Goal: Communication & Community: Answer question/provide support

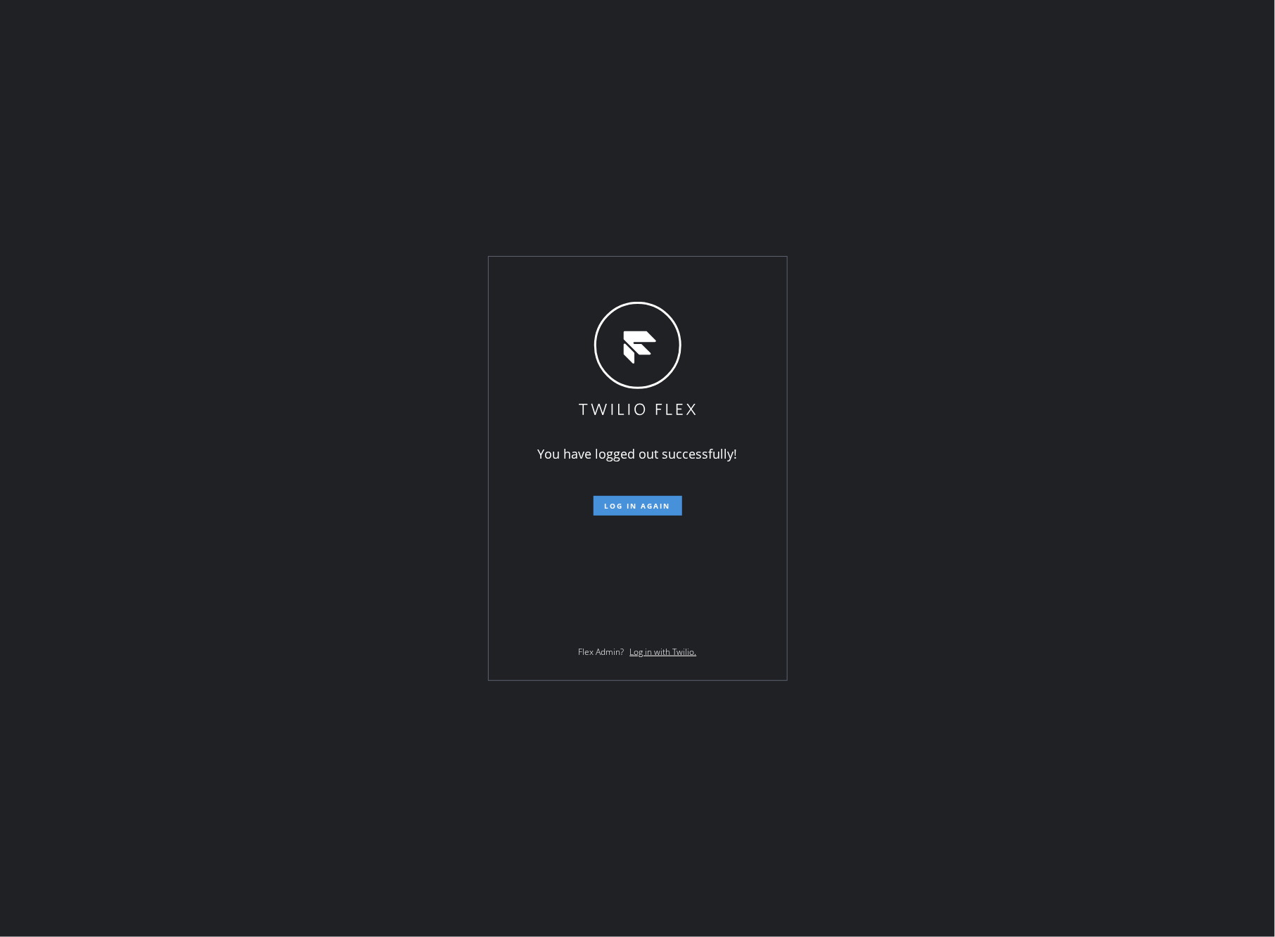
click at [625, 511] on span "Log in again" at bounding box center [638, 506] width 66 height 10
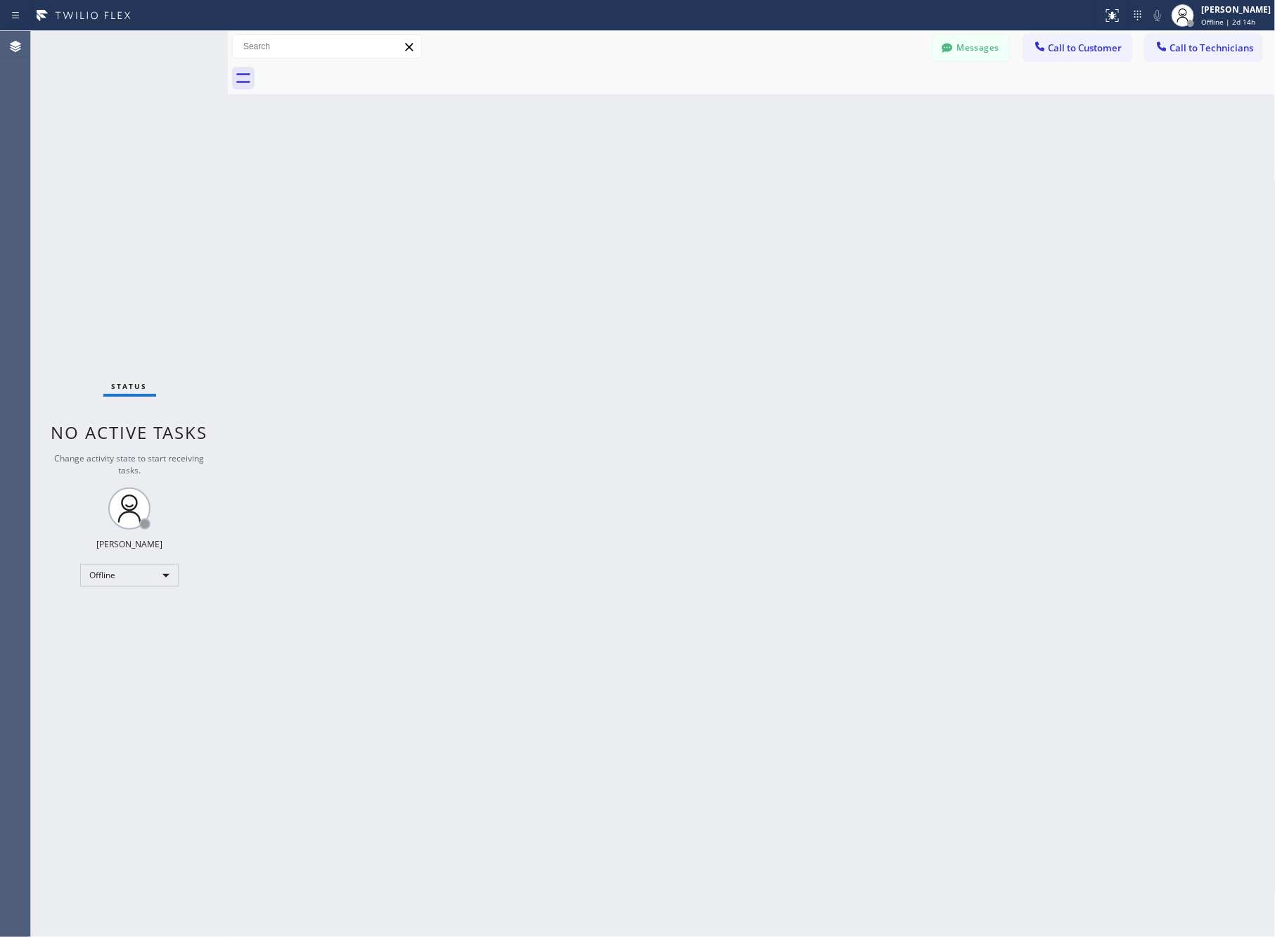
click at [406, 438] on div "Back to Dashboard Change Sender ID Customers Technicians SL [PERSON_NAME] [DATE…" at bounding box center [752, 484] width 1048 height 906
click at [102, 564] on div "Offline" at bounding box center [129, 575] width 98 height 23
click at [153, 627] on li "Unavailable" at bounding box center [128, 629] width 95 height 17
drag, startPoint x: 850, startPoint y: 625, endPoint x: 847, endPoint y: 617, distance: 8.5
click at [855, 621] on div "Back to Dashboard Change Sender ID Customers Technicians SL [PERSON_NAME] [DATE…" at bounding box center [752, 484] width 1048 height 906
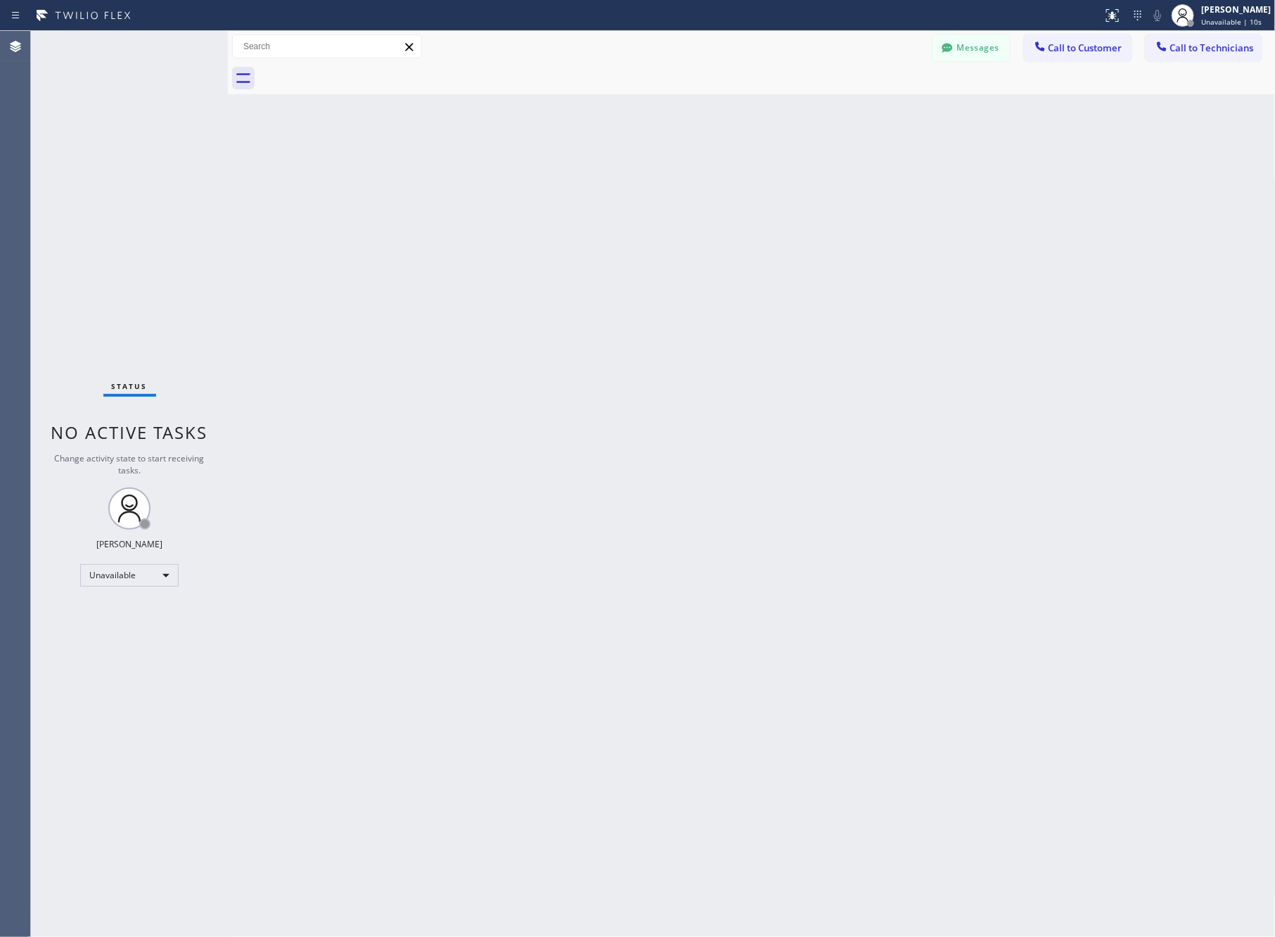
drag, startPoint x: 577, startPoint y: 547, endPoint x: 616, endPoint y: 535, distance: 41.2
click at [593, 540] on div "Back to Dashboard Change Sender ID Customers Technicians SL [PERSON_NAME] [DATE…" at bounding box center [752, 484] width 1048 height 906
click at [100, 577] on div "Unavailable" at bounding box center [129, 575] width 98 height 23
click at [118, 608] on li "Available" at bounding box center [128, 612] width 95 height 17
drag, startPoint x: 726, startPoint y: 649, endPoint x: 860, endPoint y: 385, distance: 295.7
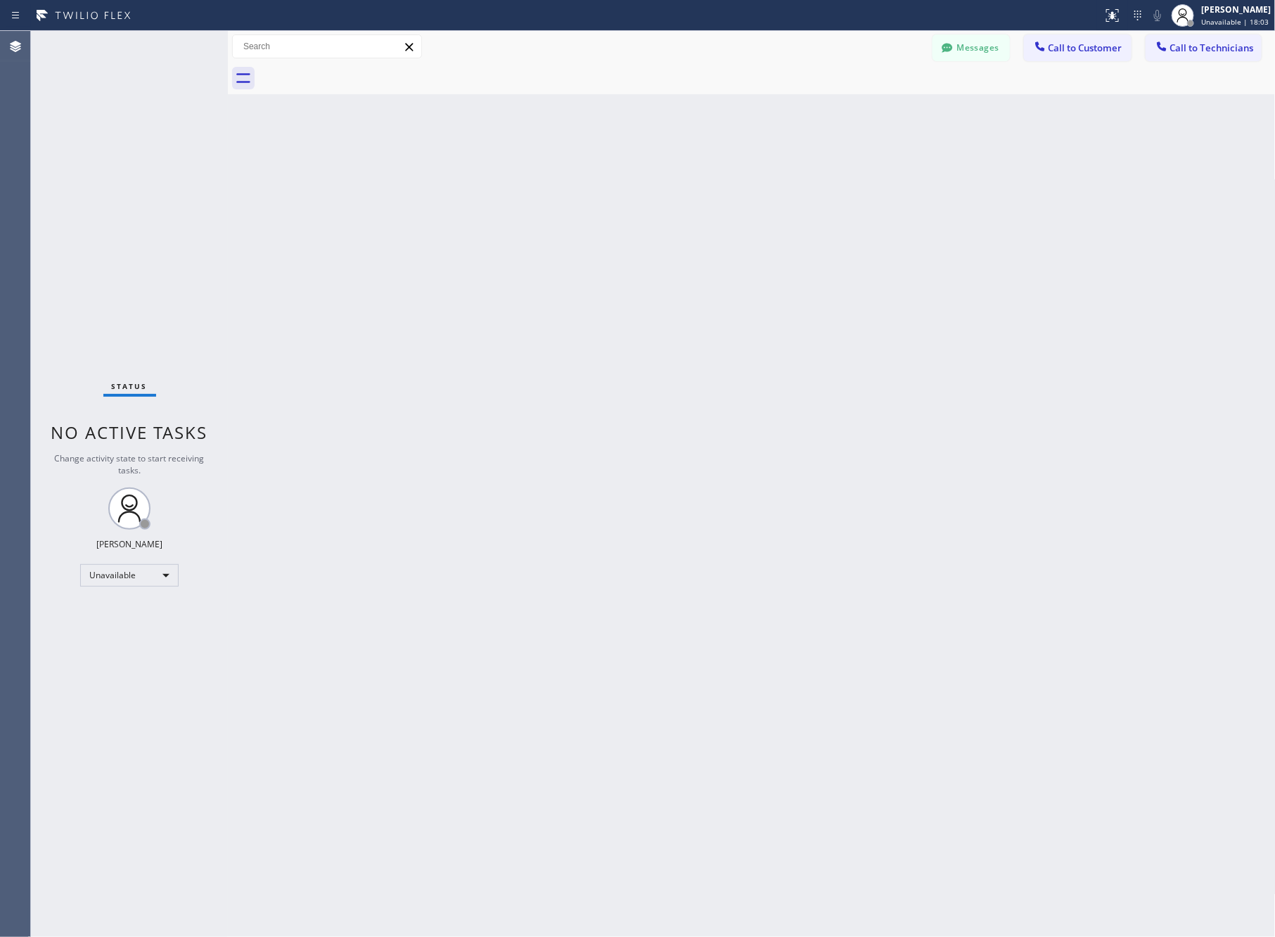
click at [766, 600] on div "Back to Dashboard Change Sender ID Customers Technicians SL [PERSON_NAME] [DATE…" at bounding box center [752, 484] width 1048 height 906
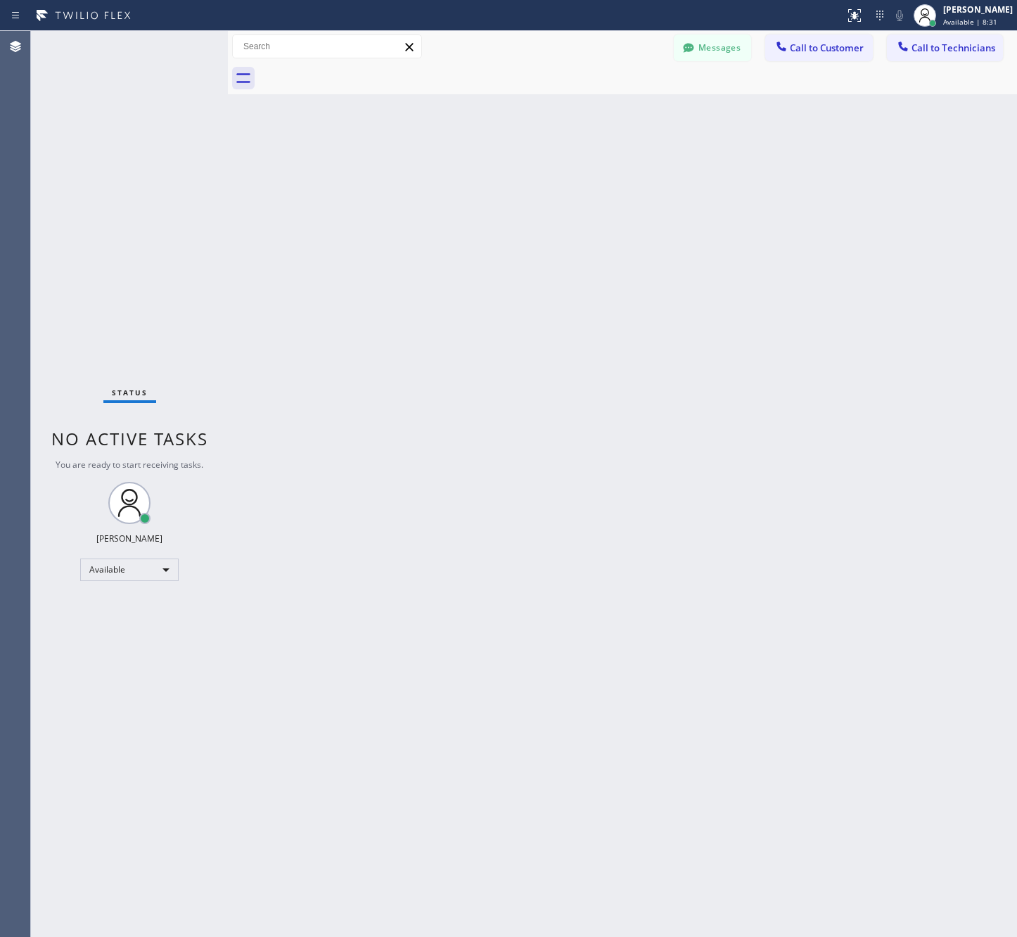
click at [419, 561] on div "Back to Dashboard Change Sender ID Customers Technicians SL [PERSON_NAME] [DATE…" at bounding box center [622, 484] width 789 height 906
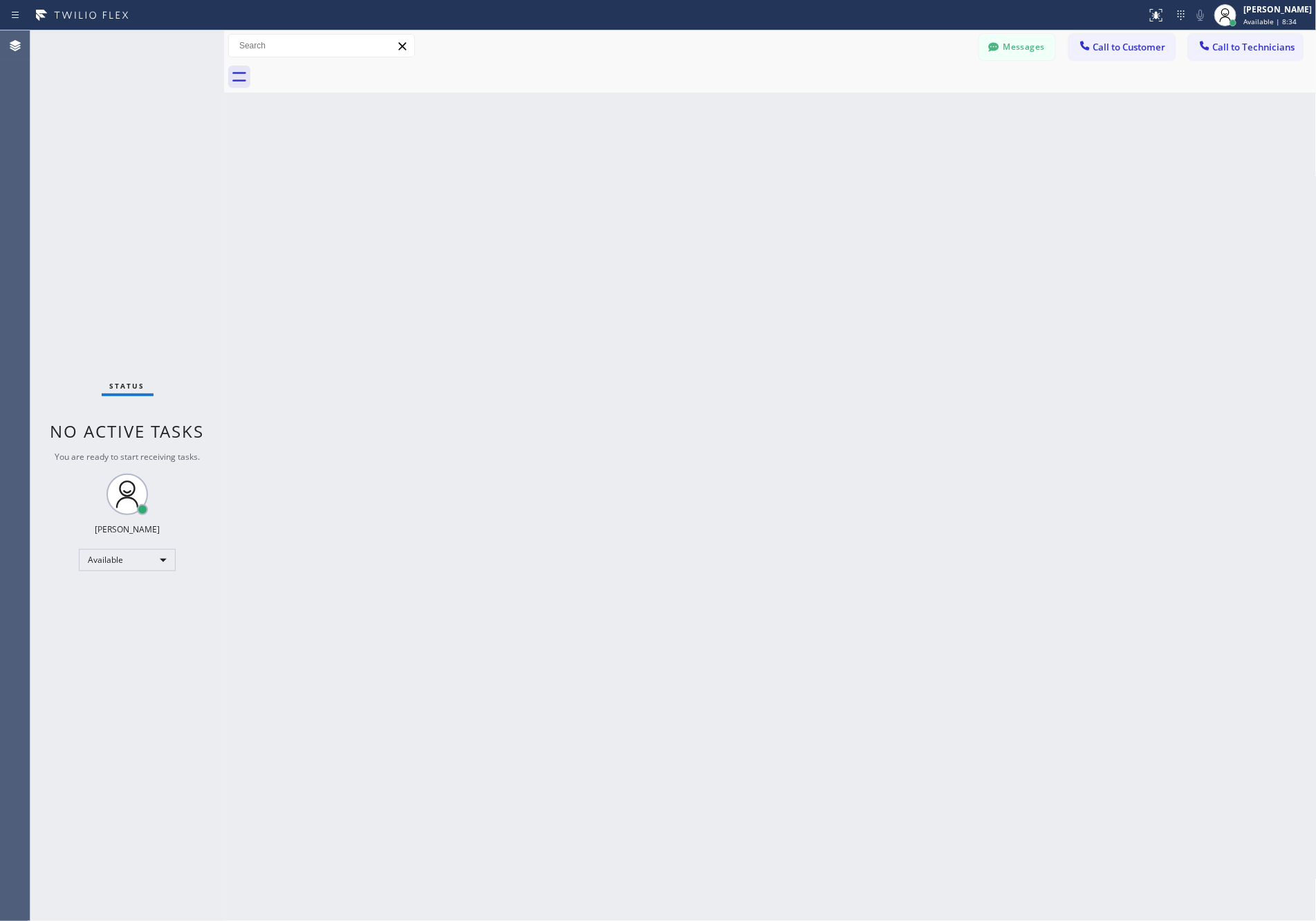
click at [944, 432] on div "Back to Dashboard Change Sender ID Customers Technicians SL [PERSON_NAME] [DATE…" at bounding box center [770, 476] width 1092 height 891
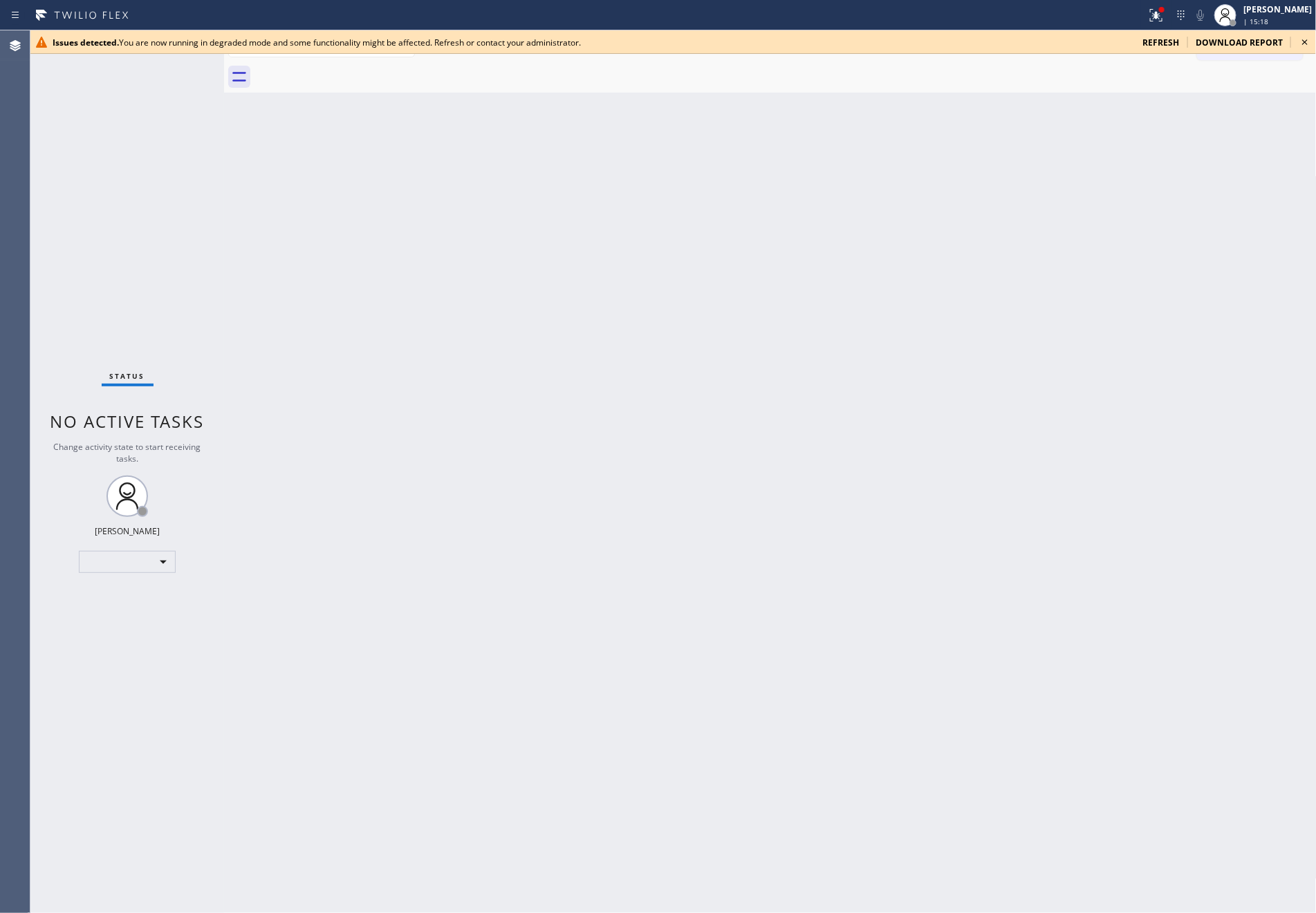
click at [504, 356] on div "Back to Dashboard Change Sender ID Customers Technicians Select a contact Outbo…" at bounding box center [770, 472] width 1092 height 883
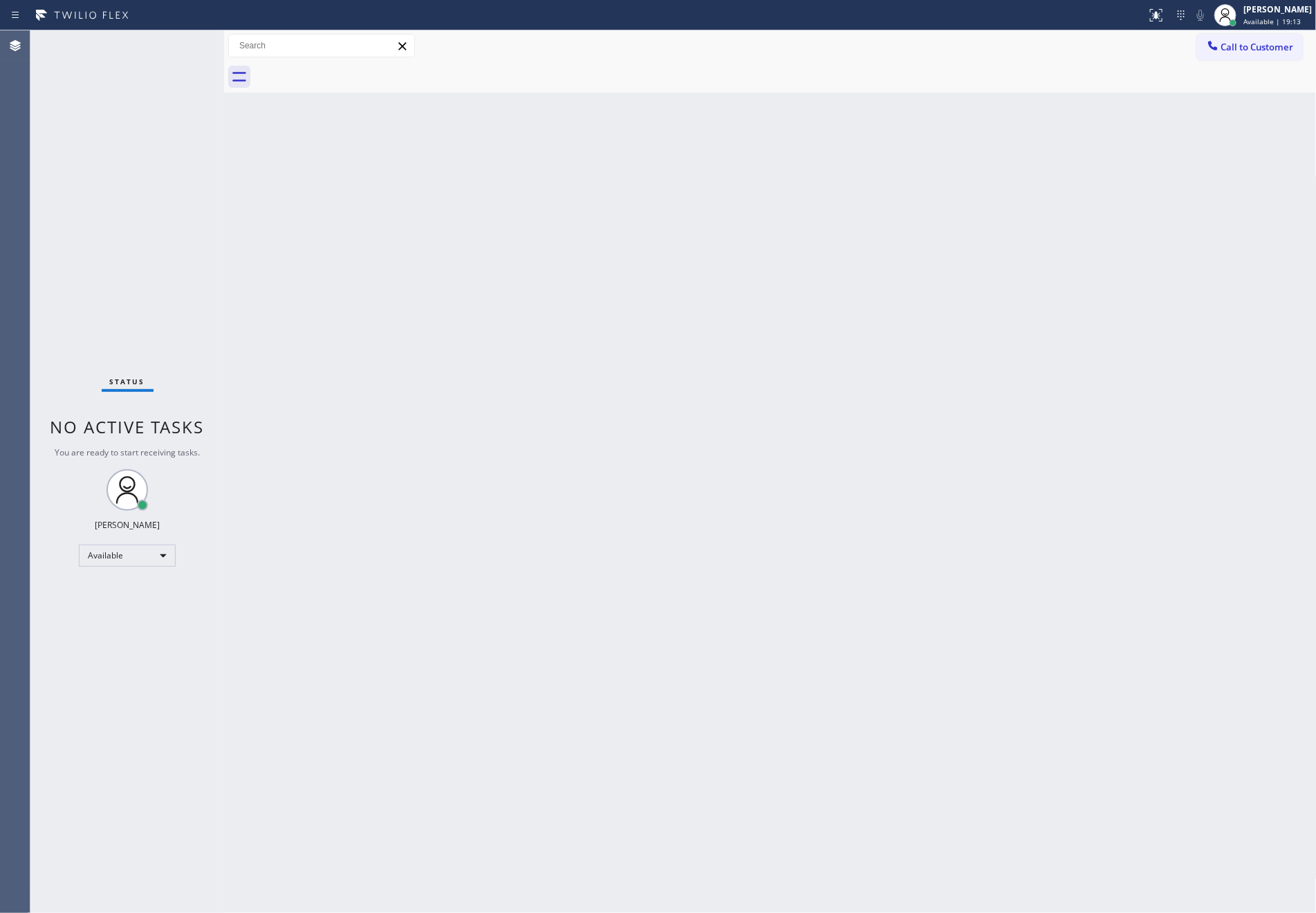
click at [517, 402] on div "Back to Dashboard Change Sender ID Customers Technicians Select a contact Outbo…" at bounding box center [770, 472] width 1092 height 883
drag, startPoint x: 698, startPoint y: 708, endPoint x: 261, endPoint y: 154, distance: 705.6
click at [698, 682] on div "Back to Dashboard Change Sender ID Customers Technicians Select a contact Outbo…" at bounding box center [770, 472] width 1092 height 883
drag, startPoint x: 227, startPoint y: 125, endPoint x: 378, endPoint y: 142, distance: 152.0
click at [224, 142] on div at bounding box center [224, 472] width 0 height 883
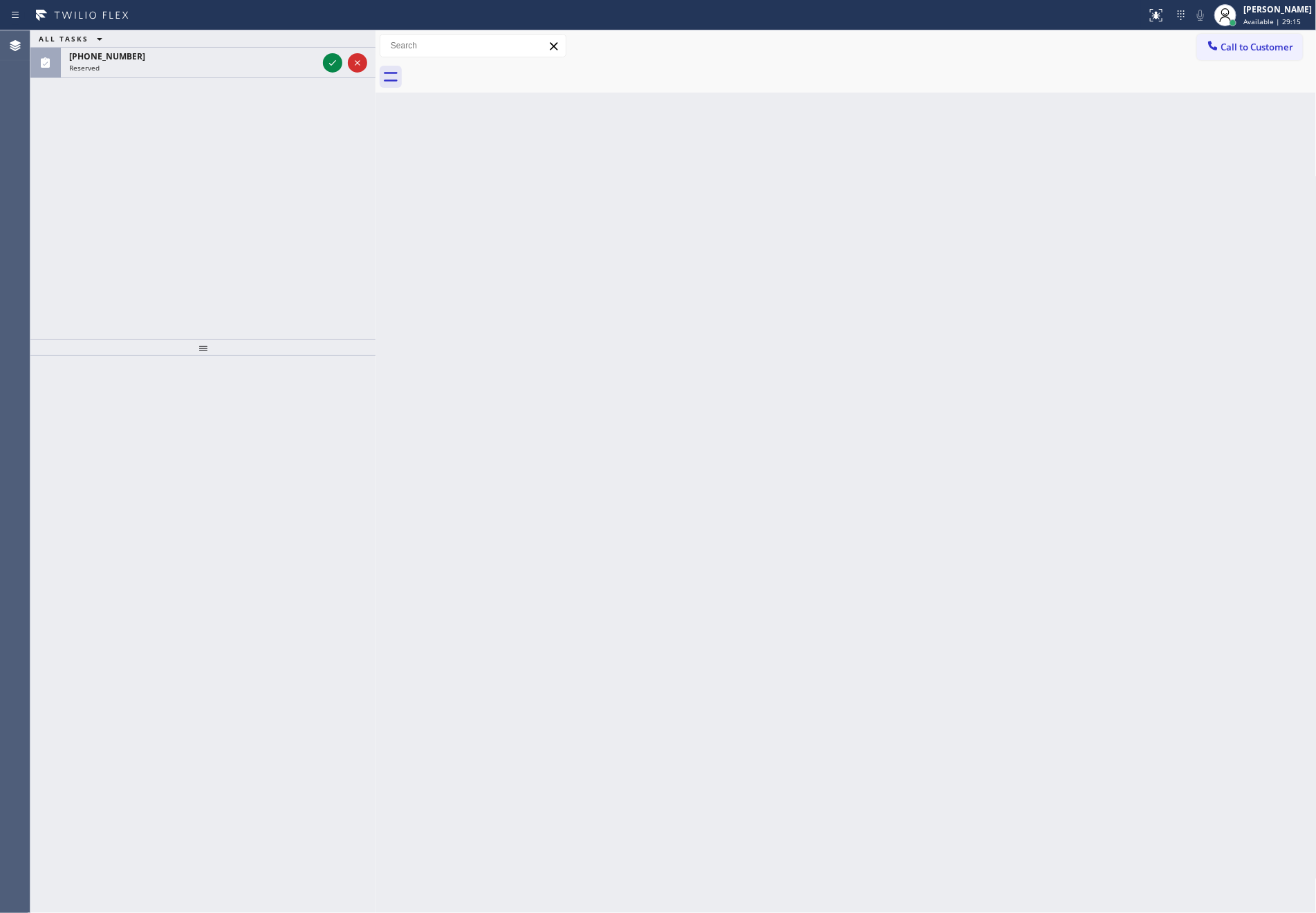
drag, startPoint x: 173, startPoint y: 143, endPoint x: 253, endPoint y: 132, distance: 80.8
click at [232, 135] on div "ALL TASKS ALL TASKS ACTIVE TASKS TASKS IN WRAP UP [PHONE_NUMBER] Reserved" at bounding box center [202, 185] width 345 height 309
click at [330, 63] on icon at bounding box center [332, 63] width 17 height 17
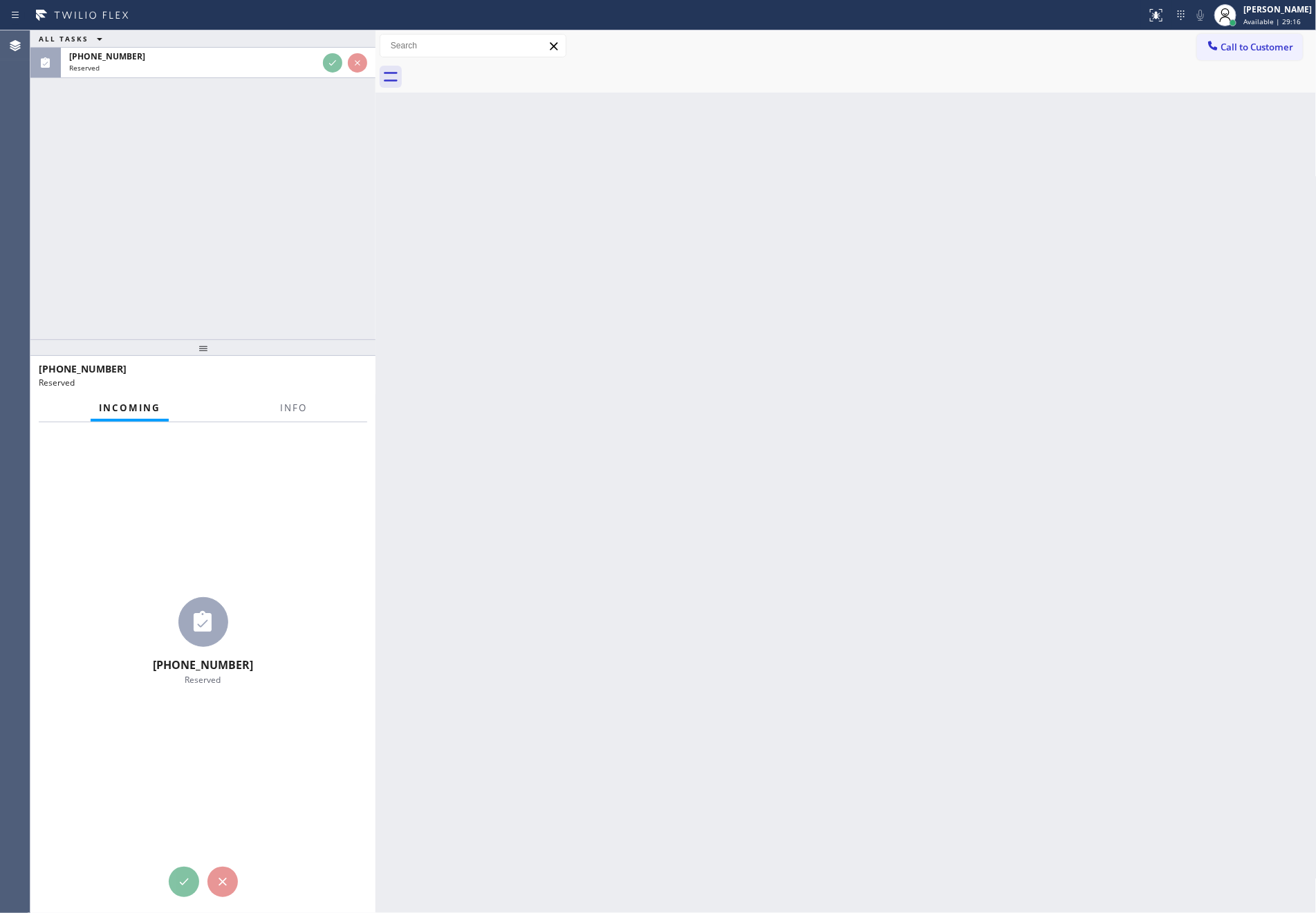
click at [307, 257] on div "ALL TASKS ALL TASKS ACTIVE TASKS TASKS IN WRAP UP [PHONE_NUMBER] Reserved" at bounding box center [202, 185] width 345 height 309
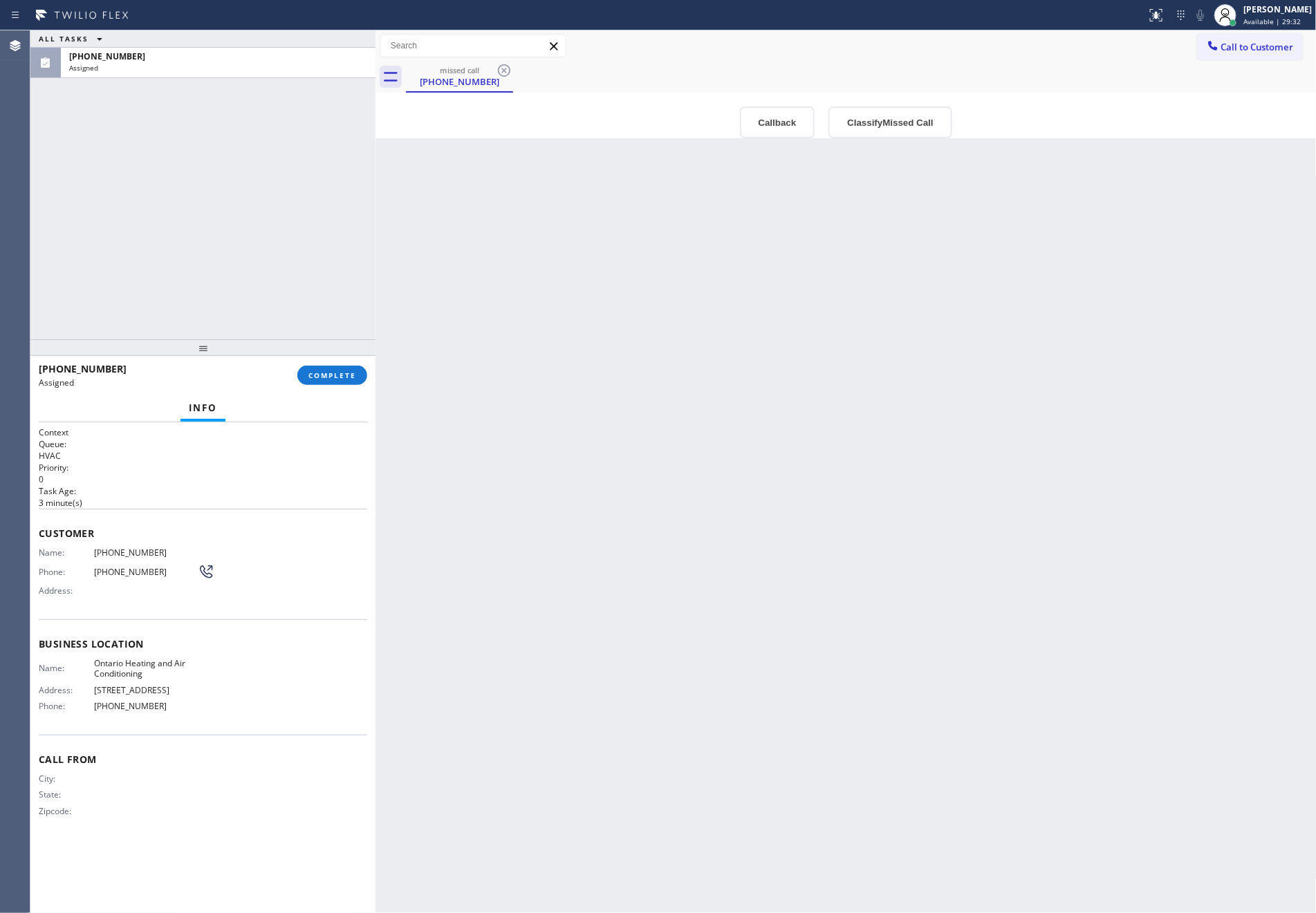
click at [987, 479] on div "Back to Dashboard Change Sender ID Customers Technicians Select a contact Outbo…" at bounding box center [845, 472] width 941 height 883
click at [986, 478] on div "Back to Dashboard Change Sender ID Customers Technicians Select a contact Outbo…" at bounding box center [845, 472] width 941 height 883
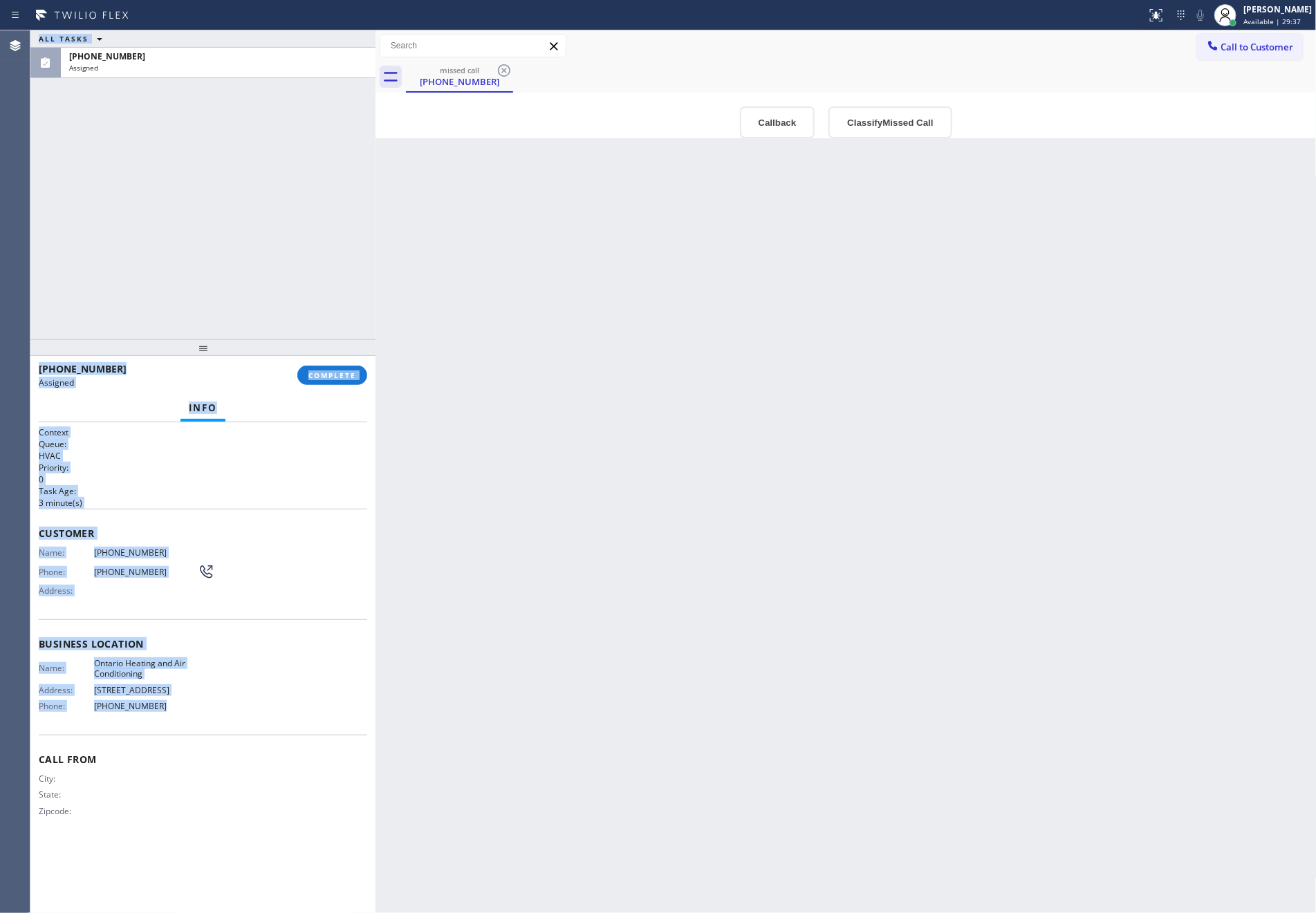
drag, startPoint x: 29, startPoint y: 529, endPoint x: 204, endPoint y: 698, distance: 243.3
click at [204, 698] on div "Agent Desktop ALL TASKS ALL TASKS ACTIVE TASKS TASKS IN WRAP UP [PHONE_NUMBER] …" at bounding box center [658, 472] width 1316 height 883
click at [235, 702] on div "Name: Ontario Heating and Air Conditioning Address: [STREET_ADDRESS] Phone: [PH…" at bounding box center [202, 688] width 328 height 59
drag, startPoint x: 58, startPoint y: 543, endPoint x: 195, endPoint y: 704, distance: 211.4
click at [195, 704] on div "Context Queue: HVAC Priority: 0 Task Age: [DEMOGRAPHIC_DATA] minute(s) Customer…" at bounding box center [202, 633] width 328 height 413
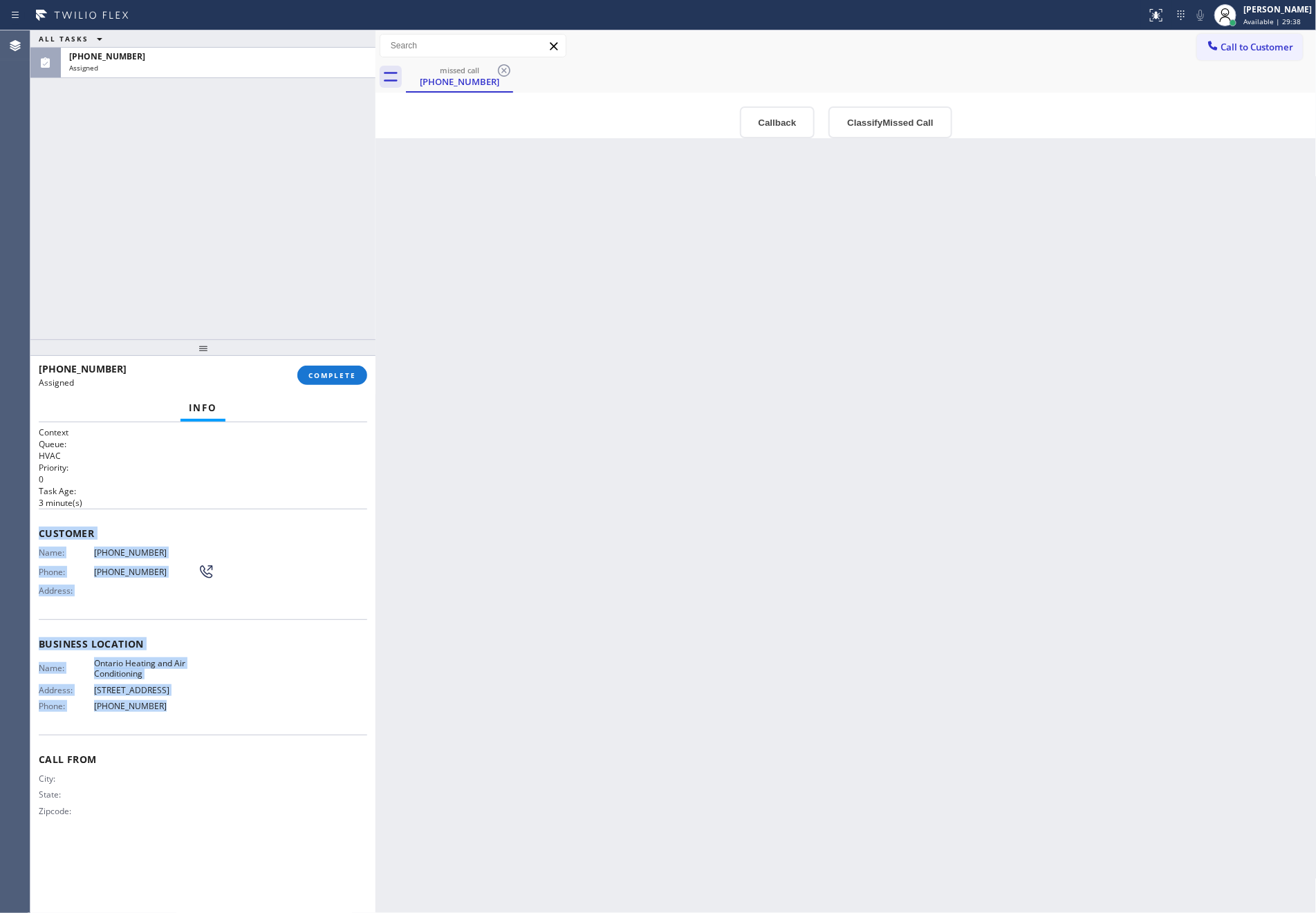
copy div "Customer Name: [PHONE_NUMBER] Phone: [PHONE_NUMBER] Address: Business location …"
click at [326, 373] on span "COMPLETE" at bounding box center [332, 375] width 48 height 10
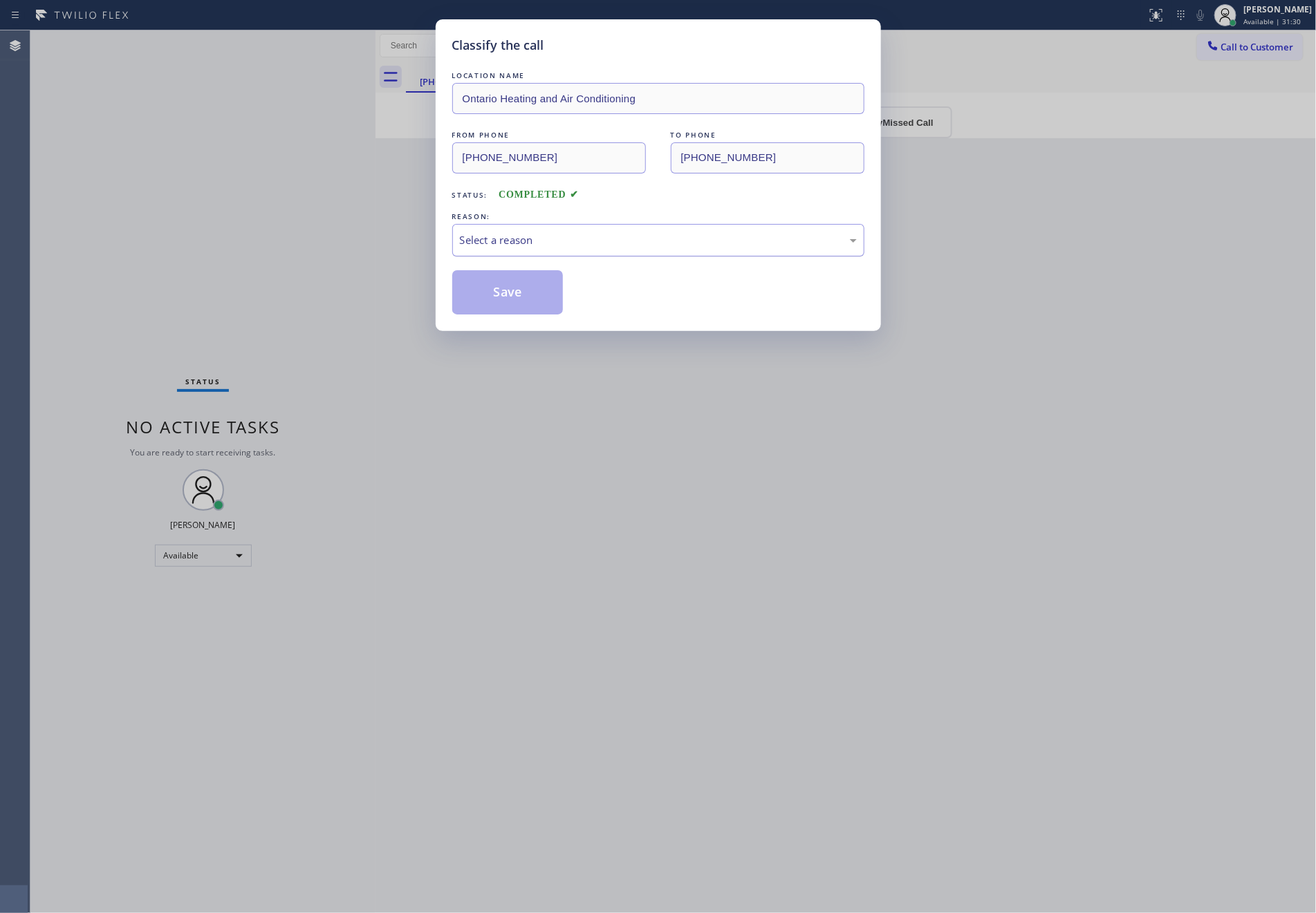
click at [514, 241] on div "Select a reason" at bounding box center [658, 240] width 397 height 16
click at [506, 301] on button "Save" at bounding box center [507, 292] width 111 height 44
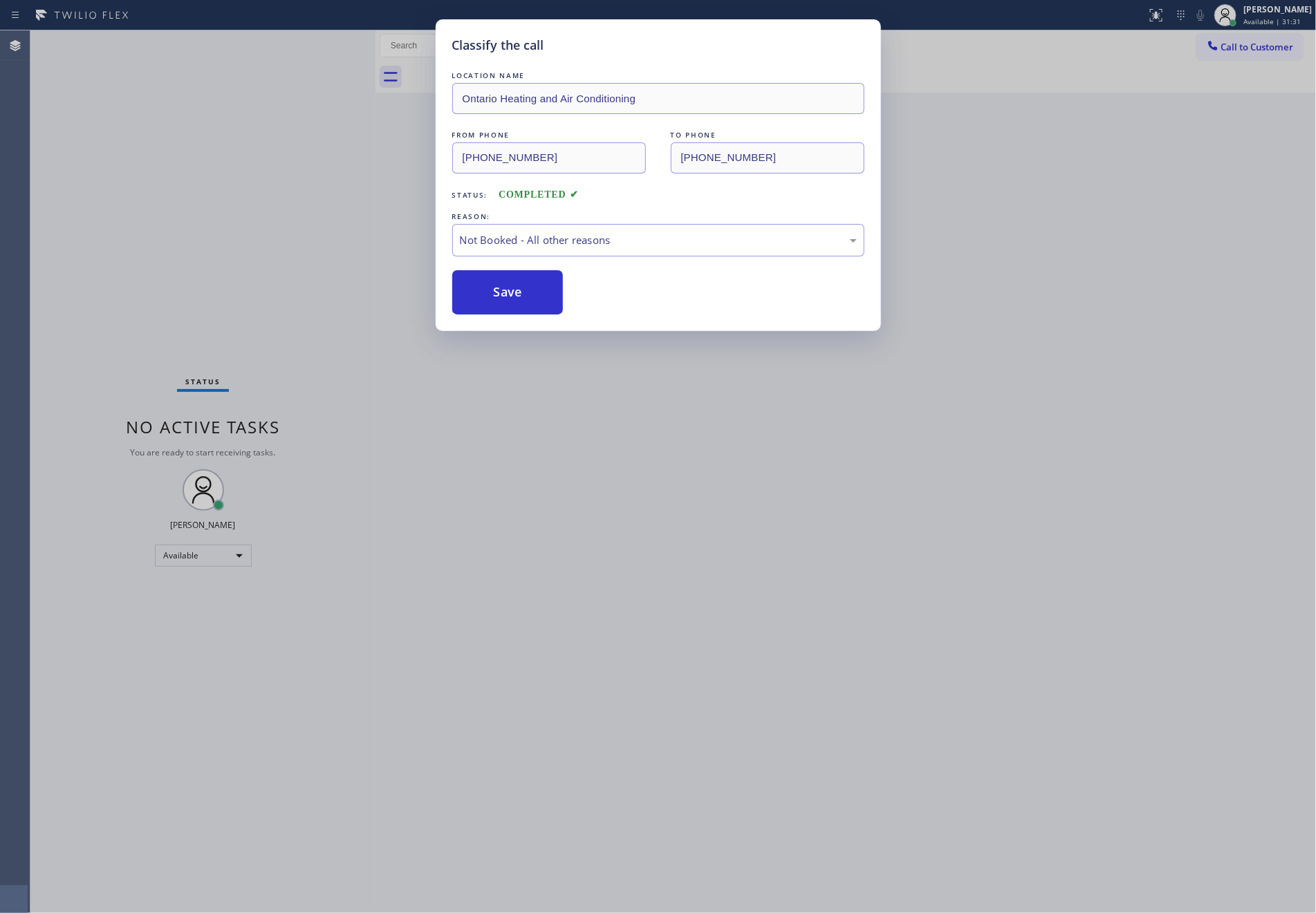
click at [506, 301] on button "Save" at bounding box center [507, 292] width 111 height 44
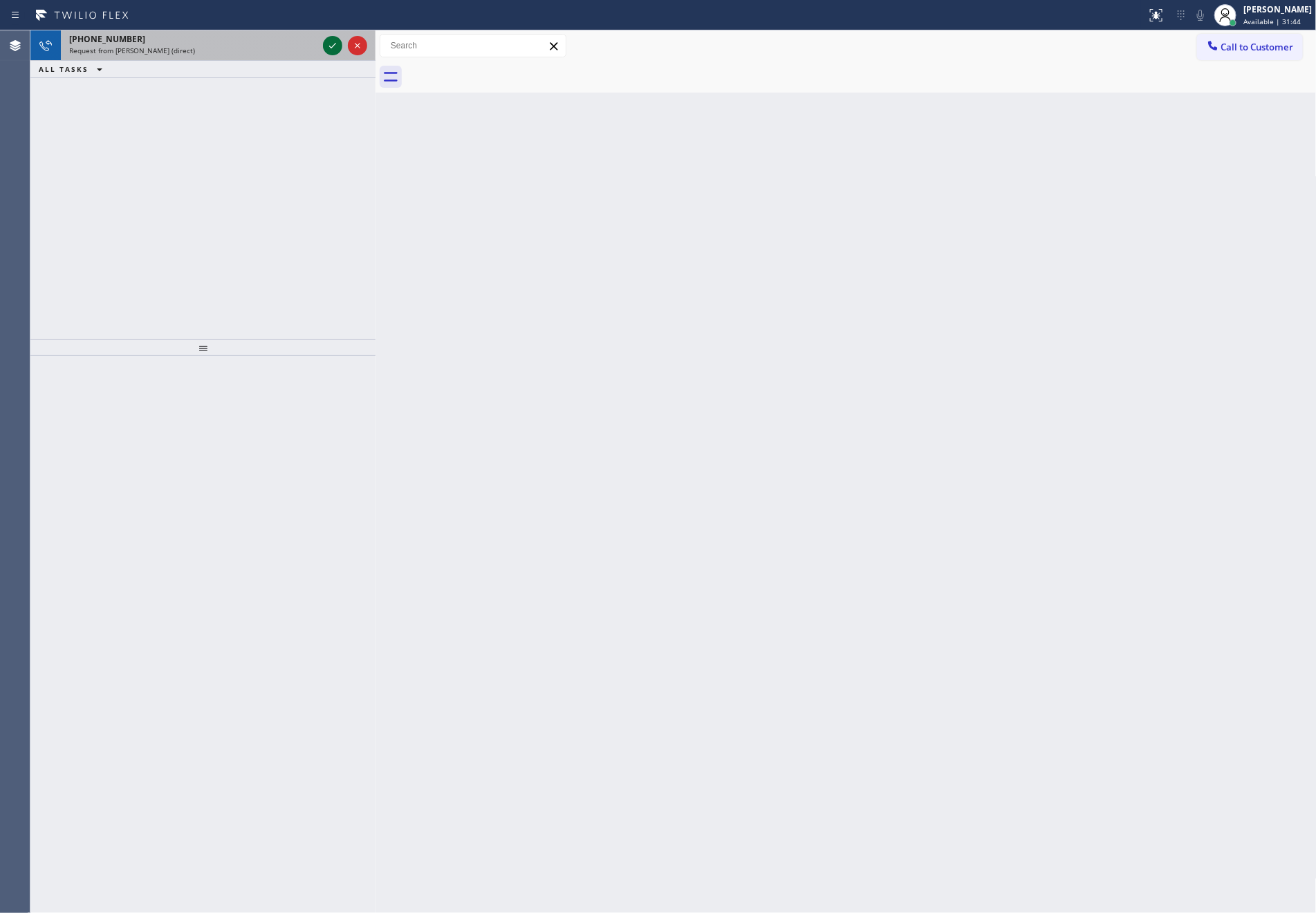
click at [336, 48] on icon at bounding box center [332, 45] width 17 height 17
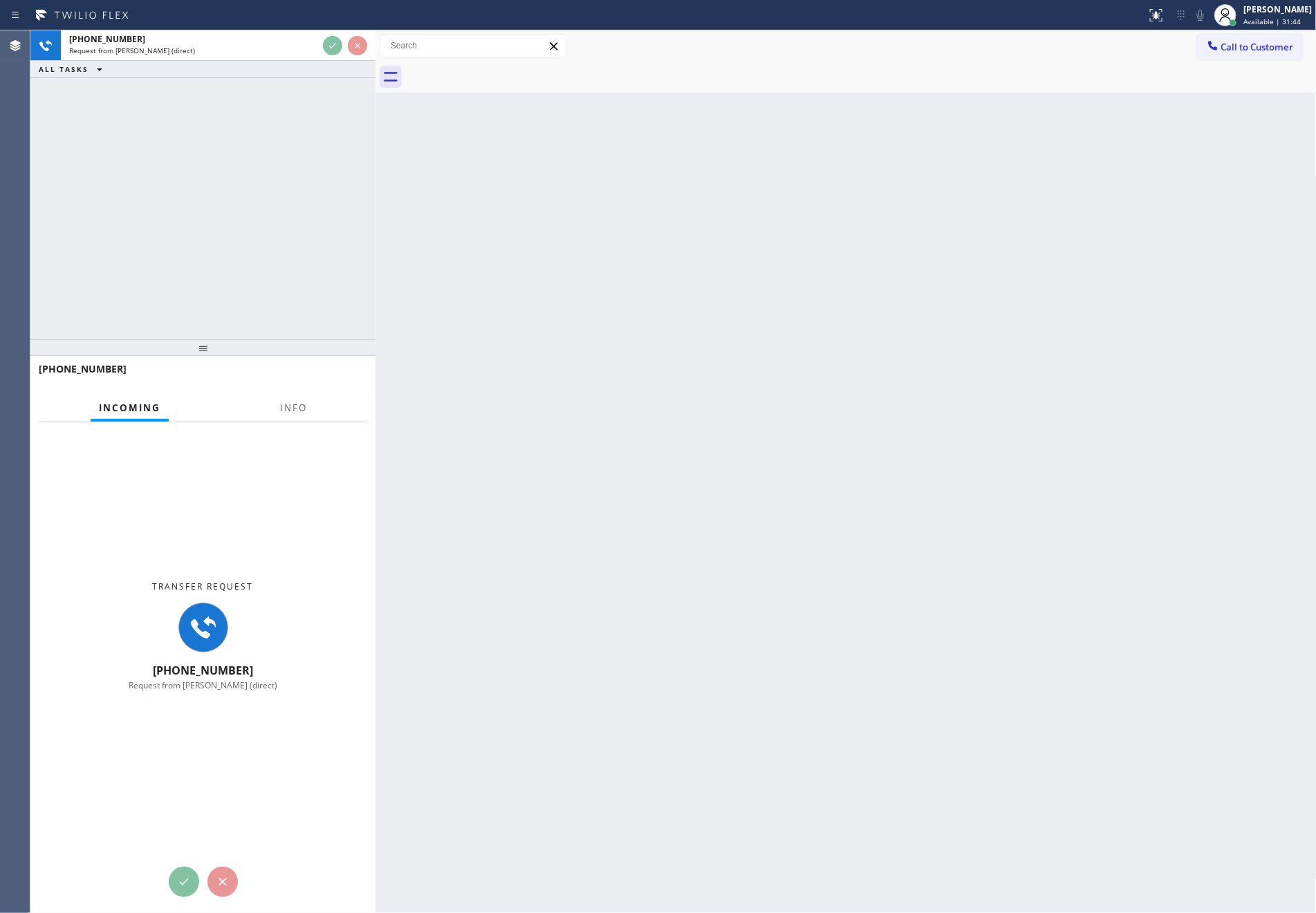
click at [307, 222] on div "+16027963228 Request from JENIZA ALCAYDE (direct) ALL TASKS ALL TASKS ACTIVE TA…" at bounding box center [202, 185] width 345 height 309
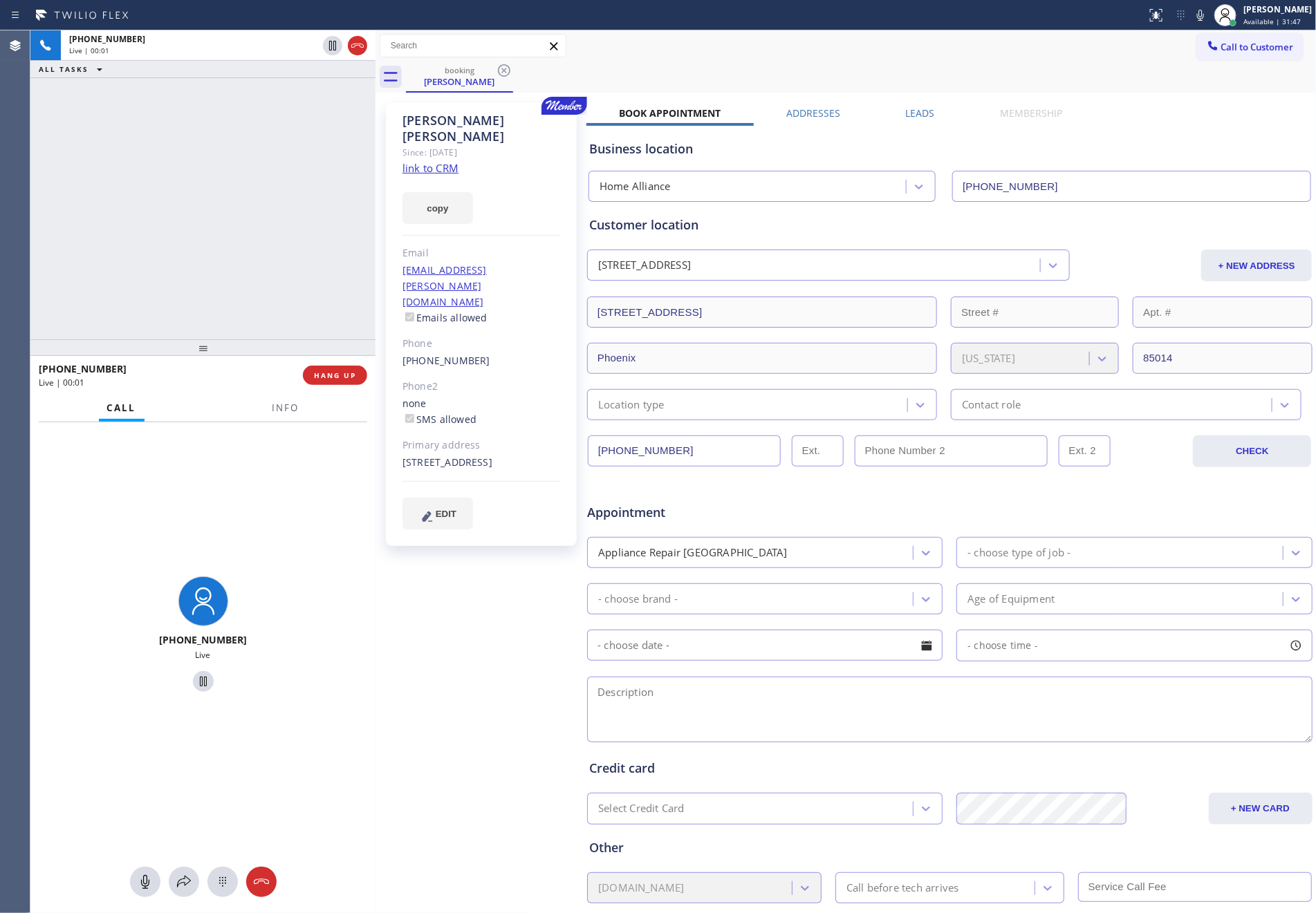
type input "(844) 679-8698"
drag, startPoint x: 93, startPoint y: 172, endPoint x: 164, endPoint y: 270, distance: 121.0
click at [164, 270] on div "+16027963228 Live | 00:13 ALL TASKS ALL TASKS ACTIVE TASKS TASKS IN WRAP UP" at bounding box center [202, 185] width 345 height 309
click at [281, 76] on div "ALL TASKS ALL TASKS ACTIVE TASKS TASKS IN WRAP UP" at bounding box center [202, 70] width 345 height 18
click at [432, 161] on link "link to CRM" at bounding box center [429, 168] width 56 height 14
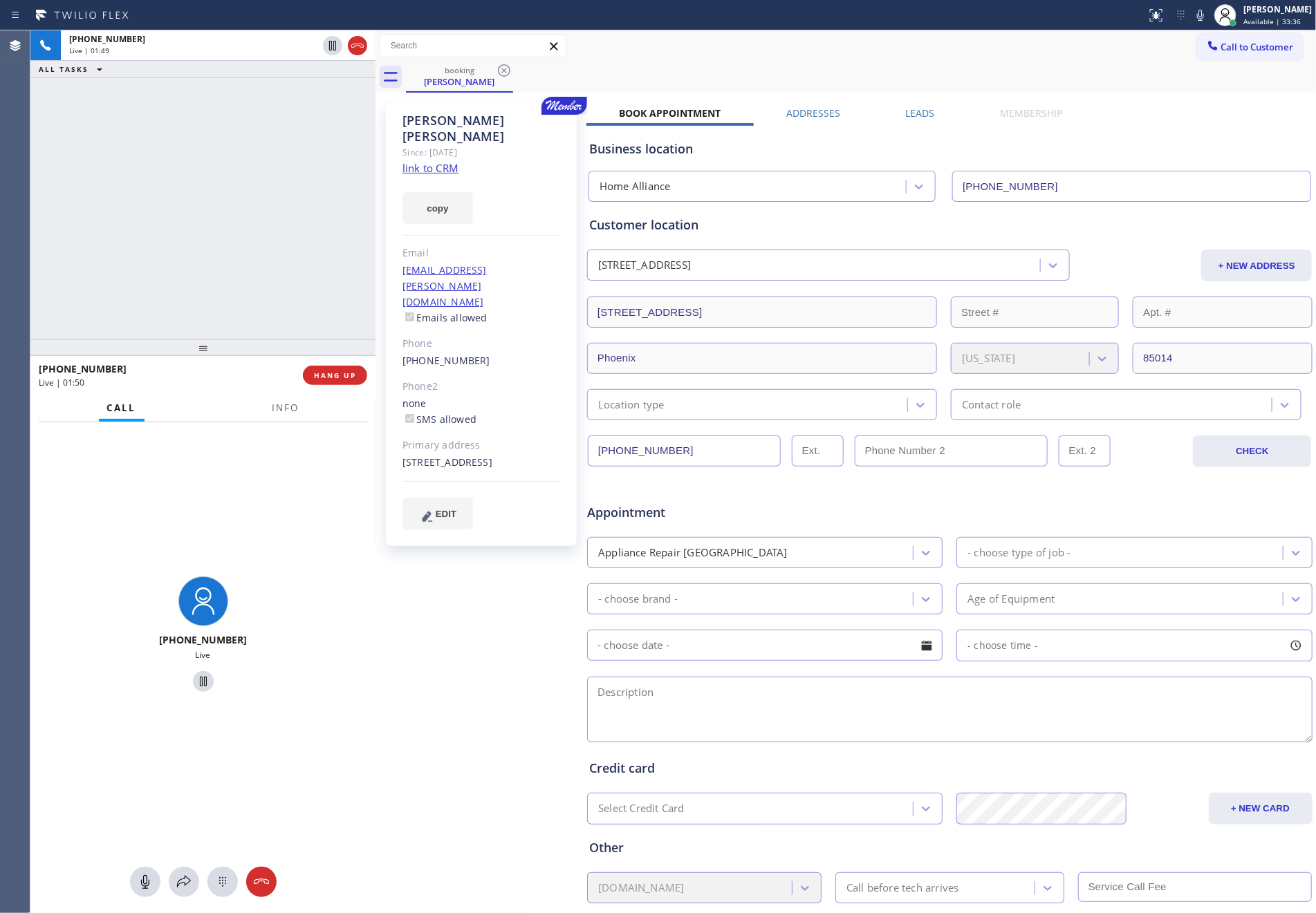
drag, startPoint x: 46, startPoint y: 263, endPoint x: 191, endPoint y: 295, distance: 148.5
click at [46, 264] on div "+16027963228 Live | 01:49 ALL TASKS ALL TASKS ACTIVE TASKS TASKS IN WRAP UP" at bounding box center [202, 185] width 345 height 309
click at [528, 246] on div "Email" at bounding box center [481, 254] width 158 height 16
click at [529, 262] on div "rshaffer13@cox.net Emails allowed" at bounding box center [481, 294] width 158 height 64
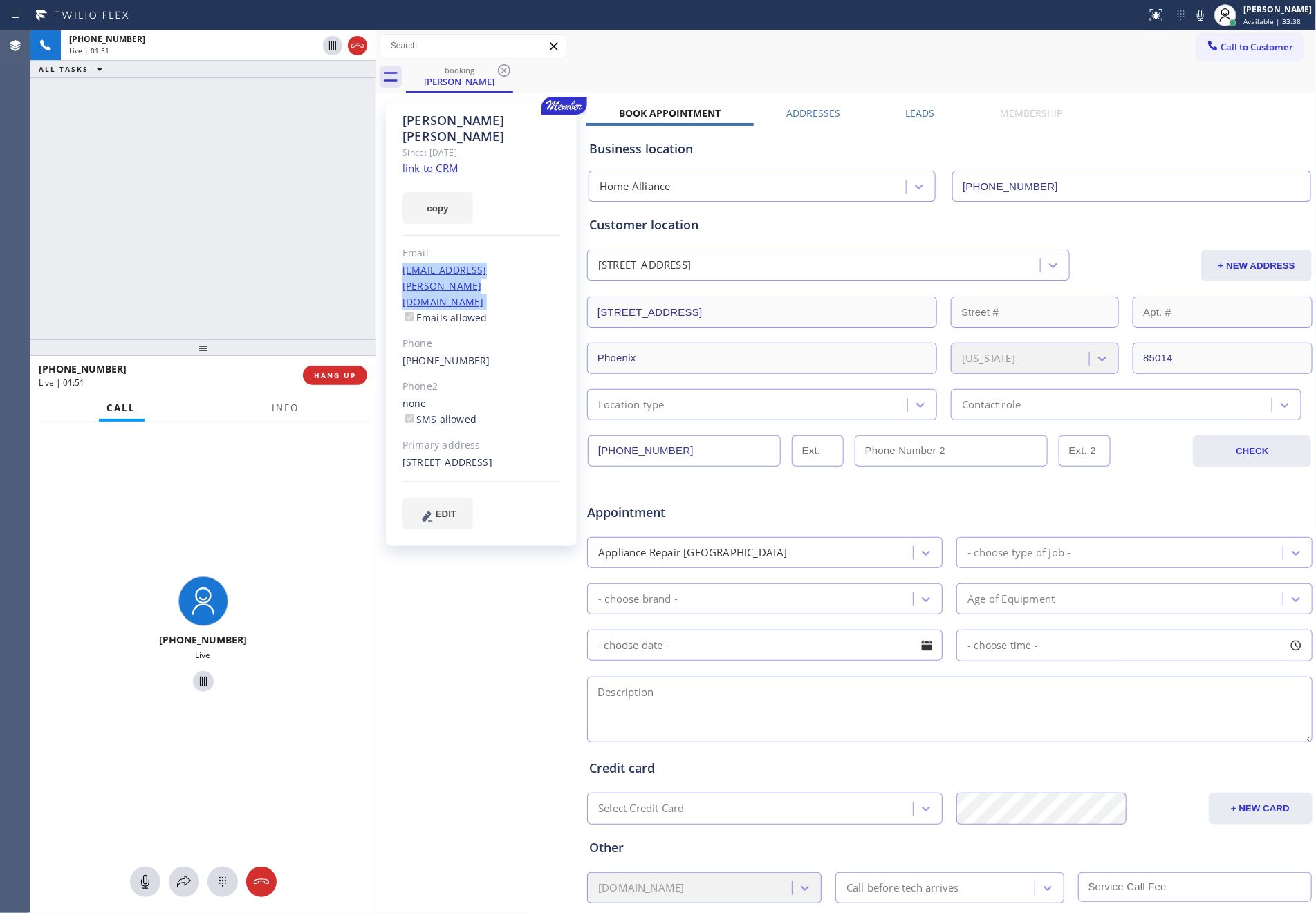
click at [529, 262] on div "rshaffer13@cox.net Emails allowed" at bounding box center [481, 294] width 158 height 64
copy link "rshaffer13@cox.net"
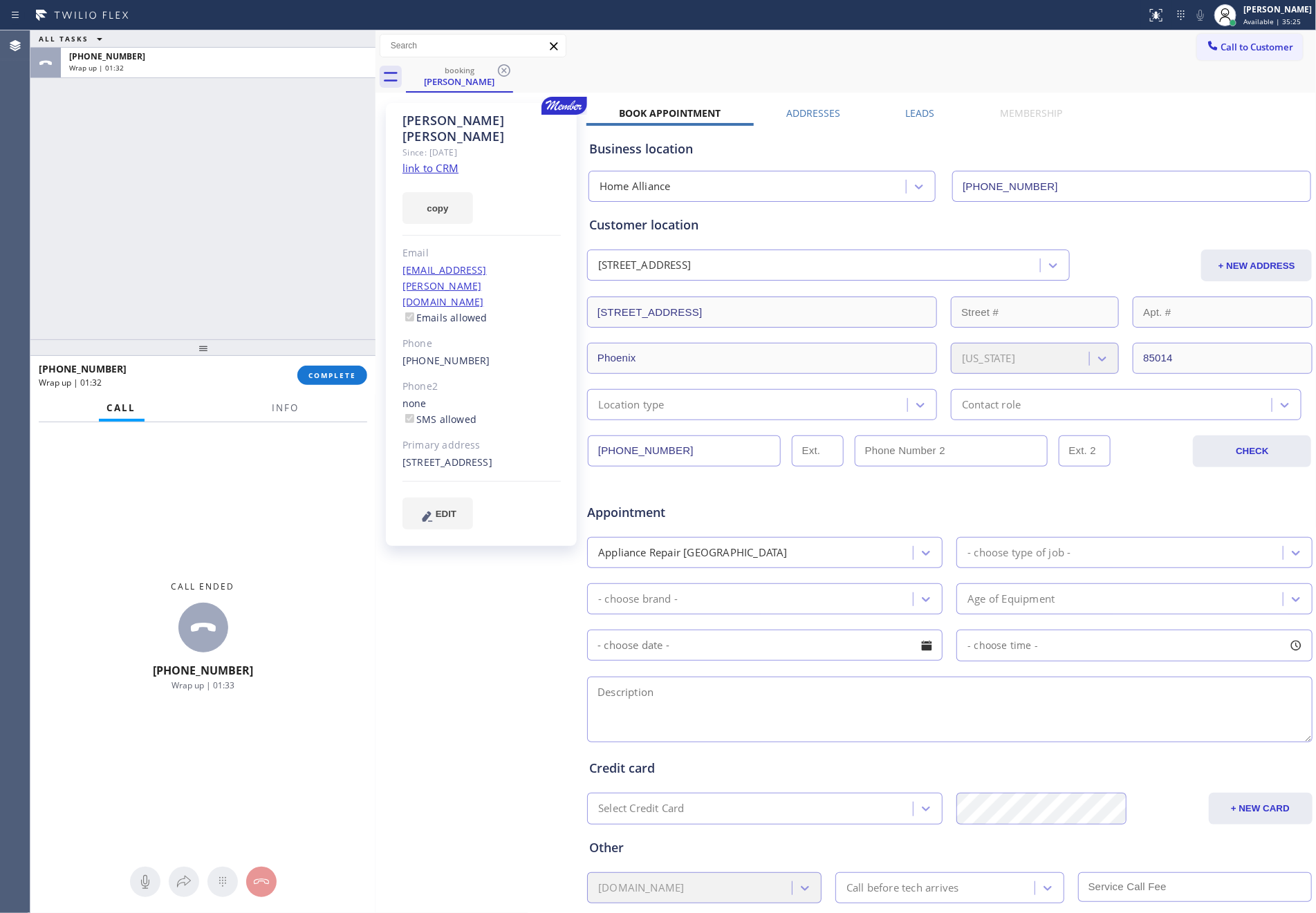
drag, startPoint x: 186, startPoint y: 181, endPoint x: 359, endPoint y: 430, distance: 303.2
click at [189, 191] on div "ALL TASKS ALL TASKS ACTIVE TASKS TASKS IN WRAP UP +16027963228 Wrap up | 01:32" at bounding box center [202, 185] width 345 height 309
drag, startPoint x: 339, startPoint y: 381, endPoint x: 339, endPoint y: 363, distance: 18.0
click at [339, 378] on button "COMPLETE" at bounding box center [331, 375] width 70 height 20
click at [295, 115] on div "ALL TASKS ALL TASKS ACTIVE TASKS TASKS IN WRAP UP +16027963228 Wrap up | 01:33" at bounding box center [202, 185] width 345 height 309
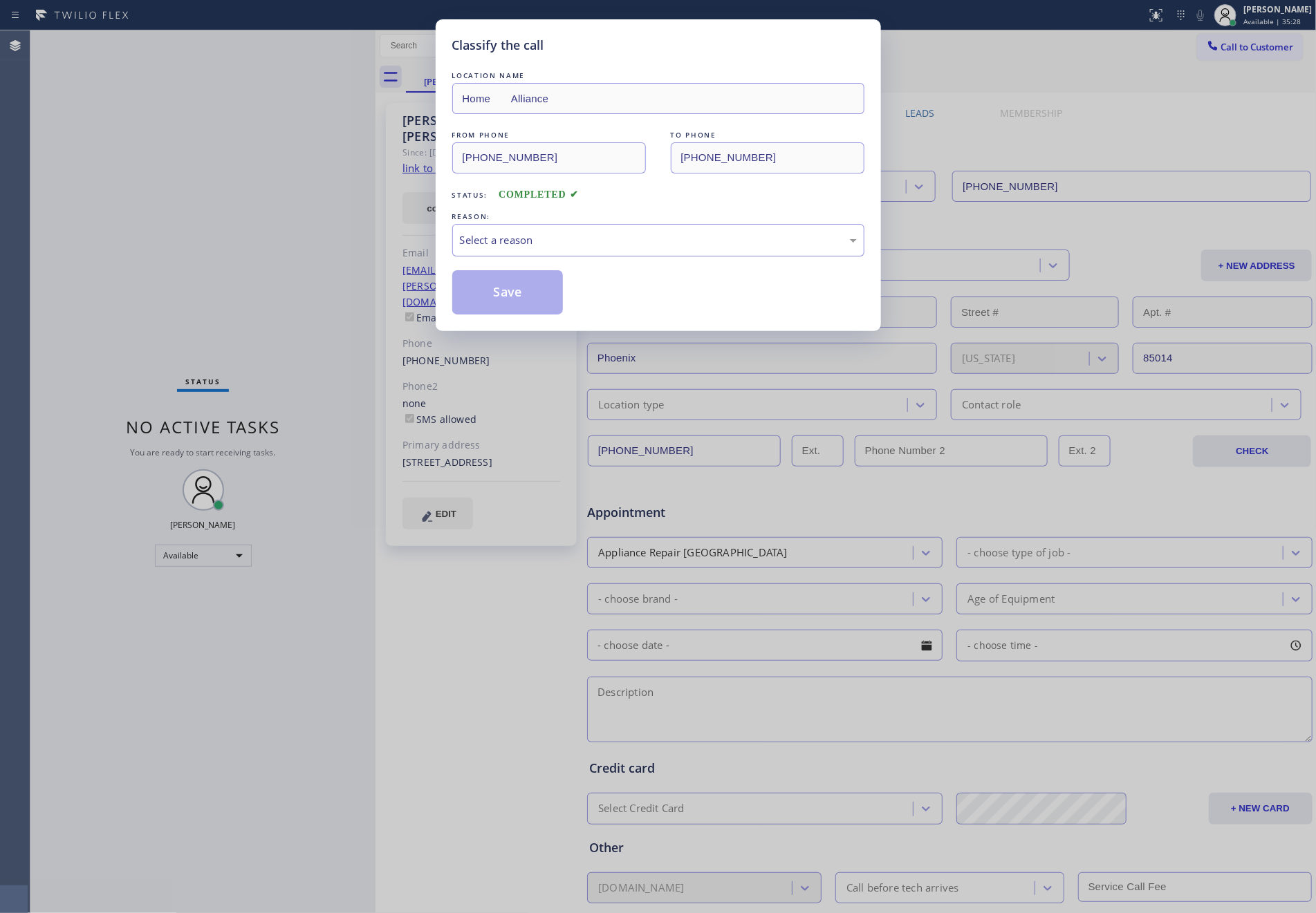
click at [531, 243] on div "Select a reason" at bounding box center [658, 240] width 397 height 16
click at [497, 295] on button "Save" at bounding box center [507, 292] width 111 height 44
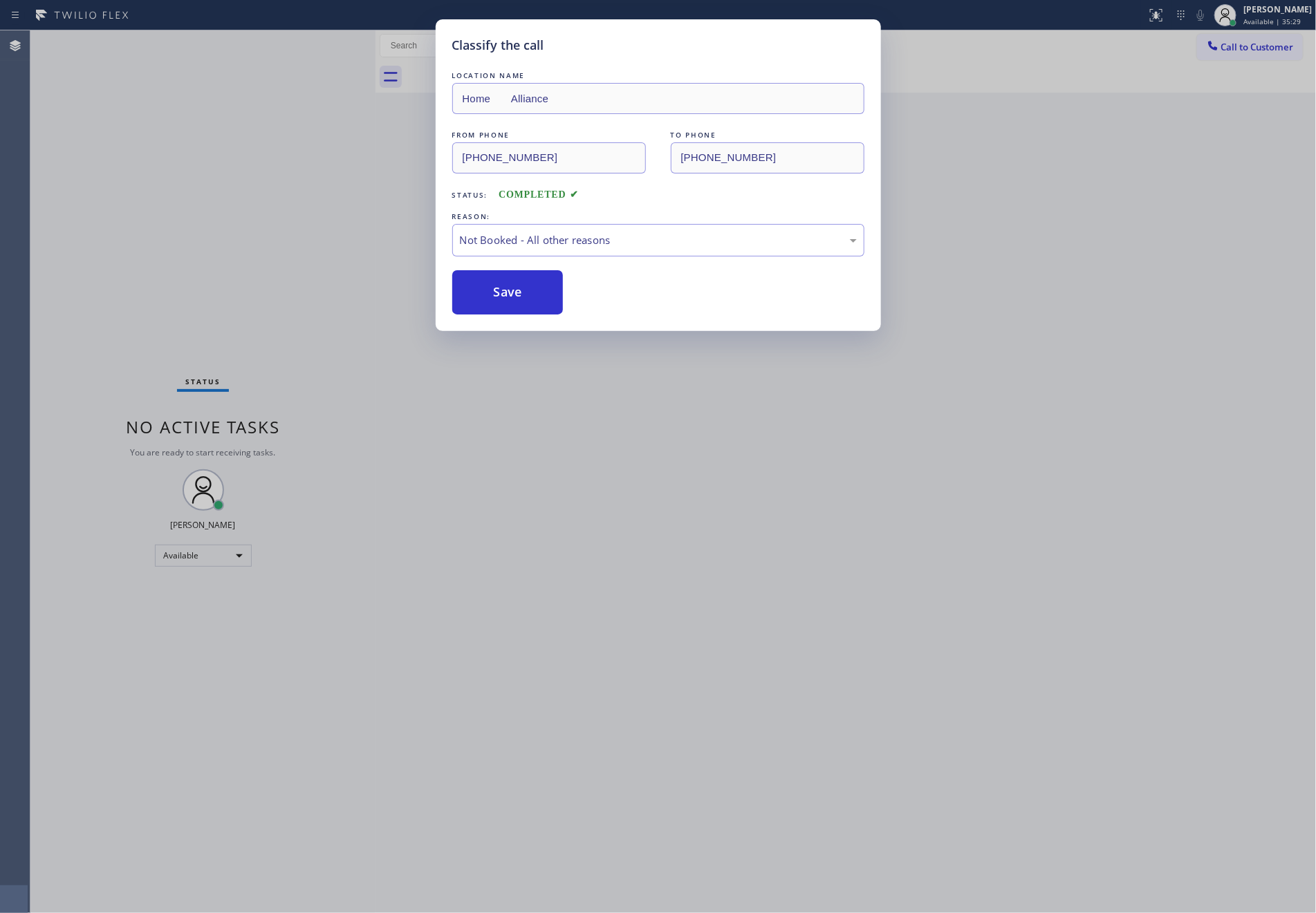
click at [210, 220] on div "Classify the call LOCATION NAME Home Alliance FROM PHONE (602) 796-3228 TO PHON…" at bounding box center [658, 456] width 1316 height 913
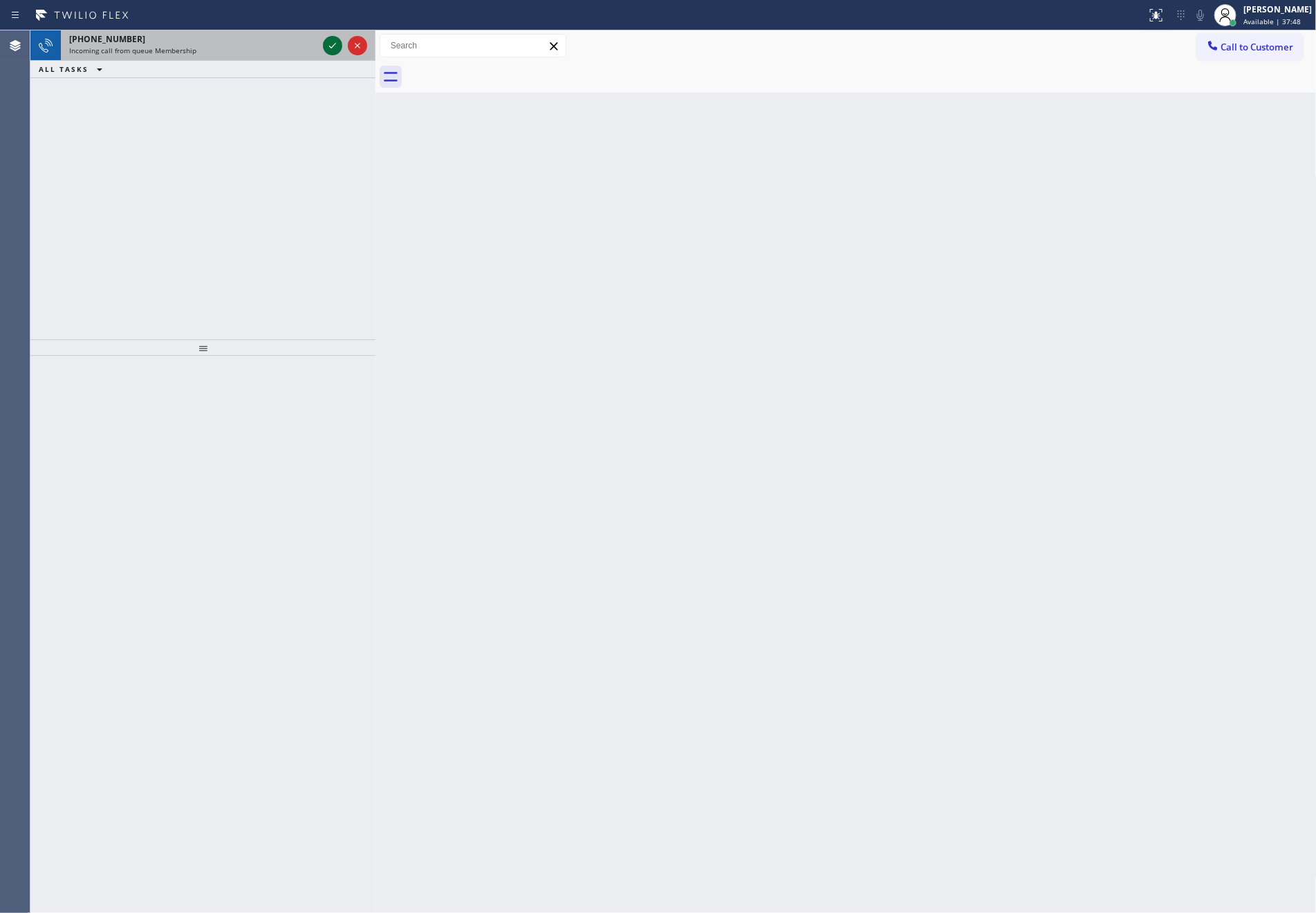
click at [328, 50] on icon at bounding box center [332, 45] width 17 height 17
click at [297, 203] on div "+16024486356 Incoming call from queue Membership ALL TASKS ALL TASKS ACTIVE TAS…" at bounding box center [202, 185] width 345 height 309
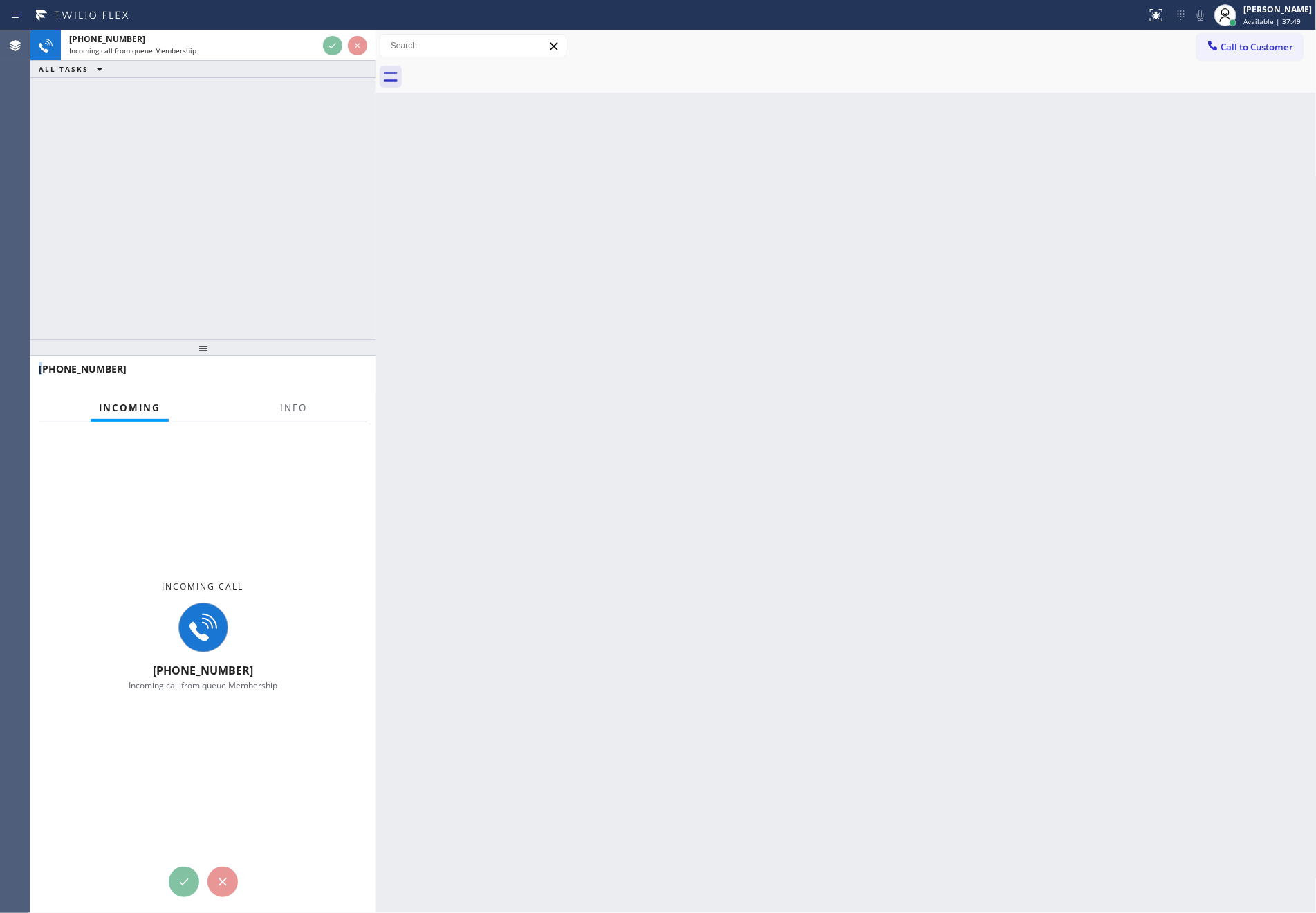
click at [297, 203] on div "+16024486356 Incoming call from queue Membership ALL TASKS ALL TASKS ACTIVE TAS…" at bounding box center [202, 185] width 345 height 309
click at [299, 203] on div "+16024486356 Incoming call from queue Membership ALL TASKS ALL TASKS ACTIVE TAS…" at bounding box center [202, 185] width 345 height 309
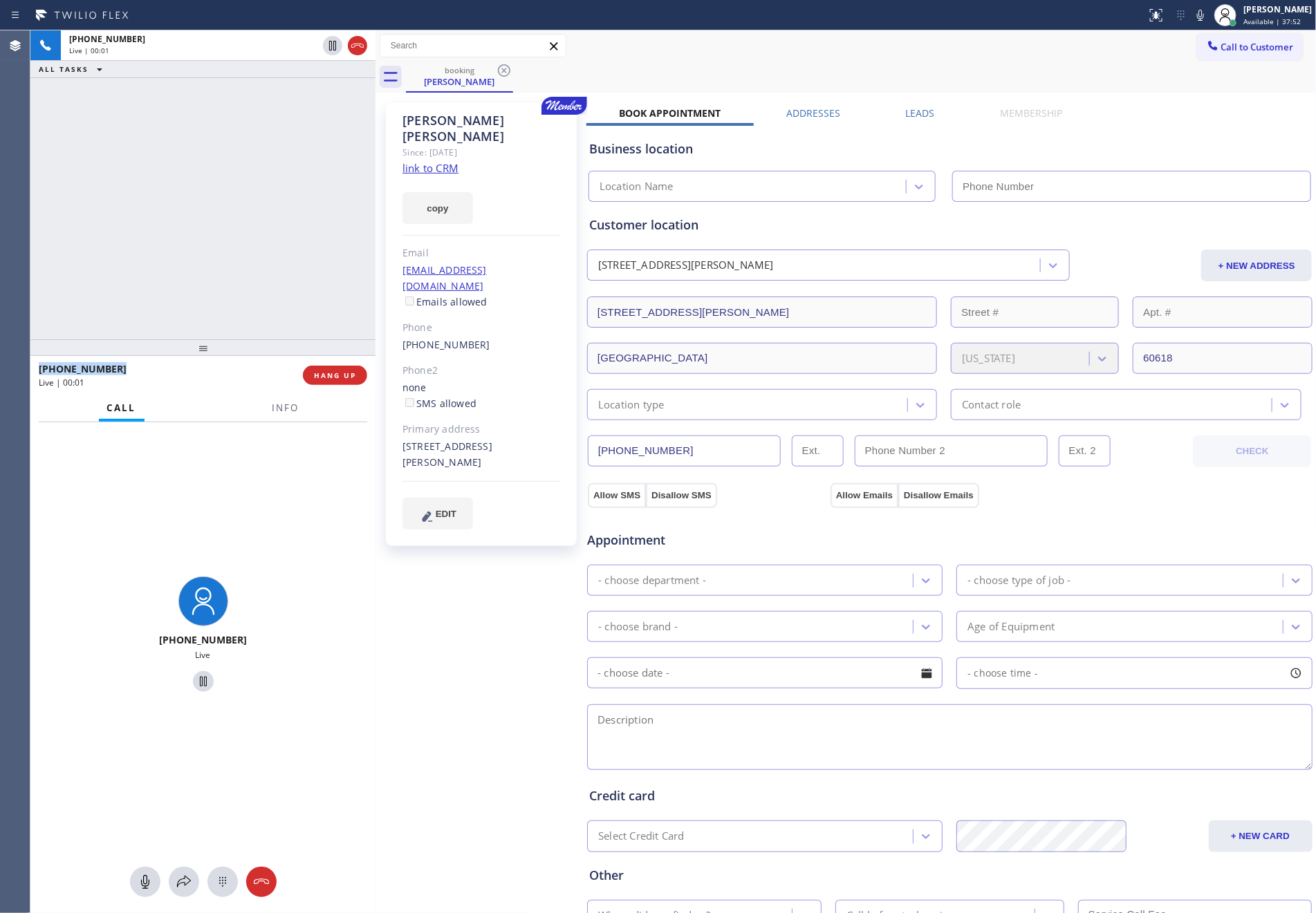
type input "(773) 917-0590"
drag, startPoint x: 134, startPoint y: 224, endPoint x: 390, endPoint y: 274, distance: 260.8
click at [166, 235] on div "+16024486356 Live | 00:03 ALL TASKS ALL TASKS ACTIVE TASKS TASKS IN WRAP UP" at bounding box center [202, 185] width 345 height 309
click at [422, 161] on link "link to CRM" at bounding box center [429, 168] width 56 height 14
click at [167, 178] on div "+16024486356 Live | 00:04 ALL TASKS ALL TASKS ACTIVE TASKS TASKS IN WRAP UP" at bounding box center [202, 185] width 345 height 309
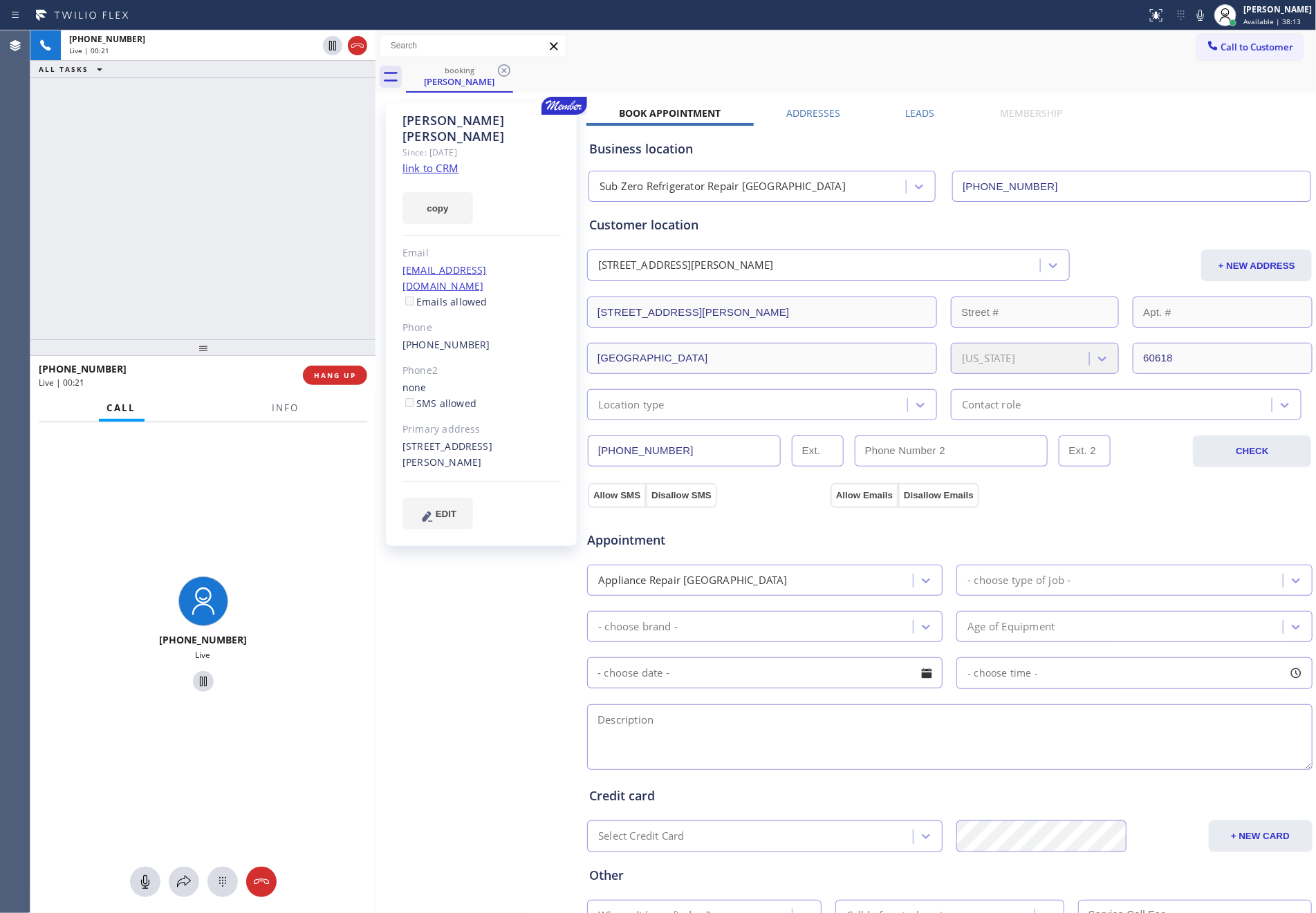
click at [431, 161] on link "link to CRM" at bounding box center [429, 168] width 56 height 14
click at [261, 186] on div "+16024486356 Live | 00:22 ALL TASKS ALL TASKS ACTIVE TASKS TASKS IN WRAP UP" at bounding box center [202, 185] width 345 height 309
click at [125, 872] on div at bounding box center [202, 882] width 345 height 30
click at [145, 878] on icon at bounding box center [144, 883] width 8 height 14
click at [209, 235] on div "+16024486356 Live | 04:04 ALL TASKS ALL TASKS ACTIVE TASKS TASKS IN WRAP UP" at bounding box center [202, 185] width 345 height 309
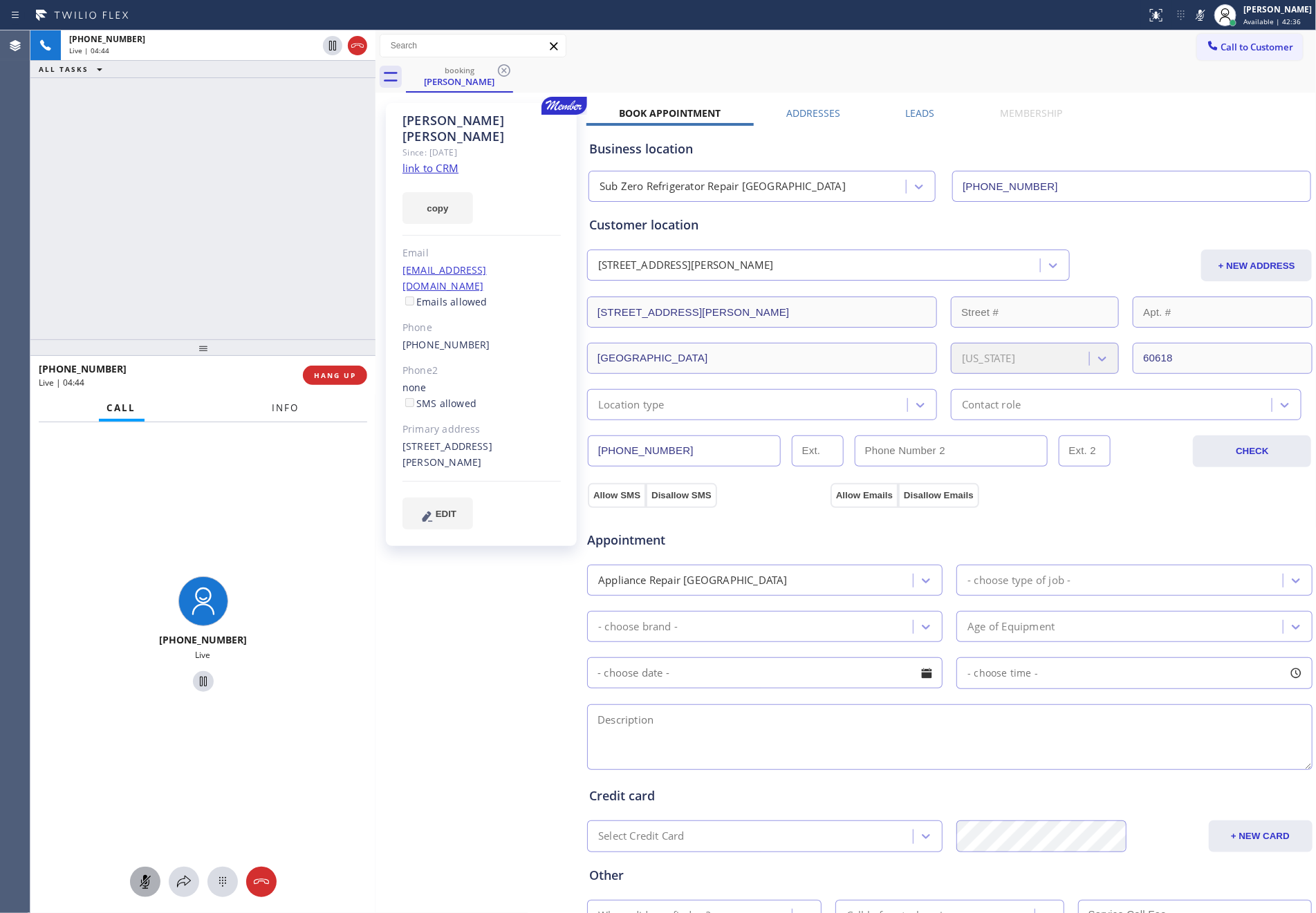
drag, startPoint x: 93, startPoint y: 188, endPoint x: 306, endPoint y: 396, distance: 297.7
click at [132, 220] on div "+16024486356 Live | 04:44 ALL TASKS ALL TASKS ACTIVE TASKS TASKS IN WRAP UP" at bounding box center [202, 185] width 345 height 309
drag, startPoint x: 193, startPoint y: 239, endPoint x: 168, endPoint y: 679, distance: 440.7
click at [200, 314] on div "+16024486356 Live | 06:08 ALL TASKS ALL TASKS ACTIVE TASKS TASKS IN WRAP UP" at bounding box center [202, 185] width 345 height 309
drag, startPoint x: 143, startPoint y: 884, endPoint x: 125, endPoint y: 390, distance: 494.3
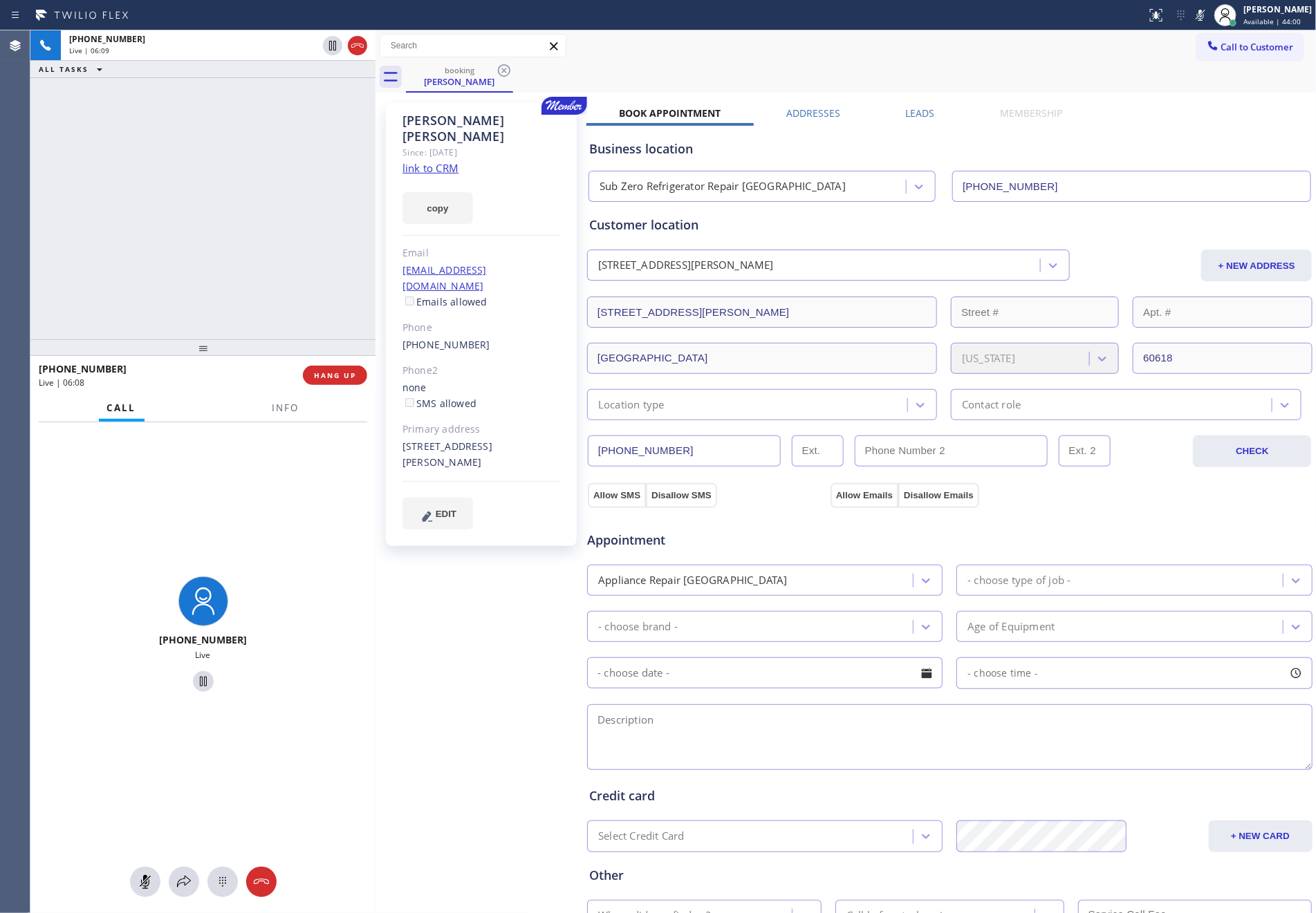
click at [143, 884] on icon at bounding box center [144, 882] width 17 height 17
click at [127, 208] on div "+16024486356 Live | 06:09 ALL TASKS ALL TASKS ACTIVE TASKS TASKS IN WRAP UP" at bounding box center [202, 185] width 345 height 309
click at [127, 208] on div "+16024486356 Live | 06:10 ALL TASKS ALL TASKS ACTIVE TASKS TASKS IN WRAP UP" at bounding box center [202, 185] width 345 height 309
click at [119, 201] on div "+16024486356 Live | 07:42 ALL TASKS ALL TASKS ACTIVE TASKS TASKS IN WRAP UP" at bounding box center [202, 185] width 345 height 309
click at [1173, 542] on div "Appointment" at bounding box center [949, 532] width 728 height 35
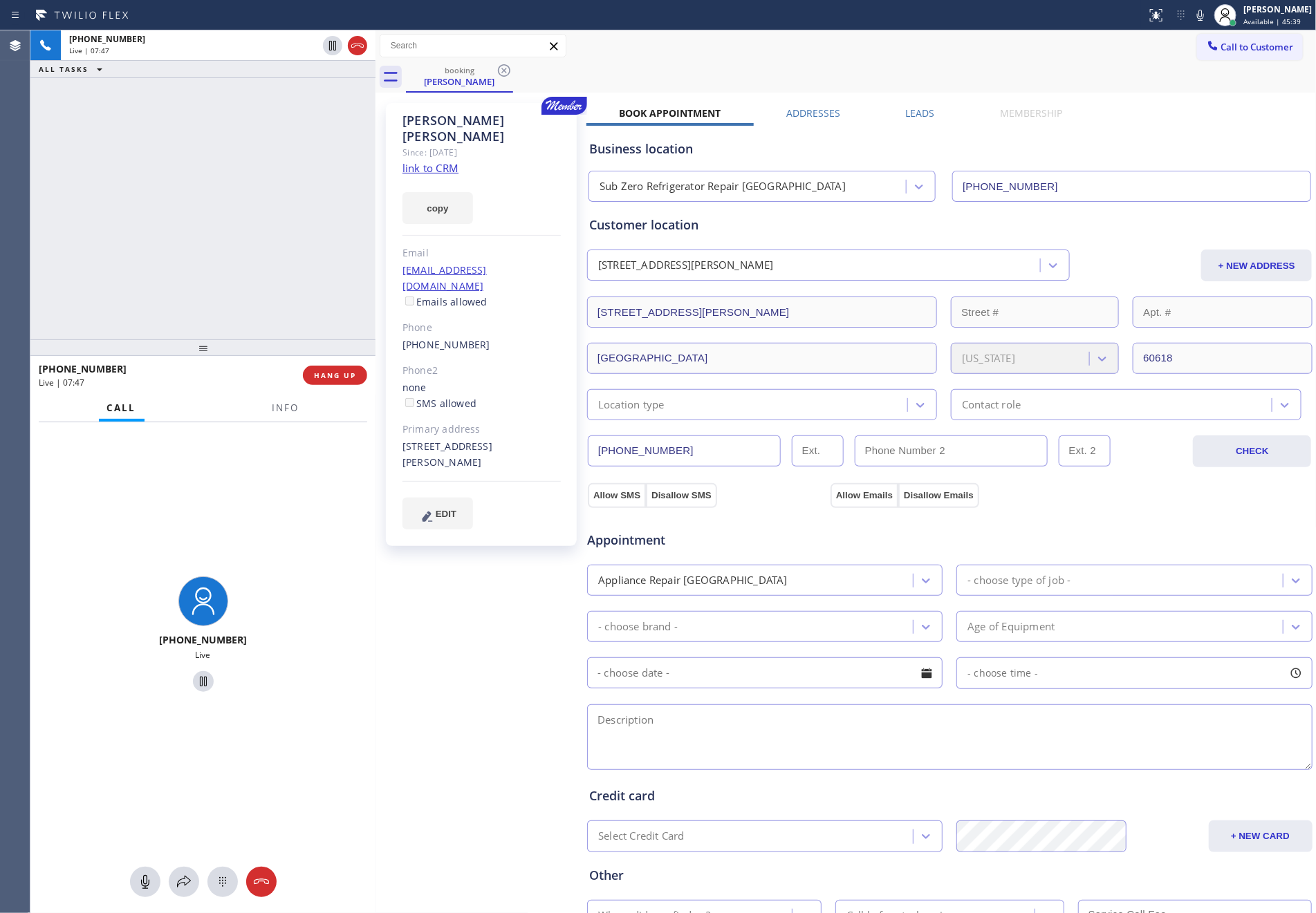
click at [797, 411] on div "Location type" at bounding box center [748, 405] width 315 height 25
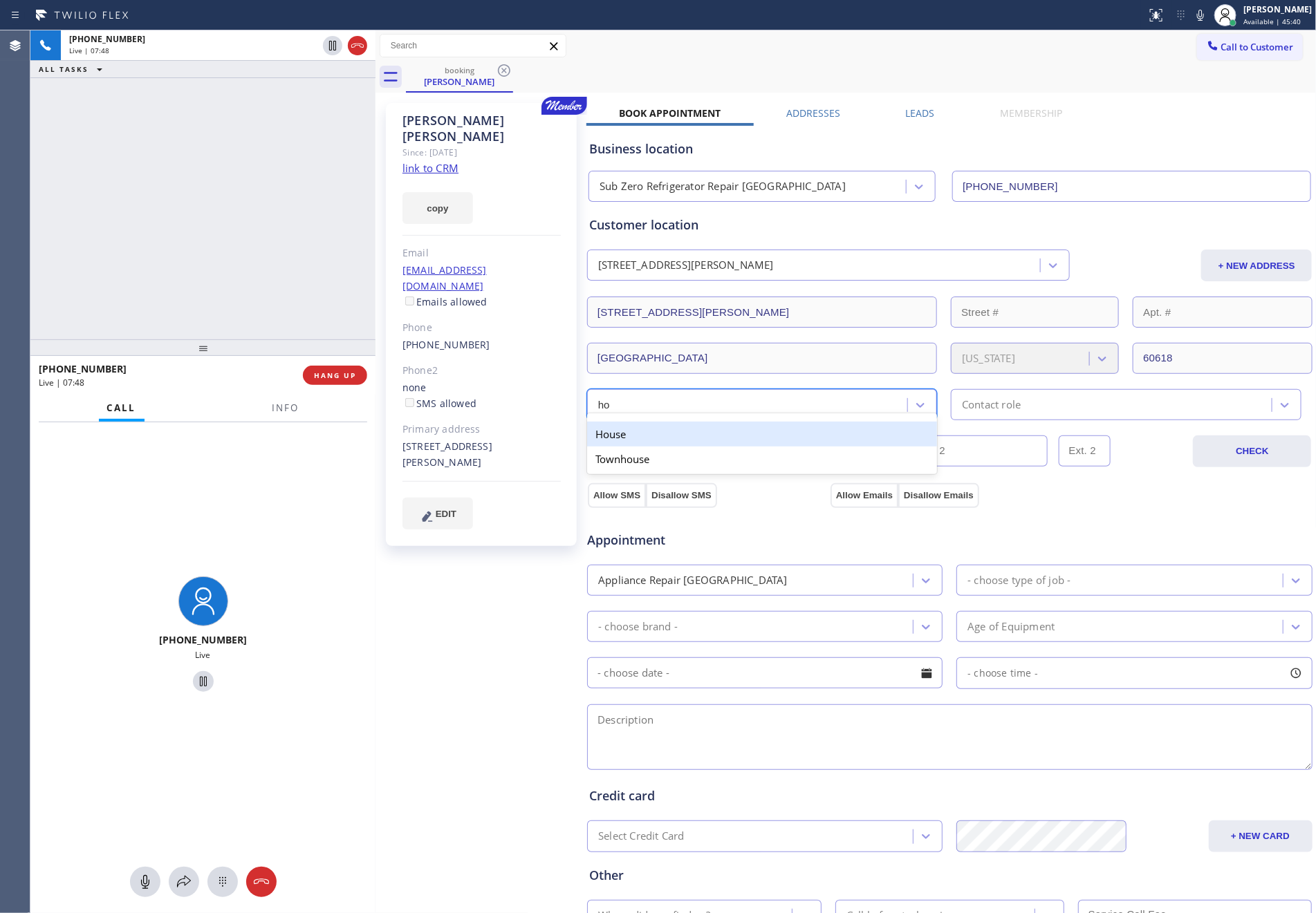
type input "hou"
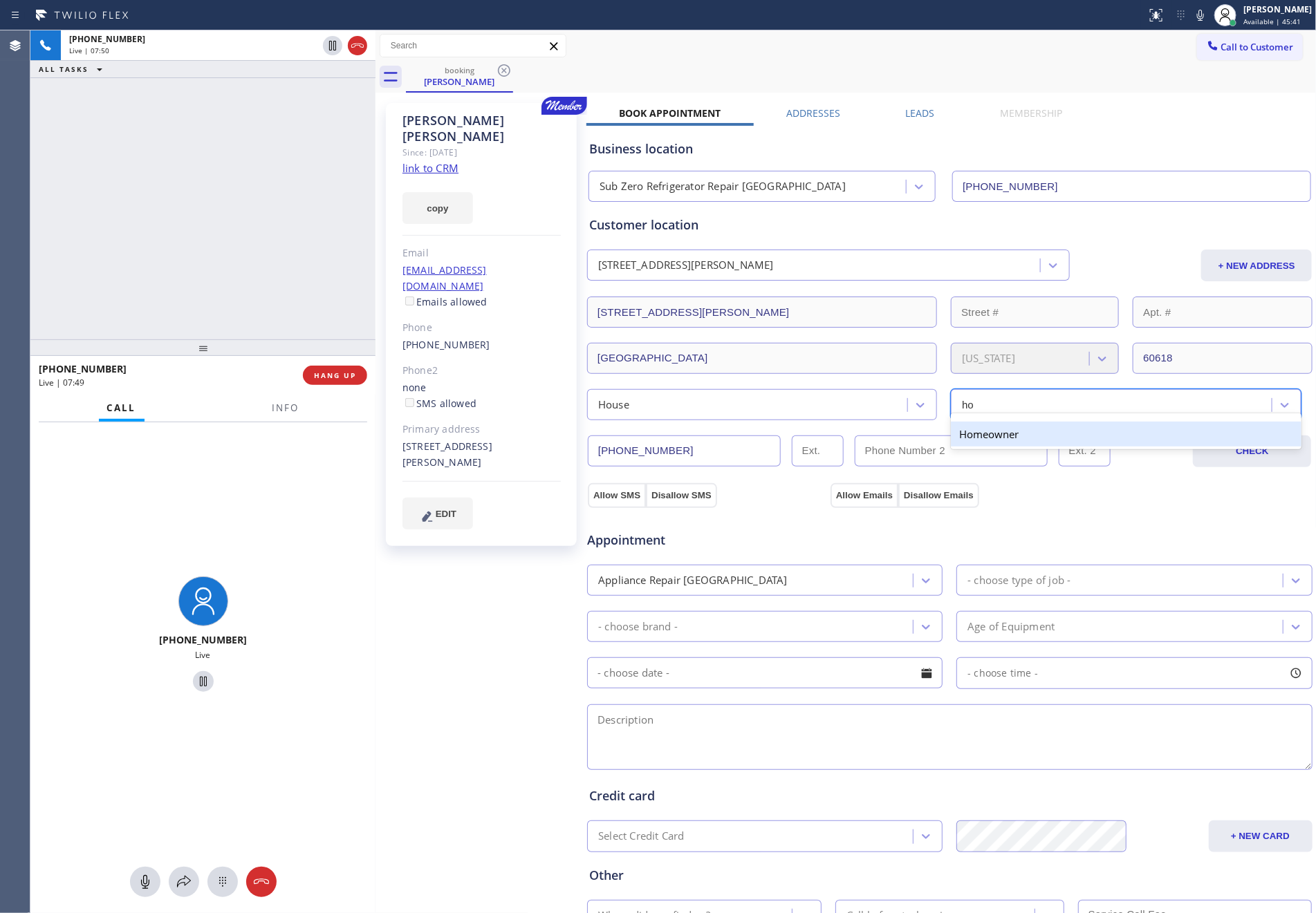
type input "hom"
click at [1120, 497] on div "Allow SMS Disallow SMS Allow Emails Disallow Emails" at bounding box center [949, 493] width 728 height 28
click at [998, 589] on div "- choose type of job -" at bounding box center [1018, 580] width 103 height 16
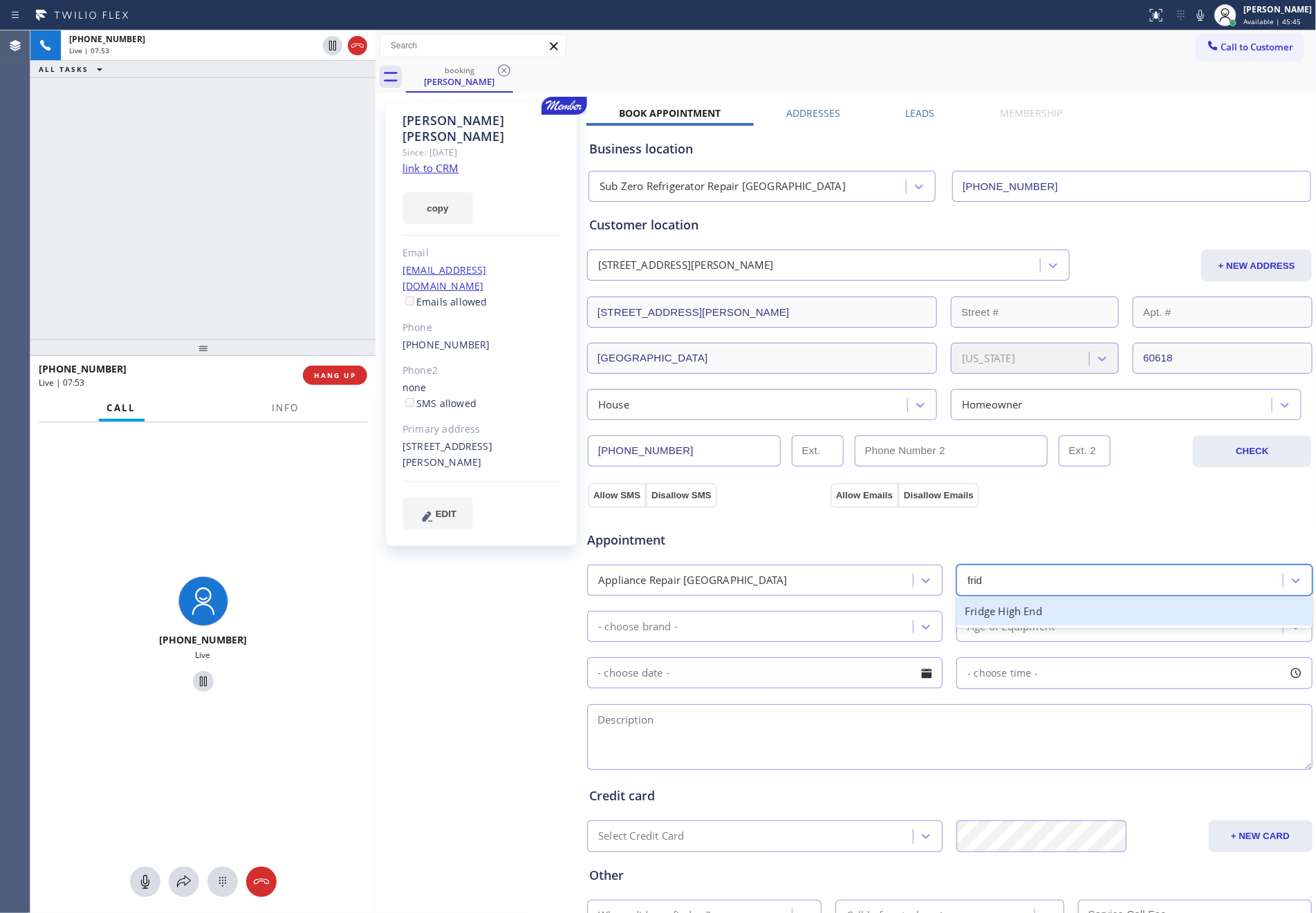
type input "fridg"
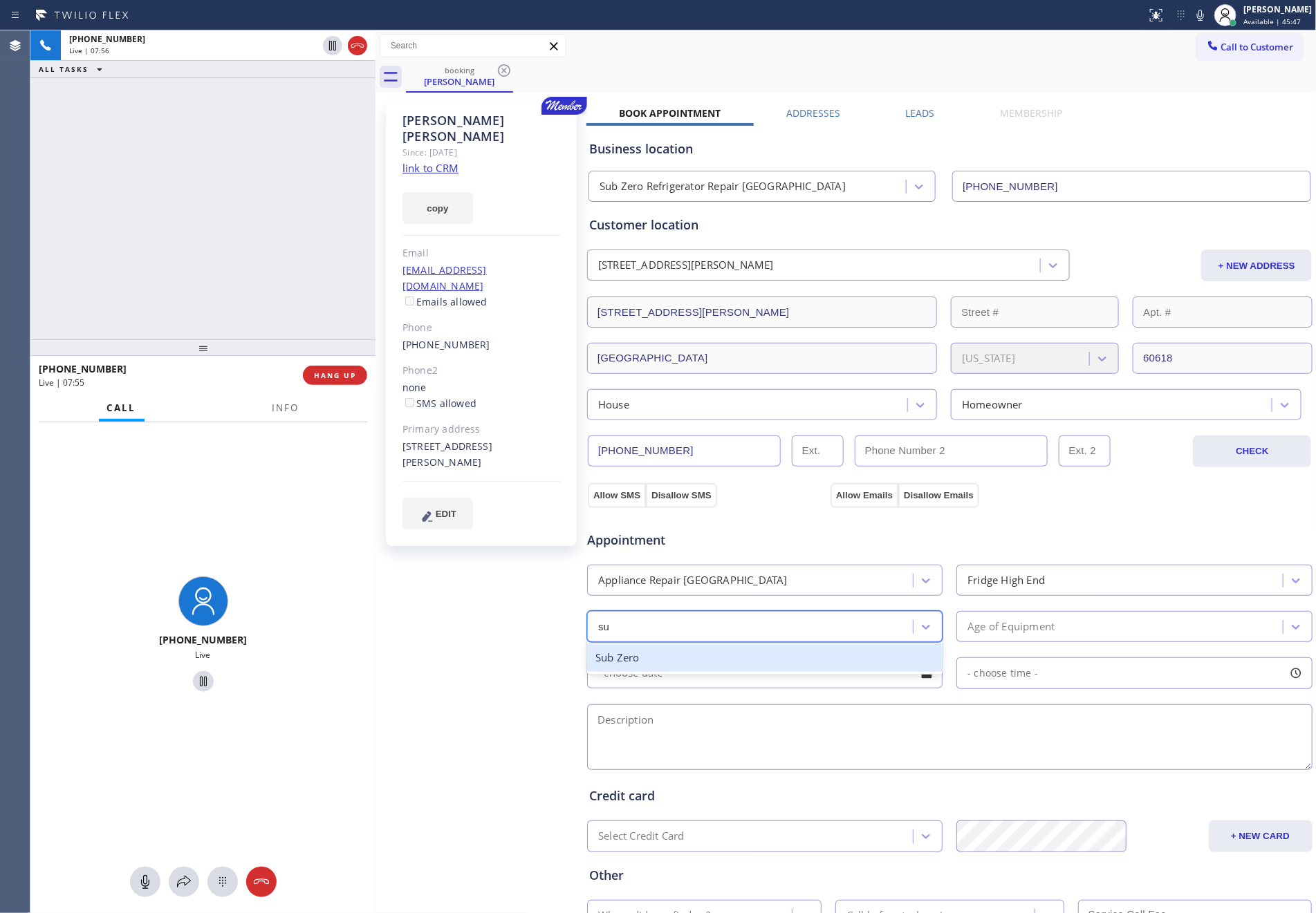
type input "sub"
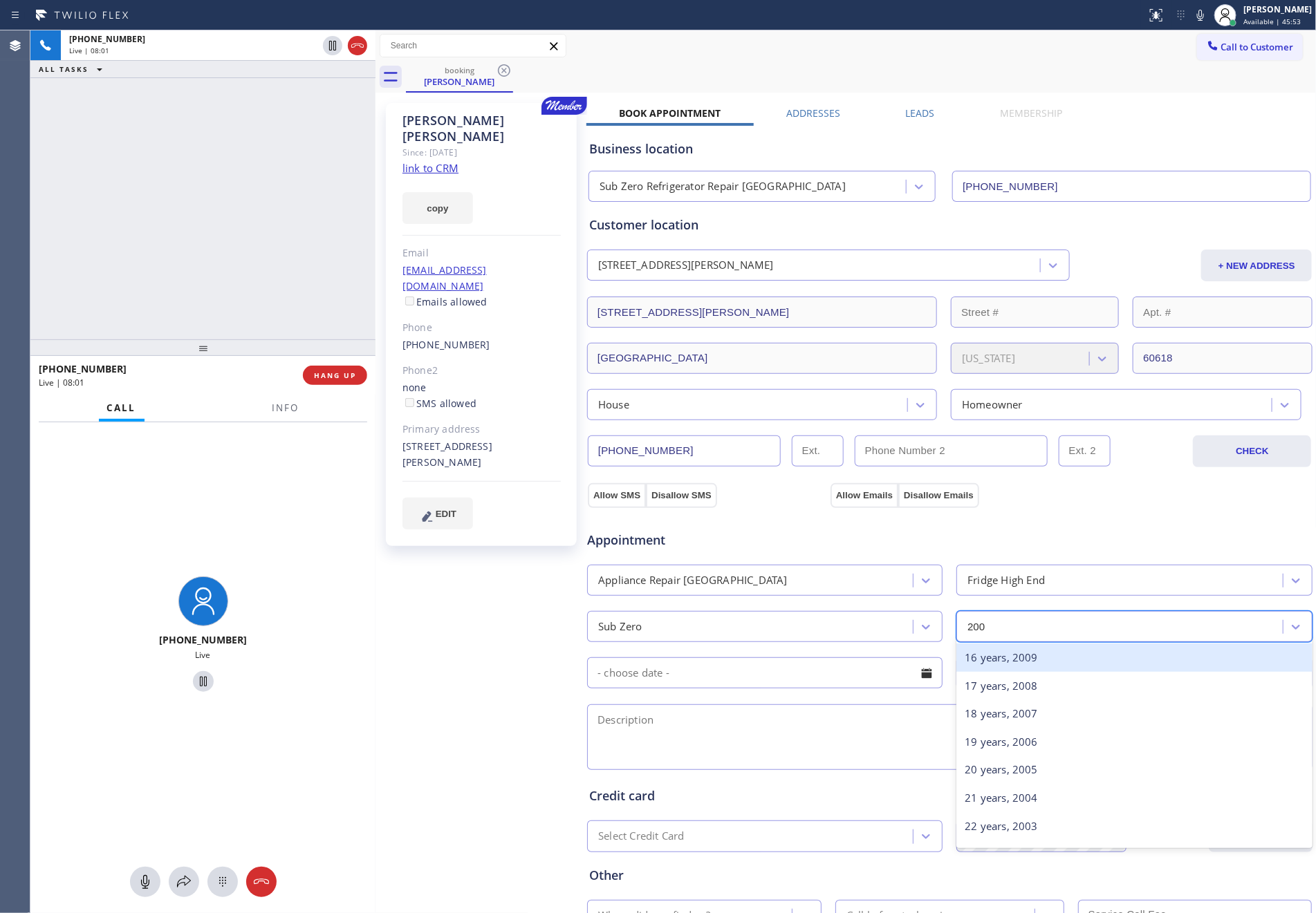
type input "2005"
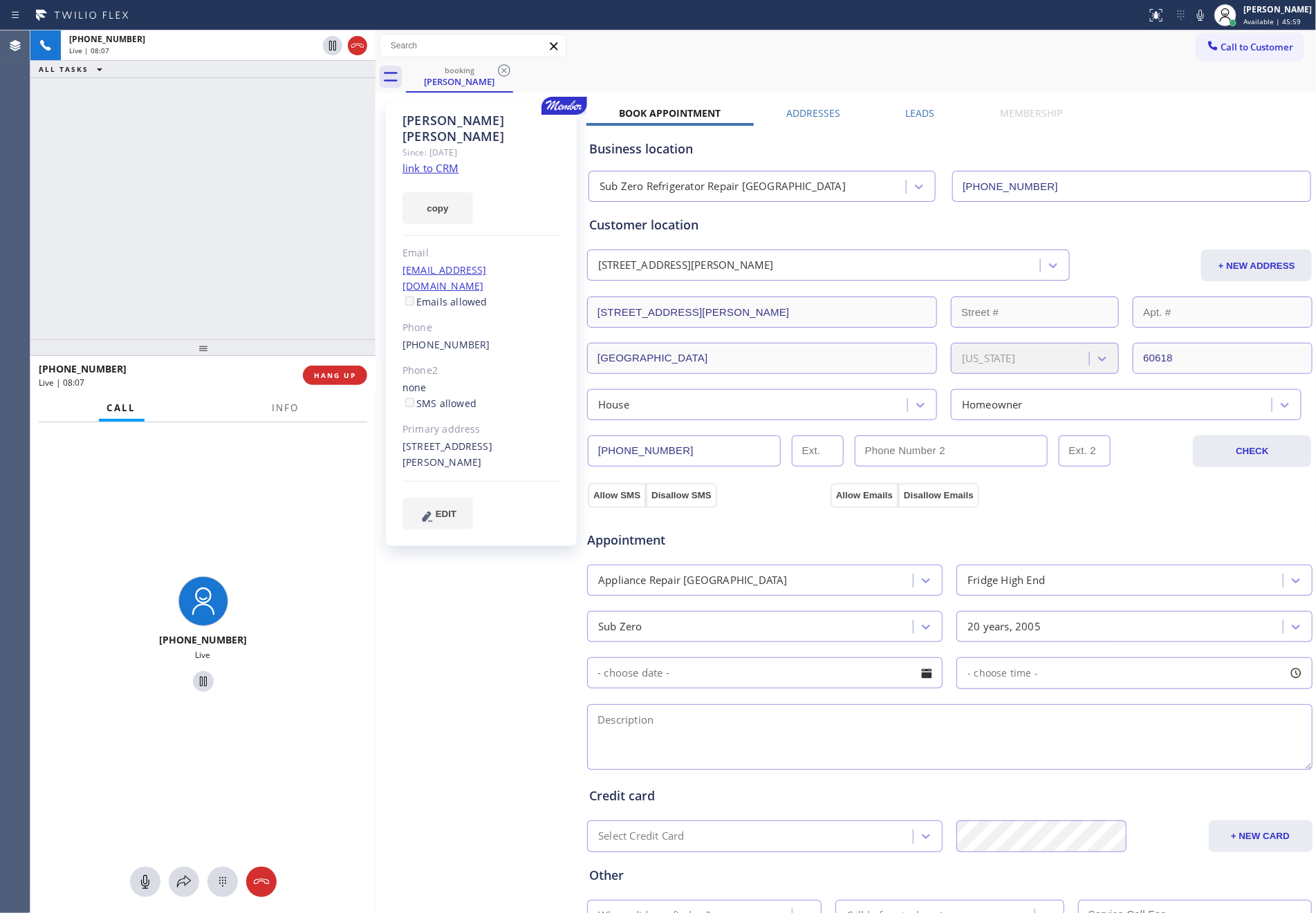
click at [919, 677] on div at bounding box center [927, 673] width 24 height 24
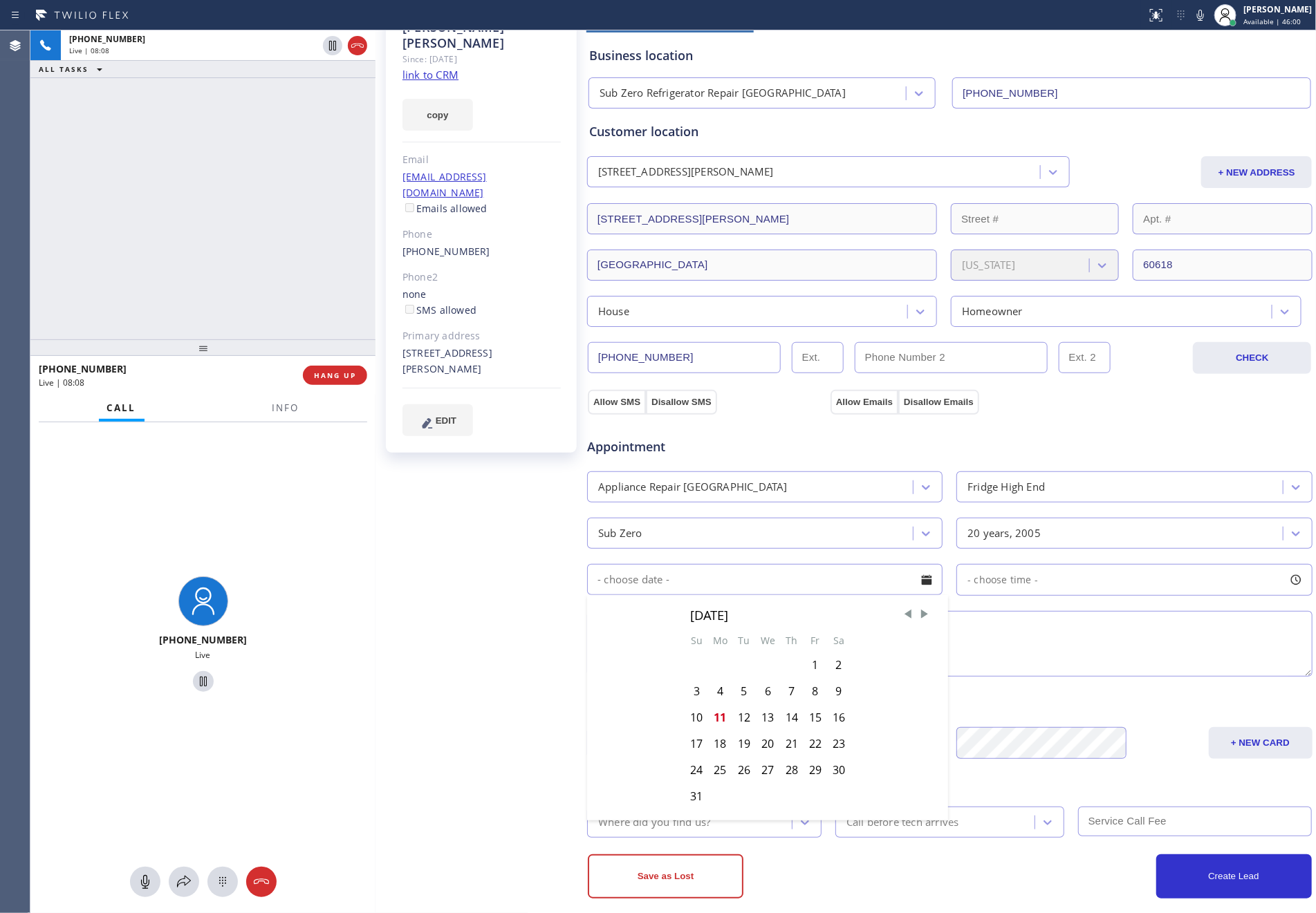
scroll to position [113, 0]
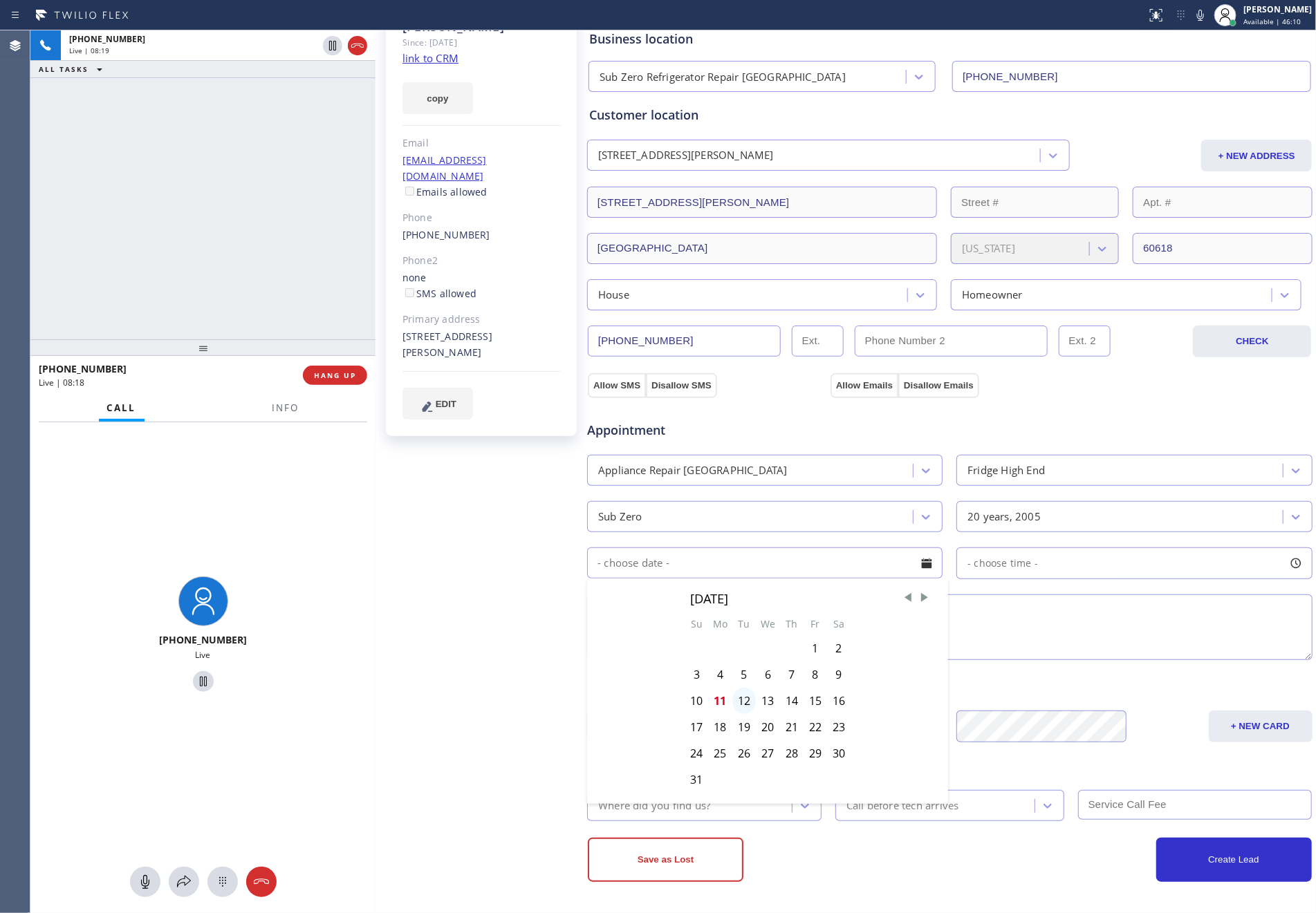
click at [739, 700] on div "12" at bounding box center [744, 701] width 24 height 27
type input "08/12/2025"
click at [1041, 558] on div "- choose time -" at bounding box center [1134, 563] width 356 height 31
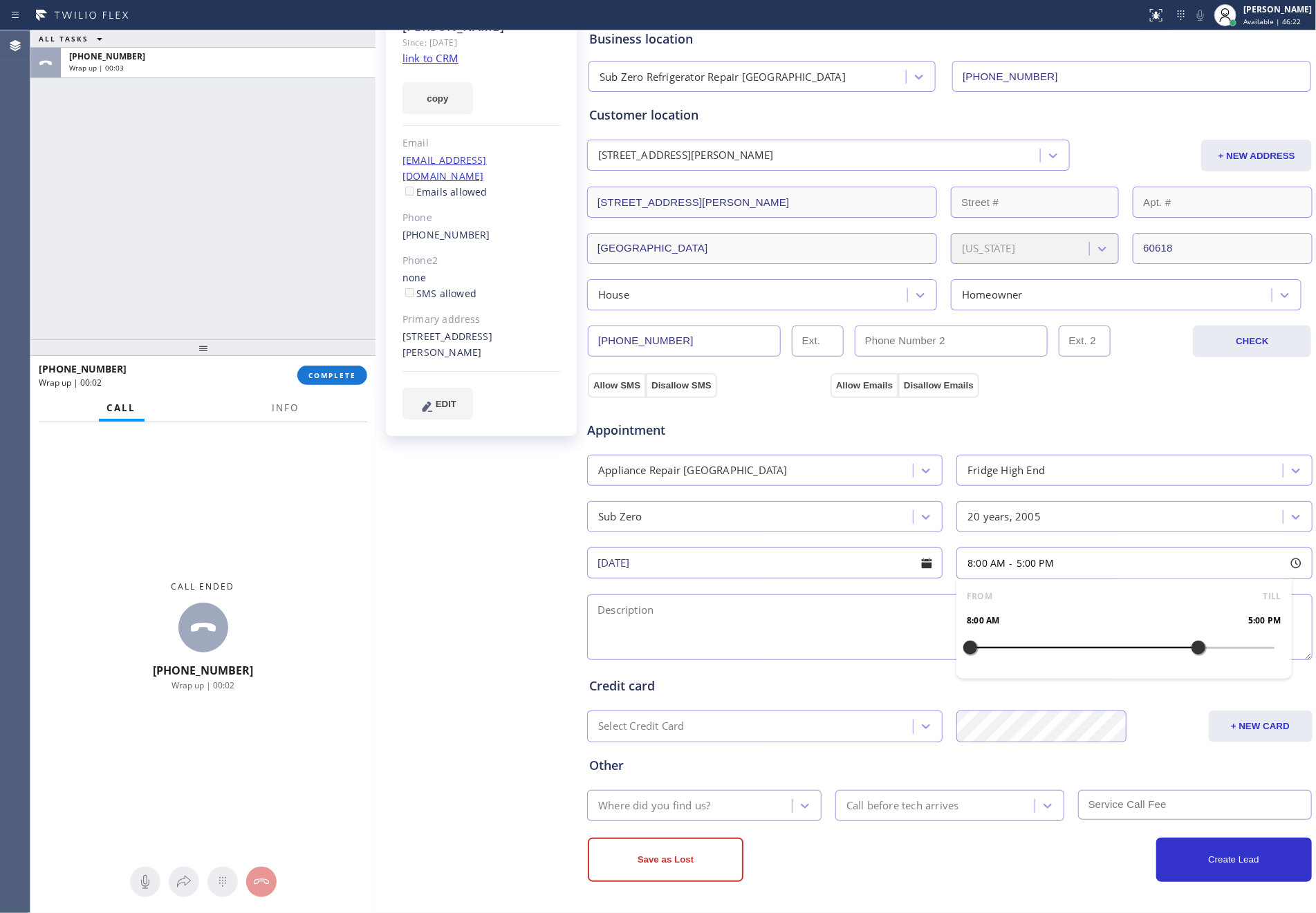
drag, startPoint x: 964, startPoint y: 647, endPoint x: 1183, endPoint y: 670, distance: 220.2
click at [1183, 670] on div "FROM TILL 8:00 AM 5:00 PM" at bounding box center [1123, 628] width 334 height 99
drag, startPoint x: 964, startPoint y: 647, endPoint x: 1109, endPoint y: 657, distance: 145.3
click at [1114, 657] on div at bounding box center [1121, 648] width 17 height 29
click at [909, 633] on textarea at bounding box center [949, 627] width 725 height 66
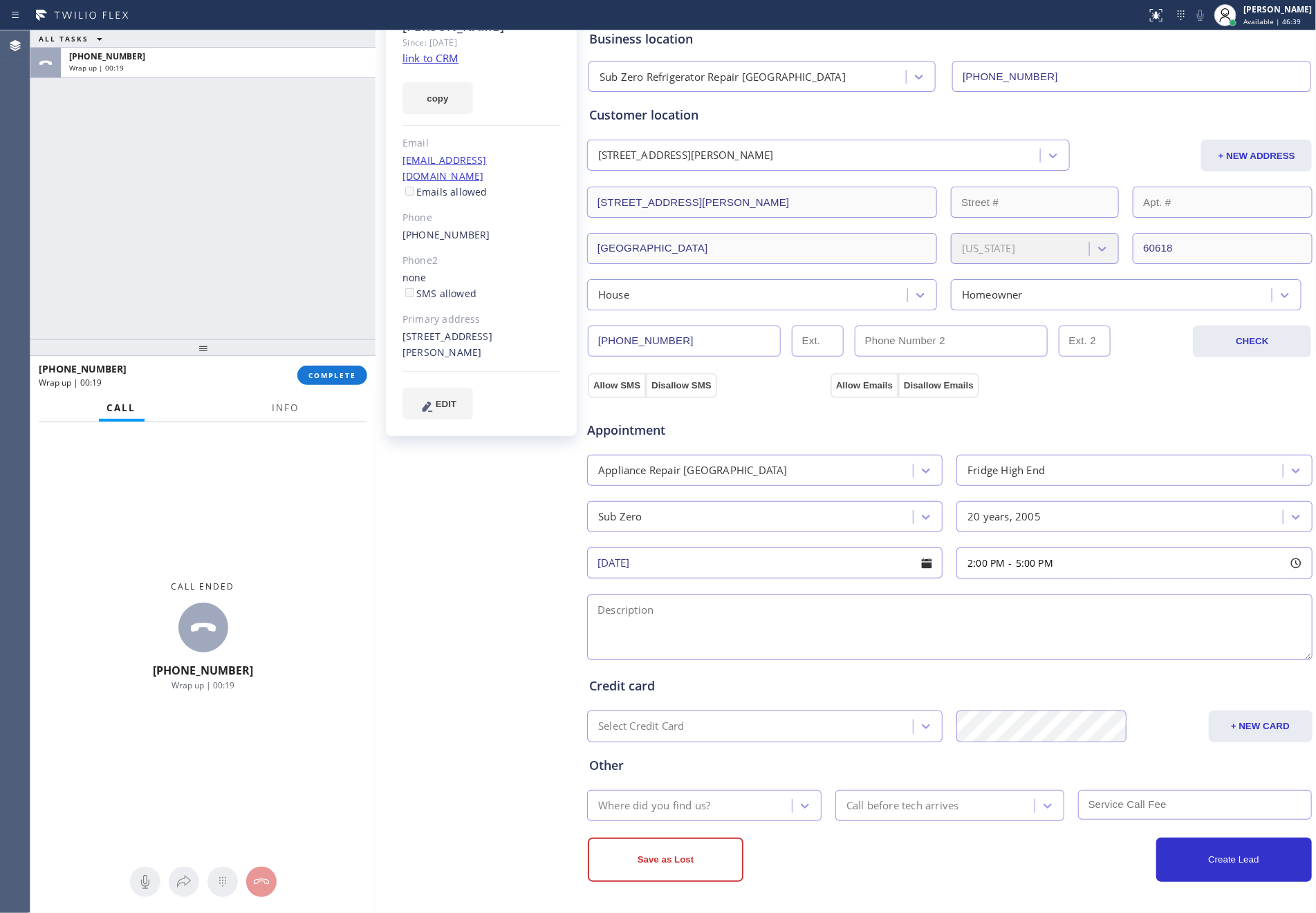
click at [624, 602] on textarea at bounding box center [949, 627] width 725 height 66
paste textarea "Subzero || Freezer side is not cooling properly || 20 yrs 3637 N Leavitt St , C…"
type textarea "2- 5 || Member || 10% discount off labor || Subzero || Freezer side is not cool…"
click at [639, 812] on div "Where did you find us?" at bounding box center [654, 806] width 112 height 16
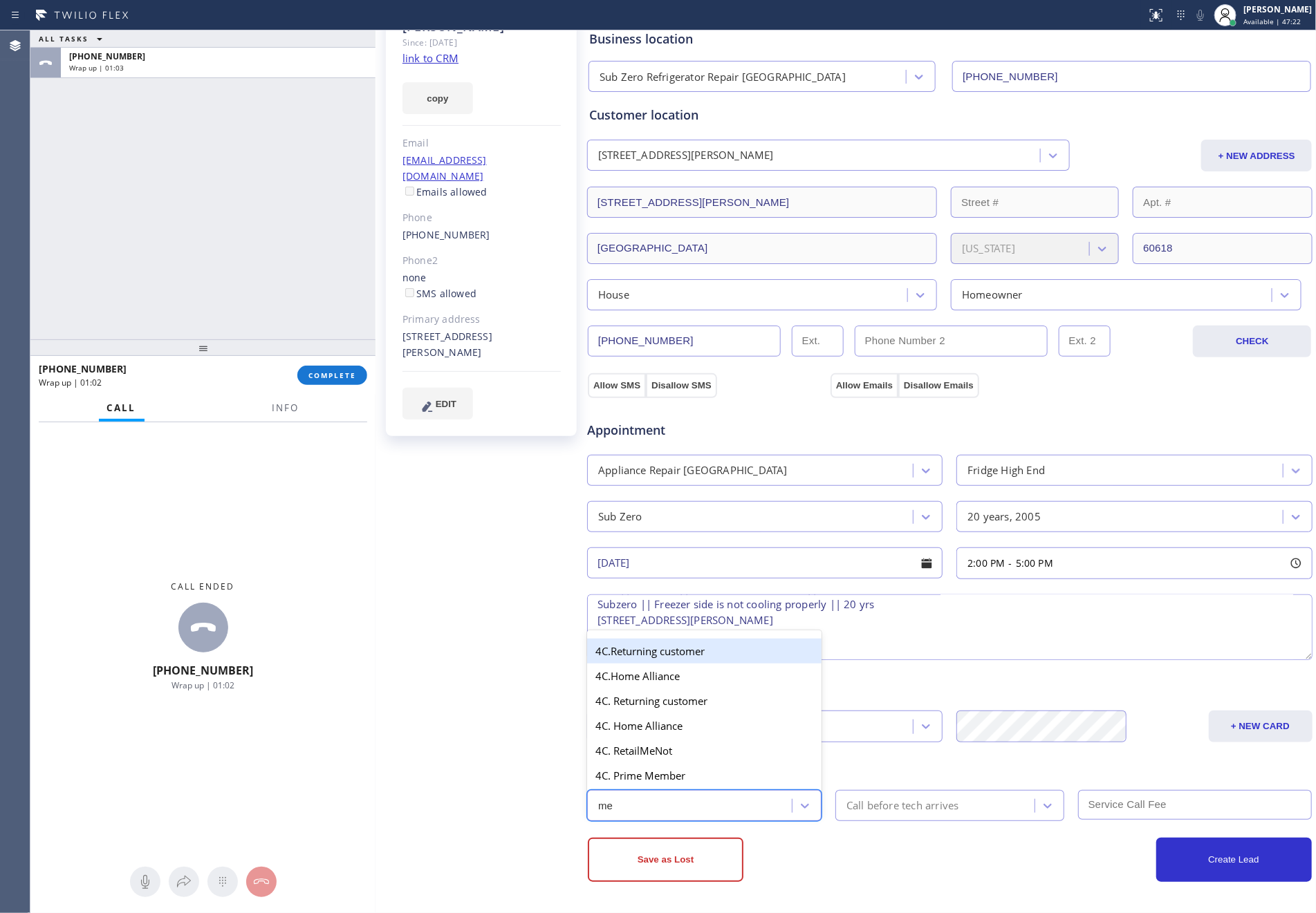
type input "mem"
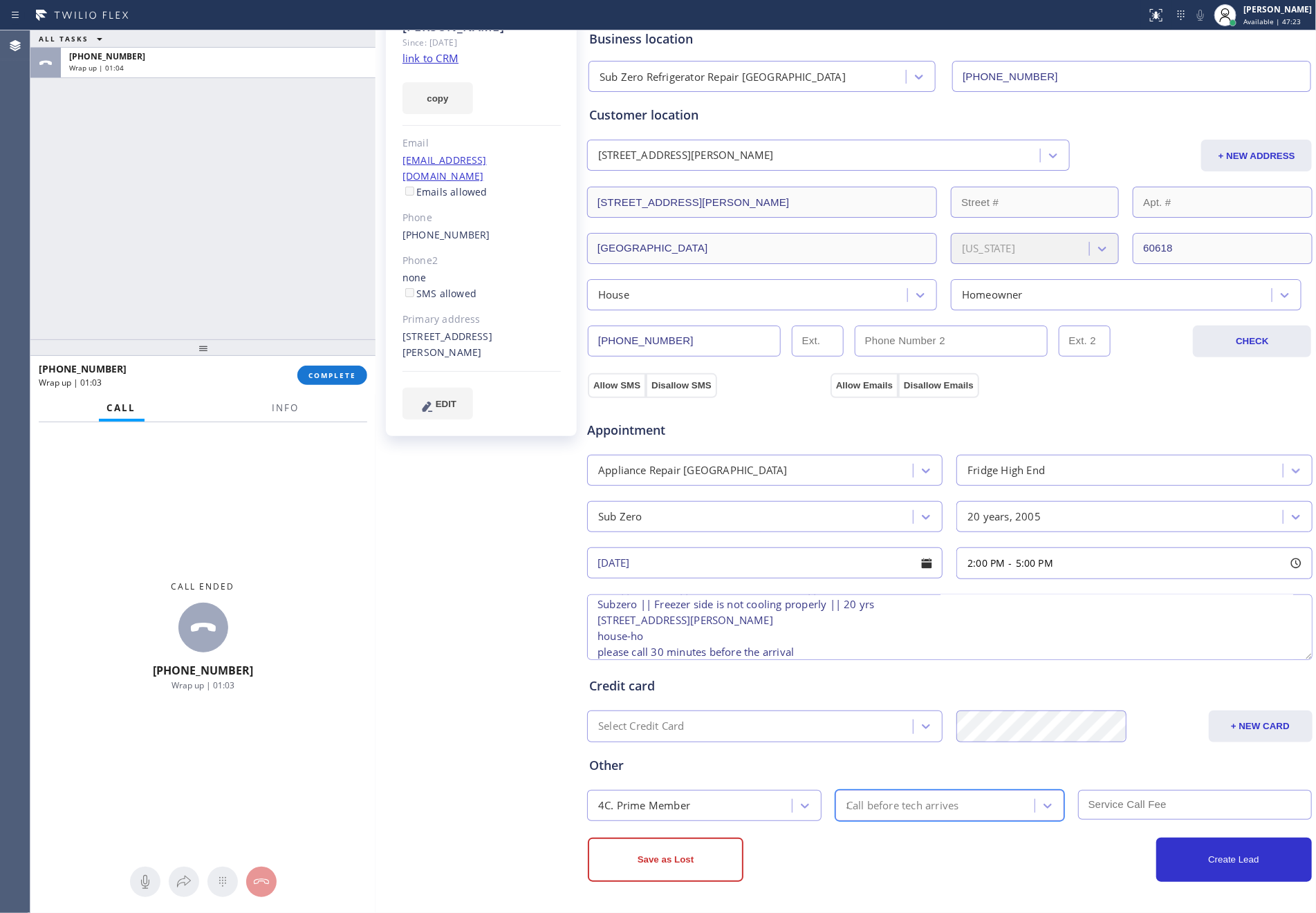
type input "30"
click at [1242, 854] on button "Create Lead" at bounding box center [1233, 860] width 155 height 44
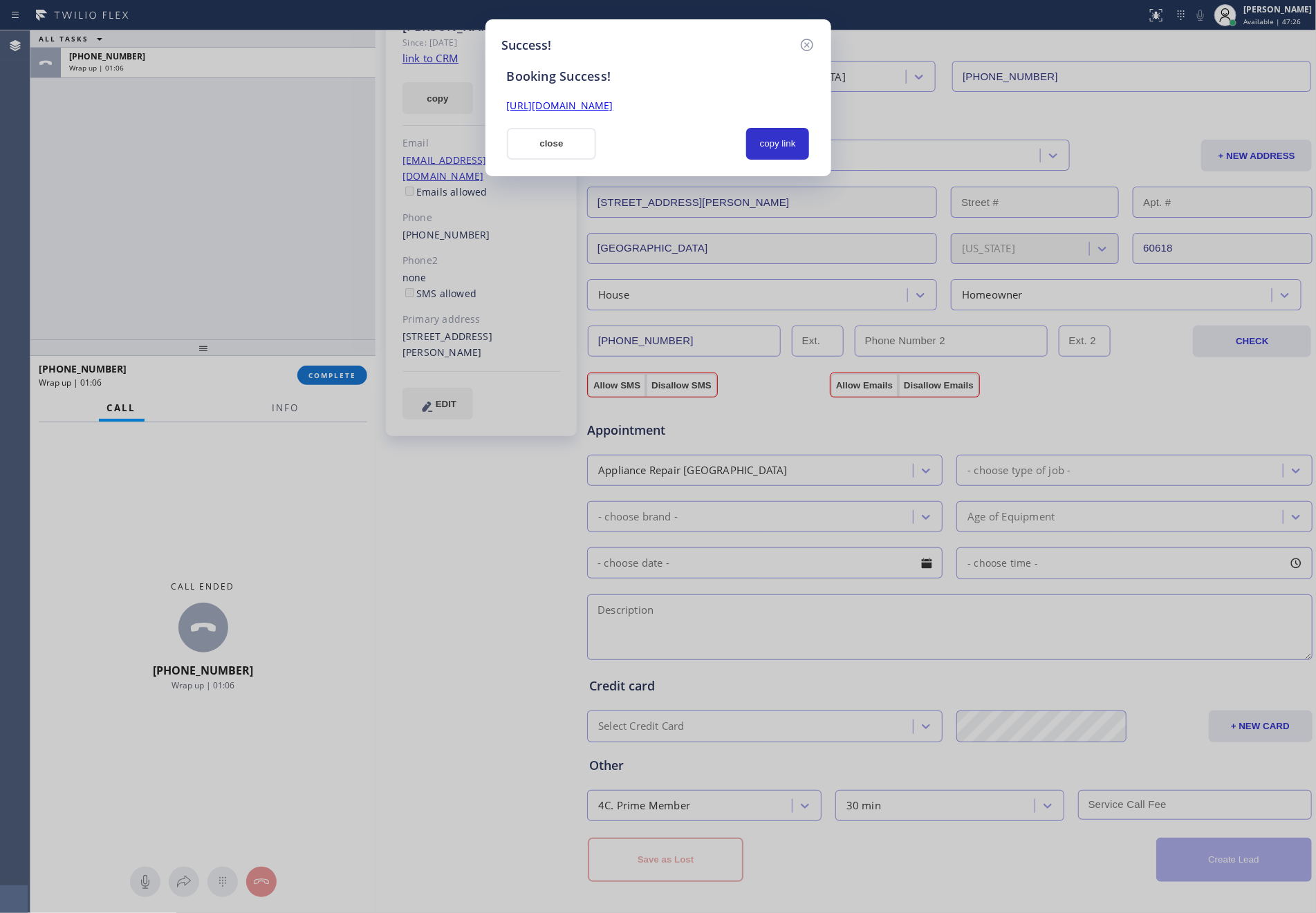
scroll to position [0, 0]
click at [778, 148] on button "copy link" at bounding box center [777, 143] width 64 height 31
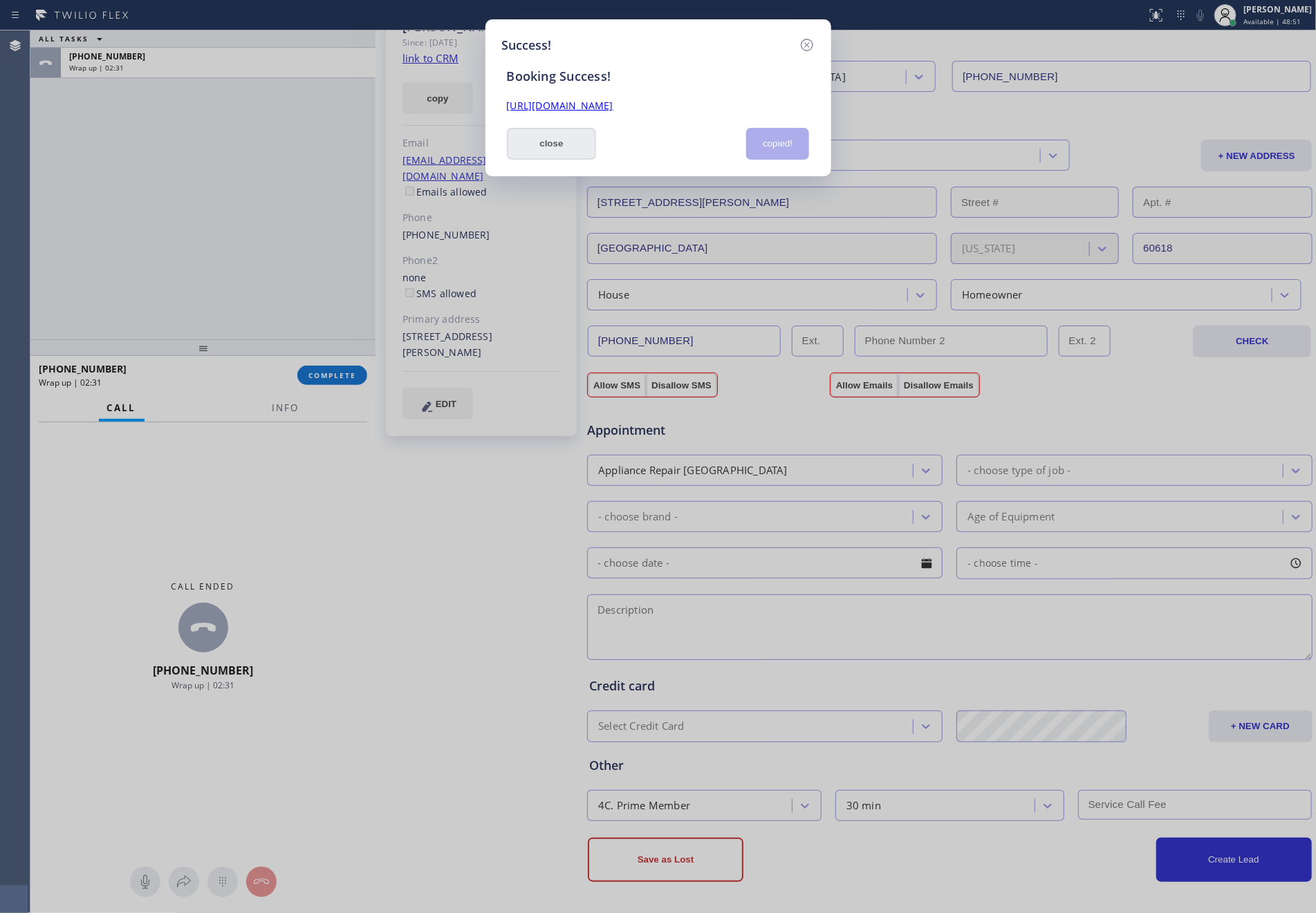
click at [508, 147] on button "close" at bounding box center [551, 143] width 89 height 31
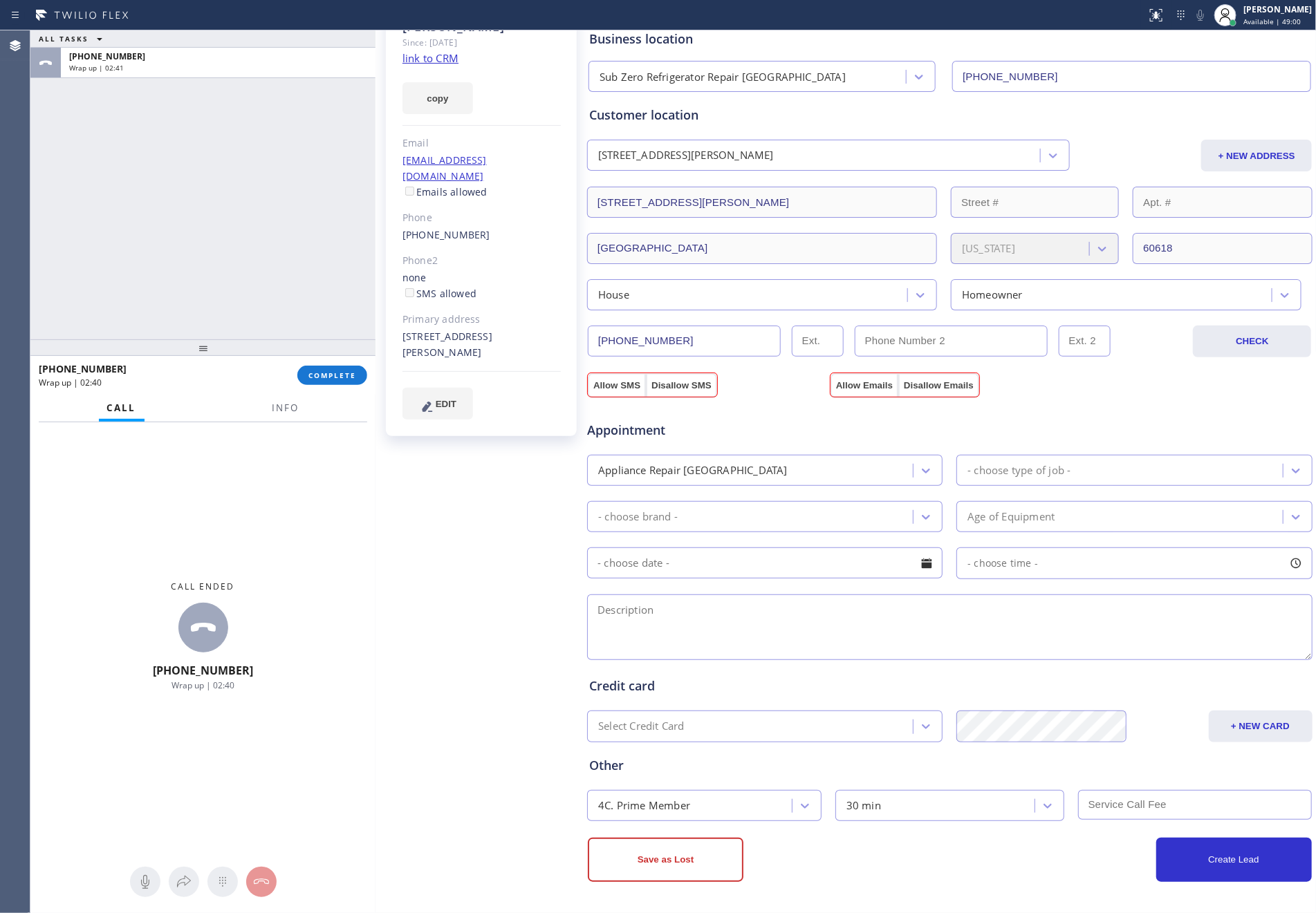
click at [113, 116] on div "ALL TASKS ALL TASKS ACTIVE TASKS TASKS IN WRAP UP +16024486356 Wrap up | 02:41" at bounding box center [202, 185] width 345 height 309
drag, startPoint x: 117, startPoint y: 119, endPoint x: 210, endPoint y: 266, distance: 173.9
click at [173, 208] on div "ALL TASKS ALL TASKS ACTIVE TASKS TASKS IN WRAP UP +16024486356 Wrap up | 02:41" at bounding box center [202, 185] width 345 height 309
click at [326, 371] on span "COMPLETE" at bounding box center [332, 375] width 48 height 10
click at [278, 171] on div "ALL TASKS ALL TASKS ACTIVE TASKS TASKS IN WRAP UP +16024486356 Wrap up | 02:42" at bounding box center [202, 185] width 345 height 309
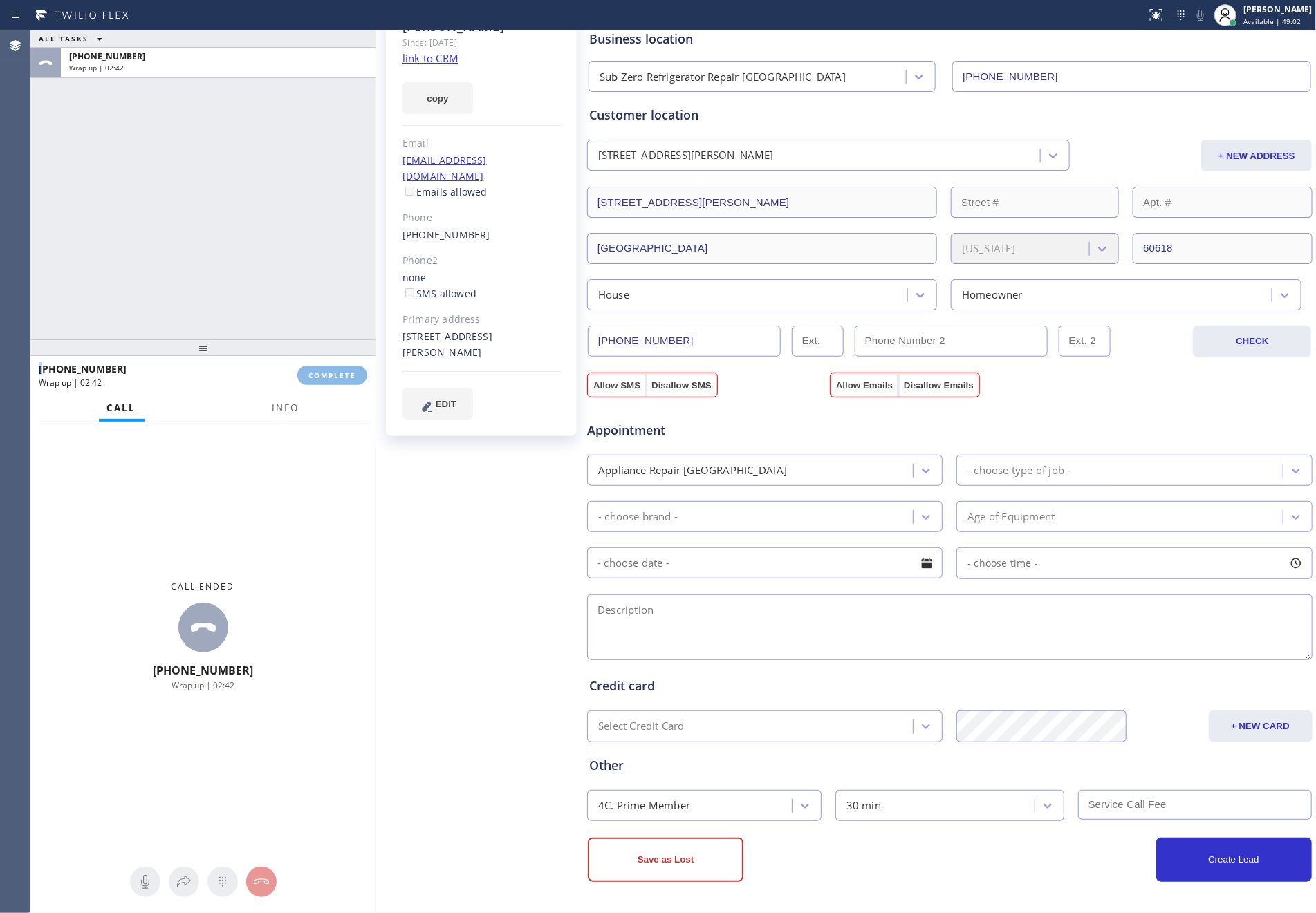
click at [278, 171] on div "ALL TASKS ALL TASKS ACTIVE TASKS TASKS IN WRAP UP +16024486356 Wrap up | 02:42" at bounding box center [202, 185] width 345 height 309
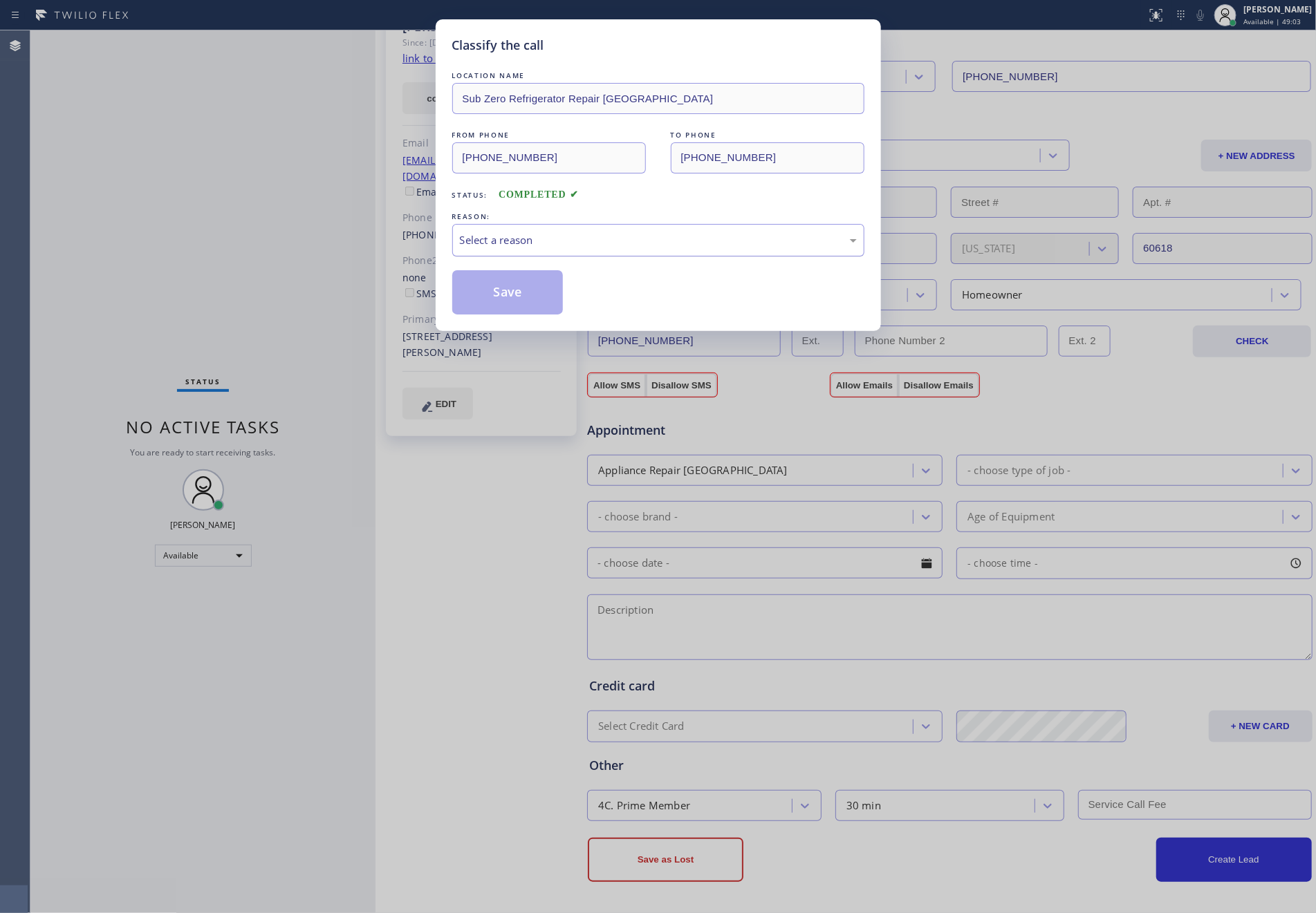
click at [498, 248] on div "Select a reason" at bounding box center [658, 240] width 397 height 16
click at [502, 288] on button "Save" at bounding box center [507, 292] width 111 height 44
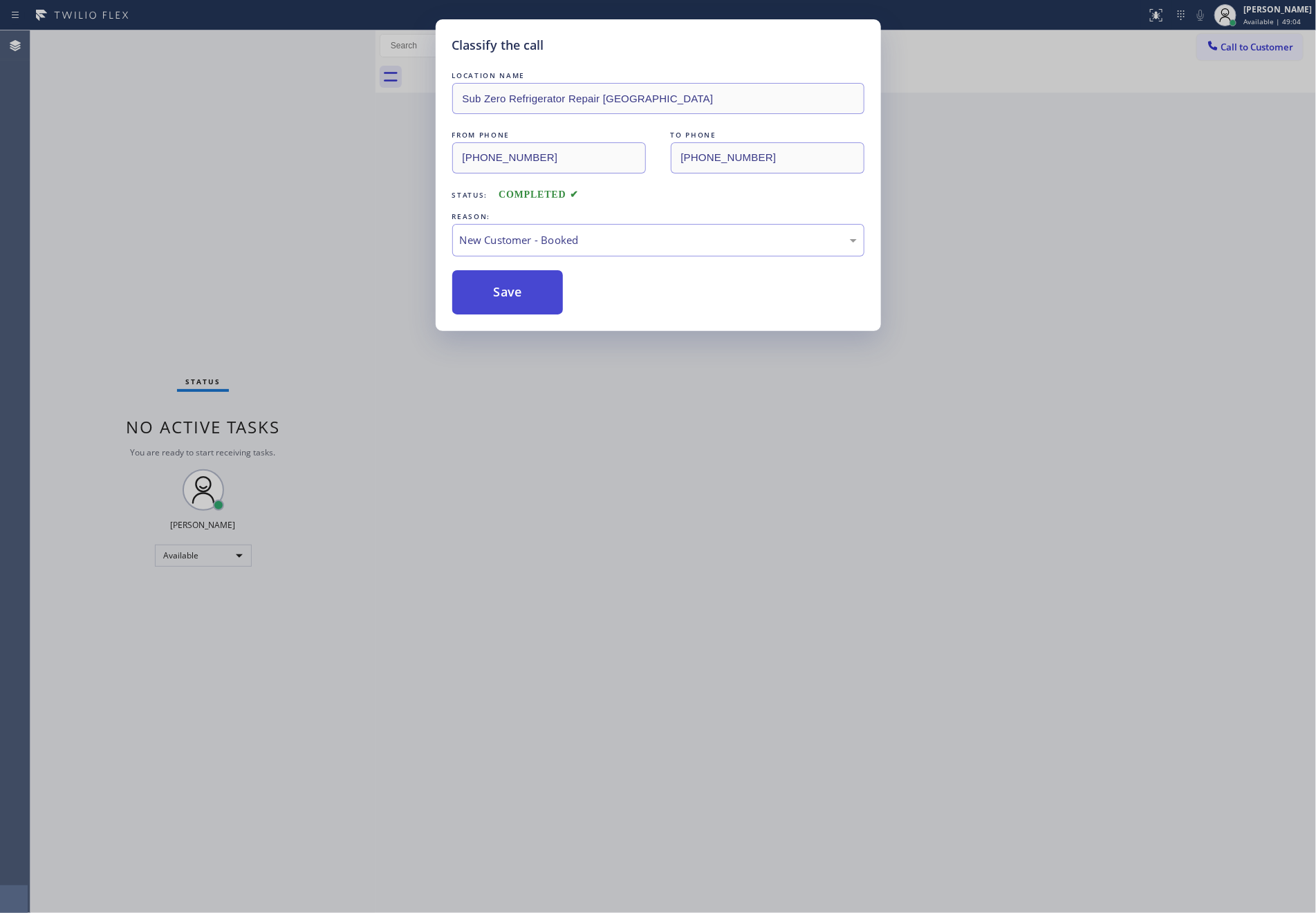
click at [502, 288] on button "Save" at bounding box center [507, 292] width 111 height 44
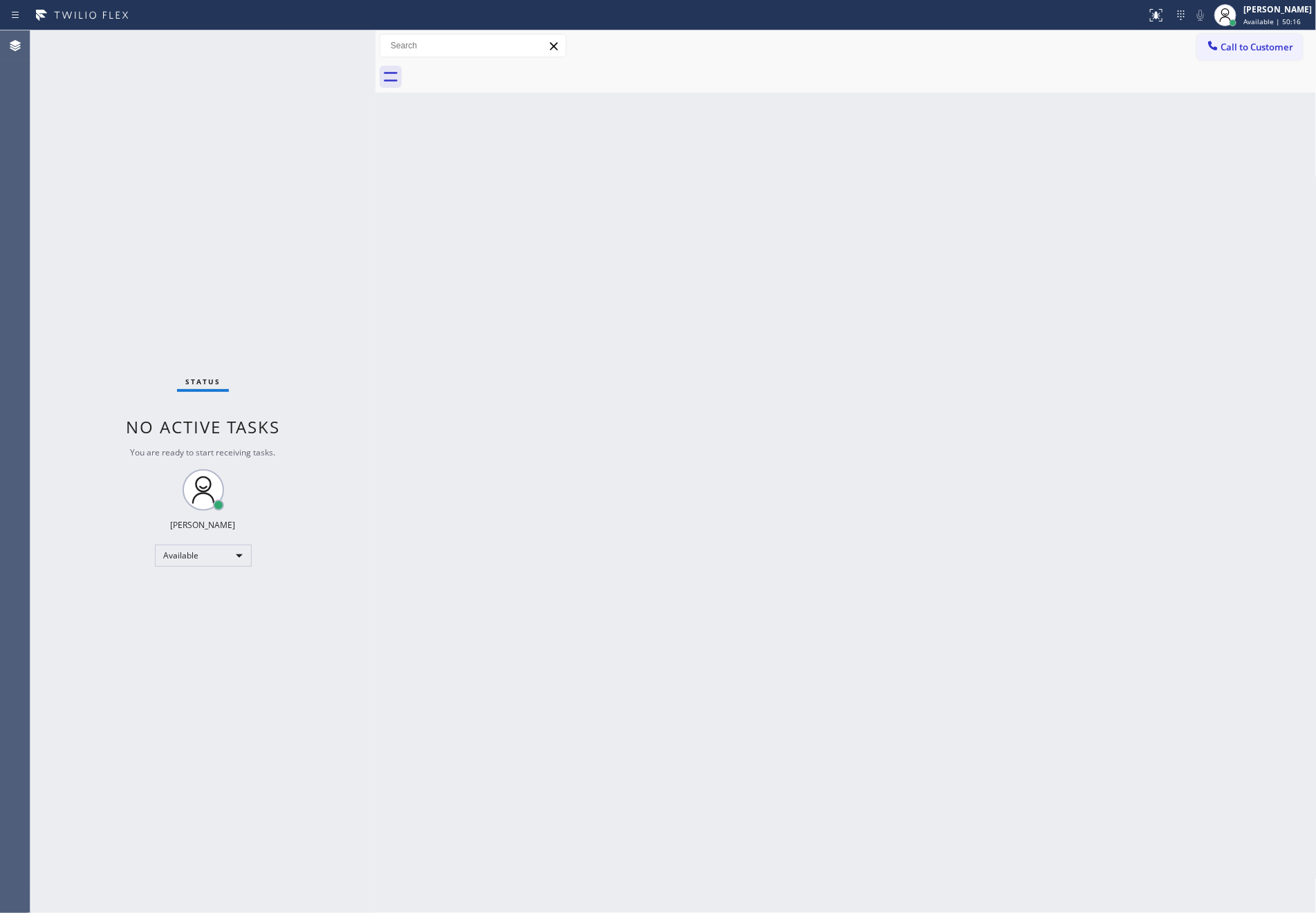
click at [463, 579] on div "Back to Dashboard Change Sender ID Customers Technicians Select a contact Outbo…" at bounding box center [845, 472] width 941 height 883
click at [265, 178] on div "Status No active tasks You are ready to start receiving tasks. Eva Mahinay Avai…" at bounding box center [202, 472] width 345 height 883
click at [285, 210] on div "Status No active tasks You are ready to start receiving tasks. Eva Mahinay Avai…" at bounding box center [202, 472] width 345 height 883
click at [353, 357] on div "Status No active tasks You are ready to start receiving tasks. Eva Mahinay Avai…" at bounding box center [202, 472] width 345 height 883
click at [212, 564] on div "Available" at bounding box center [203, 555] width 96 height 23
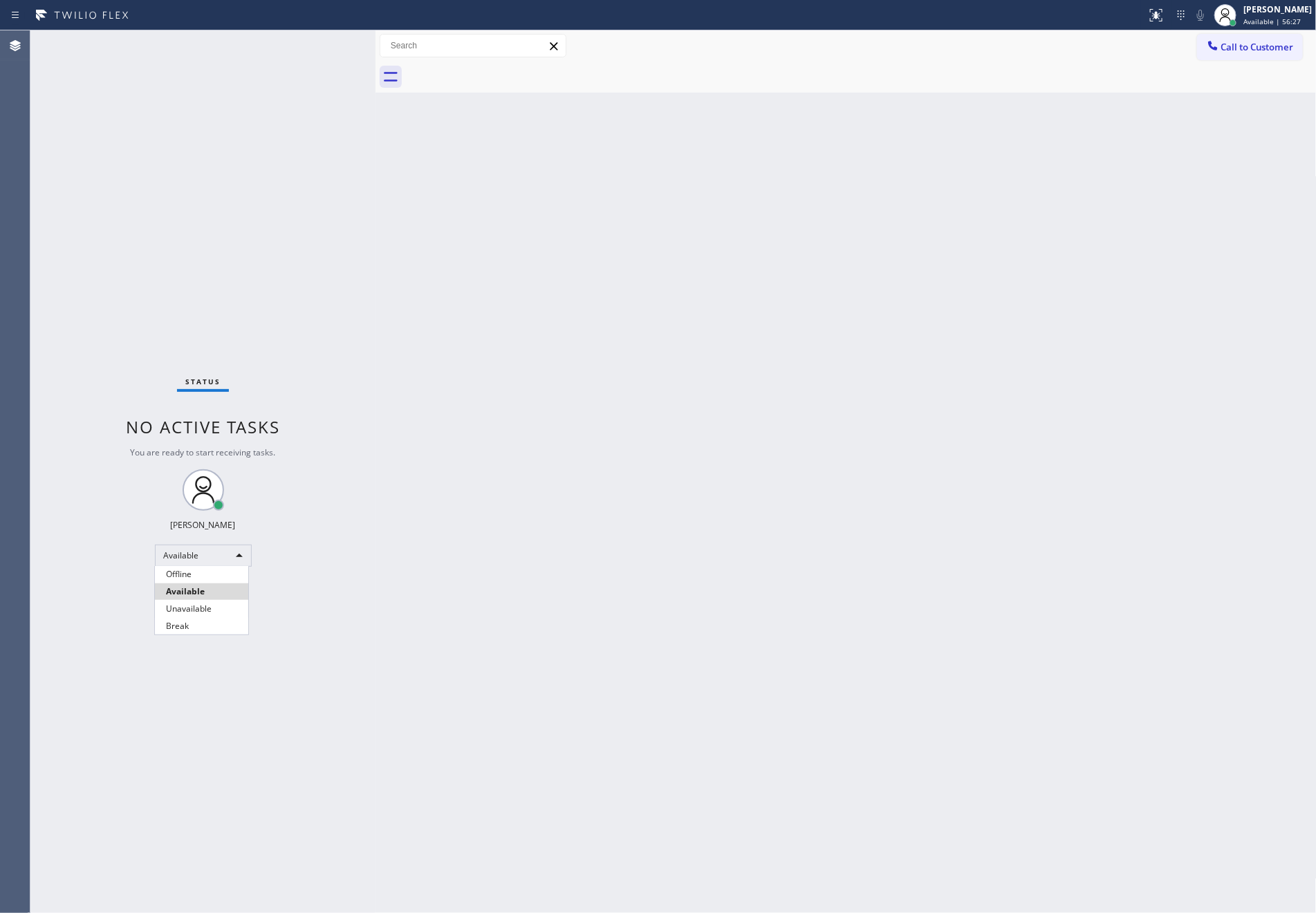
click at [207, 610] on li "Unavailable" at bounding box center [201, 608] width 93 height 17
click at [855, 482] on div "Back to Dashboard Change Sender ID Customers Technicians Select a contact Outbo…" at bounding box center [845, 472] width 941 height 883
click at [872, 381] on div "Back to Dashboard Change Sender ID Customers Technicians Select a contact Outbo…" at bounding box center [845, 472] width 941 height 883
click at [214, 552] on div "Unavailable" at bounding box center [203, 555] width 96 height 23
click at [230, 592] on li "Available" at bounding box center [201, 592] width 93 height 17
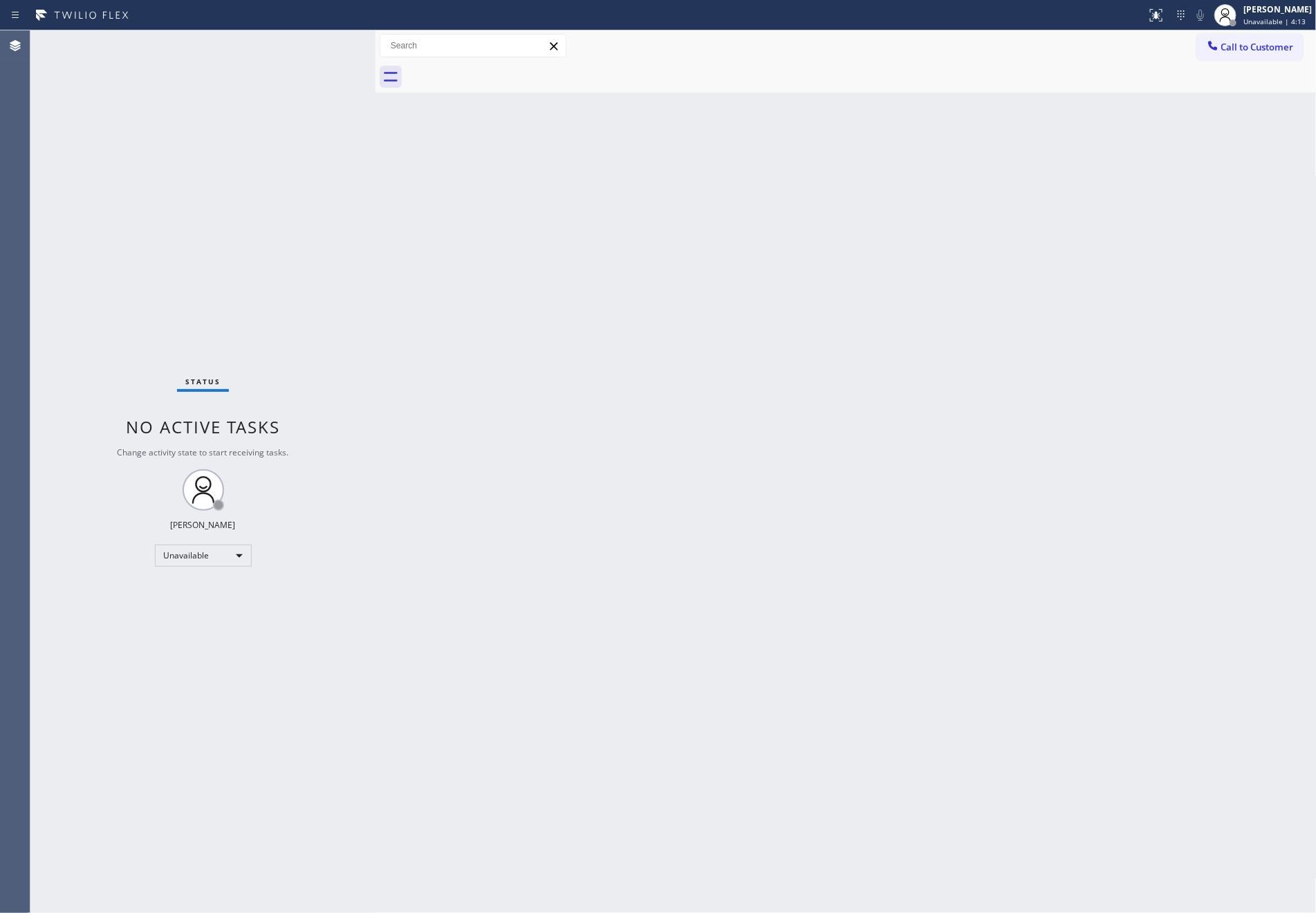
click at [461, 531] on div "Back to Dashboard Change Sender ID Customers Technicians Select a contact Outbo…" at bounding box center [845, 472] width 941 height 883
click at [448, 521] on div "Back to Dashboard Change Sender ID Customers Technicians Select a contact Outbo…" at bounding box center [845, 472] width 941 height 883
click at [745, 470] on div "Back to Dashboard Change Sender ID Customers Technicians Select a contact Outbo…" at bounding box center [845, 472] width 941 height 883
click at [542, 496] on div "Back to Dashboard Change Sender ID Customers Technicians Select a contact Outbo…" at bounding box center [845, 472] width 941 height 883
click at [952, 347] on div "Back to Dashboard Change Sender ID Customers Technicians Select a contact Outbo…" at bounding box center [845, 472] width 941 height 883
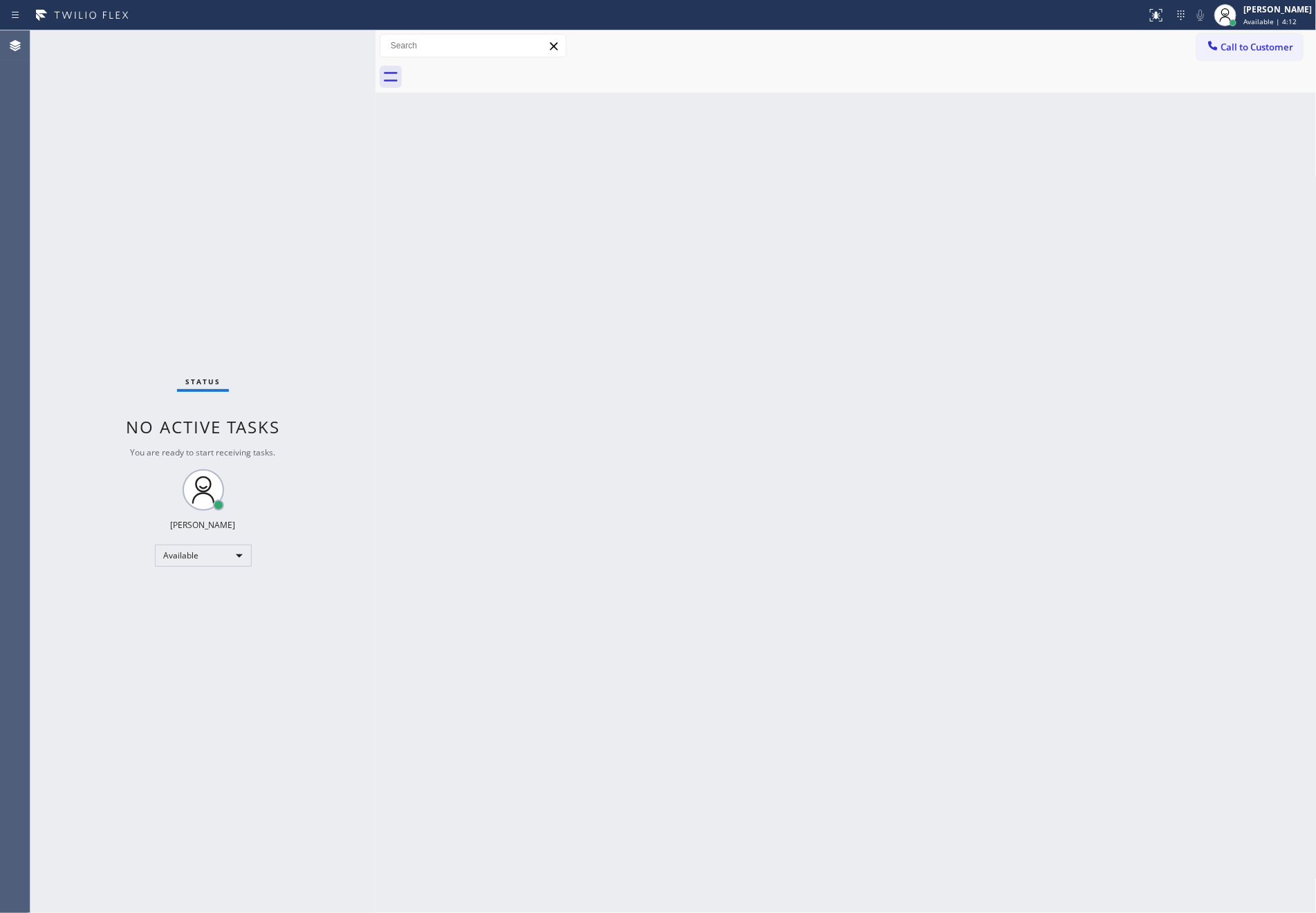
click at [954, 347] on div "Back to Dashboard Change Sender ID Customers Technicians Select a contact Outbo…" at bounding box center [845, 472] width 941 height 883
drag, startPoint x: 954, startPoint y: 347, endPoint x: 965, endPoint y: 349, distance: 11.2
click at [954, 347] on div "Back to Dashboard Change Sender ID Customers Technicians Select a contact Outbo…" at bounding box center [845, 472] width 941 height 883
drag, startPoint x: 478, startPoint y: 498, endPoint x: 831, endPoint y: 304, distance: 402.8
click at [500, 491] on div "Back to Dashboard Change Sender ID Customers Technicians Select a contact Outbo…" at bounding box center [845, 472] width 941 height 883
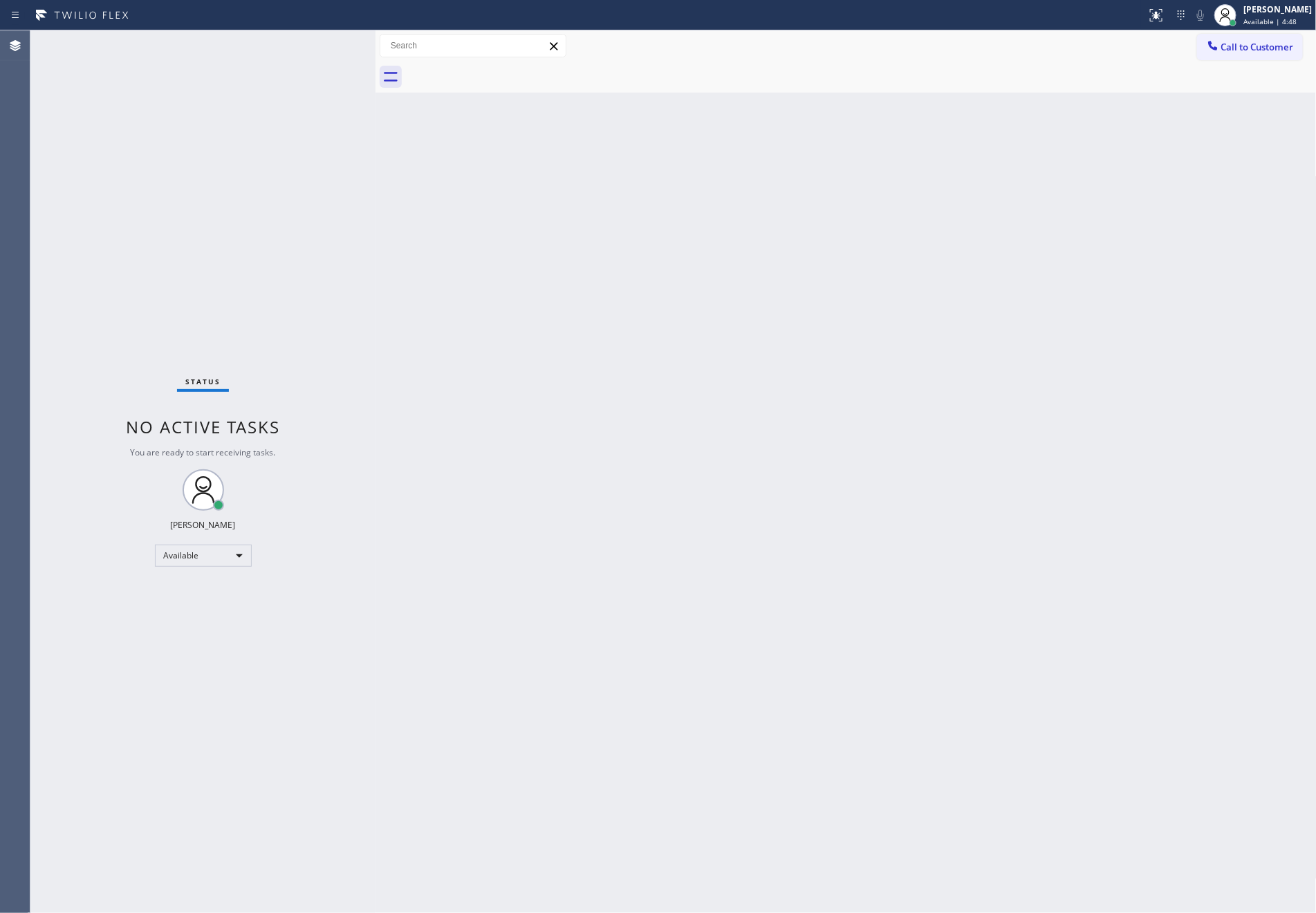
click at [742, 546] on div "Back to Dashboard Change Sender ID Customers Technicians Select a contact Outbo…" at bounding box center [845, 472] width 941 height 883
drag, startPoint x: 172, startPoint y: 187, endPoint x: 195, endPoint y: 215, distance: 36.2
click at [195, 215] on div "Status No active tasks You are ready to start receiving tasks. Eva Mahinay Avai…" at bounding box center [202, 472] width 345 height 883
click at [670, 598] on div "Back to Dashboard Change Sender ID Customers Technicians Select a contact Outbo…" at bounding box center [845, 472] width 941 height 883
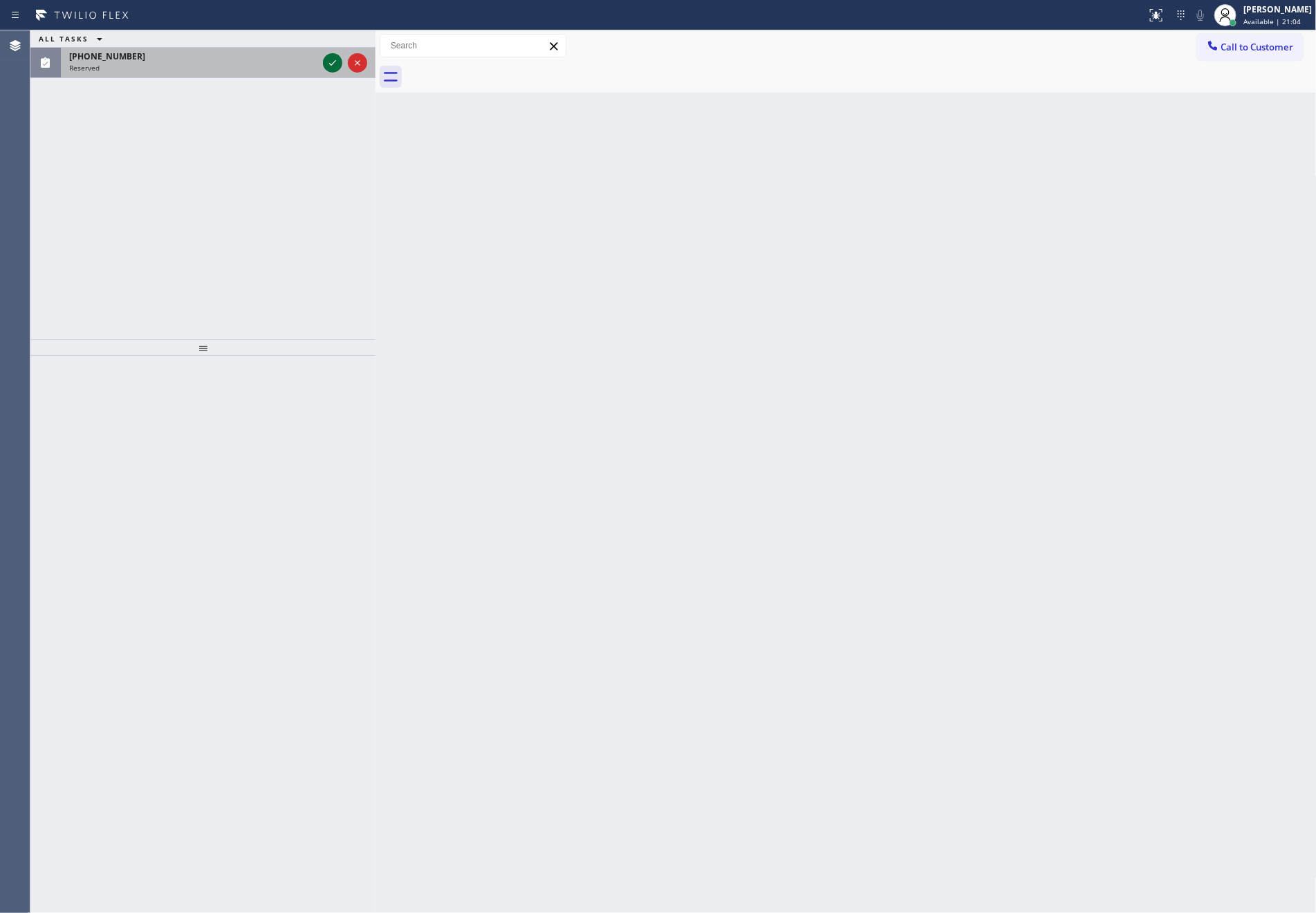
click at [328, 60] on icon at bounding box center [332, 63] width 17 height 17
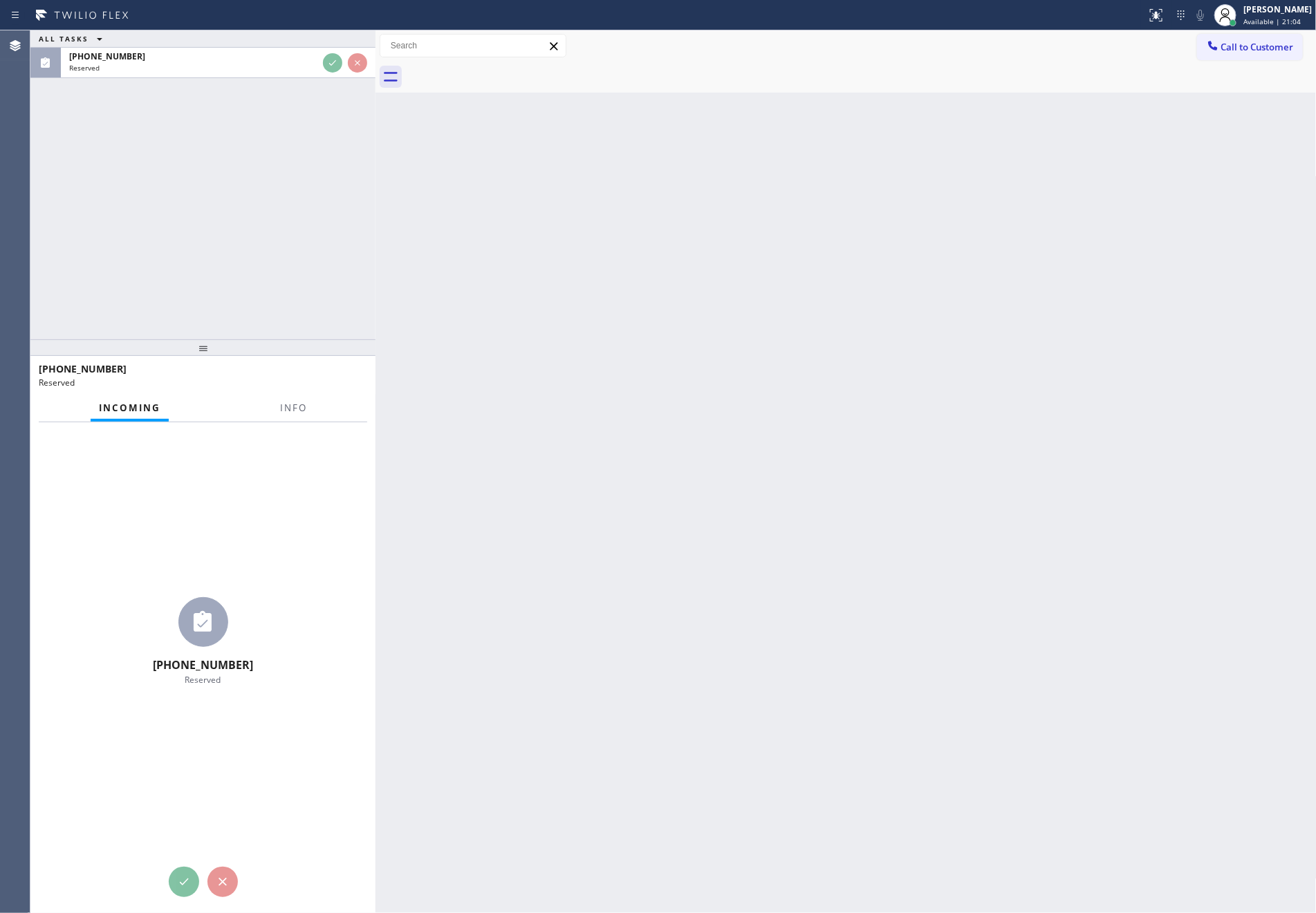
click at [248, 251] on div "ALL TASKS ALL TASKS ACTIVE TASKS TASKS IN WRAP UP (310) 612-3747 Reserved" at bounding box center [202, 185] width 345 height 309
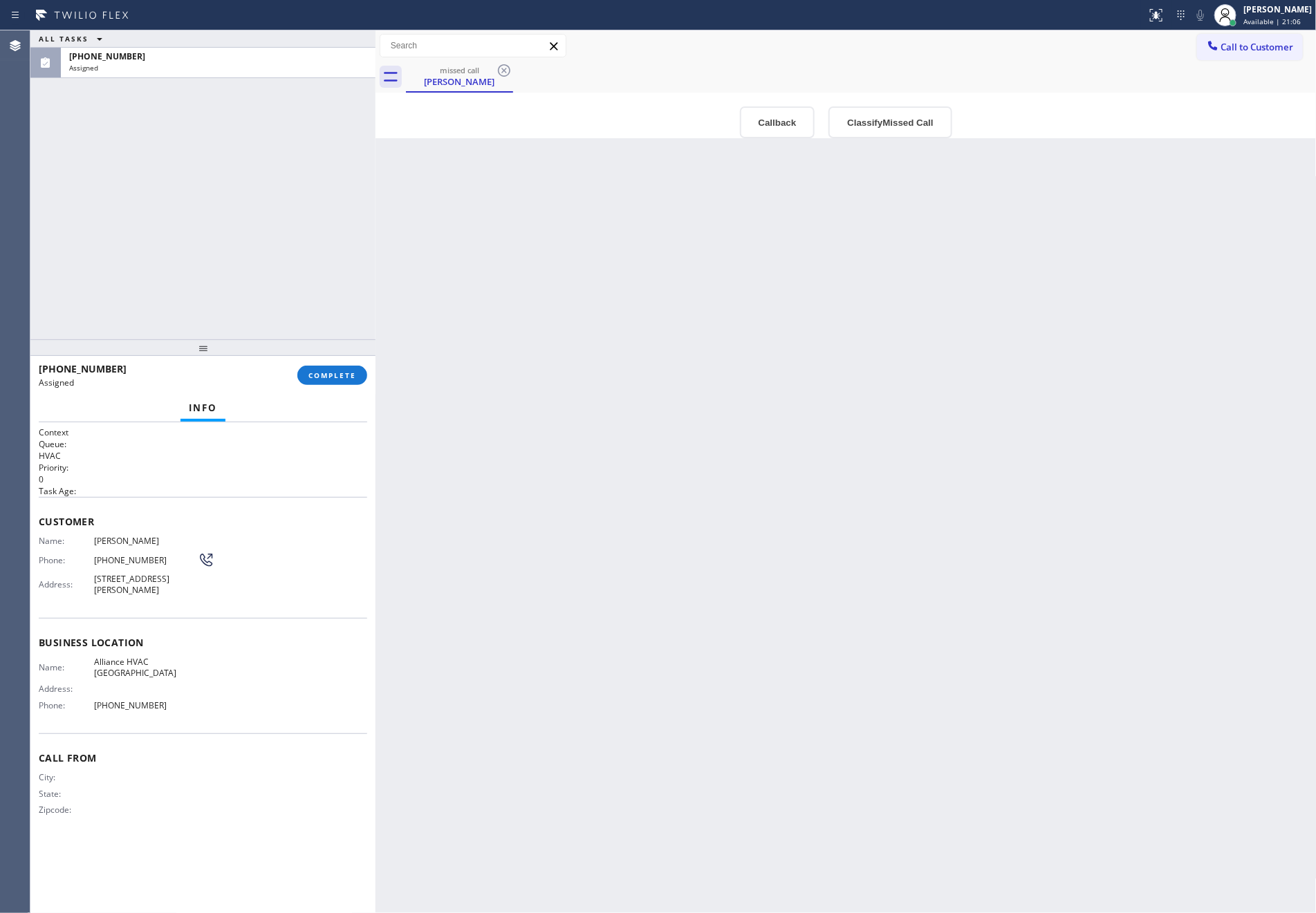
type input "(760) 452-3888"
click at [247, 237] on div "ALL TASKS ALL TASKS ACTIVE TASKS TASKS IN WRAP UP (310) 612-3747 Assigned" at bounding box center [202, 185] width 345 height 309
click at [619, 403] on div "Back to Dashboard Change Sender ID Customers Technicians Select a contact Outbo…" at bounding box center [845, 472] width 941 height 883
click at [778, 123] on button "Callback" at bounding box center [777, 122] width 76 height 31
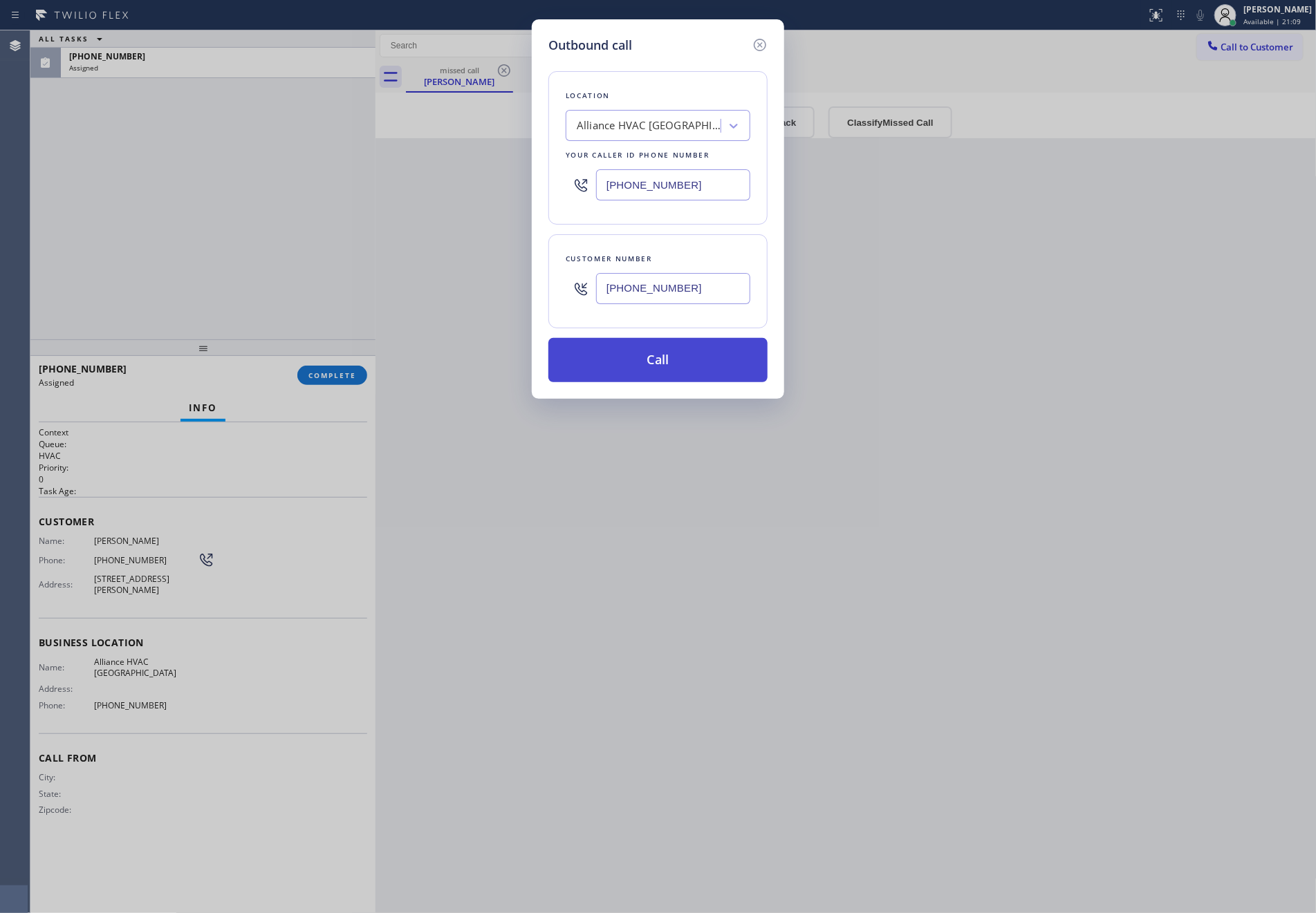
click at [710, 371] on button "Call" at bounding box center [658, 360] width 219 height 44
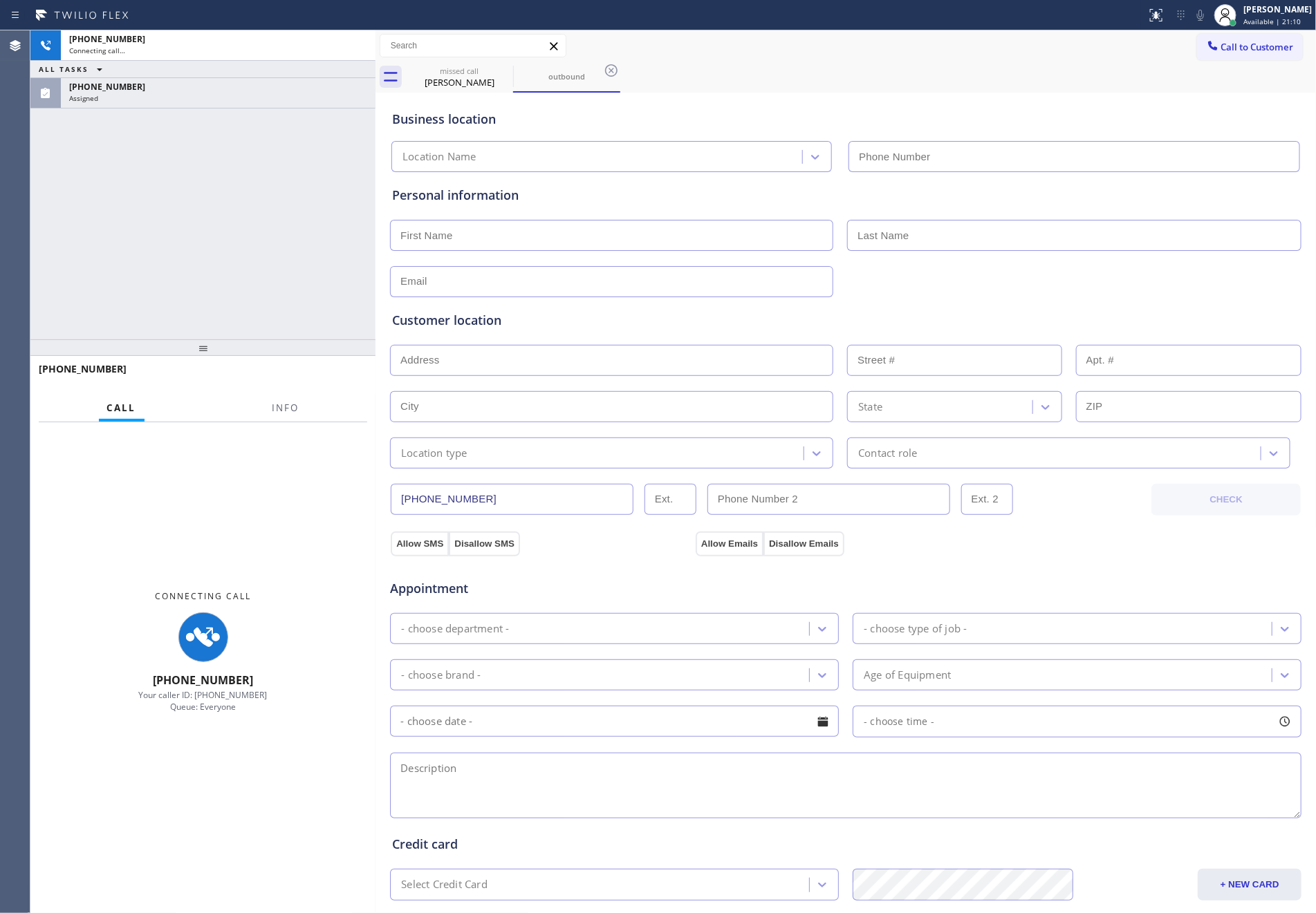
type input "(760) 452-3888"
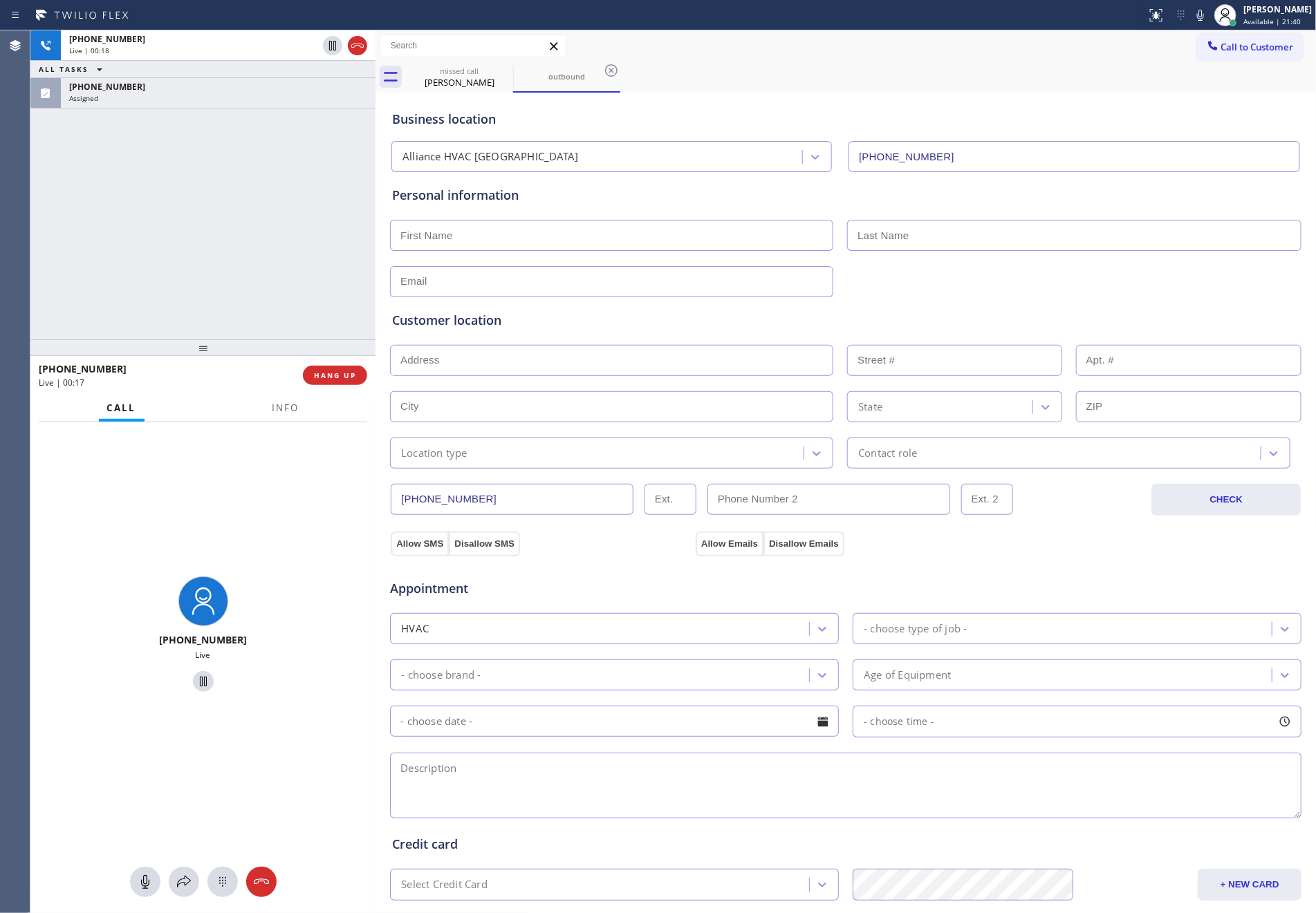
click at [515, 497] on input "(310) 612-3747" at bounding box center [511, 499] width 243 height 31
drag, startPoint x: 227, startPoint y: 276, endPoint x: 162, endPoint y: 715, distance: 443.8
click at [209, 349] on div "+13106123747 Live | 00:33 ALL TASKS ALL TASKS ACTIVE TASKS TASKS IN WRAP UP (31…" at bounding box center [202, 472] width 345 height 883
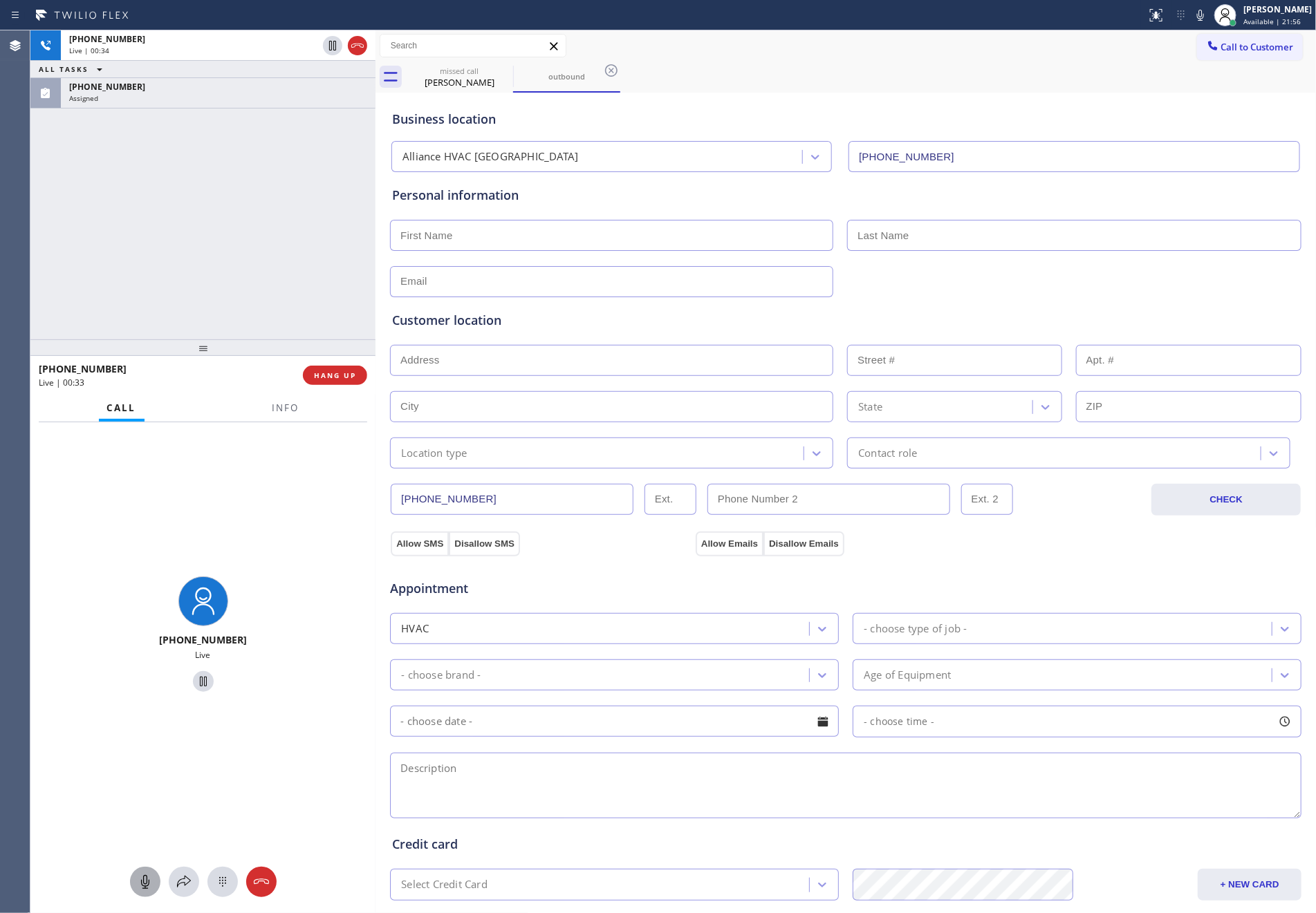
click at [142, 887] on icon at bounding box center [144, 882] width 17 height 17
click at [248, 274] on div "+13106123747 Live | 00:34 ALL TASKS ALL TASKS ACTIVE TASKS TASKS IN WRAP UP (31…" at bounding box center [202, 185] width 345 height 309
click at [127, 868] on div at bounding box center [202, 882] width 345 height 30
click at [138, 876] on icon at bounding box center [144, 882] width 17 height 17
click at [208, 218] on div "+13106123747 Live | 02:29 ALL TASKS ALL TASKS ACTIVE TASKS TASKS IN WRAP UP (31…" at bounding box center [202, 185] width 345 height 309
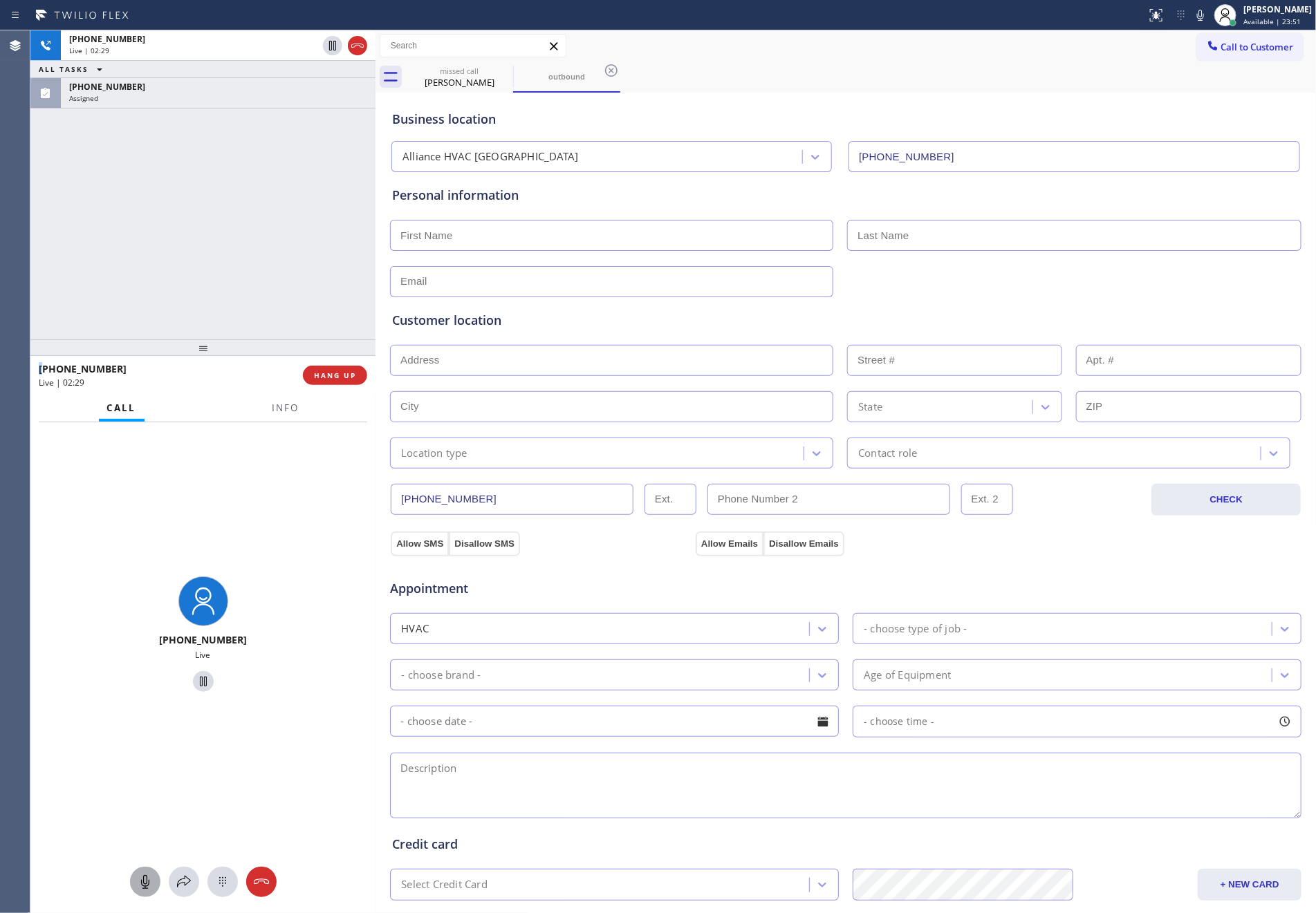
click at [209, 222] on div "+13106123747 Live | 02:29 ALL TASKS ALL TASKS ACTIVE TASKS TASKS IN WRAP UP (31…" at bounding box center [202, 185] width 345 height 309
click at [289, 227] on div "+13106123747 Live | 05:26 ALL TASKS ALL TASKS ACTIVE TASKS TASKS IN WRAP UP (31…" at bounding box center [202, 185] width 345 height 309
click at [293, 225] on div "+13106123747 Live | 05:26 ALL TASKS ALL TASKS ACTIVE TASKS TASKS IN WRAP UP (31…" at bounding box center [202, 185] width 345 height 309
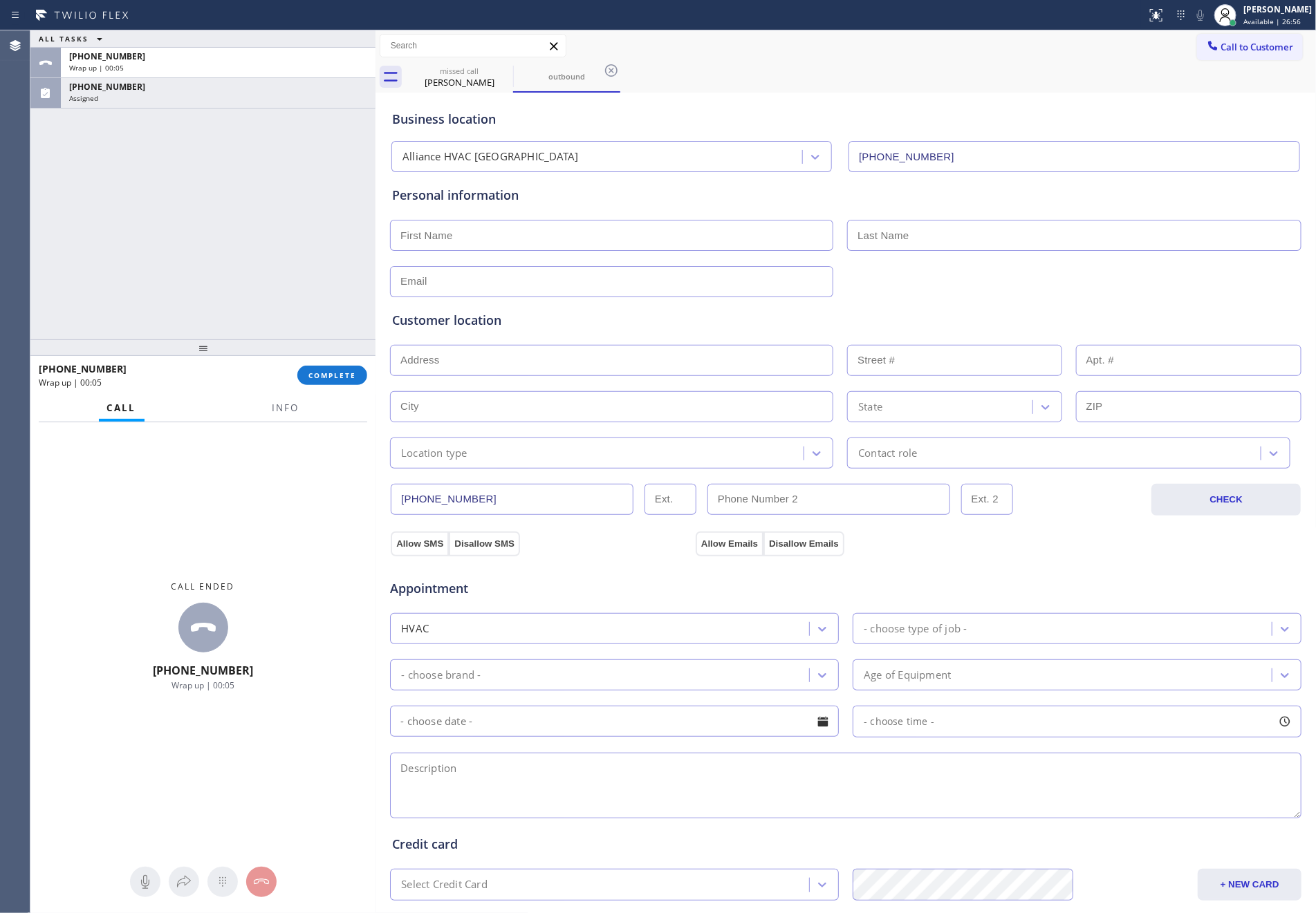
drag, startPoint x: 106, startPoint y: 290, endPoint x: 820, endPoint y: 23, distance: 762.3
click at [272, 295] on div "ALL TASKS ALL TASKS ACTIVE TASKS TASKS IN WRAP UP +13106123747 Wrap up | 00:05 …" at bounding box center [202, 185] width 345 height 309
click at [222, 268] on div "ALL TASKS ALL TASKS ACTIVE TASKS TASKS IN WRAP UP +13106123747 Wrap up | 00:17 …" at bounding box center [202, 185] width 345 height 309
drag, startPoint x: 176, startPoint y: 229, endPoint x: 272, endPoint y: 356, distance: 159.2
click at [183, 237] on div "ALL TASKS ALL TASKS ACTIVE TASKS TASKS IN WRAP UP +13106123747 Wrap up | 06:49 …" at bounding box center [202, 185] width 345 height 309
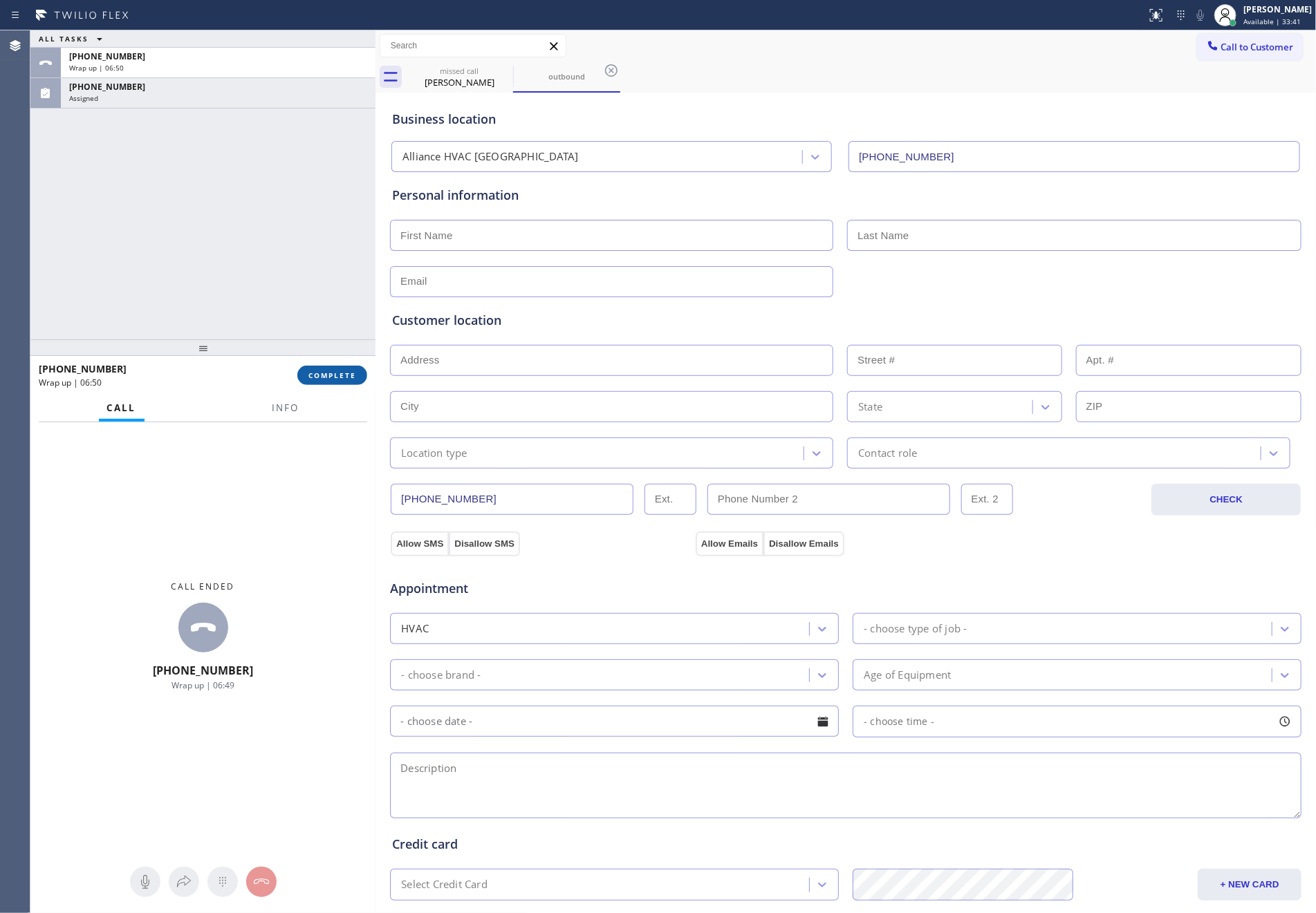
click at [334, 374] on span "COMPLETE" at bounding box center [332, 375] width 48 height 10
click at [268, 185] on div "ALL TASKS ALL TASKS ACTIVE TASKS TASKS IN WRAP UP +13106123747 Wrap up | 06:50 …" at bounding box center [202, 185] width 345 height 309
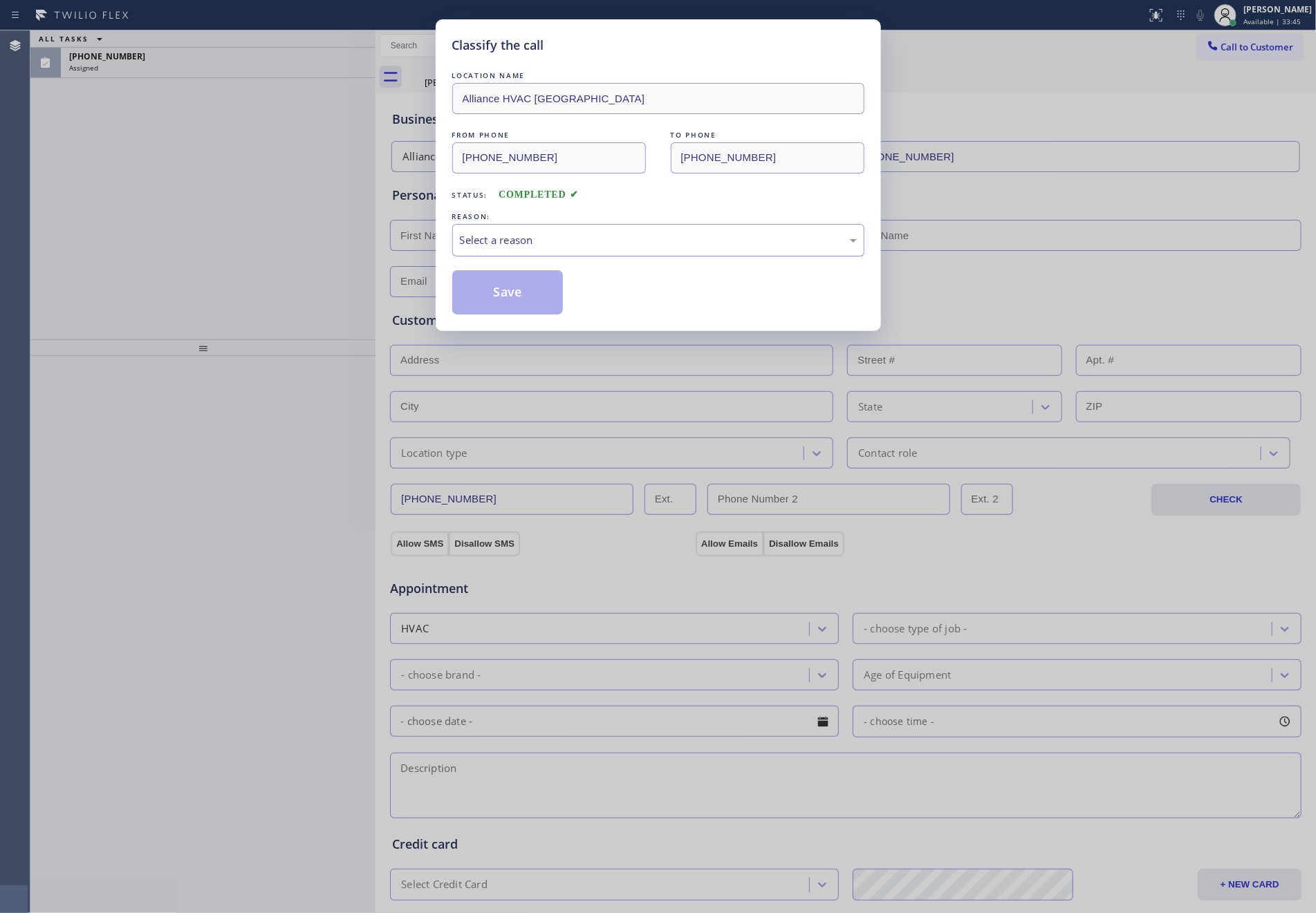
click at [565, 249] on div "Select a reason" at bounding box center [658, 240] width 397 height 16
click at [521, 293] on button "Save" at bounding box center [507, 292] width 111 height 44
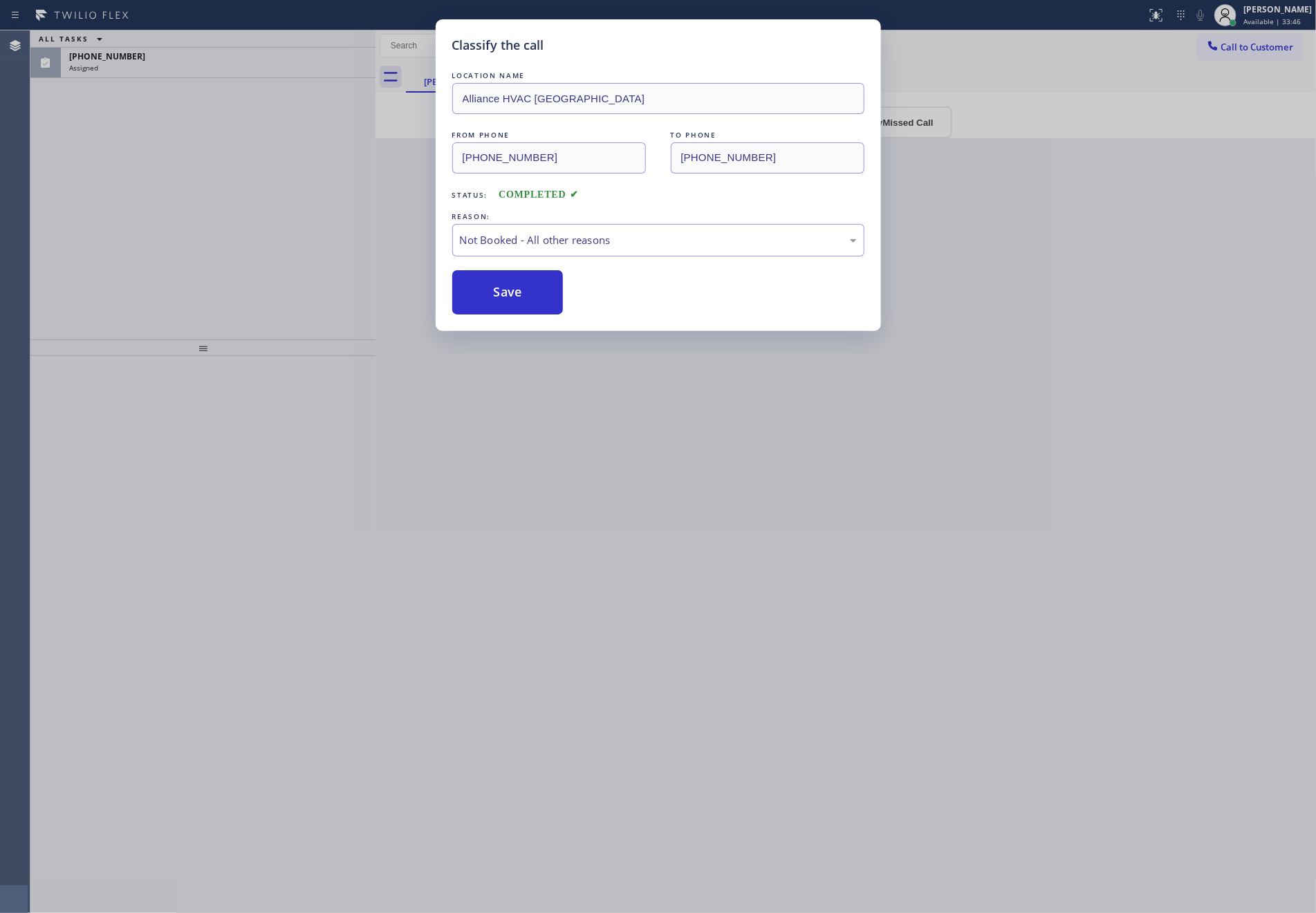
click at [521, 293] on button "Save" at bounding box center [507, 292] width 111 height 44
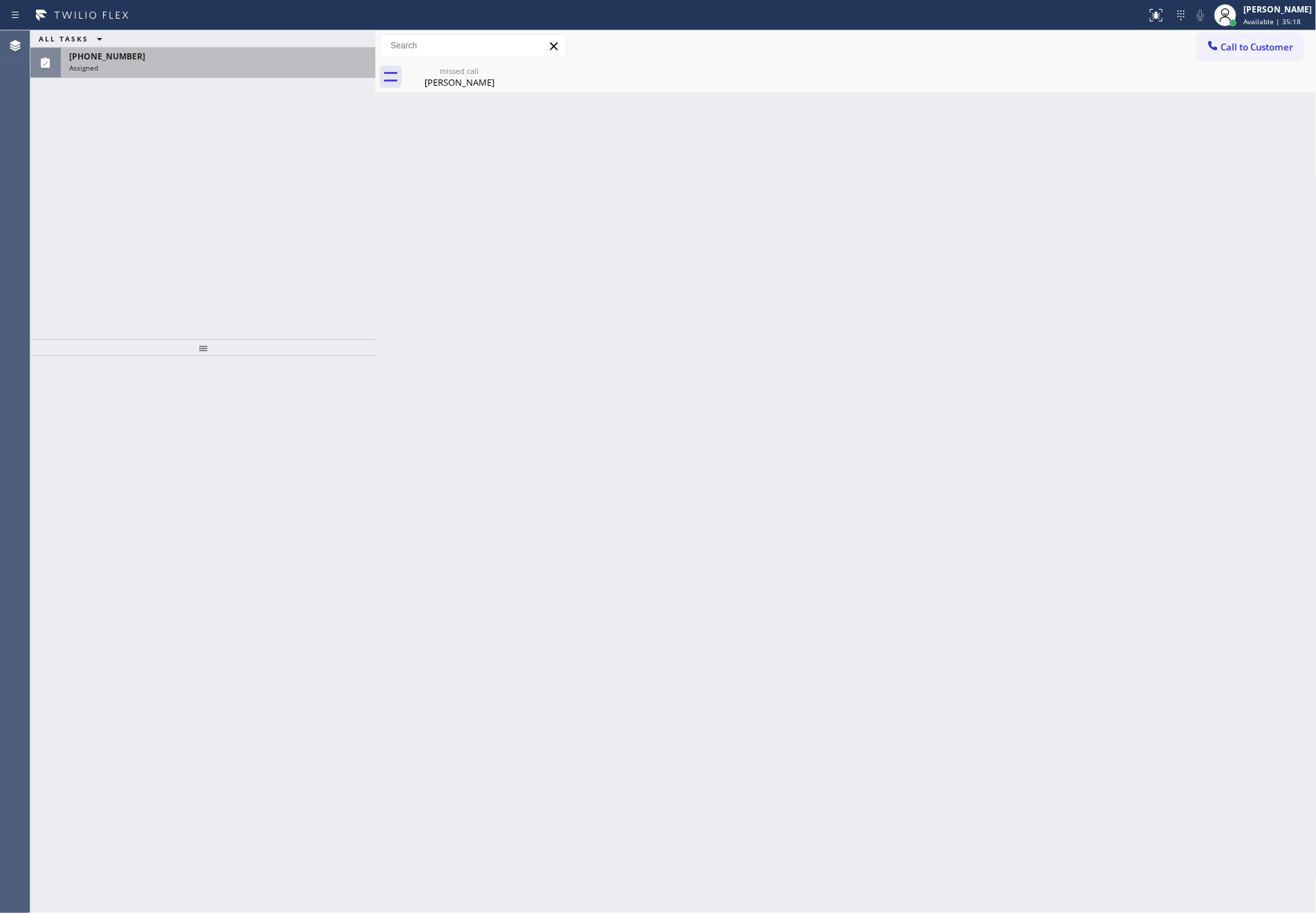
click at [106, 57] on span "(310) 612-3747" at bounding box center [106, 56] width 76 height 12
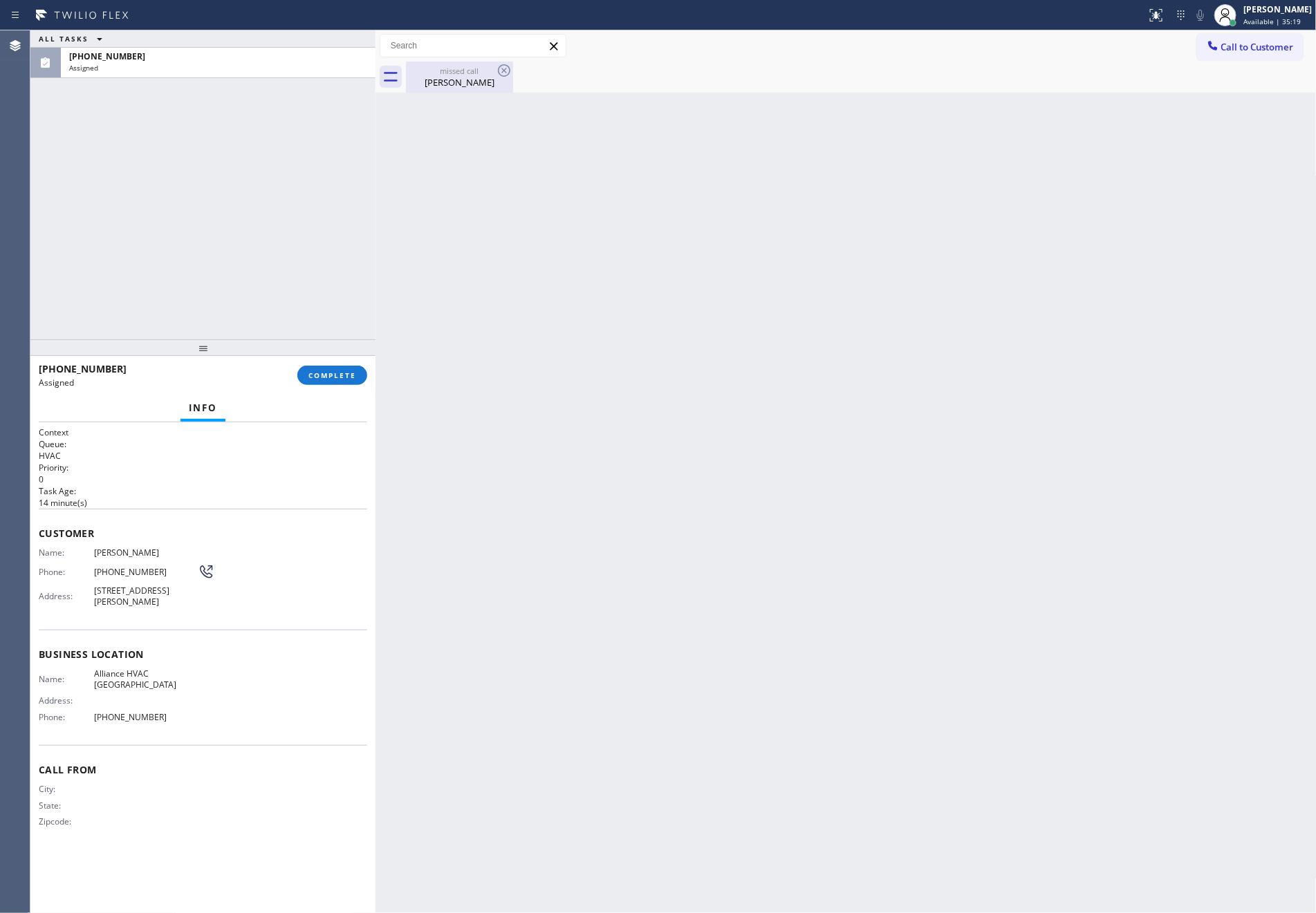
drag, startPoint x: 444, startPoint y: 83, endPoint x: 453, endPoint y: 83, distance: 9.0
click at [444, 82] on div "Tim Lawler" at bounding box center [459, 82] width 104 height 13
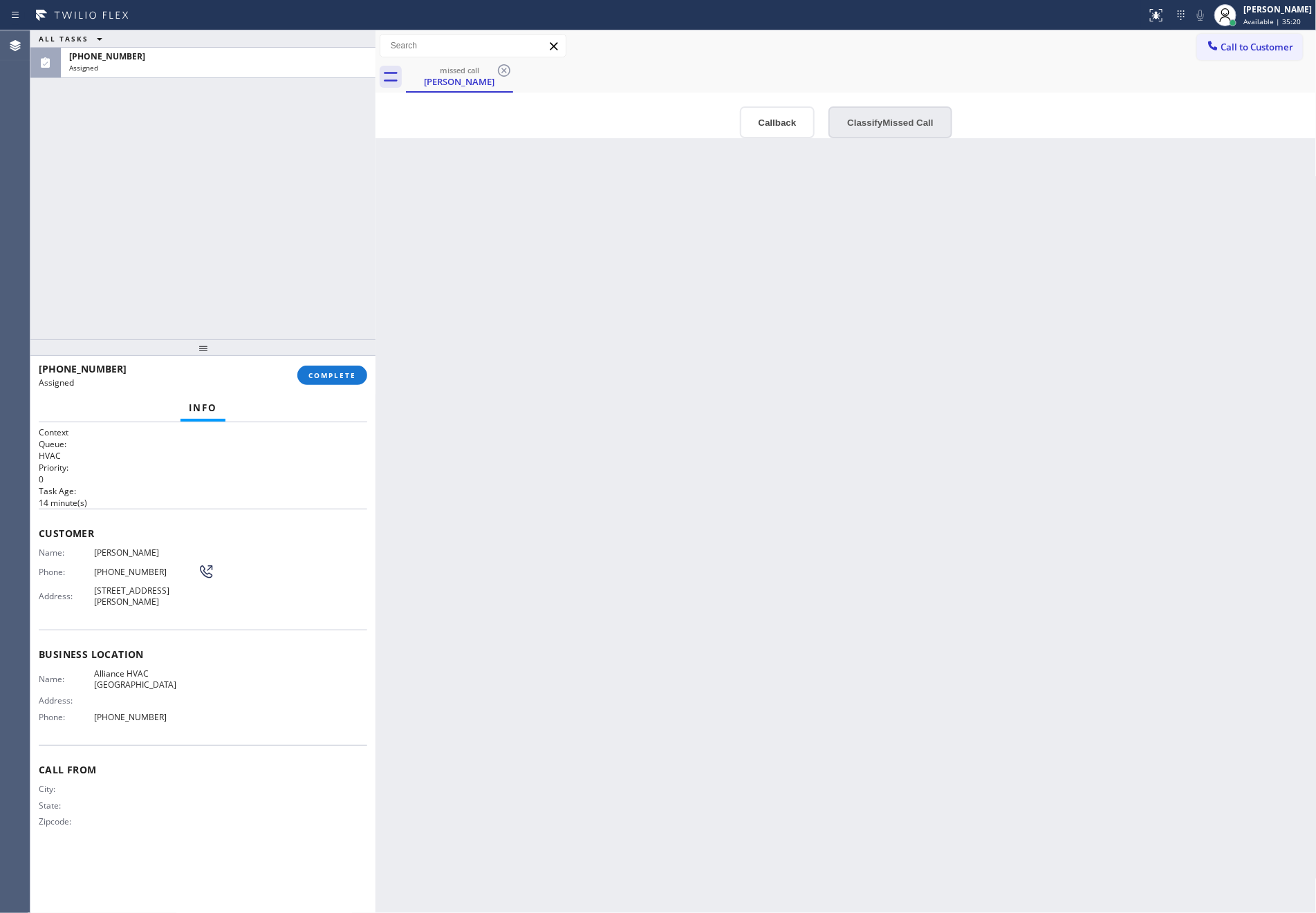
click at [903, 125] on button "Classify Missed Call" at bounding box center [889, 122] width 123 height 31
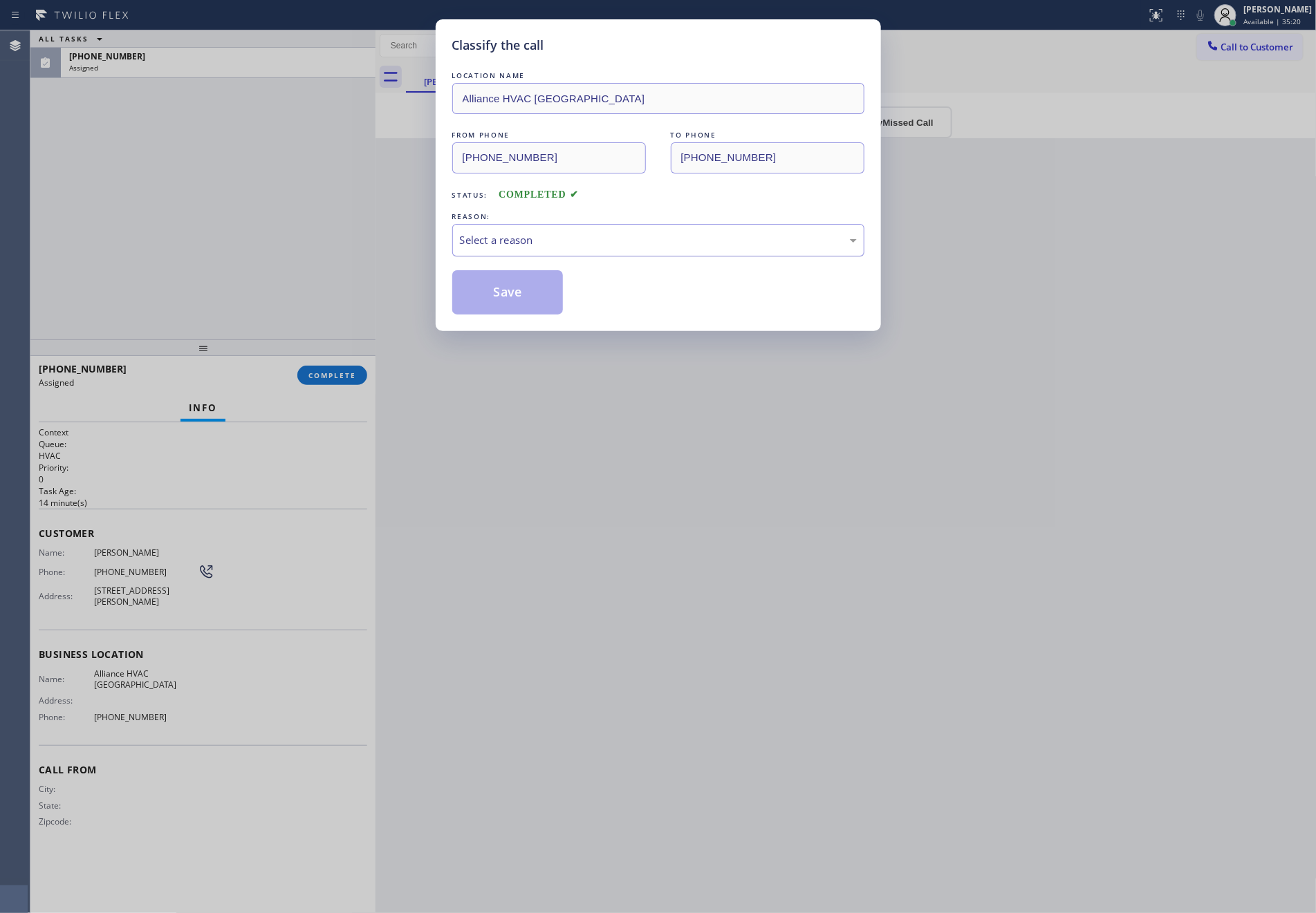
click at [605, 239] on div "Select a reason" at bounding box center [658, 240] width 397 height 16
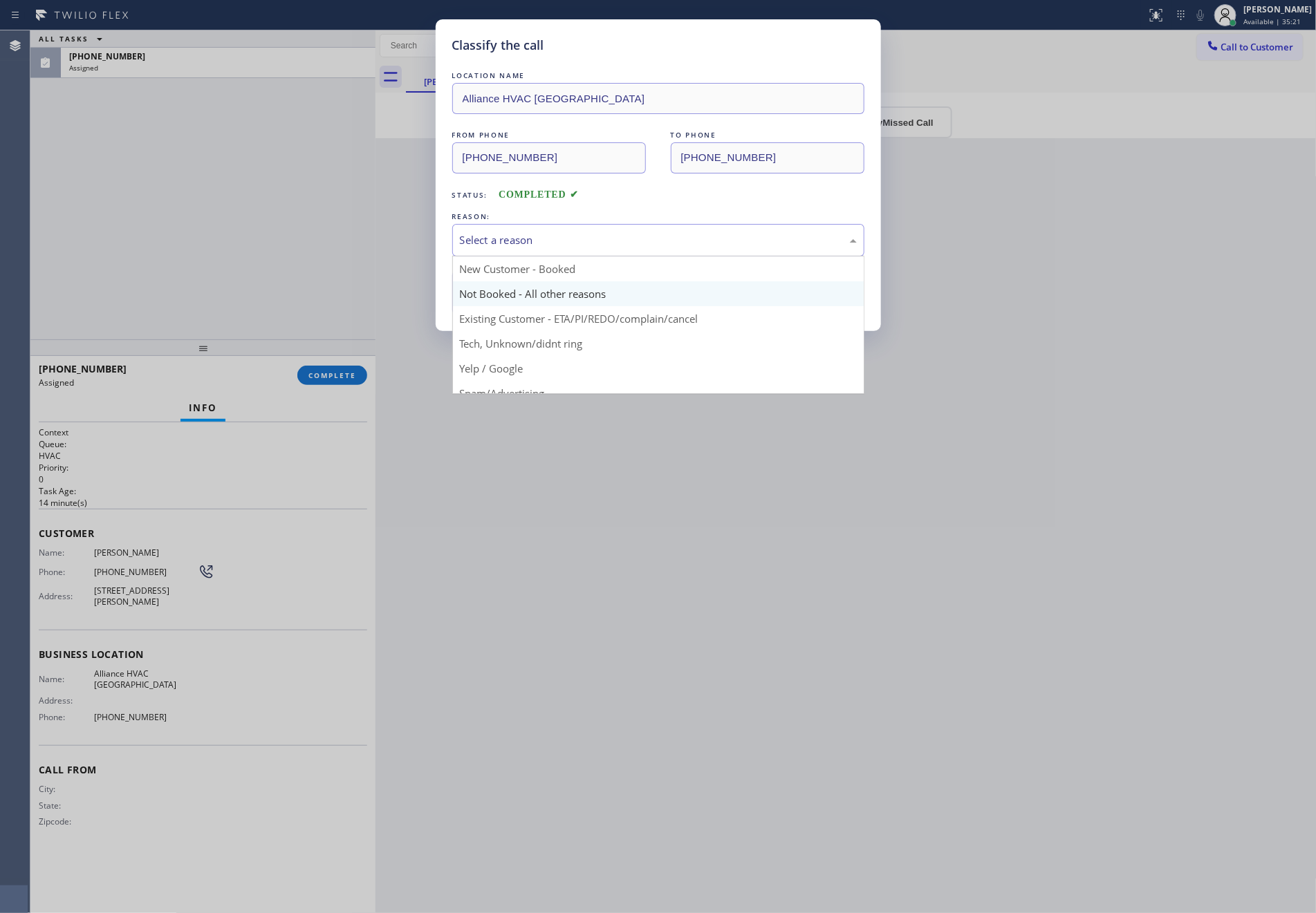
click at [495, 297] on button "Save" at bounding box center [507, 292] width 111 height 44
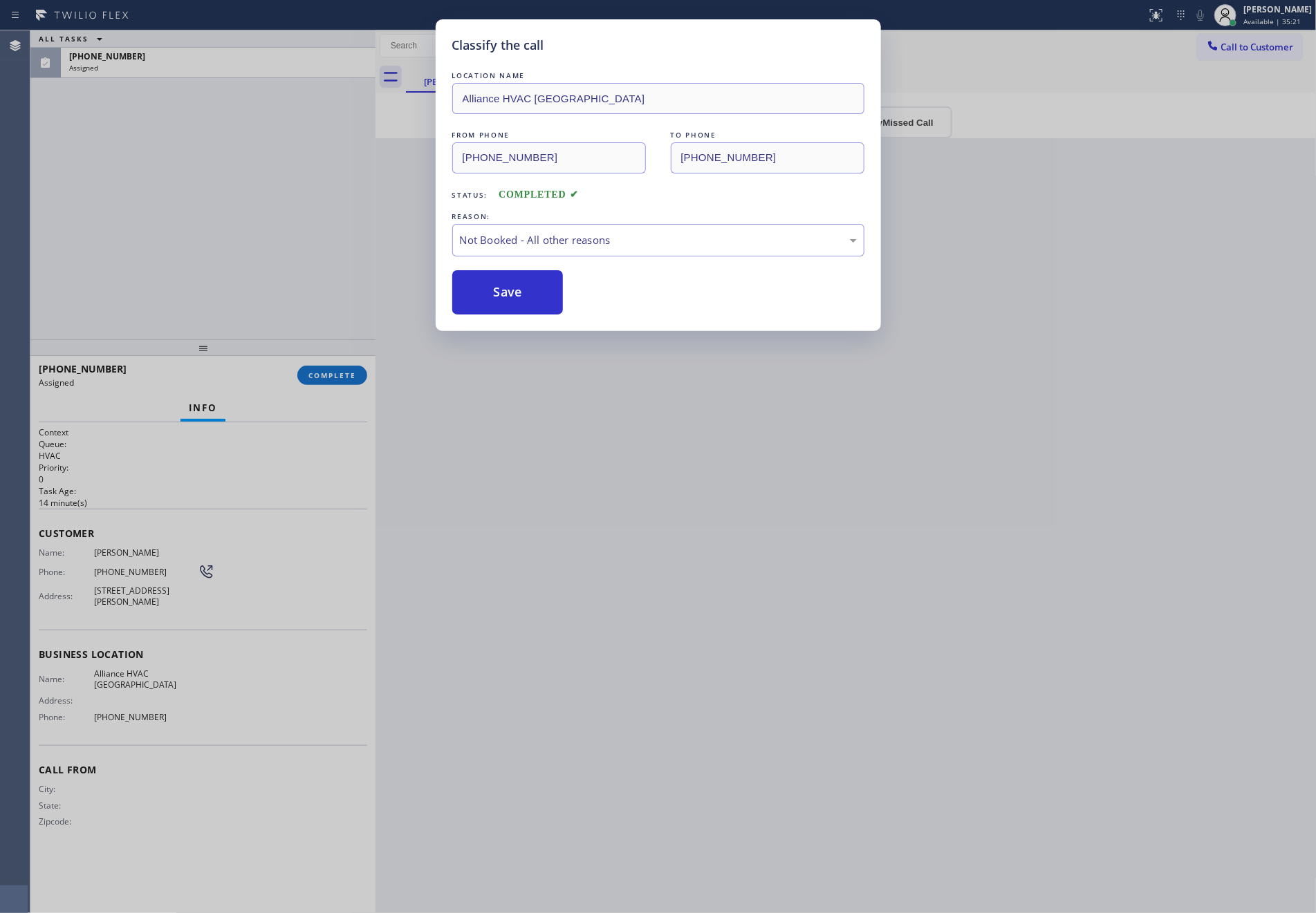
click at [495, 297] on button "Save" at bounding box center [507, 292] width 111 height 44
click at [287, 237] on div "Classify the call LOCATION NAME Alliance HVAC Palm Desert FROM PHONE (310) 612-…" at bounding box center [658, 456] width 1316 height 913
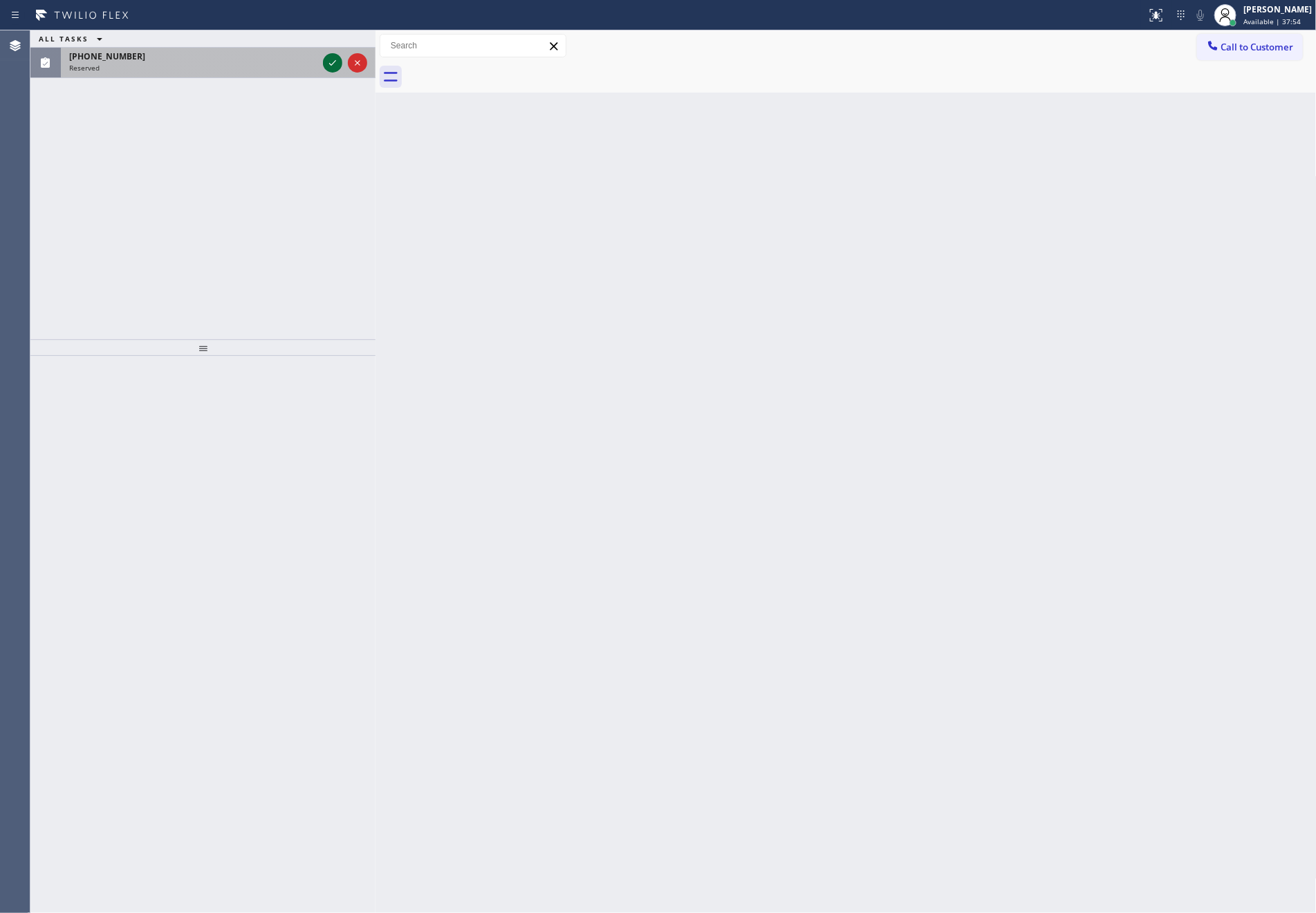
click at [328, 62] on icon at bounding box center [332, 63] width 17 height 17
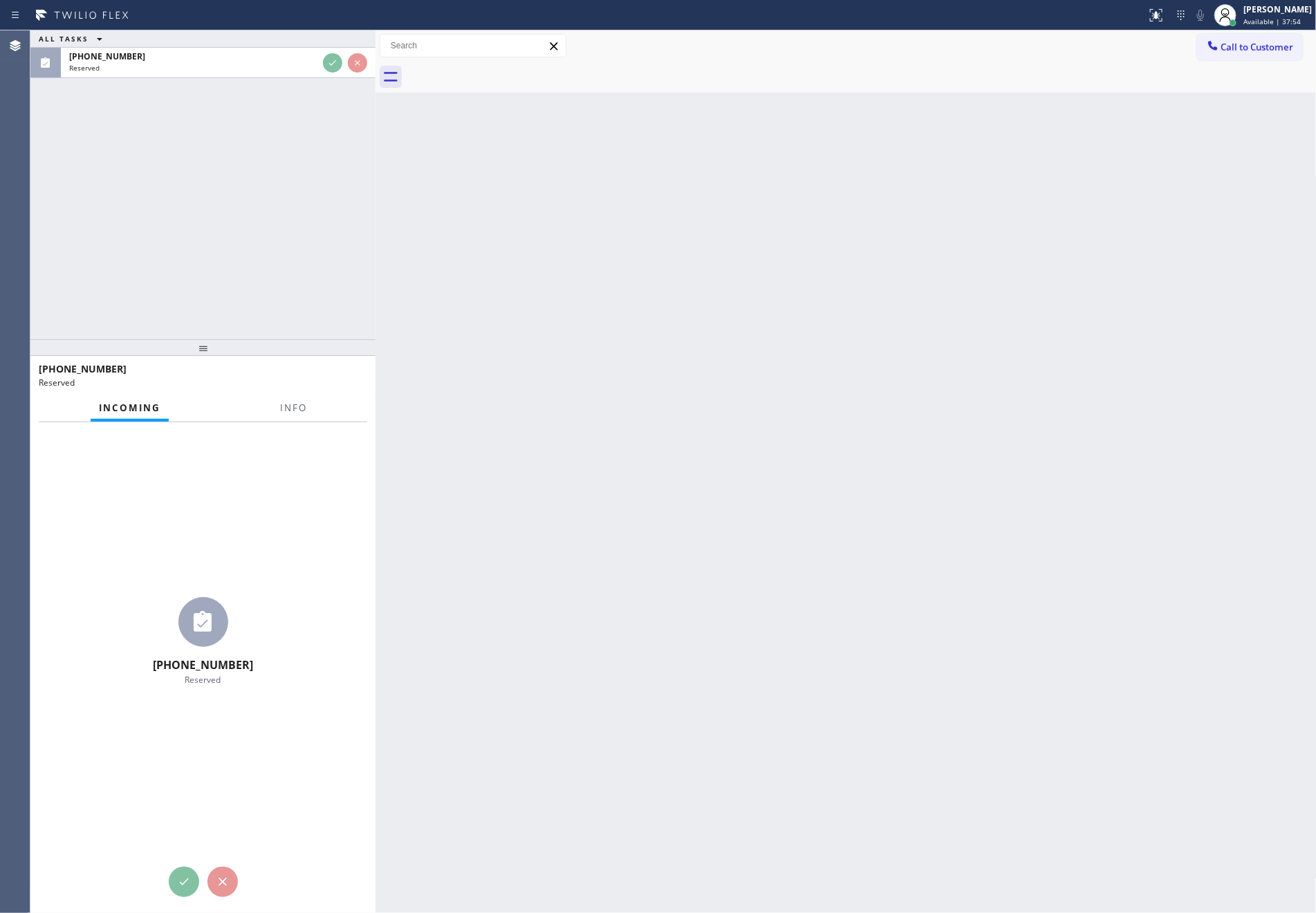
click at [293, 164] on div "ALL TASKS ALL TASKS ACTIVE TASKS TASKS IN WRAP UP (213) 721-1541 Reserved" at bounding box center [202, 185] width 345 height 309
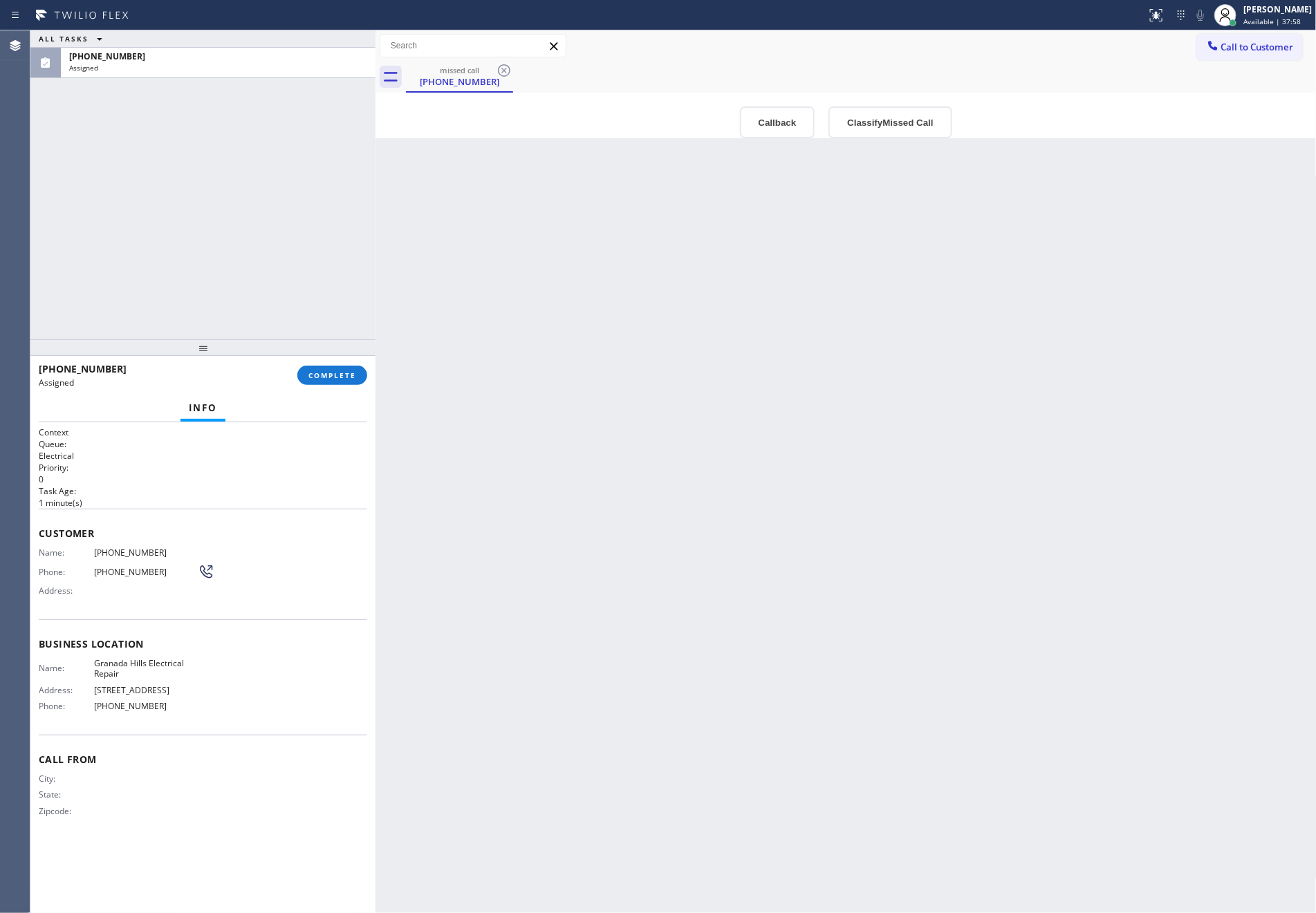
click at [134, 193] on div "ALL TASKS ALL TASKS ACTIVE TASKS TASKS IN WRAP UP (213) 721-1541 Assigned" at bounding box center [202, 185] width 345 height 309
click at [764, 123] on button "Callback" at bounding box center [777, 122] width 76 height 31
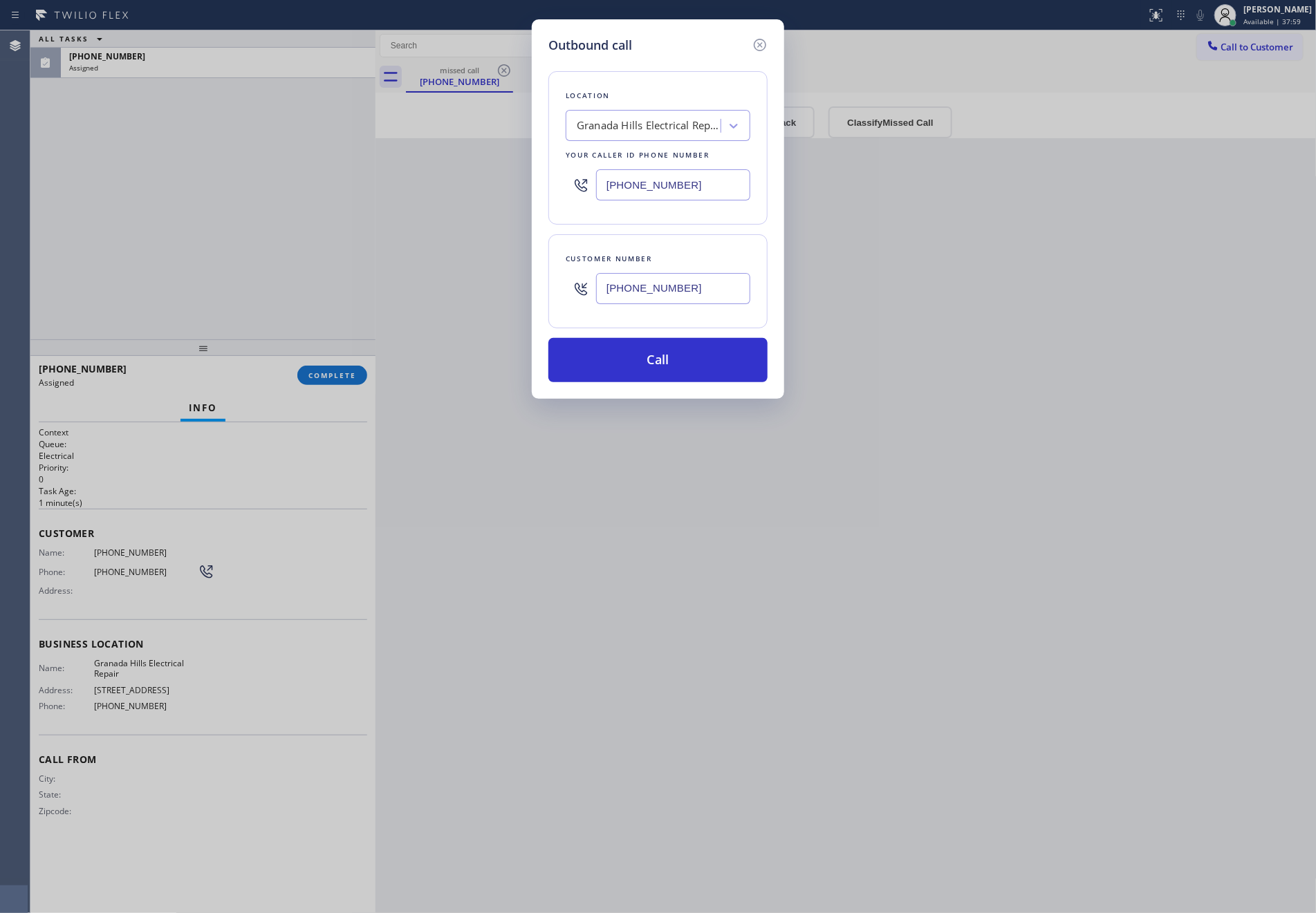
drag, startPoint x: 687, startPoint y: 366, endPoint x: 874, endPoint y: 439, distance: 200.7
click at [687, 365] on button "Call" at bounding box center [658, 360] width 219 height 44
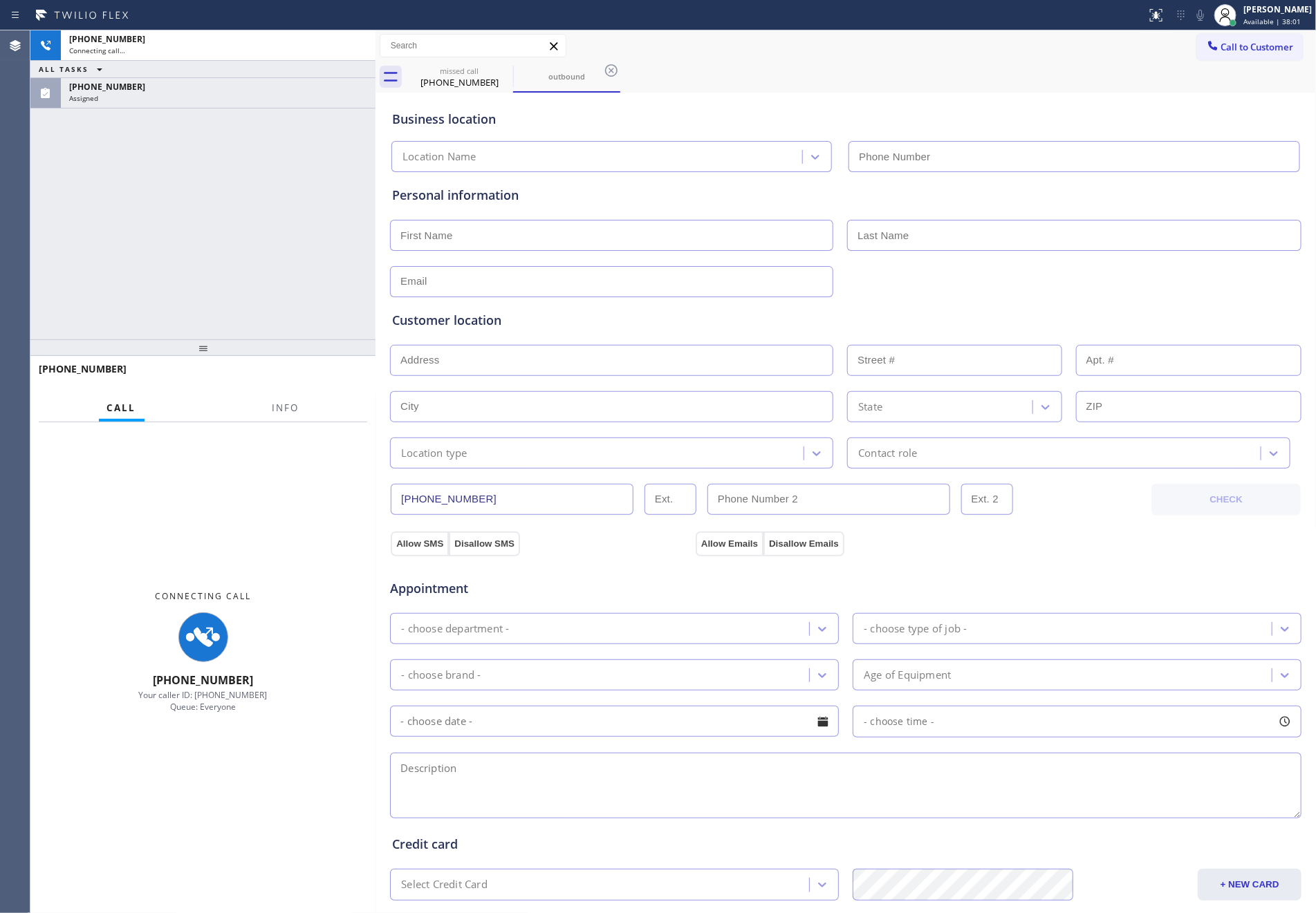
type input "(213) 319-5475"
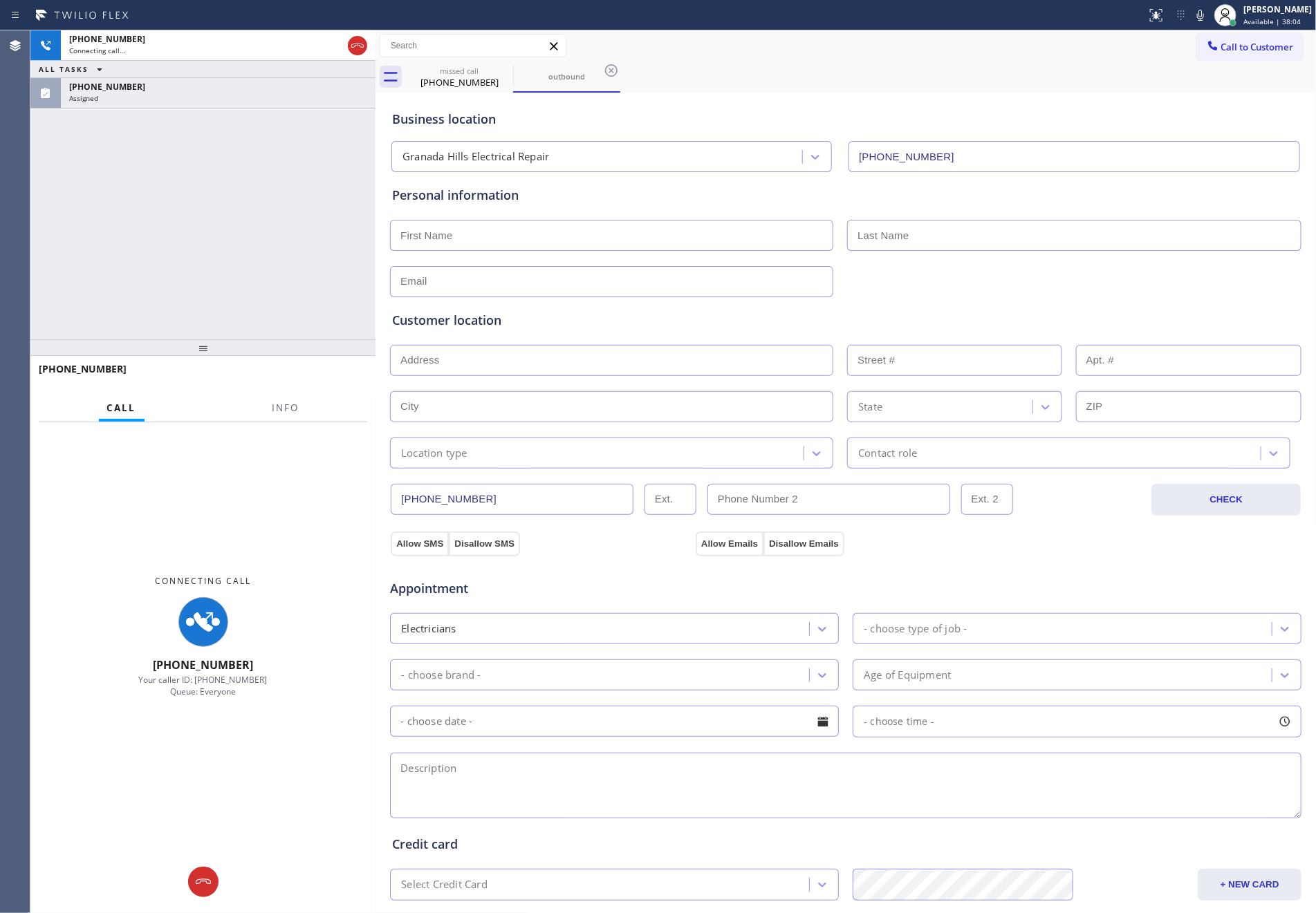
click at [89, 154] on div "+12137211541 Connecting call… ALL TASKS ALL TASKS ACTIVE TASKS TASKS IN WRAP UP…" at bounding box center [202, 185] width 345 height 309
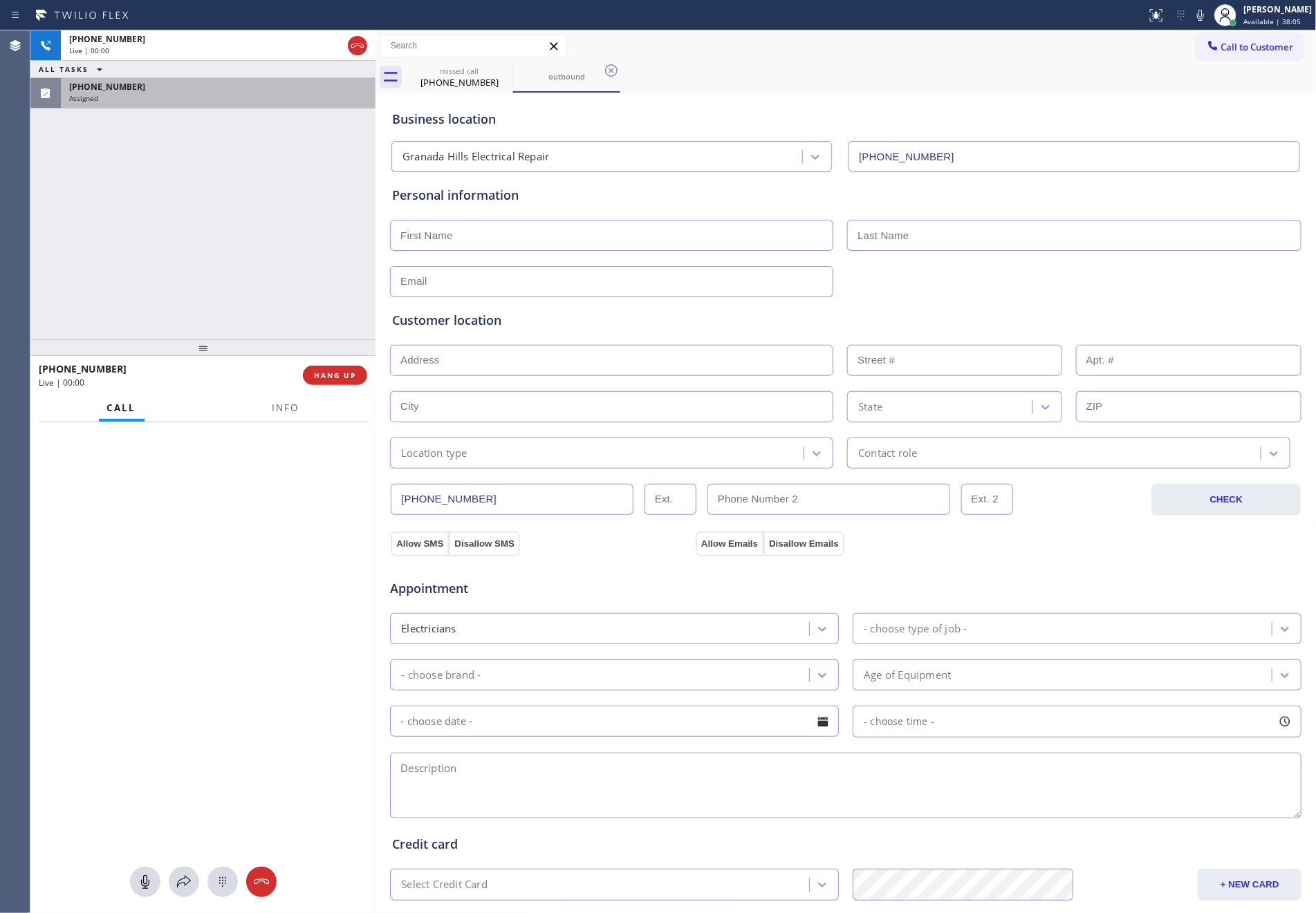
click at [159, 93] on div "Assigned" at bounding box center [217, 98] width 298 height 10
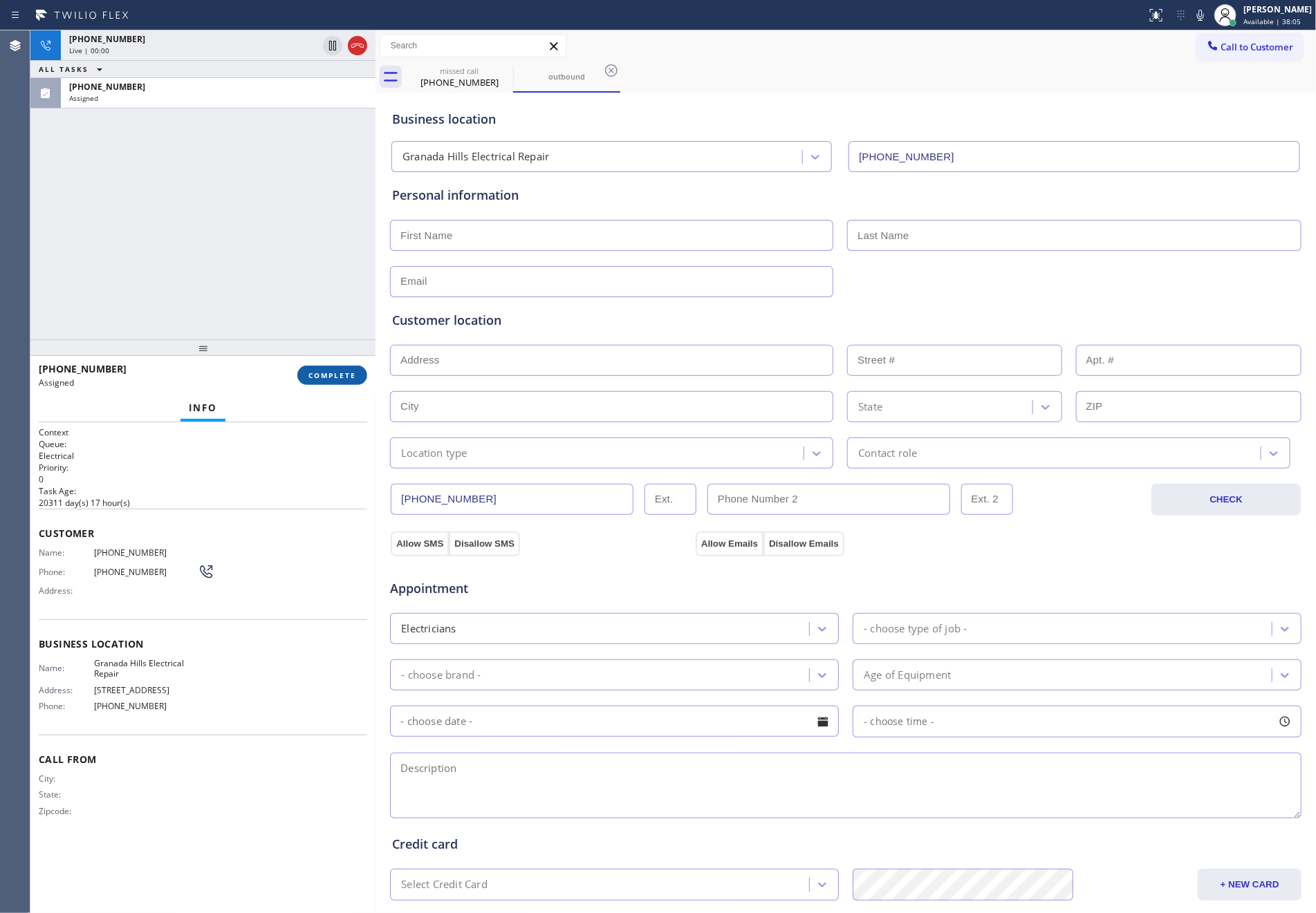
click at [318, 373] on span "COMPLETE" at bounding box center [332, 375] width 48 height 10
click at [290, 183] on div "+12137211541 Live | 00:00 ALL TASKS ALL TASKS ACTIVE TASKS TASKS IN WRAP UP (21…" at bounding box center [202, 185] width 345 height 309
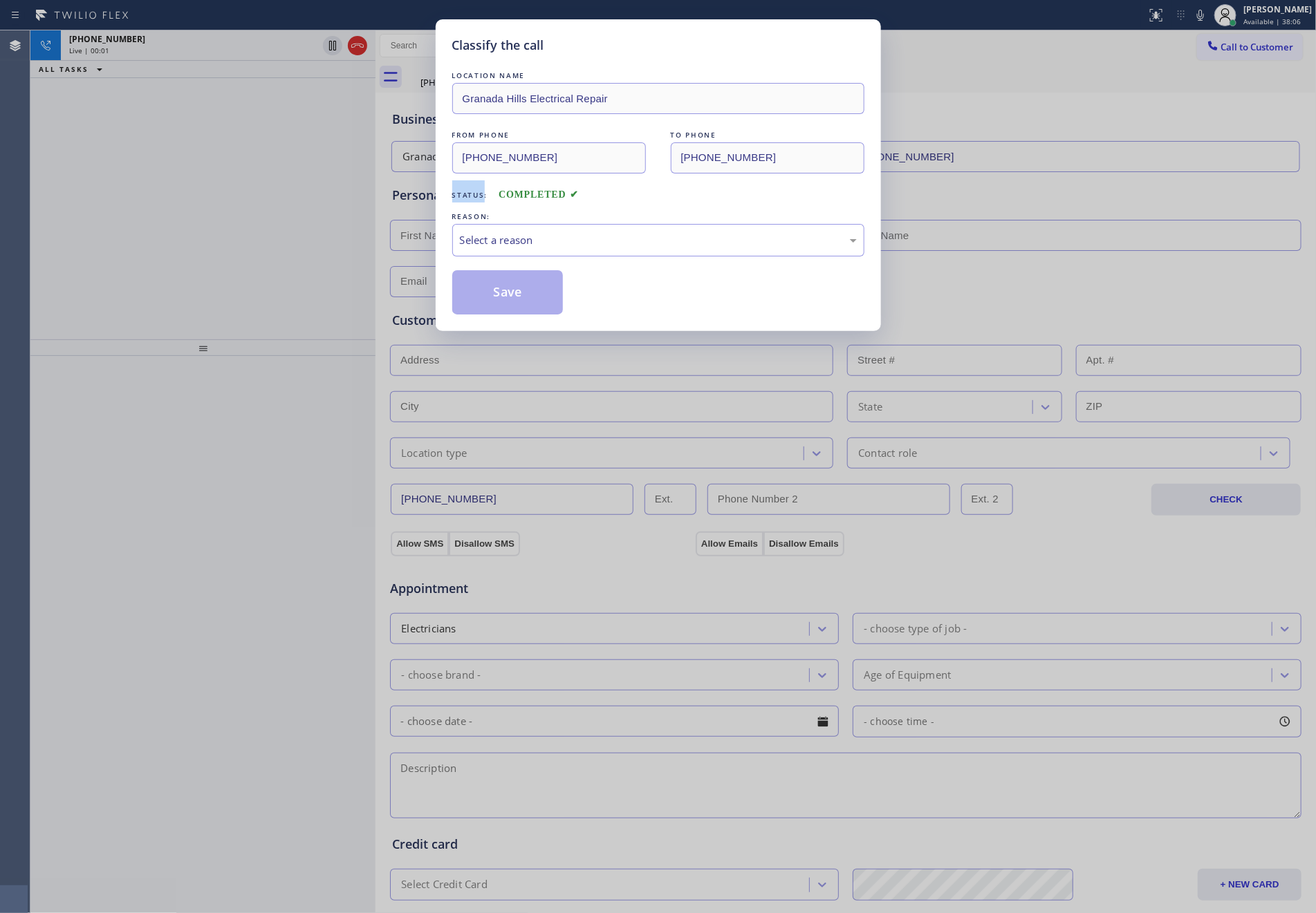
click at [290, 183] on div "Classify the call LOCATION NAME Granada Hills Electrical Repair FROM PHONE (213…" at bounding box center [658, 456] width 1316 height 913
click at [564, 250] on div "Select a reason" at bounding box center [658, 240] width 412 height 32
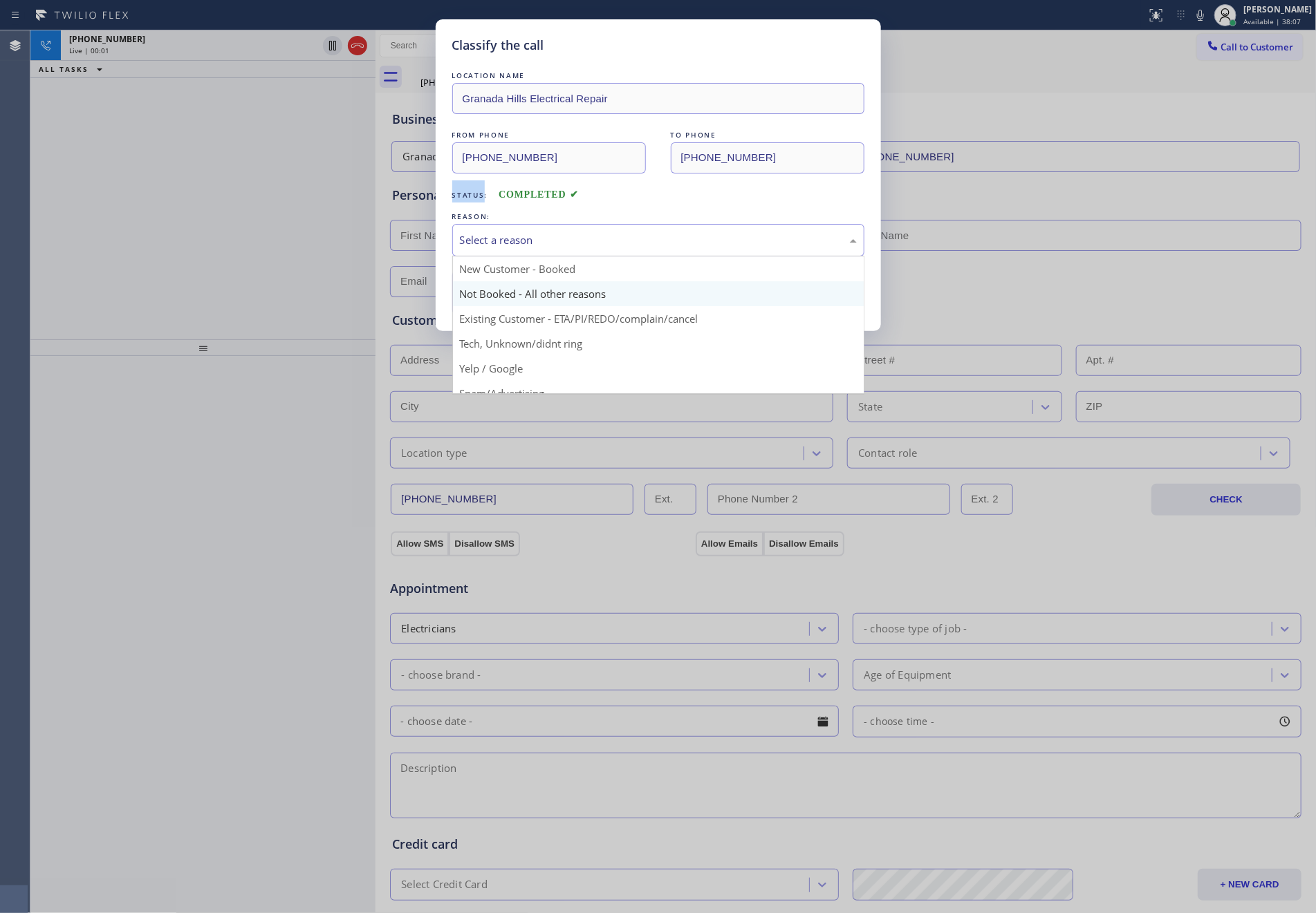
click at [523, 299] on button "Save" at bounding box center [507, 292] width 111 height 44
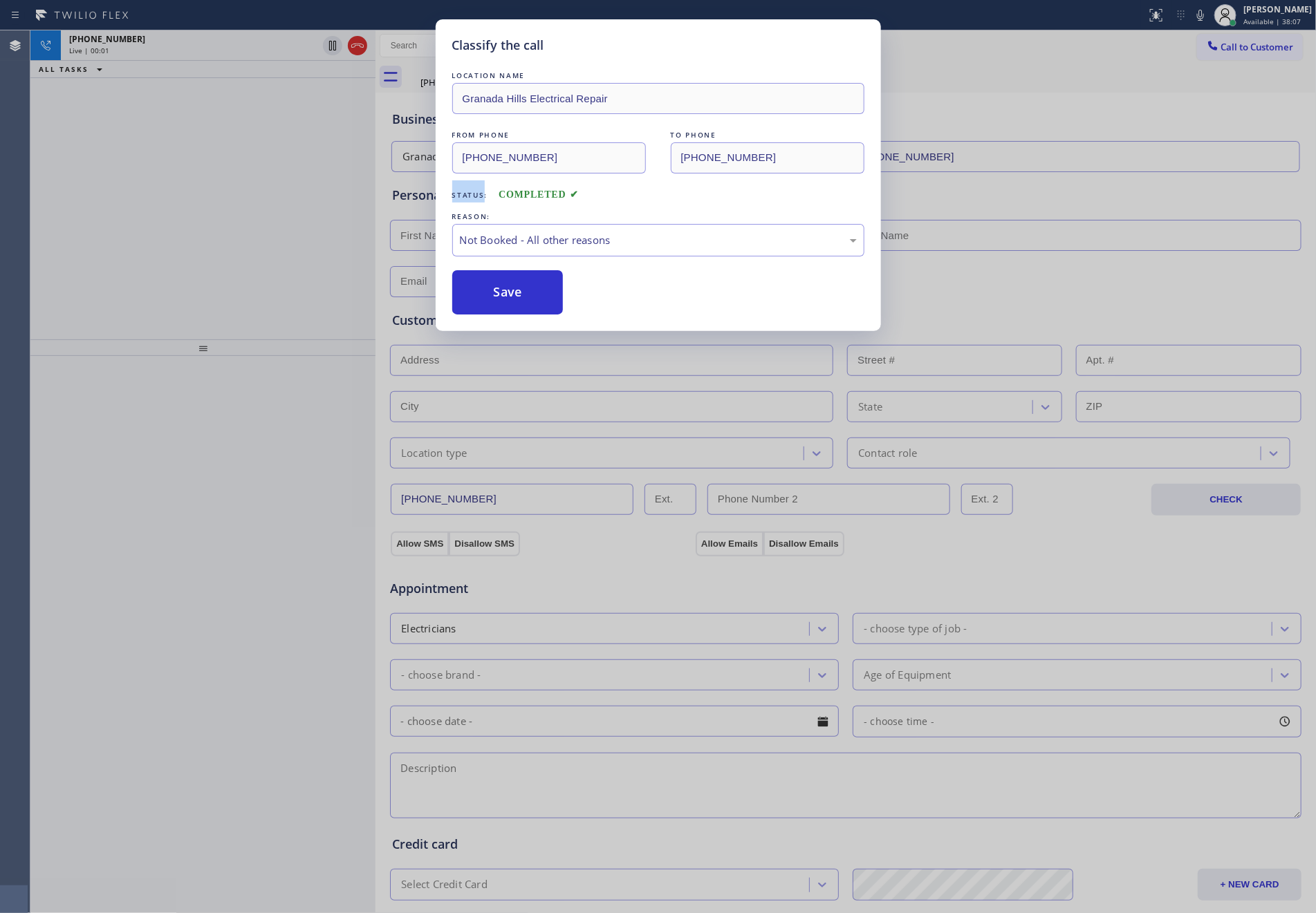
click at [523, 299] on button "Save" at bounding box center [507, 292] width 111 height 44
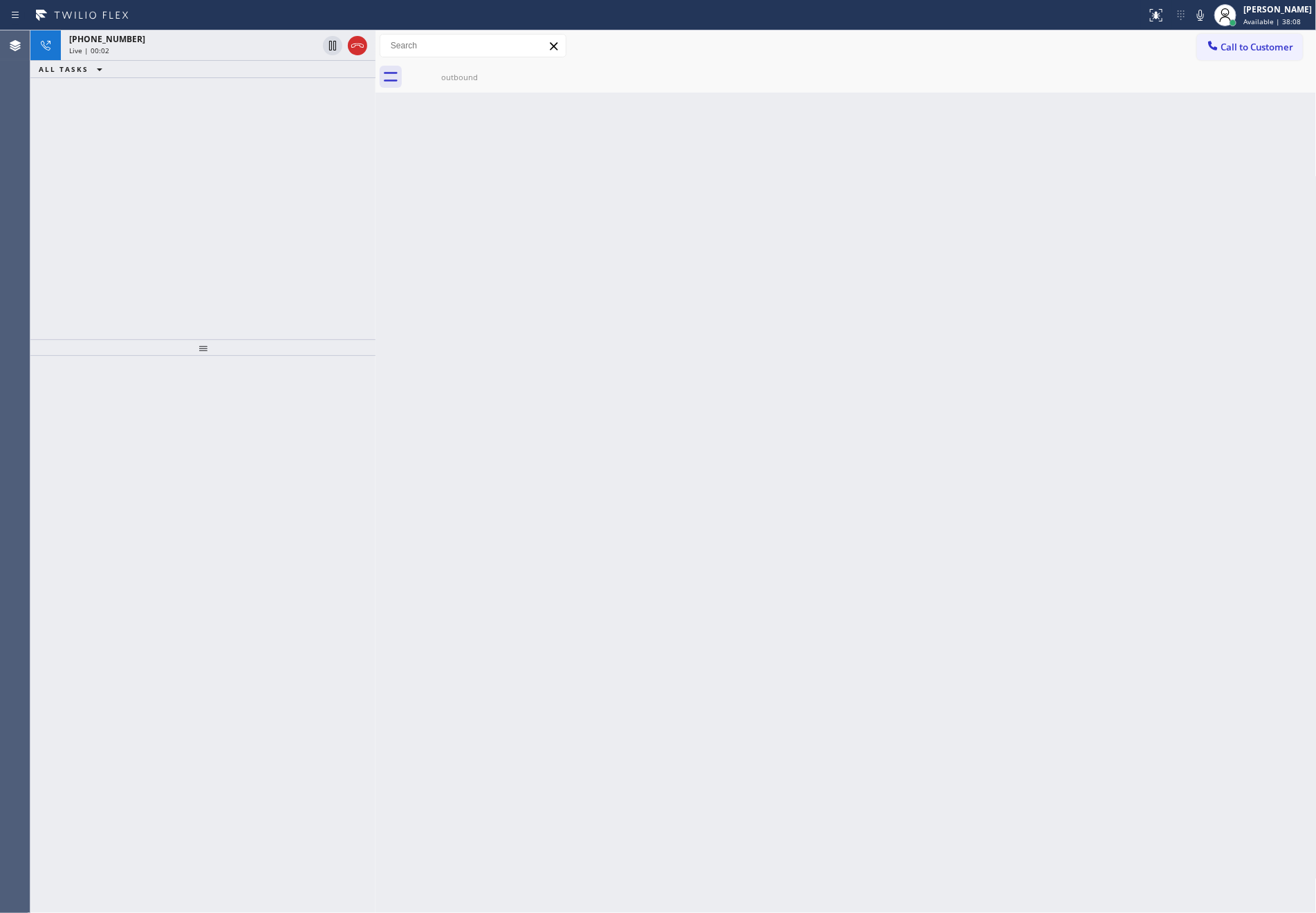
drag, startPoint x: 361, startPoint y: 38, endPoint x: 272, endPoint y: 222, distance: 204.4
click at [362, 38] on icon at bounding box center [357, 45] width 17 height 17
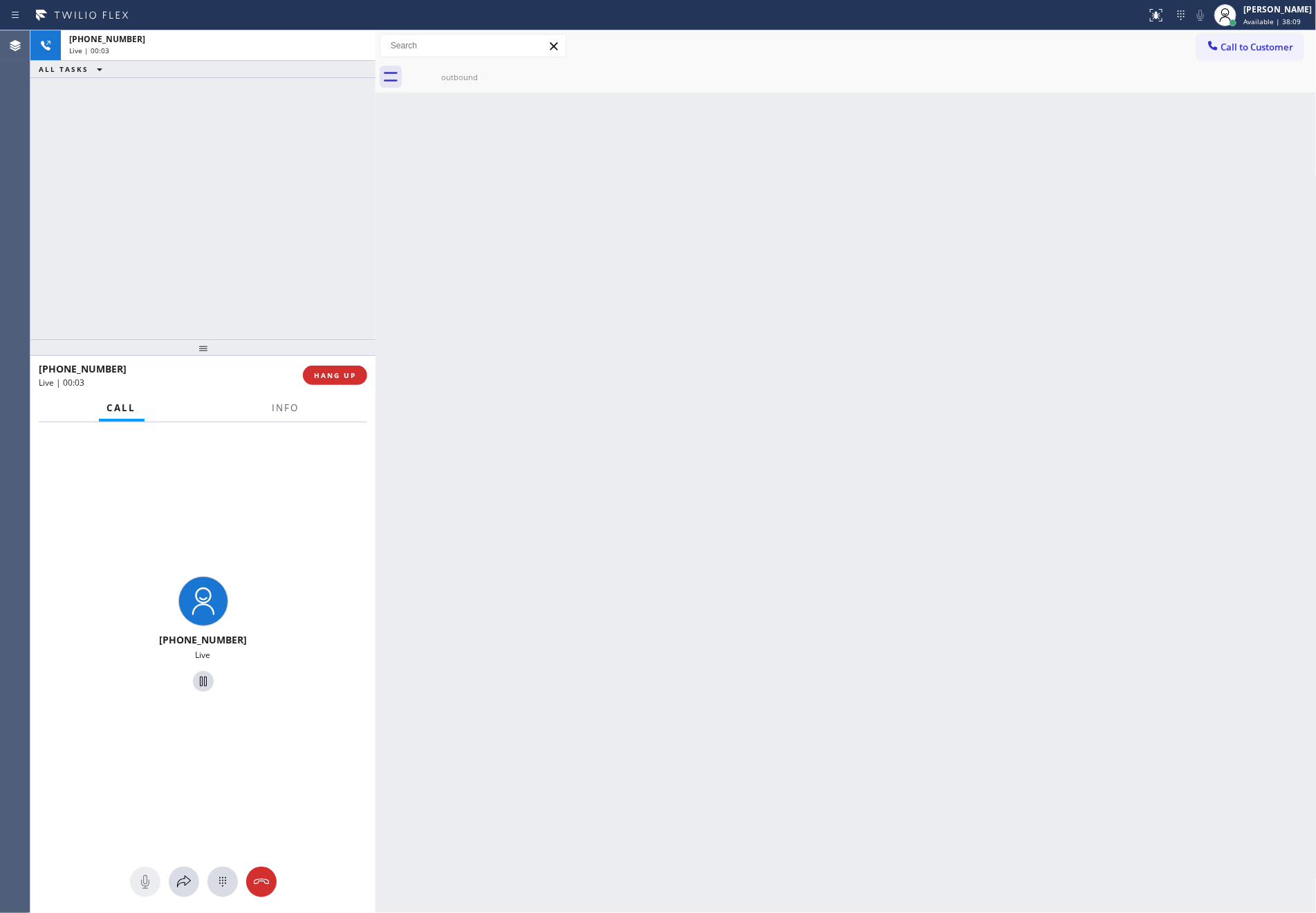
click at [269, 250] on div "+12137211541 Live | 00:03 ALL TASKS ALL TASKS ACTIVE TASKS TASKS IN WRAP UP" at bounding box center [202, 185] width 345 height 309
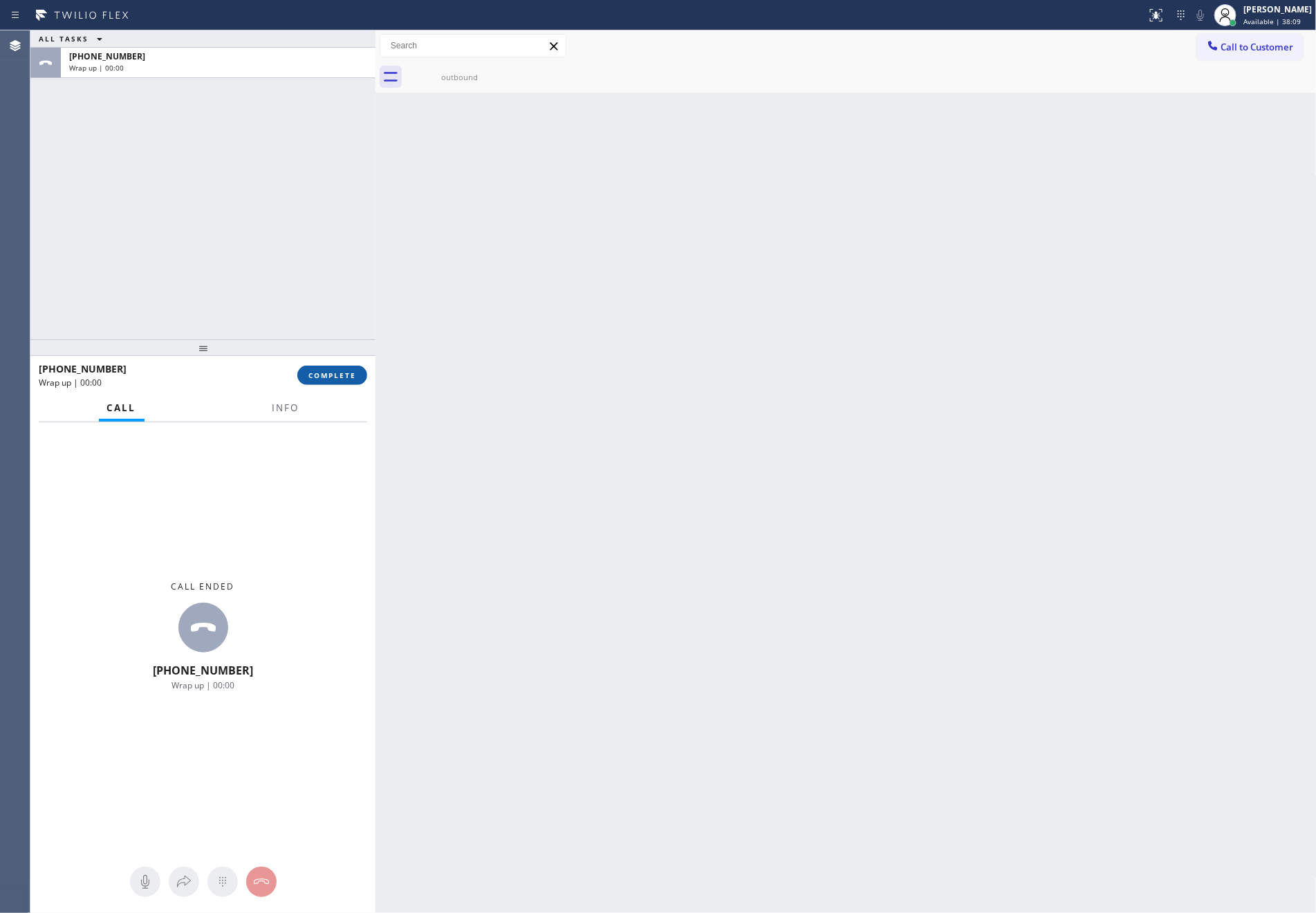
click at [330, 373] on span "COMPLETE" at bounding box center [332, 375] width 48 height 10
click at [317, 231] on div "ALL TASKS ALL TASKS ACTIVE TASKS TASKS IN WRAP UP +12137211541 Wrap up | 00:01" at bounding box center [202, 185] width 345 height 309
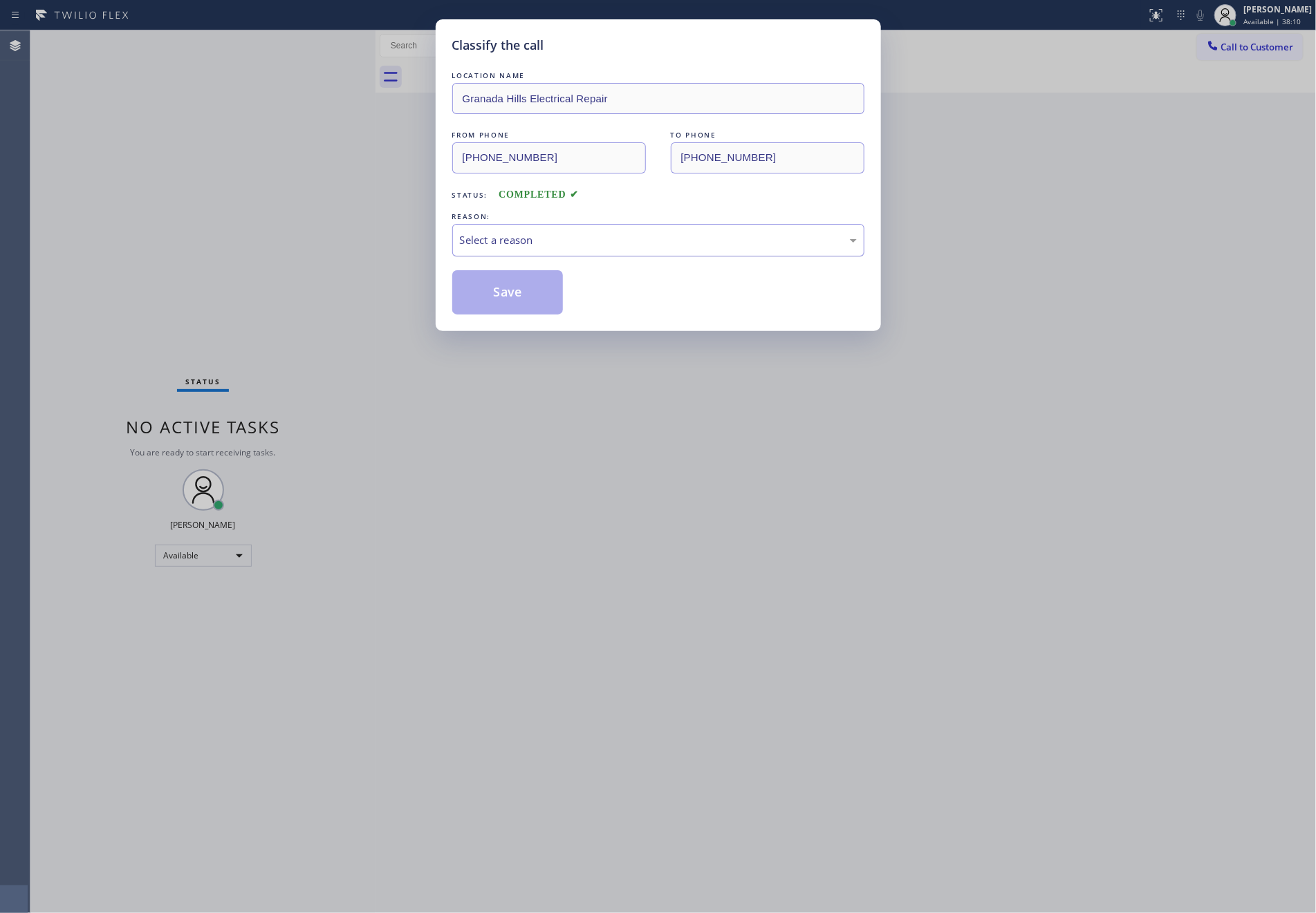
drag, startPoint x: 566, startPoint y: 228, endPoint x: 549, endPoint y: 256, distance: 32.8
click at [566, 229] on div "Select a reason" at bounding box center [658, 240] width 412 height 32
click at [515, 300] on button "Save" at bounding box center [507, 292] width 111 height 44
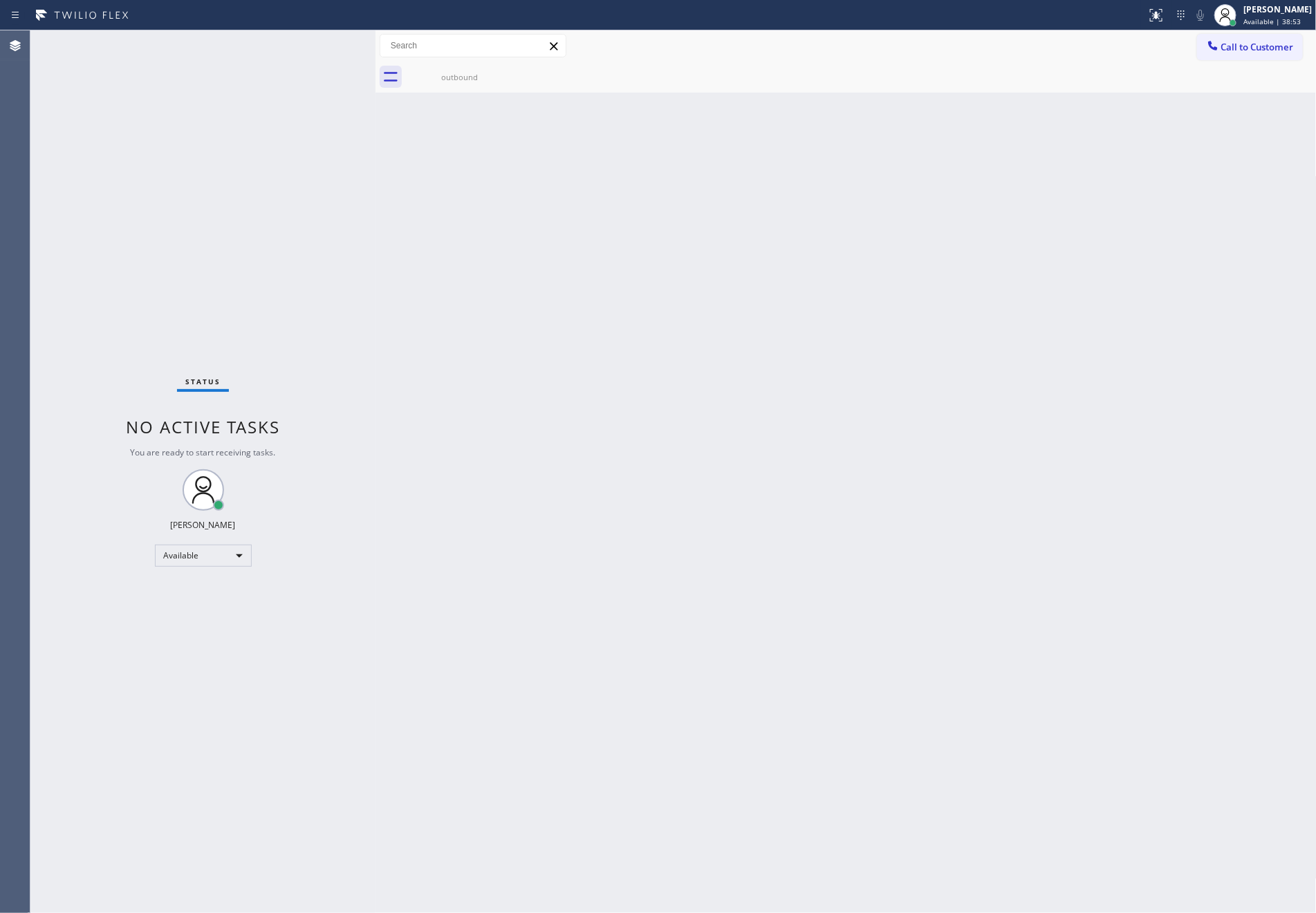
click at [815, 382] on div "Back to Dashboard Change Sender ID Customers Technicians Select a contact Outbo…" at bounding box center [845, 472] width 941 height 883
click at [500, 536] on div "Back to Dashboard Change Sender ID Customers Technicians Select a contact Outbo…" at bounding box center [845, 472] width 941 height 883
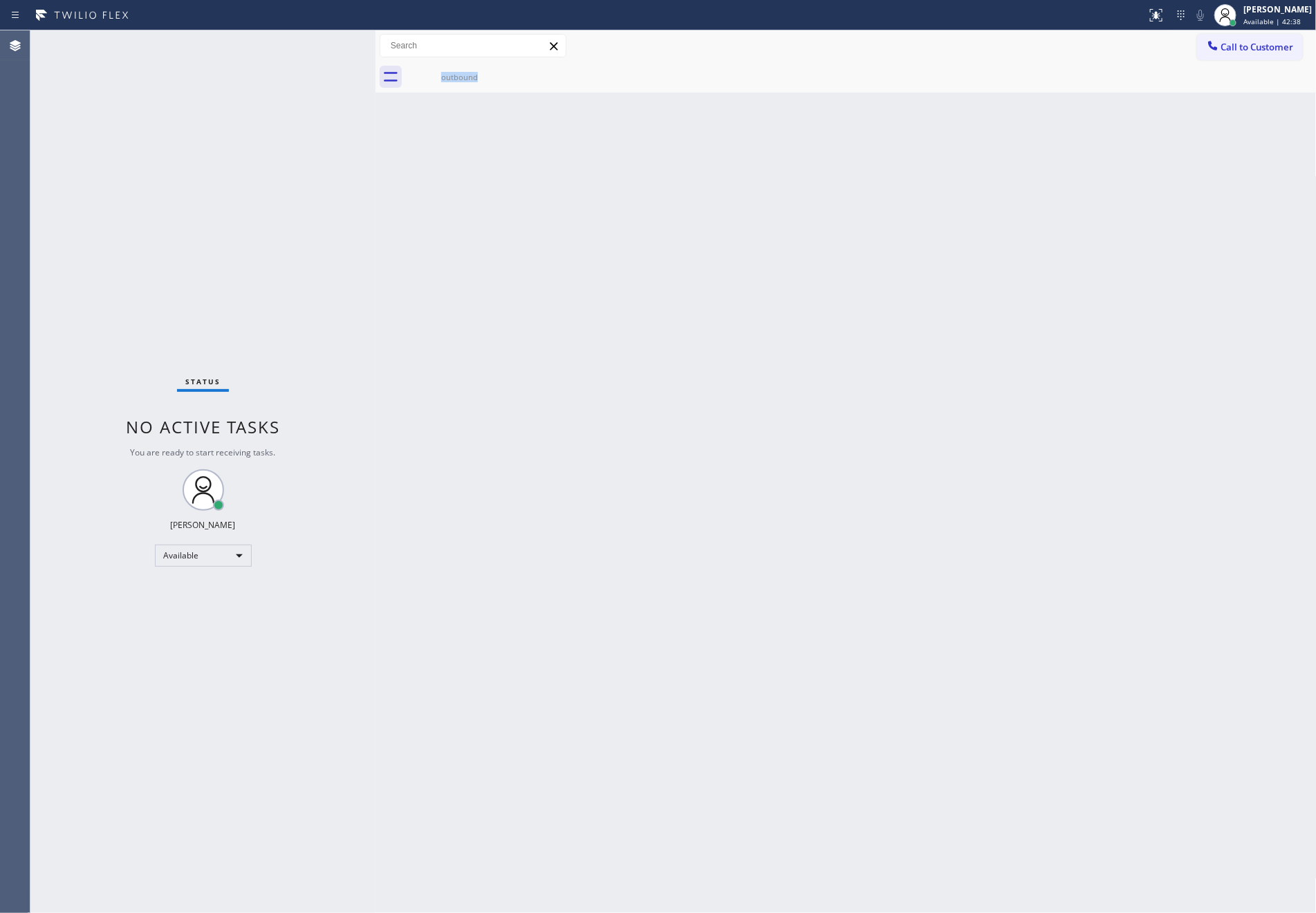
click at [932, 603] on div "Back to Dashboard Change Sender ID Customers Technicians Select a contact Outbo…" at bounding box center [845, 472] width 941 height 883
click at [230, 552] on div "Available" at bounding box center [203, 555] width 96 height 23
click at [210, 626] on li "Break" at bounding box center [201, 626] width 93 height 17
click at [668, 540] on div "Back to Dashboard Change Sender ID Customers Technicians Select a contact Outbo…" at bounding box center [845, 472] width 941 height 883
drag, startPoint x: 534, startPoint y: 435, endPoint x: 853, endPoint y: 22, distance: 521.9
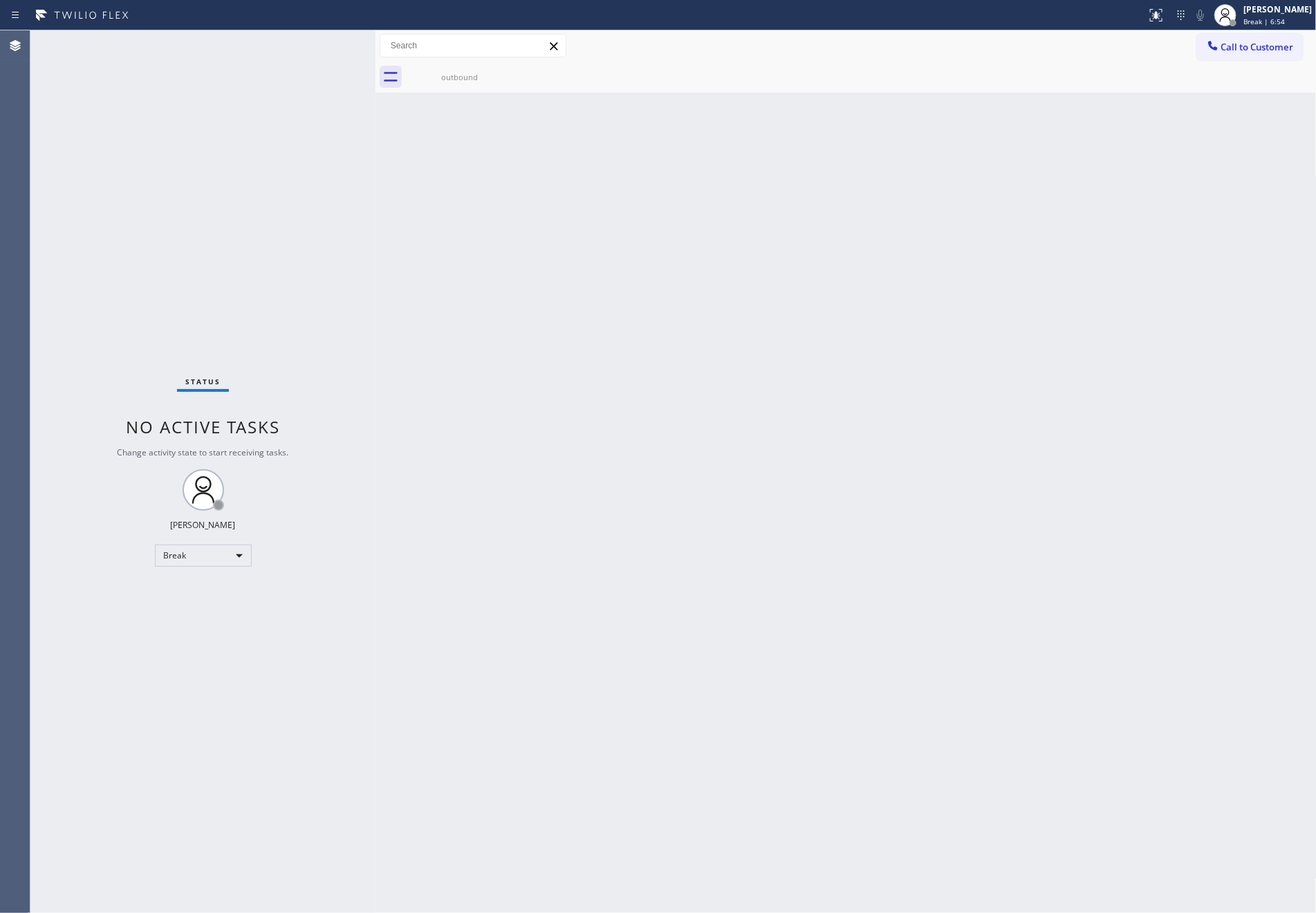
click at [601, 373] on div "Back to Dashboard Change Sender ID Customers Technicians Select a contact Outbo…" at bounding box center [845, 472] width 941 height 883
click at [743, 244] on div "Back to Dashboard Change Sender ID Customers Technicians Select a contact Outbo…" at bounding box center [845, 472] width 941 height 883
drag, startPoint x: 534, startPoint y: 343, endPoint x: 471, endPoint y: 498, distance: 167.3
click at [534, 353] on div "Back to Dashboard Change Sender ID Customers Technicians Select a contact Outbo…" at bounding box center [845, 472] width 941 height 883
click at [412, 621] on div "Back to Dashboard Change Sender ID Customers Technicians Select a contact Outbo…" at bounding box center [845, 472] width 941 height 883
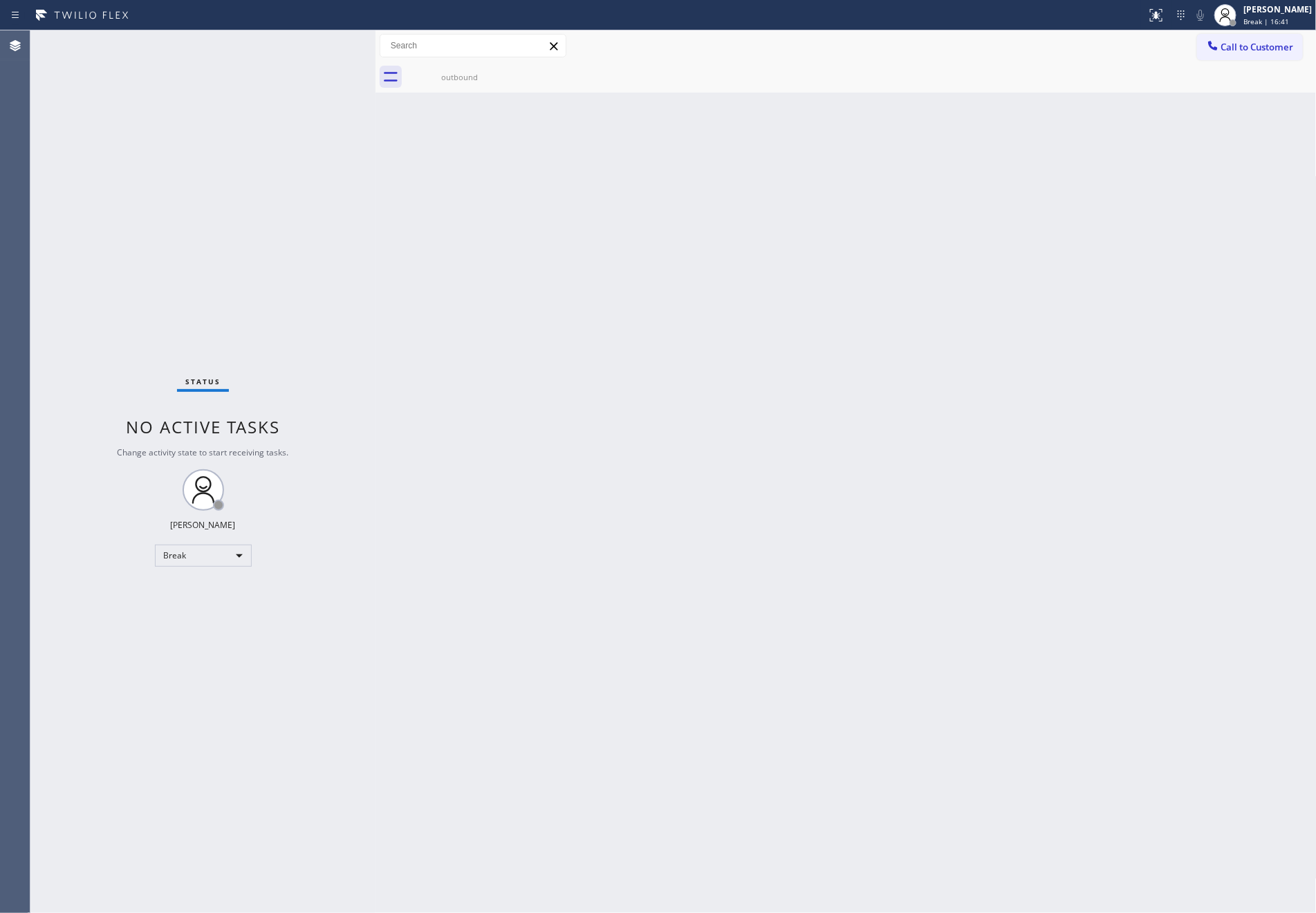
click at [390, 446] on div "Back to Dashboard Change Sender ID Customers Technicians Select a contact Outbo…" at bounding box center [845, 472] width 941 height 883
click at [187, 558] on div "Break" at bounding box center [203, 555] width 96 height 23
drag, startPoint x: 191, startPoint y: 610, endPoint x: 546, endPoint y: 535, distance: 362.8
click at [205, 612] on li "Unavailable" at bounding box center [201, 608] width 93 height 17
click at [588, 528] on div "Back to Dashboard Change Sender ID Customers Technicians Select a contact Outbo…" at bounding box center [845, 472] width 941 height 883
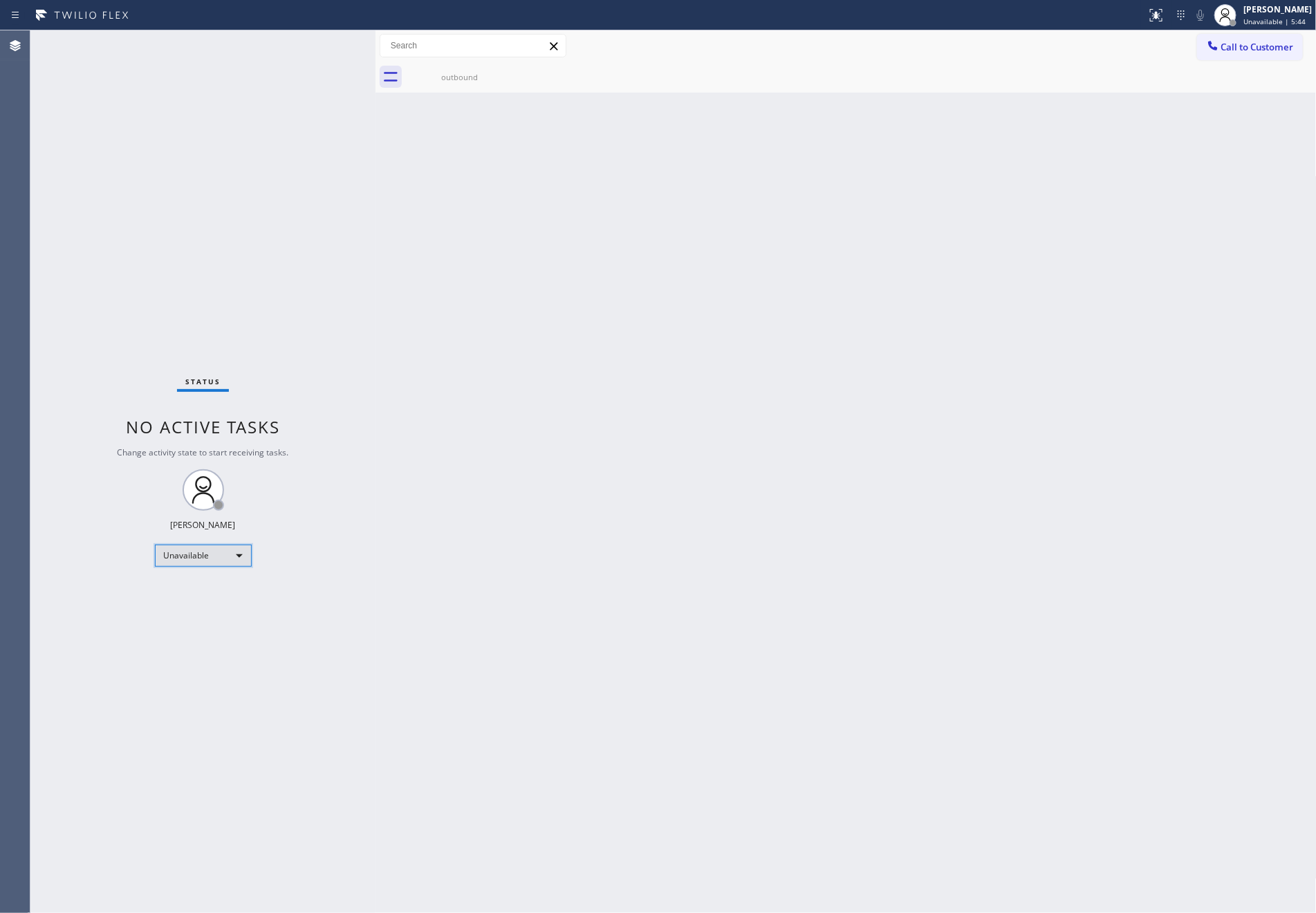
click at [223, 554] on div "Unavailable" at bounding box center [203, 555] width 96 height 23
click at [198, 596] on li "Available" at bounding box center [201, 592] width 93 height 17
click at [764, 587] on div "Back to Dashboard Change Sender ID Customers Technicians Select a contact Outbo…" at bounding box center [845, 472] width 941 height 883
click at [531, 507] on div "Back to Dashboard Change Sender ID Customers Technicians Select a contact Outbo…" at bounding box center [845, 472] width 941 height 883
click at [701, 353] on div "Back to Dashboard Change Sender ID Customers Technicians Select a contact Outbo…" at bounding box center [845, 472] width 941 height 883
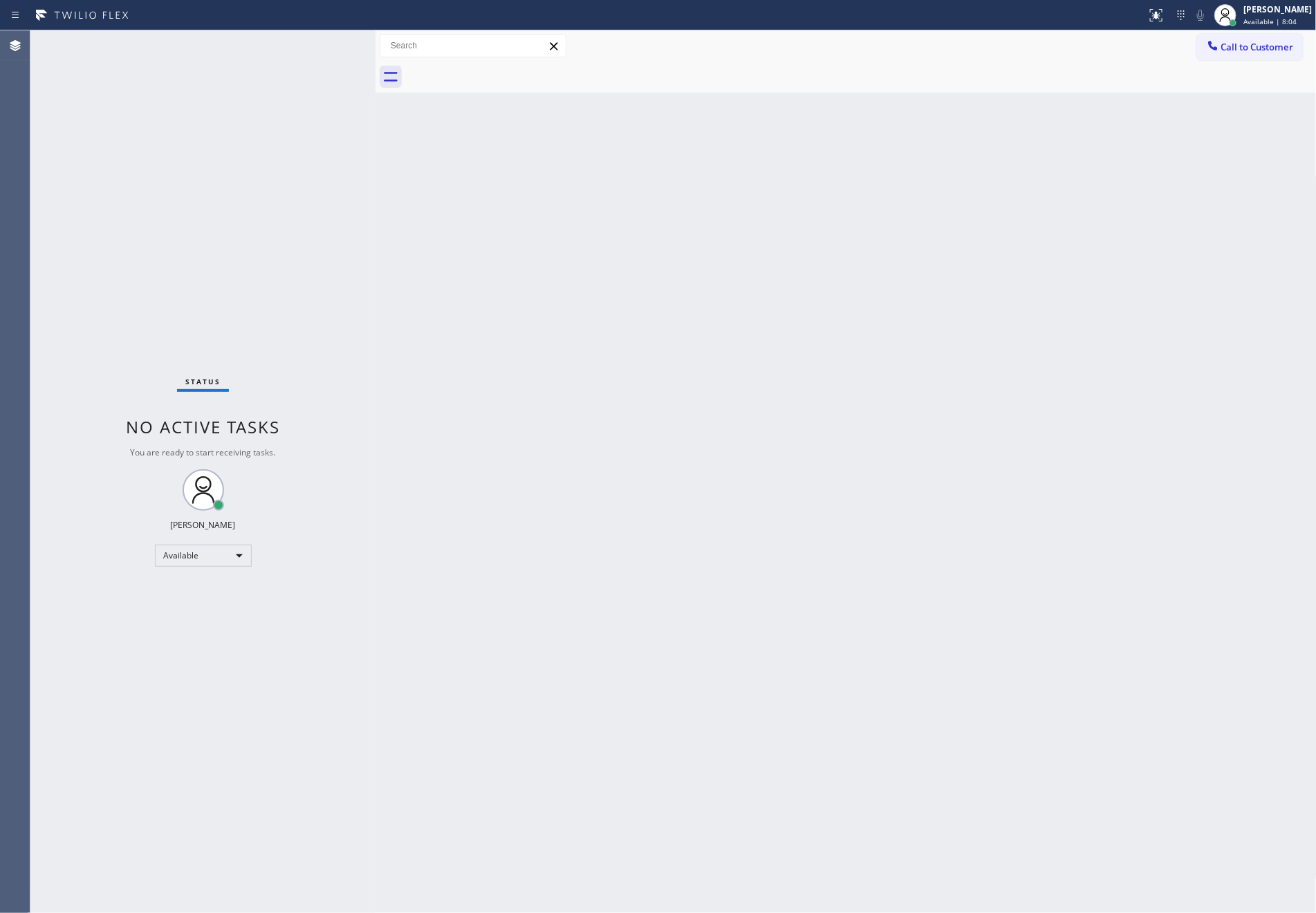
drag, startPoint x: 558, startPoint y: 289, endPoint x: 603, endPoint y: 411, distance: 130.0
click at [558, 299] on div "Back to Dashboard Change Sender ID Customers Technicians Select a contact Outbo…" at bounding box center [845, 472] width 941 height 883
click at [870, 542] on div "Back to Dashboard Change Sender ID Customers Technicians Select a contact Outbo…" at bounding box center [845, 472] width 941 height 883
click at [703, 349] on div "Back to Dashboard Change Sender ID Customers Technicians Select a contact Outbo…" at bounding box center [845, 472] width 941 height 883
click at [695, 341] on div "Back to Dashboard Change Sender ID Customers Technicians Select a contact Outbo…" at bounding box center [845, 472] width 941 height 883
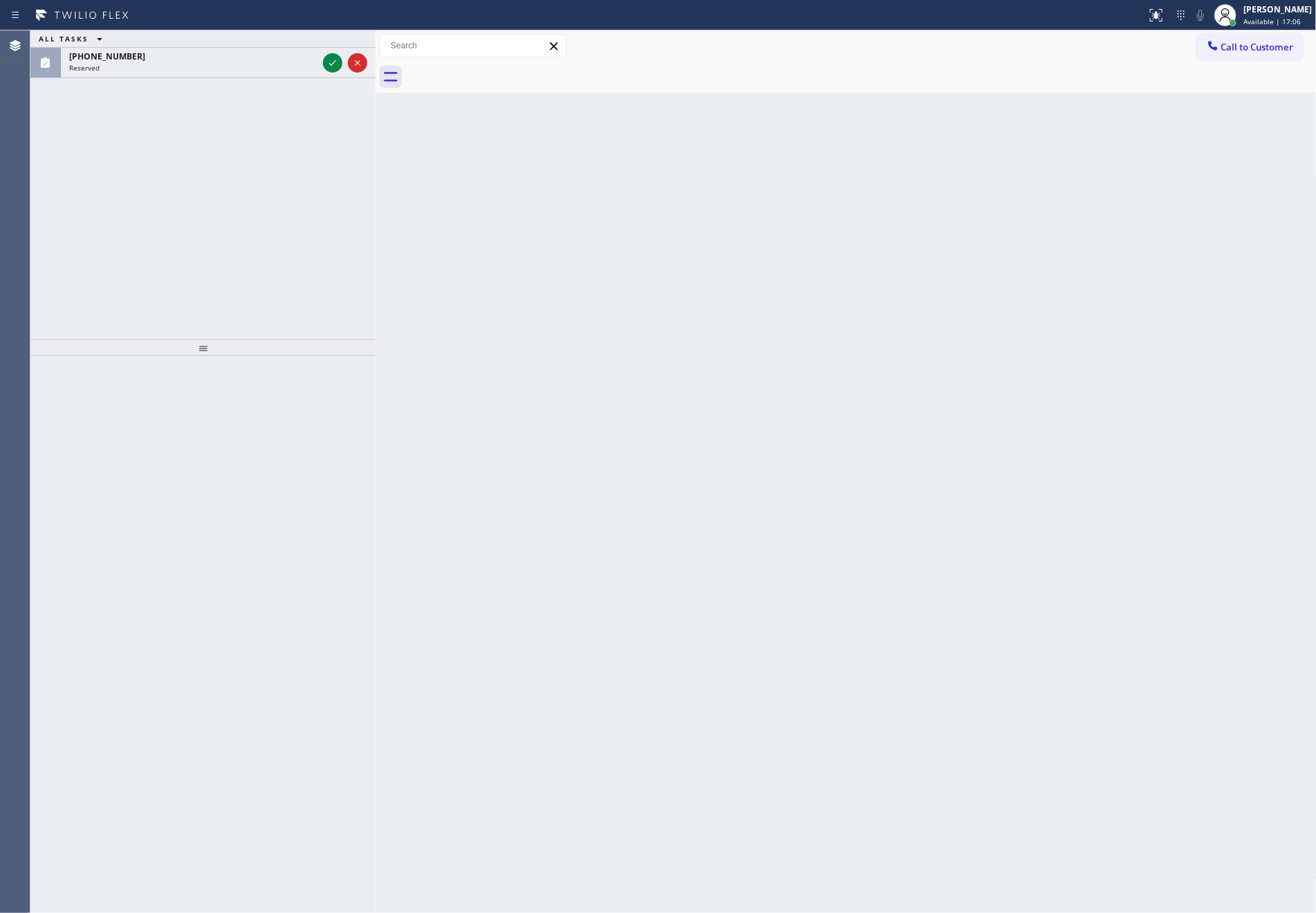
click at [115, 207] on div "ALL TASKS ALL TASKS ACTIVE TASKS TASKS IN WRAP UP (760) 835-0511 Reserved" at bounding box center [202, 185] width 345 height 309
drag, startPoint x: 468, startPoint y: 357, endPoint x: 504, endPoint y: 375, distance: 40.2
click at [504, 375] on div "Back to Dashboard Change Sender ID Customers Technicians Select a contact Outbo…" at bounding box center [845, 472] width 941 height 883
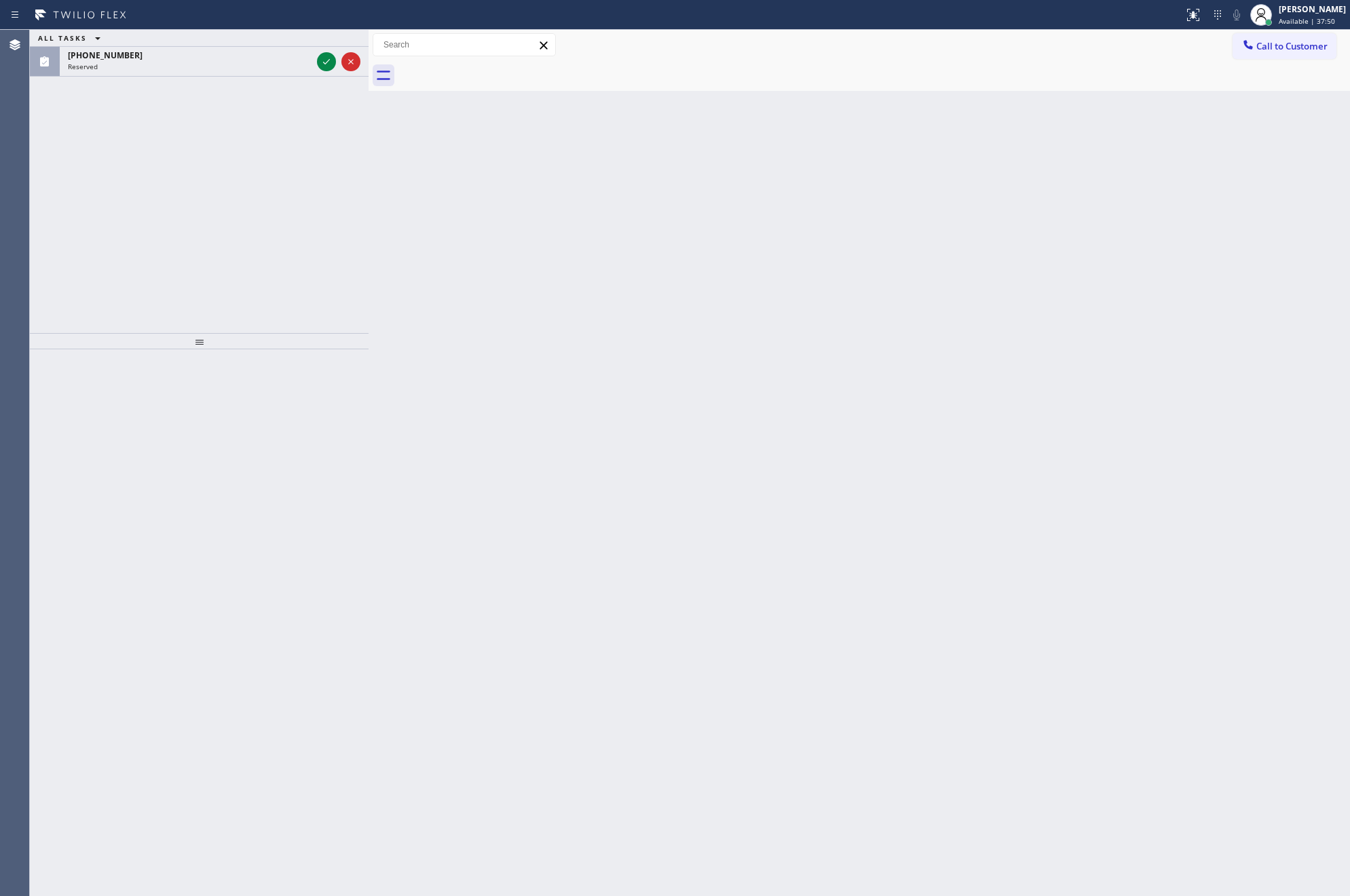
click at [244, 229] on div "ALL TASKS ALL TASKS ACTIVE TASKS TASKS IN WRAP UP (323) 717-3220 Reserved" at bounding box center [199, 181] width 339 height 303
click at [326, 64] on icon at bounding box center [326, 62] width 16 height 16
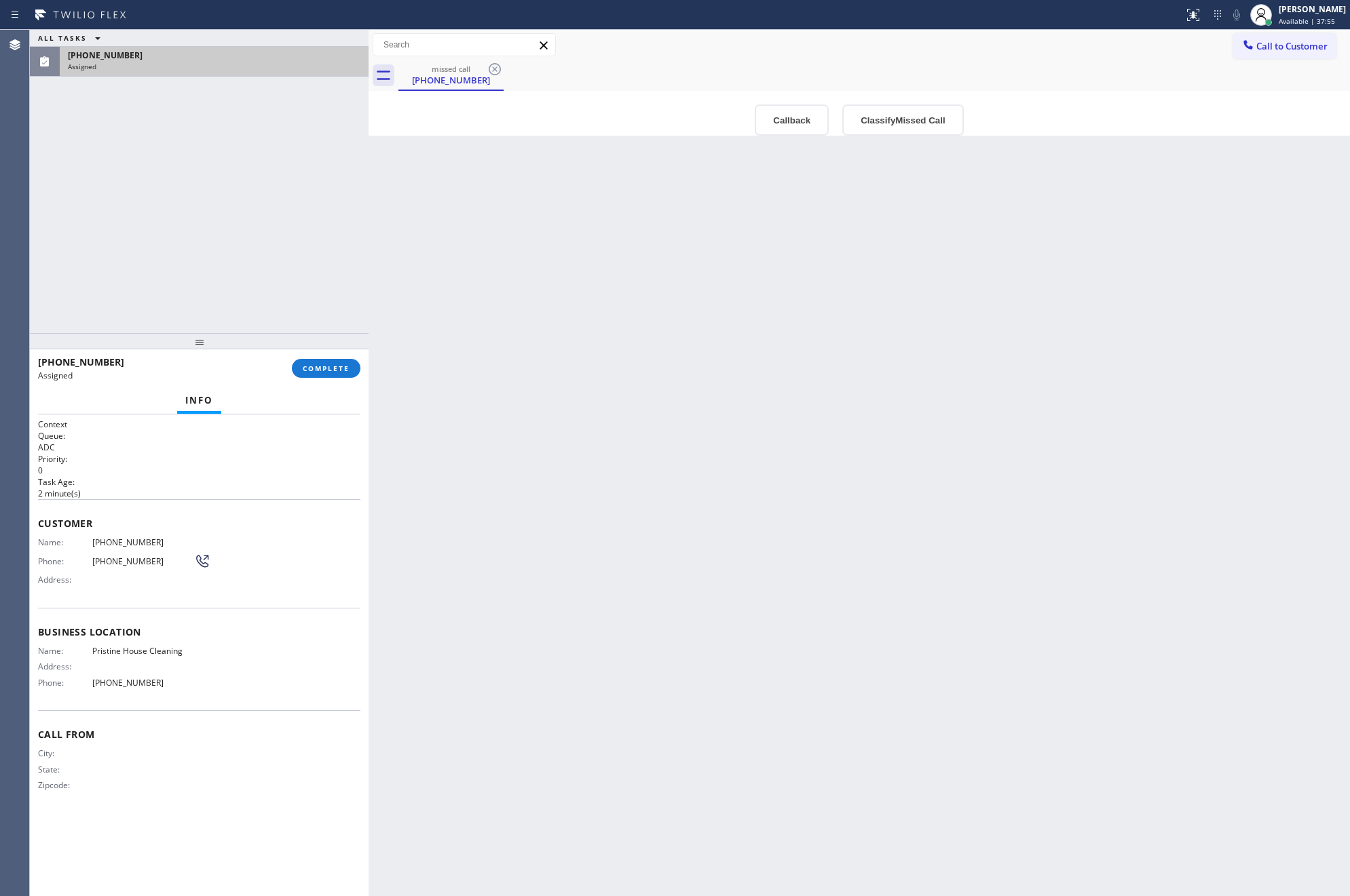
click at [190, 259] on div "ALL TASKS ALL TASKS ACTIVE TASKS TASKS IN WRAP UP (323) 717-3220 Assigned" at bounding box center [199, 181] width 339 height 303
click at [206, 269] on div "ALL TASKS ALL TASKS ACTIVE TASKS TASKS IN WRAP UP (323) 717-3220 Assigned" at bounding box center [199, 181] width 339 height 303
click at [214, 273] on div "ALL TASKS ALL TASKS ACTIVE TASKS TASKS IN WRAP UP (323) 717-3220 Assigned" at bounding box center [199, 181] width 339 height 303
click at [866, 653] on div "Back to Dashboard Change Sender ID Customers Technicians Select a contact Outbo…" at bounding box center [859, 463] width 981 height 866
click at [912, 116] on button "Classify Missed Call" at bounding box center [902, 120] width 121 height 31
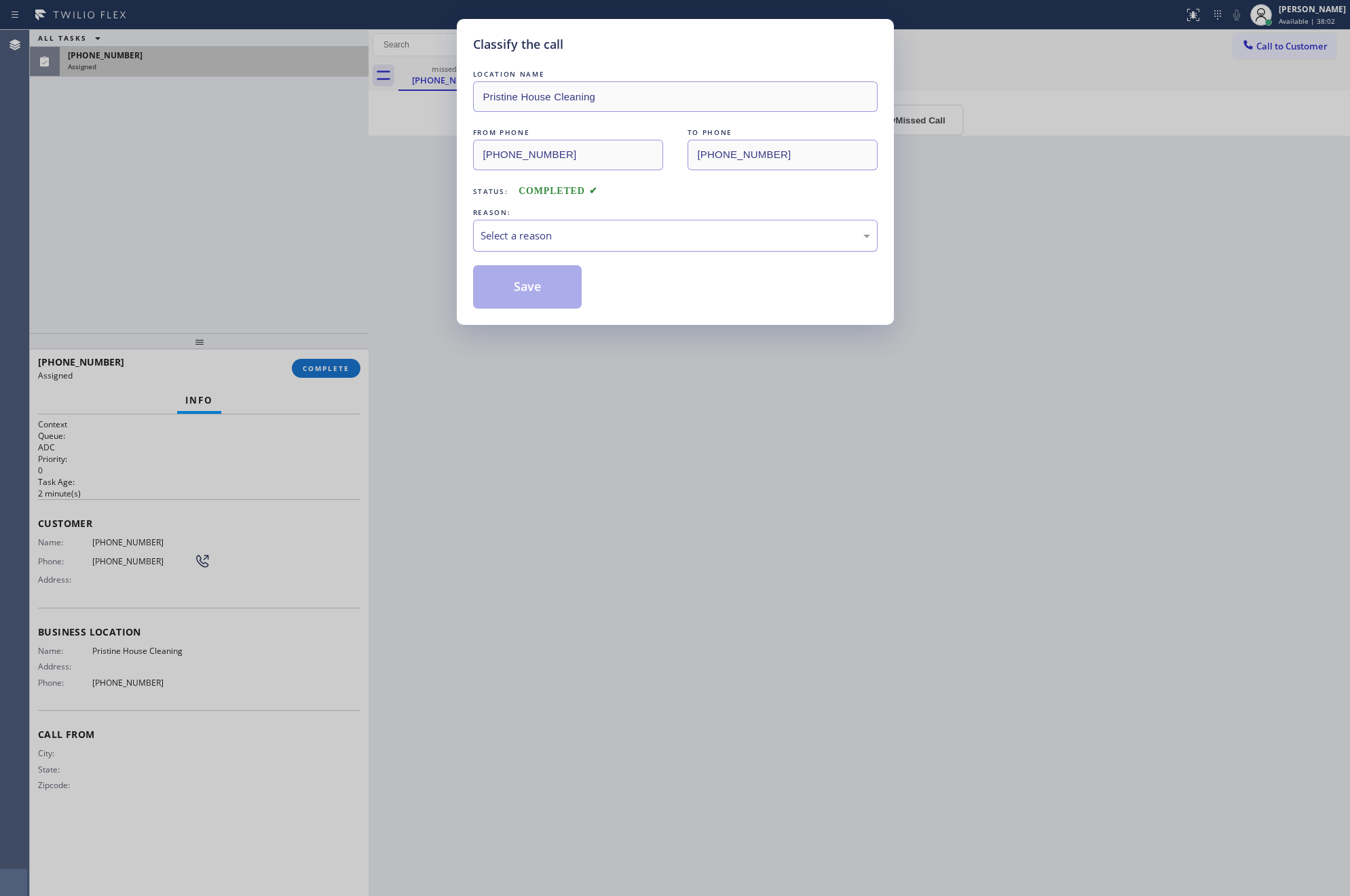
drag, startPoint x: 727, startPoint y: 246, endPoint x: 690, endPoint y: 240, distance: 37.5
click at [727, 245] on div "Select a reason" at bounding box center [675, 235] width 404 height 32
click at [528, 287] on button "Save" at bounding box center [527, 286] width 109 height 43
drag, startPoint x: 528, startPoint y: 287, endPoint x: 520, endPoint y: 287, distance: 8.0
click at [526, 287] on button "Save" at bounding box center [527, 286] width 109 height 43
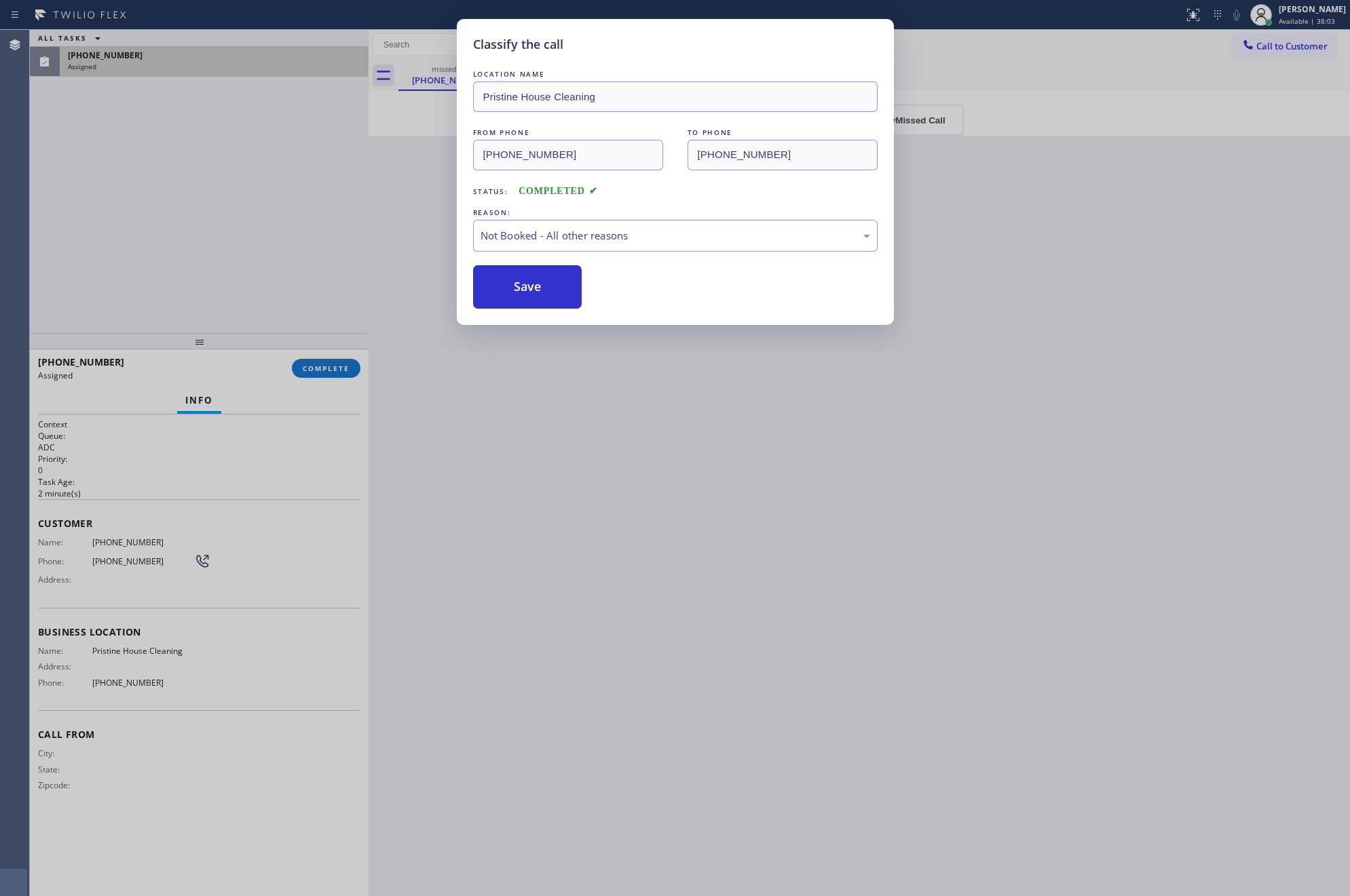
click at [198, 234] on div "Classify the call LOCATION NAME Pristine House Cleaning FROM PHONE (323) 717-32…" at bounding box center [675, 448] width 1350 height 896
click at [246, 264] on div "ALL TASKS ALL TASKS ACTIVE TASKS TASKS IN WRAP UP (323) 717-3220 Assigned" at bounding box center [199, 181] width 339 height 303
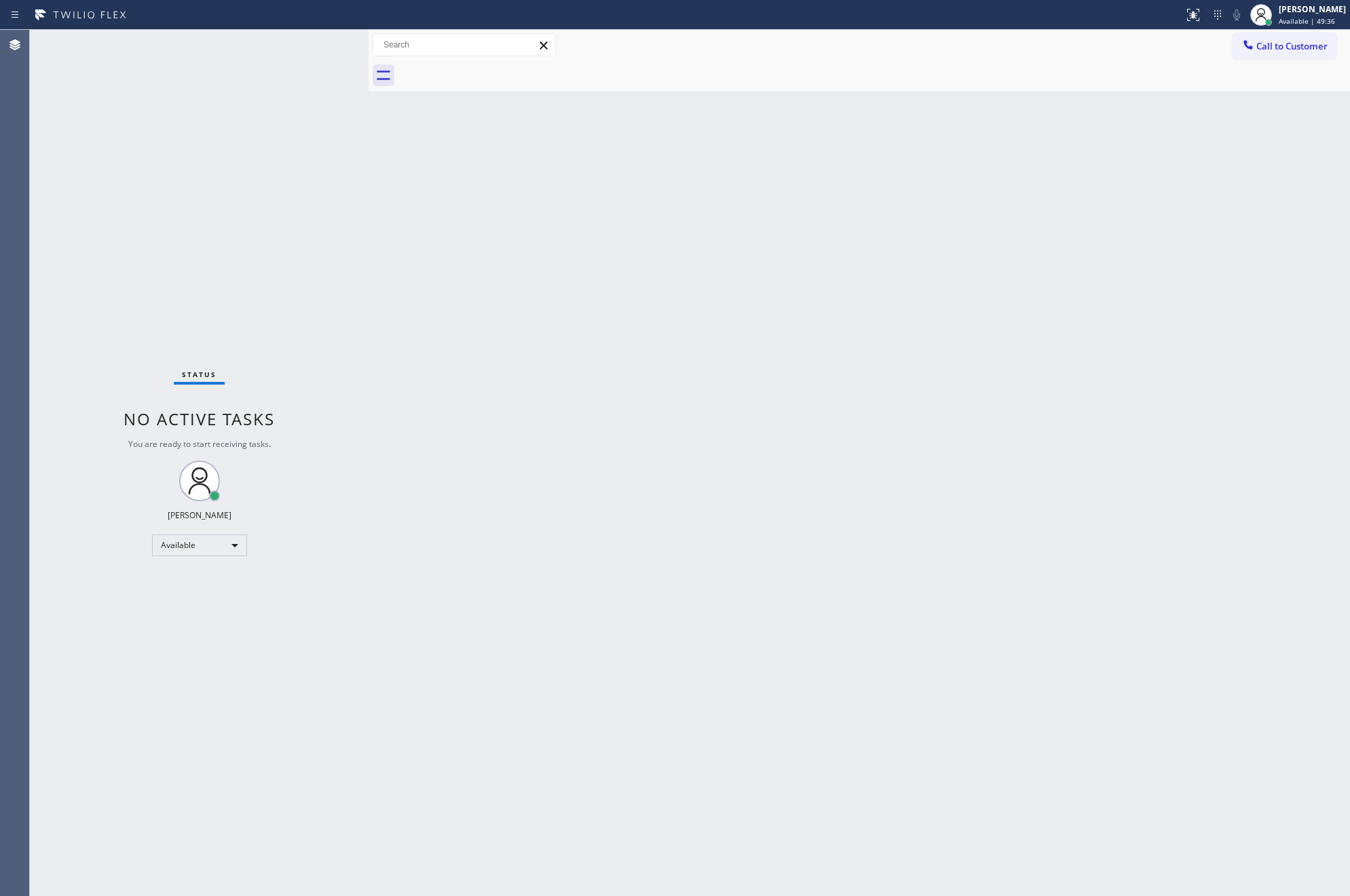
click at [735, 487] on div "Back to Dashboard Change Sender ID Customers Technicians Select a contact Outbo…" at bounding box center [859, 463] width 981 height 866
click at [620, 513] on div "Back to Dashboard Change Sender ID Customers Technicians Select a contact Outbo…" at bounding box center [859, 463] width 981 height 866
click at [642, 454] on div "Back to Dashboard Change Sender ID Customers Technicians Select a contact Outbo…" at bounding box center [859, 463] width 981 height 866
click at [632, 448] on div "Back to Dashboard Change Sender ID Customers Technicians Select a contact Outbo…" at bounding box center [859, 463] width 981 height 866
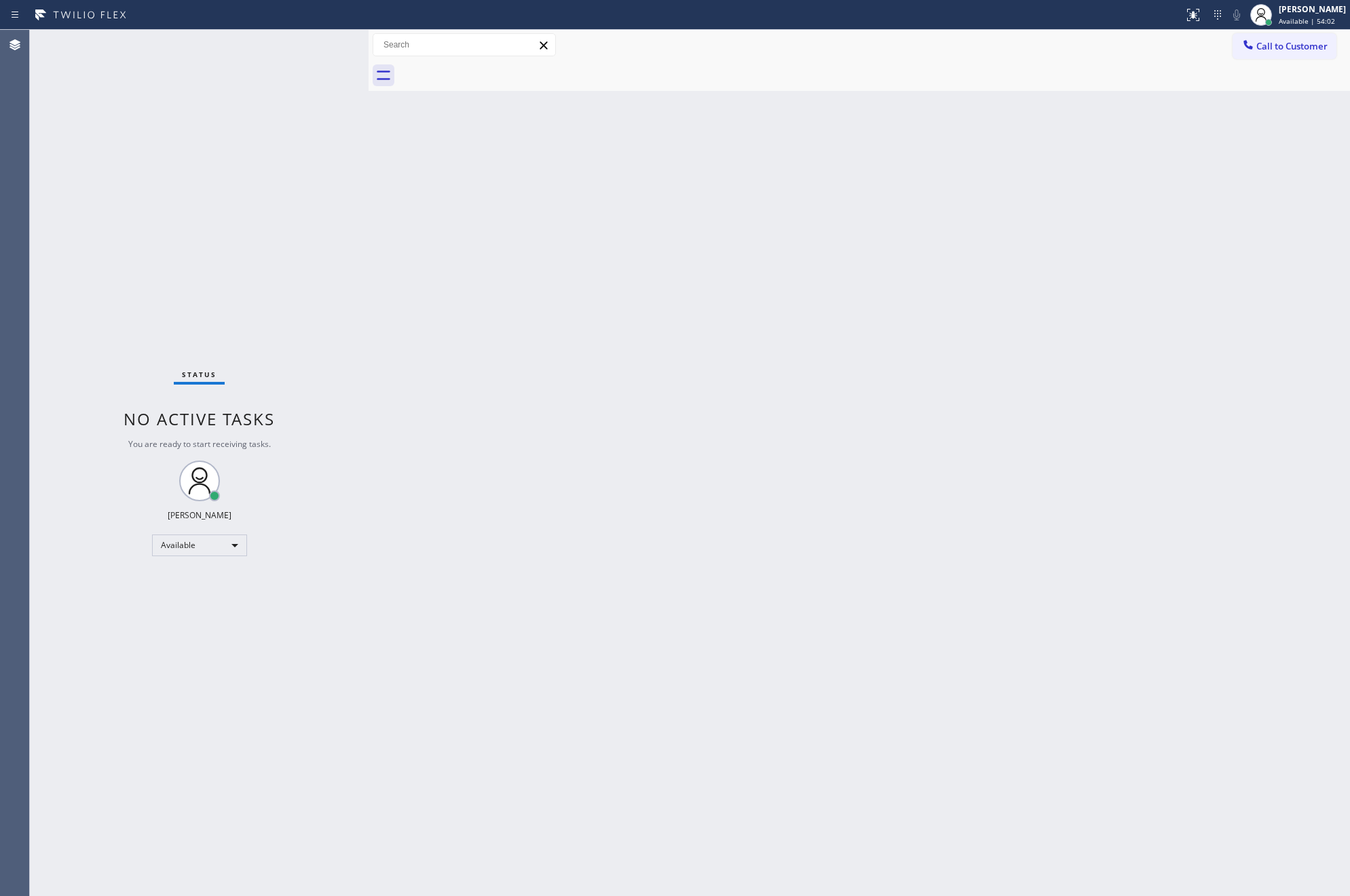
drag, startPoint x: 788, startPoint y: 449, endPoint x: 1304, endPoint y: 815, distance: 632.6
click at [888, 516] on div "Back to Dashboard Change Sender ID Customers Technicians Select a contact Outbo…" at bounding box center [859, 463] width 981 height 866
click at [491, 416] on div "Back to Dashboard Change Sender ID Customers Technicians Select a contact Outbo…" at bounding box center [859, 463] width 981 height 866
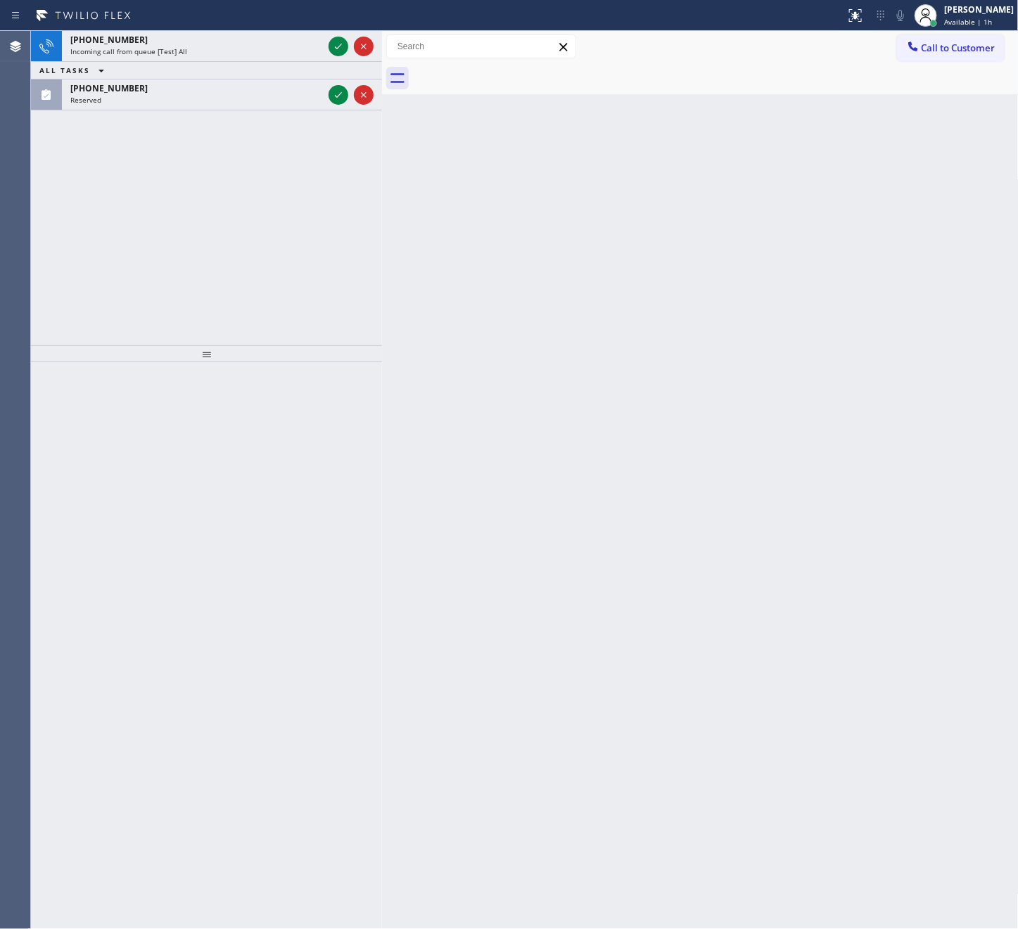
drag, startPoint x: 122, startPoint y: 146, endPoint x: 136, endPoint y: 143, distance: 13.5
click at [123, 146] on div "+16614803098 Incoming call from queue [Test] All ALL TASKS ALL TASKS ACTIVE TAS…" at bounding box center [206, 188] width 351 height 314
click at [279, 192] on div "ALL TASKS ALL TASKS ACTIVE TASKS TASKS IN WRAP UP (916) 673-7302 Reserved" at bounding box center [206, 188] width 351 height 314
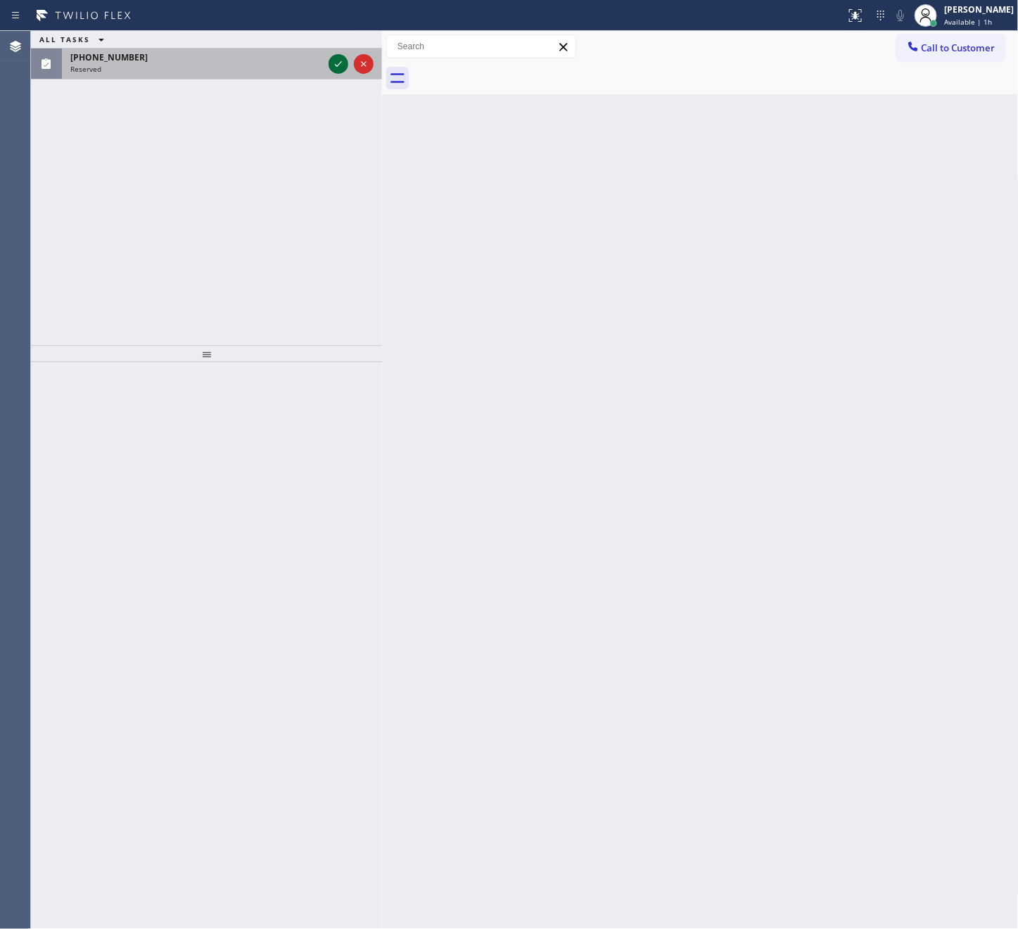
click at [338, 62] on icon at bounding box center [338, 64] width 17 height 17
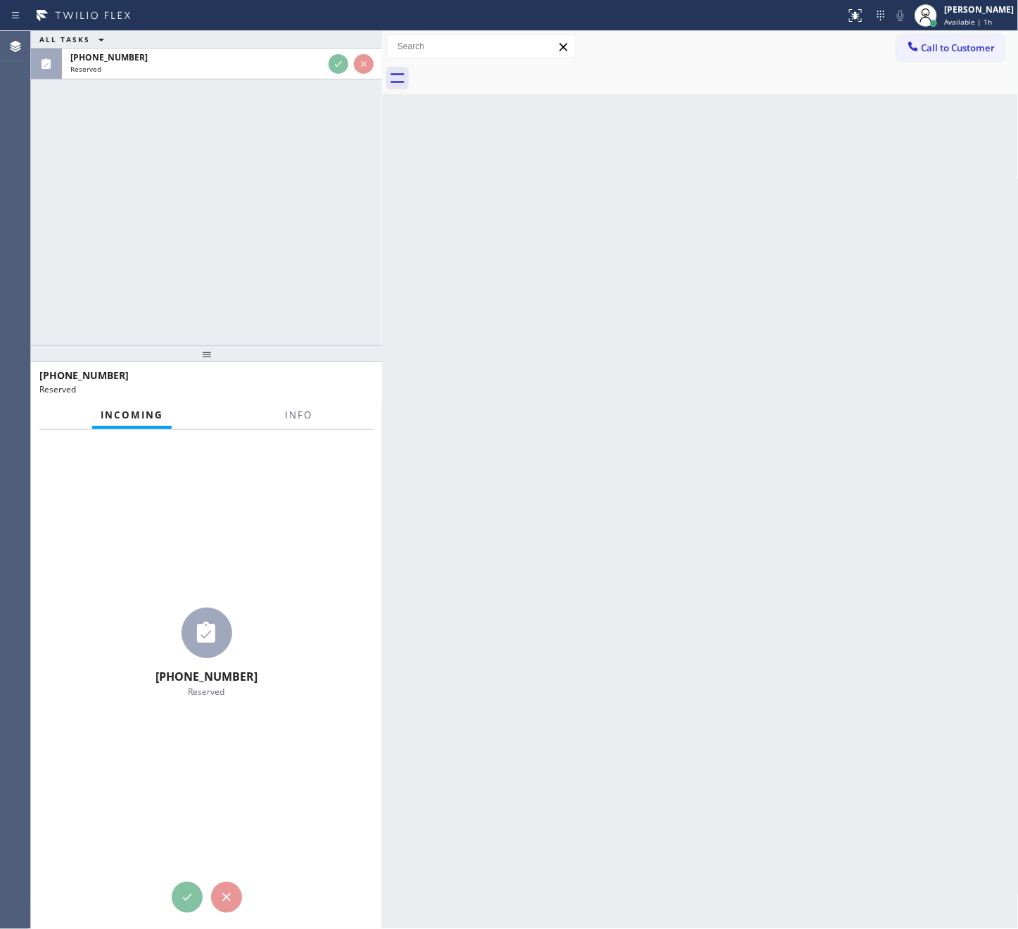
click at [319, 197] on div "ALL TASKS ALL TASKS ACTIVE TASKS TASKS IN WRAP UP (916) 673-7302 Reserved" at bounding box center [206, 188] width 351 height 314
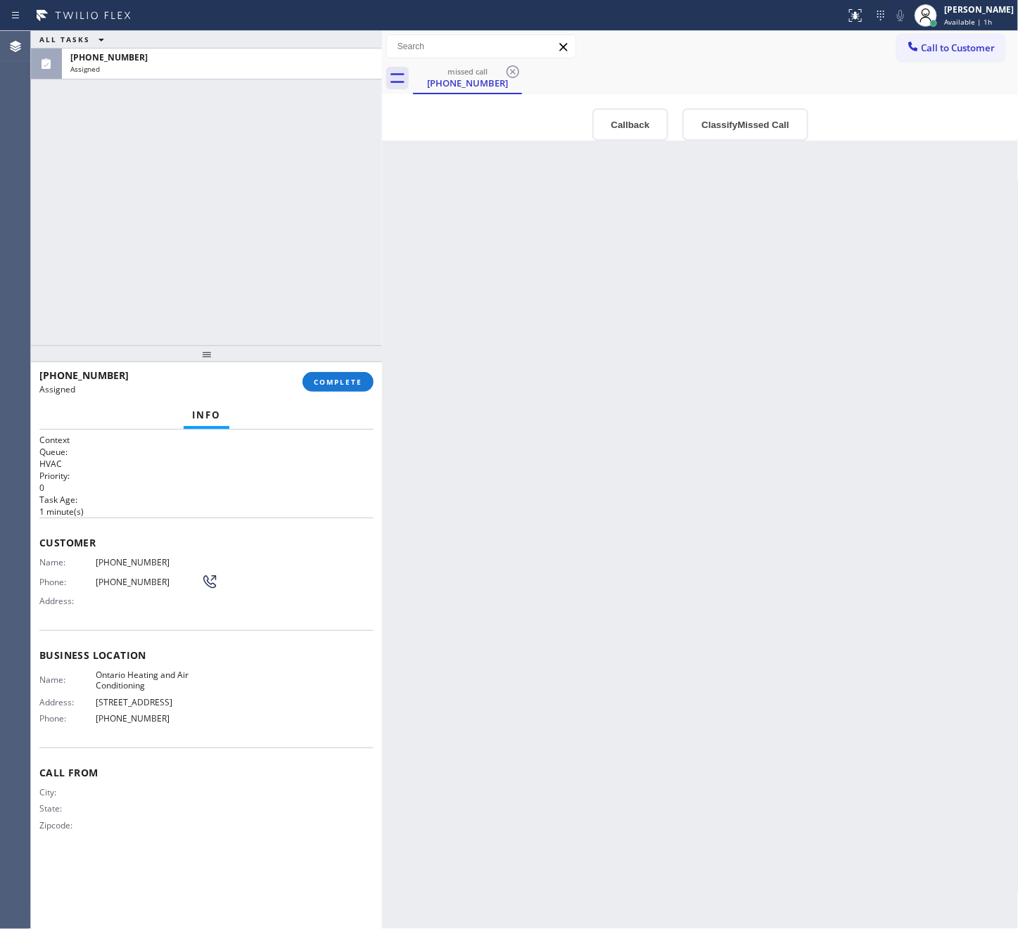
click at [277, 231] on div "ALL TASKS ALL TASKS ACTIVE TASKS TASKS IN WRAP UP (916) 673-7302 Assigned" at bounding box center [206, 188] width 351 height 314
click at [239, 231] on div "ALL TASKS ALL TASKS ACTIVE TASKS TASKS IN WRAP UP (916) 673-7302 Assigned" at bounding box center [206, 188] width 351 height 314
drag, startPoint x: 239, startPoint y: 231, endPoint x: 264, endPoint y: 247, distance: 30.1
click at [264, 247] on div "ALL TASKS ALL TASKS ACTIVE TASKS TASKS IN WRAP UP (916) 673-7302 Assigned" at bounding box center [206, 188] width 351 height 314
click at [722, 419] on div "Back to Dashboard Change Sender ID Customers Technicians Select a contact Outbo…" at bounding box center [700, 480] width 637 height 898
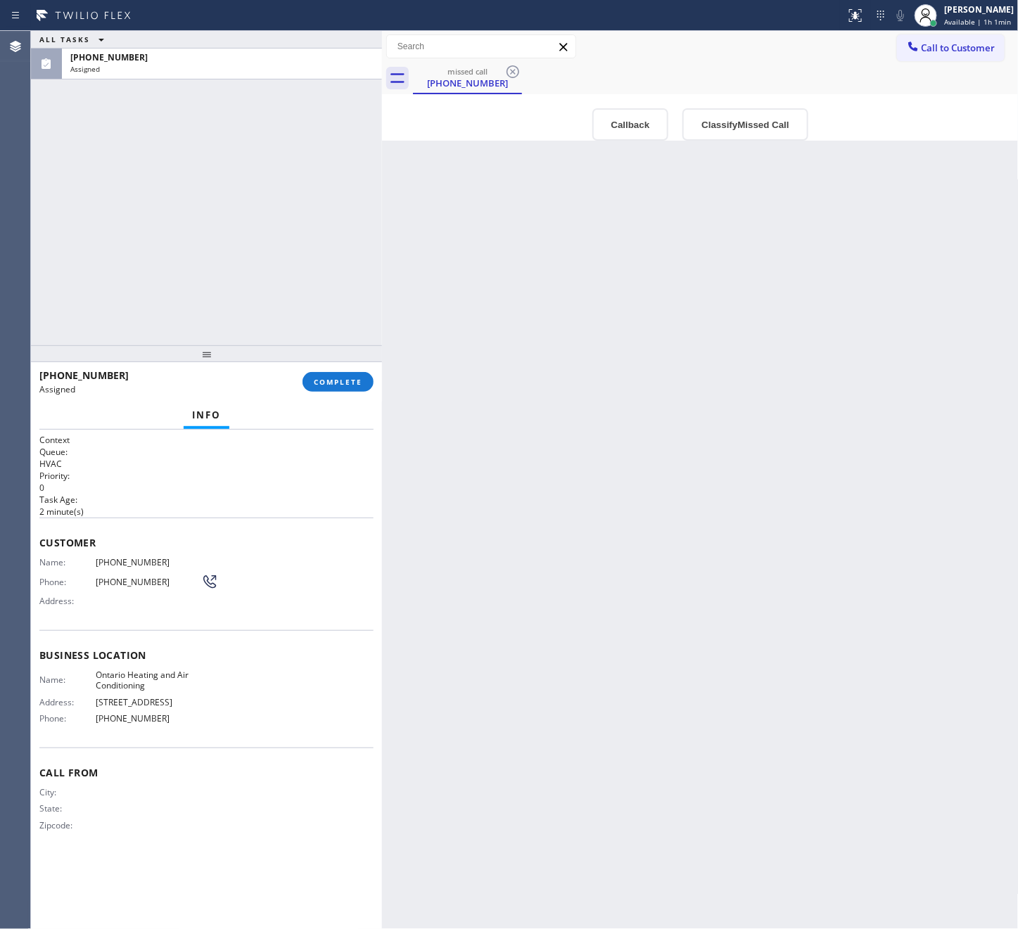
drag, startPoint x: 264, startPoint y: 235, endPoint x: 267, endPoint y: 243, distance: 8.0
click at [267, 243] on div "ALL TASKS ALL TASKS ACTIVE TASKS TASKS IN WRAP UP (916) 673-7302 Assigned" at bounding box center [206, 188] width 351 height 314
click at [741, 766] on div "Back to Dashboard Change Sender ID Customers Technicians Select a contact Outbo…" at bounding box center [700, 480] width 637 height 898
click at [621, 133] on button "Callback" at bounding box center [630, 124] width 77 height 32
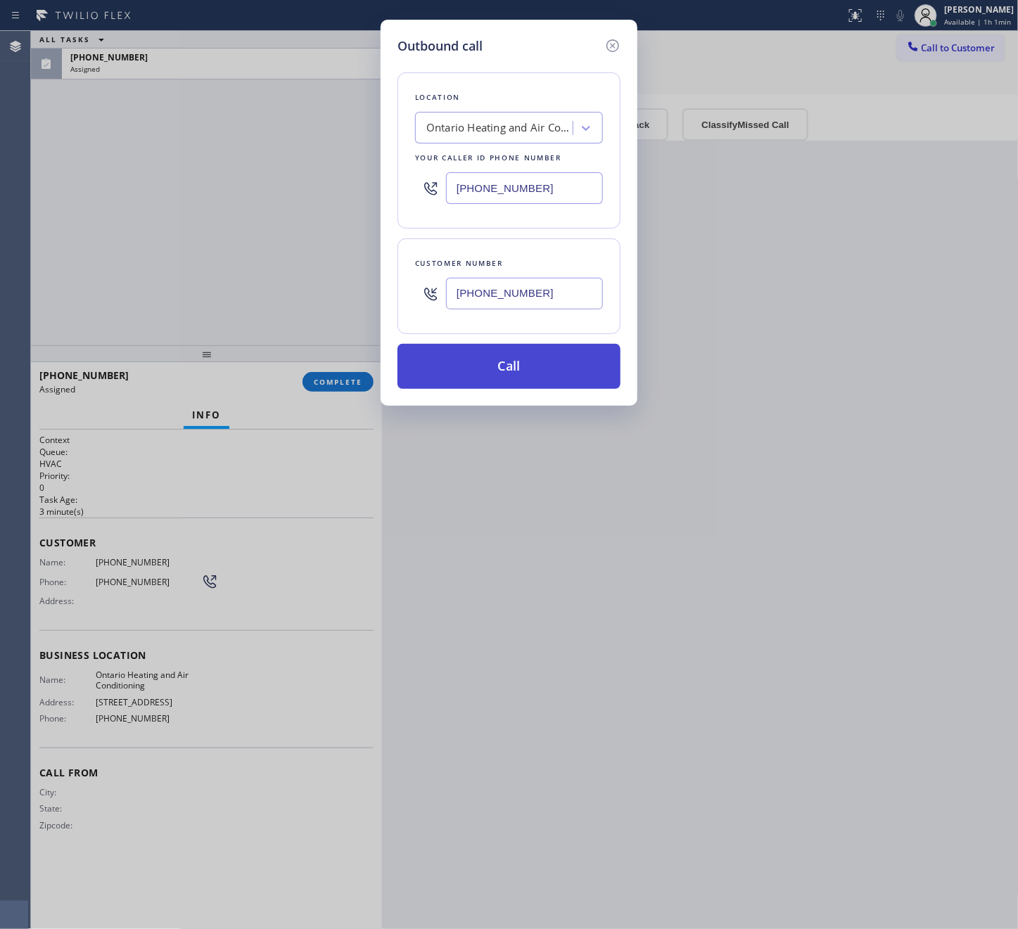
click at [577, 371] on button "Call" at bounding box center [508, 366] width 223 height 45
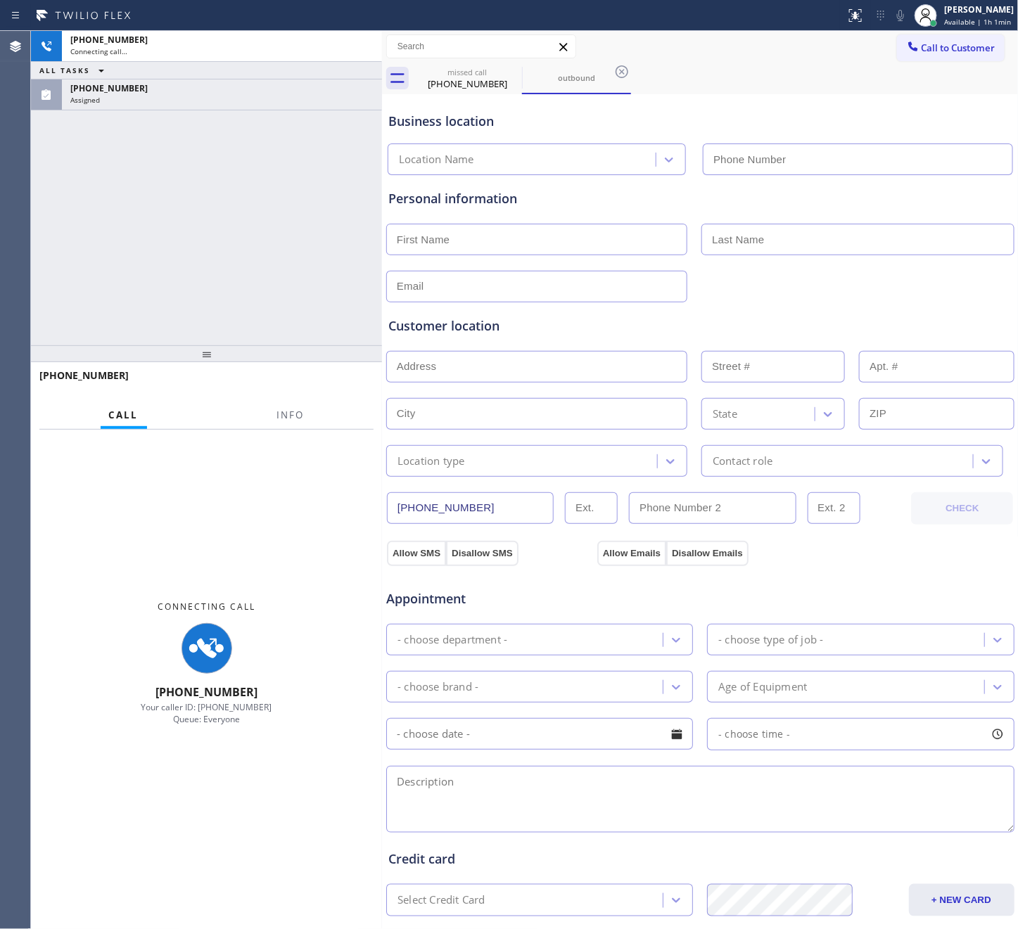
type input "(909) 341-1104"
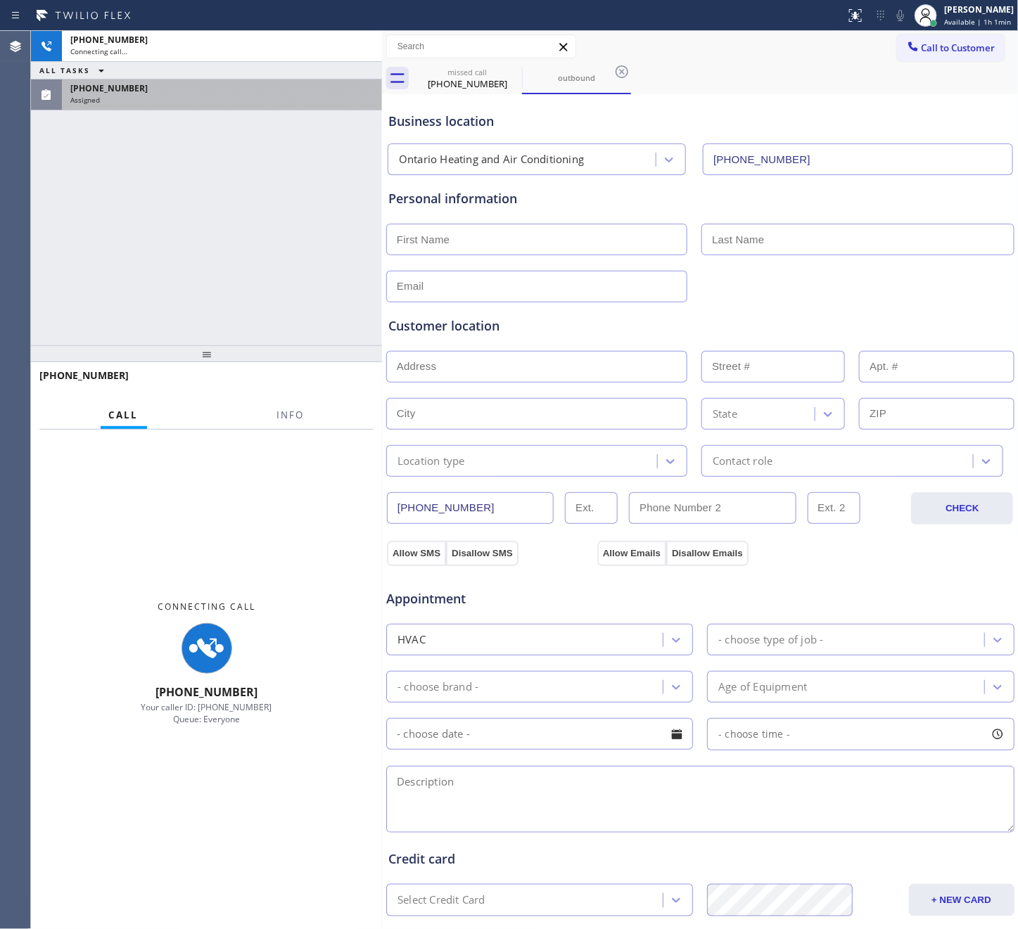
click at [247, 345] on div at bounding box center [206, 353] width 351 height 17
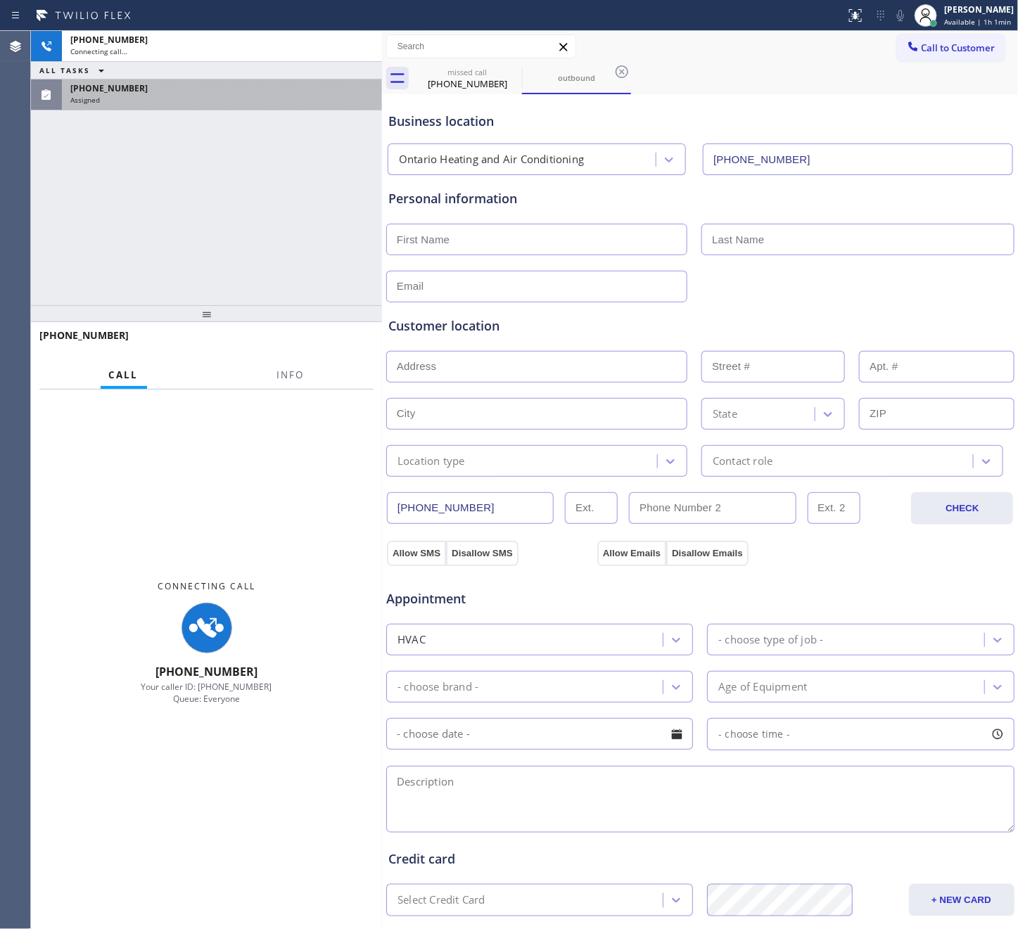
click at [209, 93] on div "(916) 673-7302" at bounding box center [221, 88] width 303 height 12
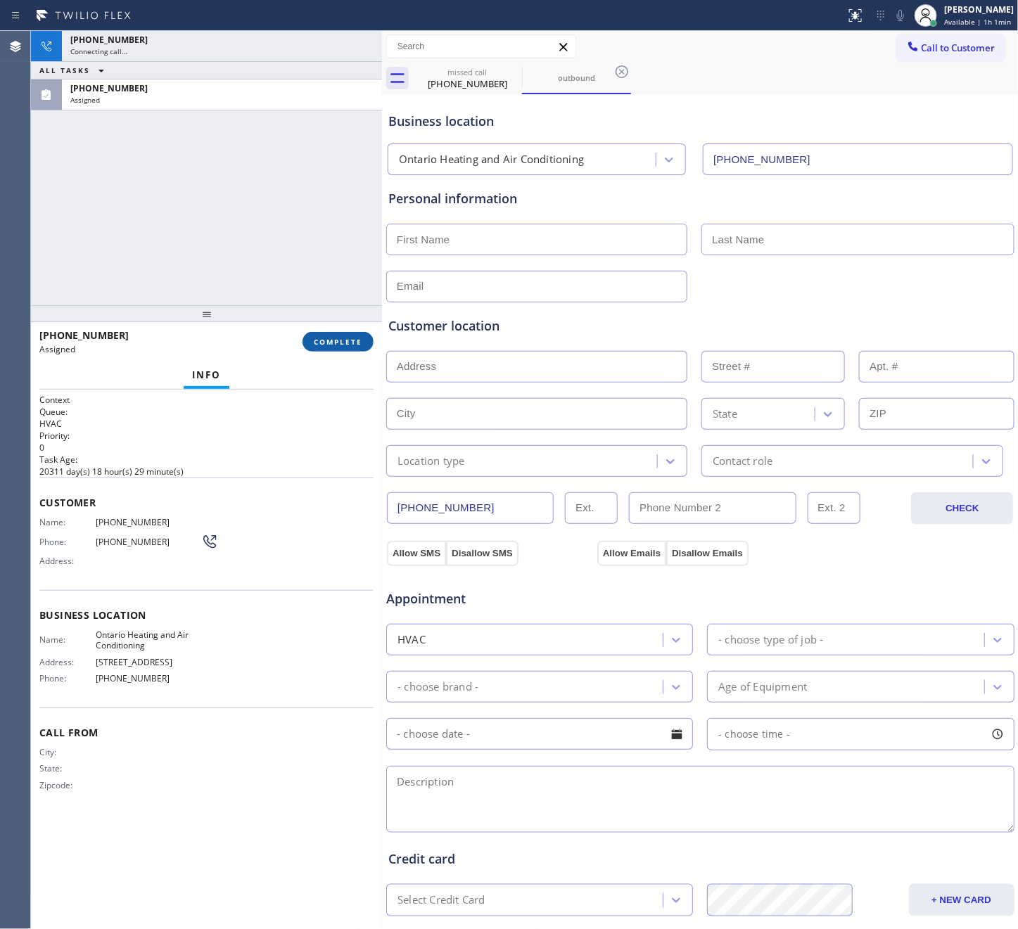
click at [329, 340] on span "COMPLETE" at bounding box center [338, 342] width 49 height 10
click at [290, 200] on div "+19166737302 Connecting call… ALL TASKS ALL TASKS ACTIVE TASKS TASKS IN WRAP UP…" at bounding box center [206, 168] width 351 height 274
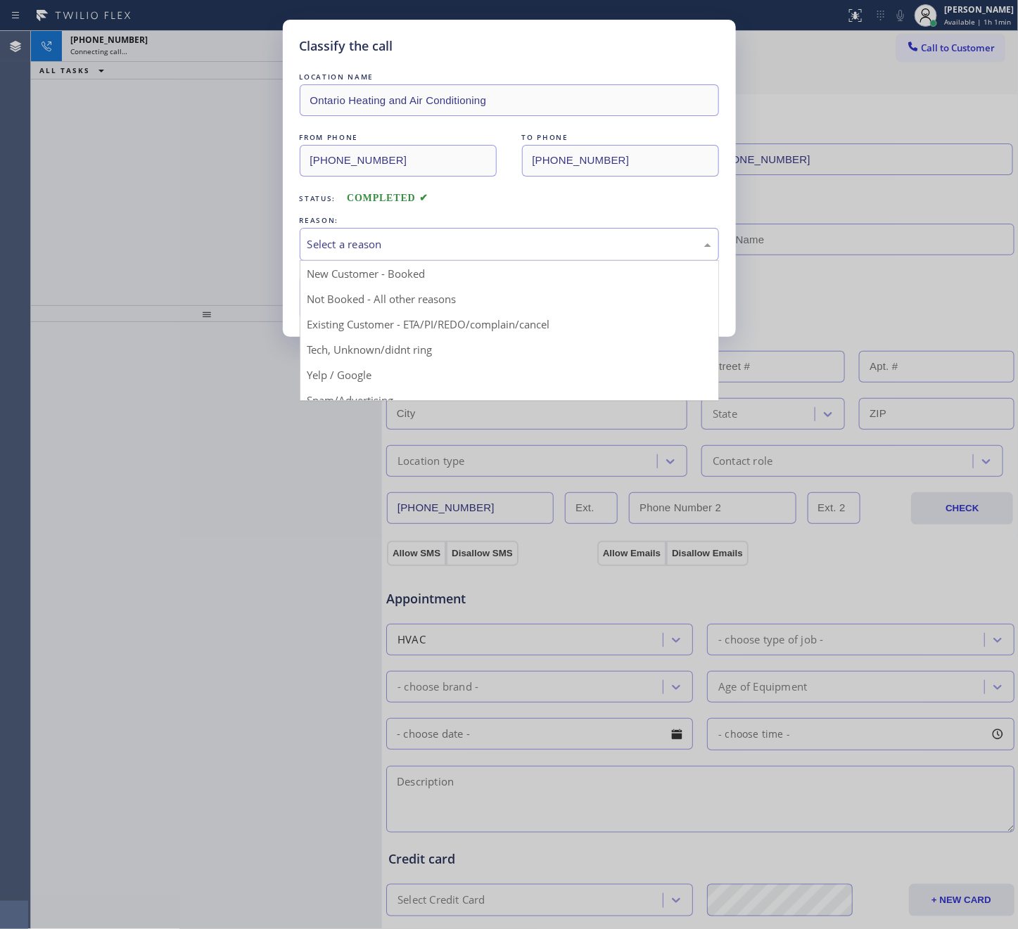
drag, startPoint x: 465, startPoint y: 241, endPoint x: 428, endPoint y: 274, distance: 49.3
click at [465, 243] on div "Select a reason" at bounding box center [509, 244] width 404 height 16
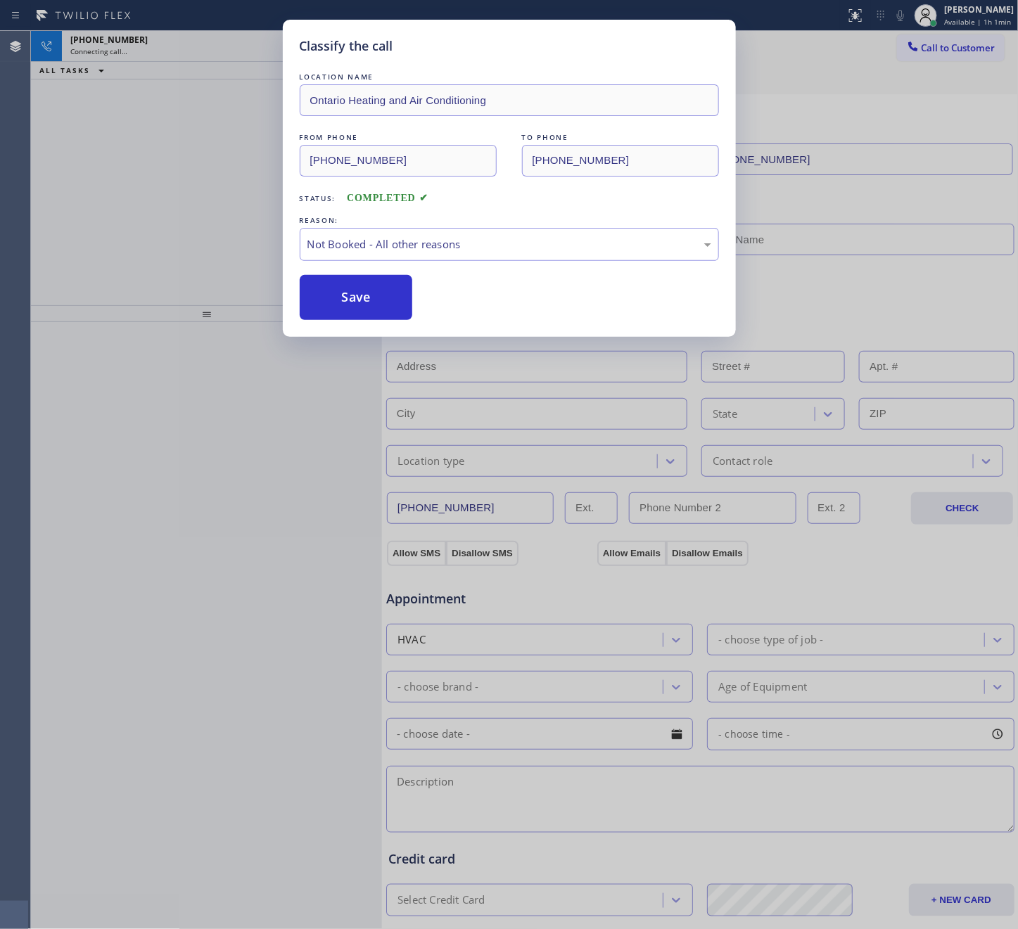
click at [374, 305] on button "Save" at bounding box center [356, 297] width 113 height 45
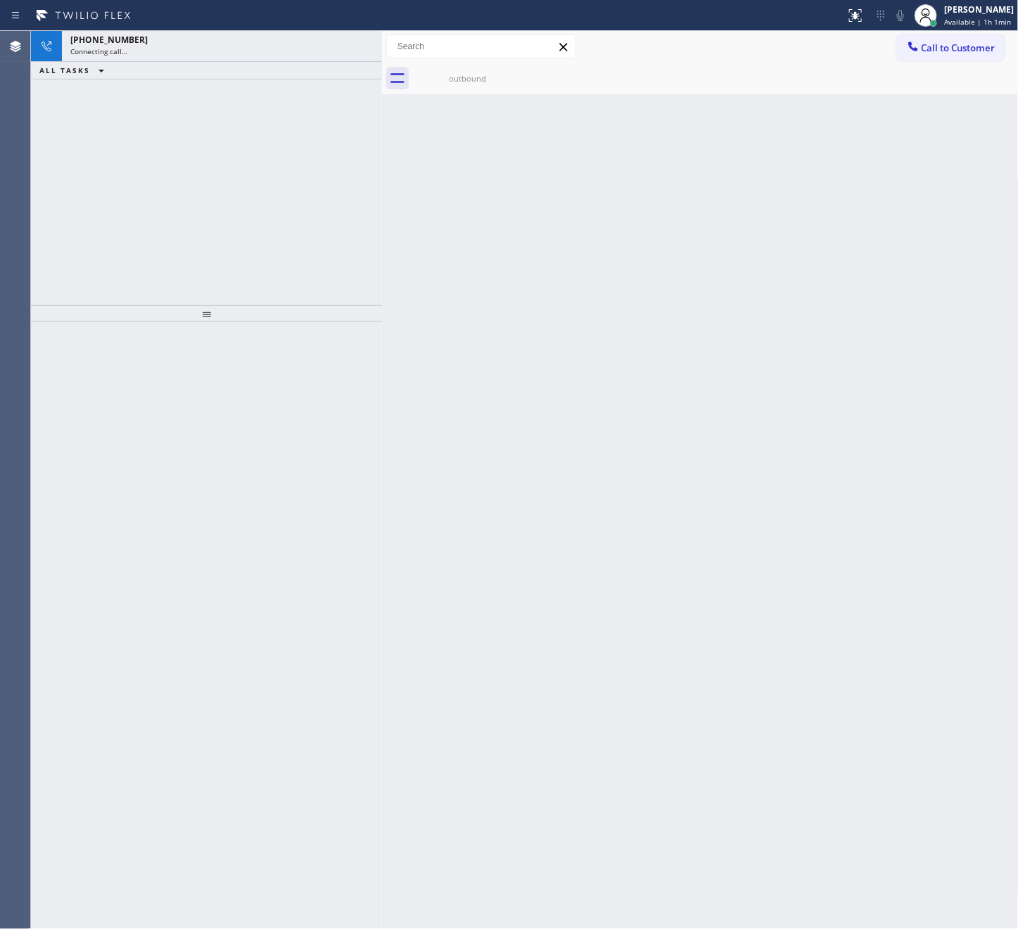
drag, startPoint x: 173, startPoint y: 165, endPoint x: 217, endPoint y: 141, distance: 50.0
click at [177, 165] on div "+19166737302 Connecting call… ALL TASKS ALL TASKS ACTIVE TASKS TASKS IN WRAP UP" at bounding box center [206, 168] width 351 height 274
click at [270, 44] on div "+19166737302" at bounding box center [221, 40] width 303 height 12
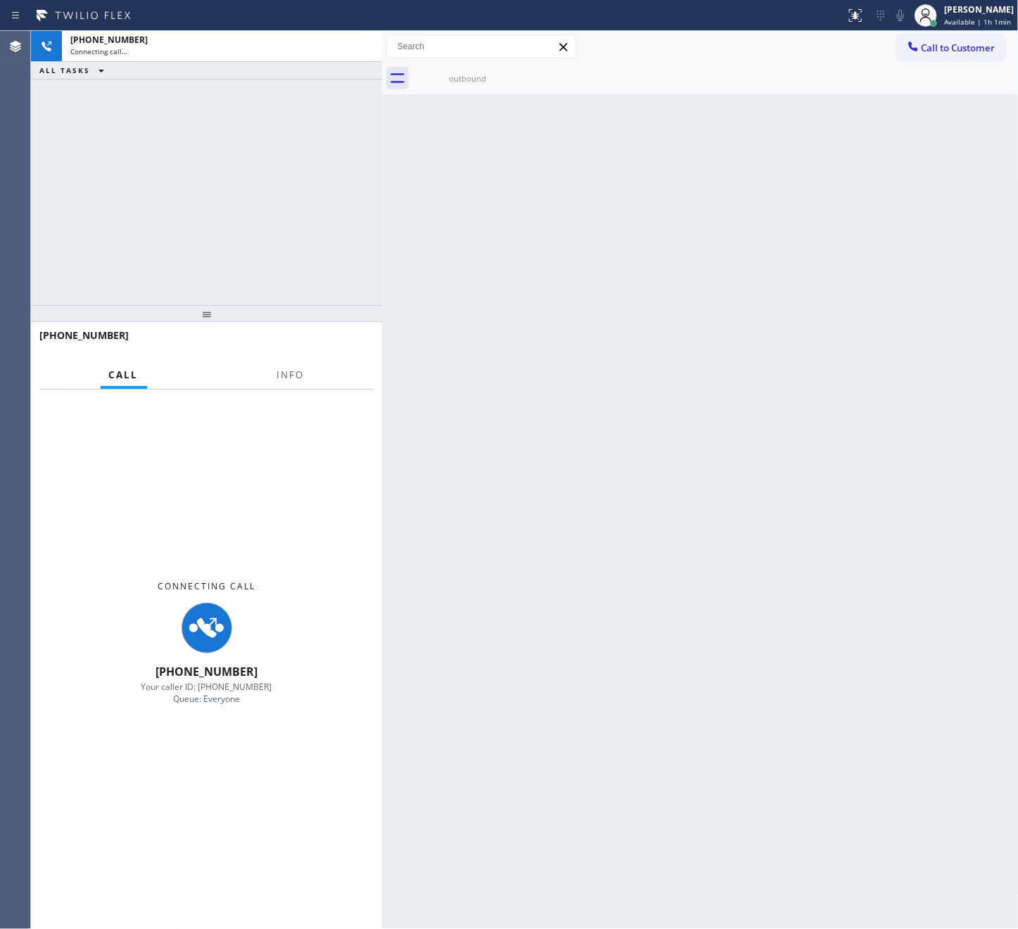
drag, startPoint x: 296, startPoint y: 350, endPoint x: 482, endPoint y: 186, distance: 247.7
click at [328, 344] on div at bounding box center [201, 349] width 324 height 12
click at [473, 74] on div "outbound" at bounding box center [467, 78] width 106 height 11
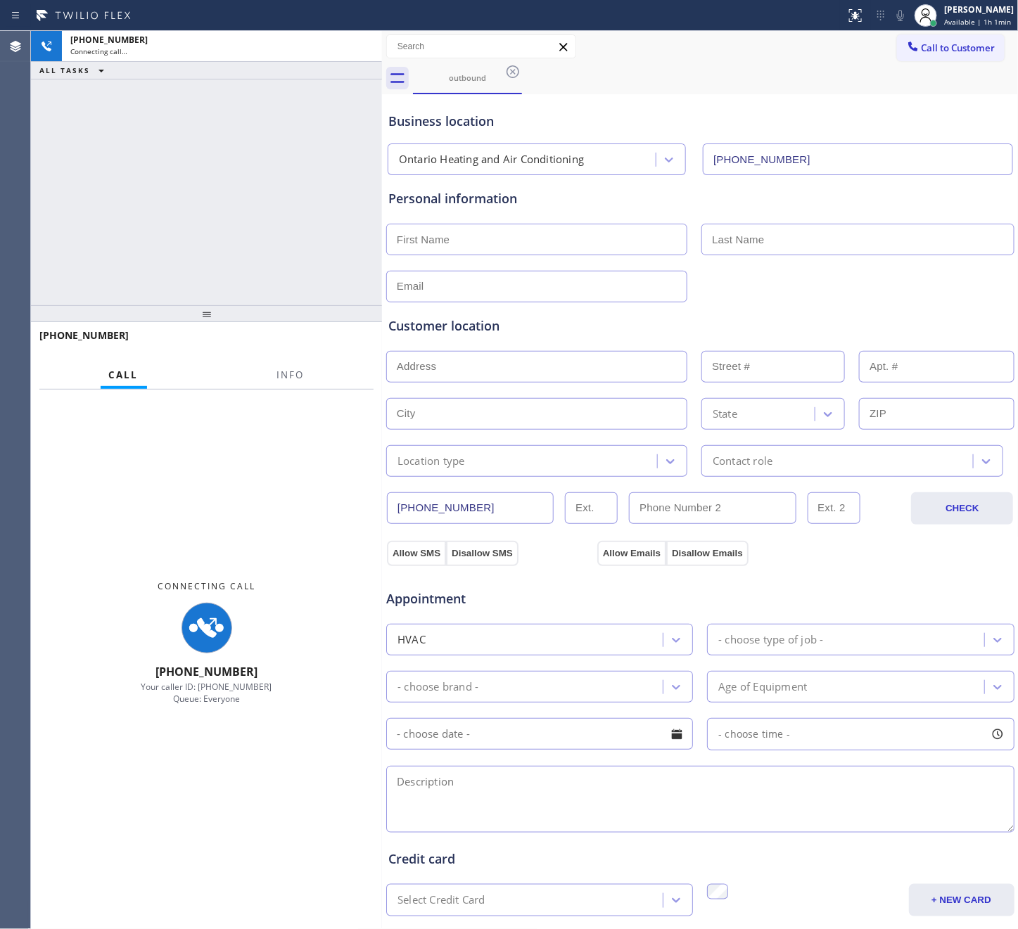
click at [196, 157] on div "+19166737302 Connecting call… ALL TASKS ALL TASKS ACTIVE TASKS TASKS IN WRAP UP" at bounding box center [206, 168] width 351 height 274
click at [184, 174] on div "+19166737302 Connecting call… ALL TASKS ALL TASKS ACTIVE TASKS TASKS IN WRAP UP" at bounding box center [206, 168] width 351 height 274
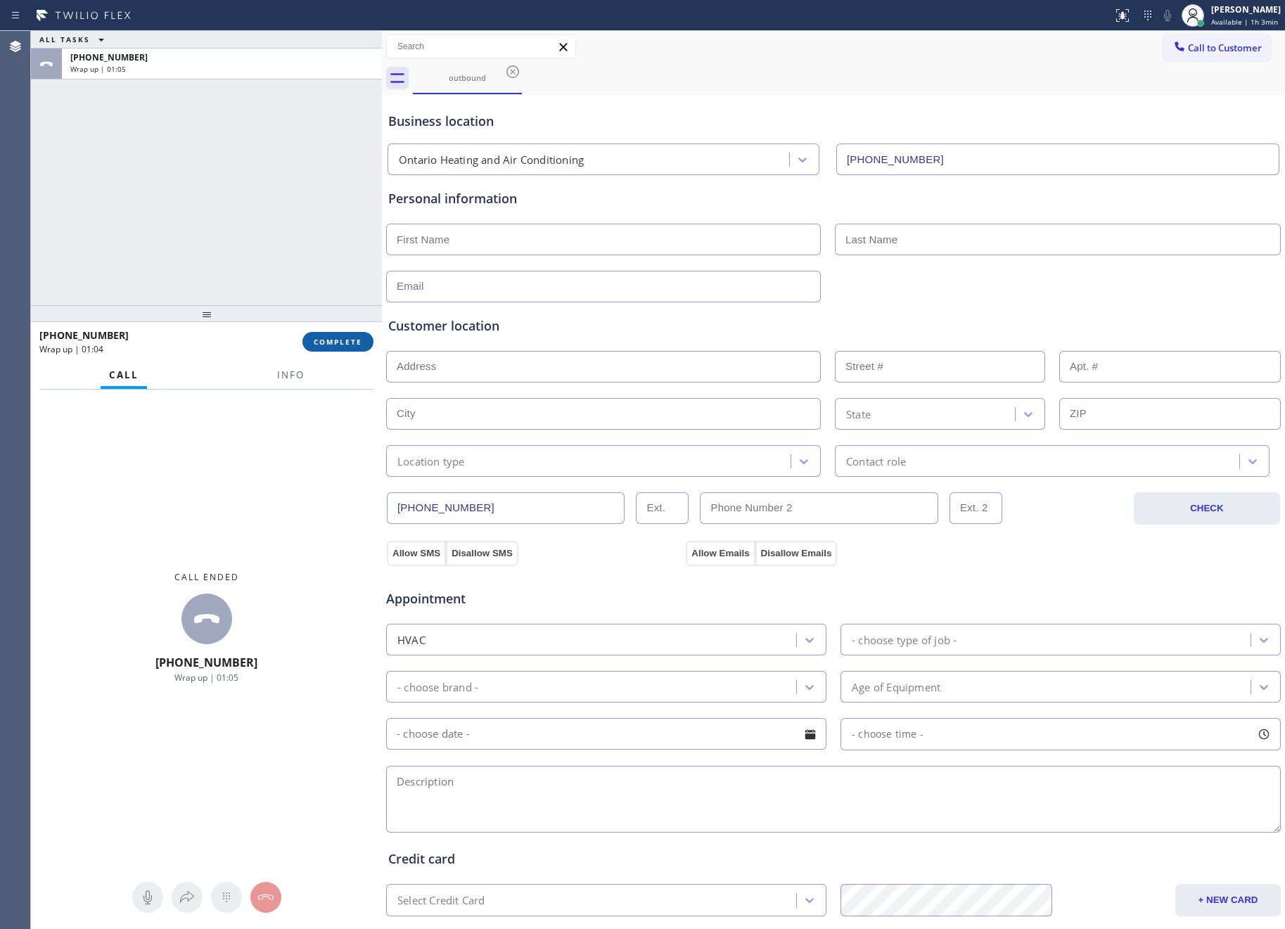
click at [323, 343] on span "COMPLETE" at bounding box center [338, 342] width 49 height 10
drag, startPoint x: 268, startPoint y: 142, endPoint x: 270, endPoint y: 152, distance: 10.1
click at [268, 146] on div "ALL TASKS ALL TASKS ACTIVE TASKS TASKS IN WRAP UP +19166737302 Wrap up | 01:05" at bounding box center [206, 168] width 351 height 274
click at [272, 152] on div "ALL TASKS ALL TASKS ACTIVE TASKS TASKS IN WRAP UP +19166737302 Wrap up | 01:06" at bounding box center [206, 168] width 351 height 274
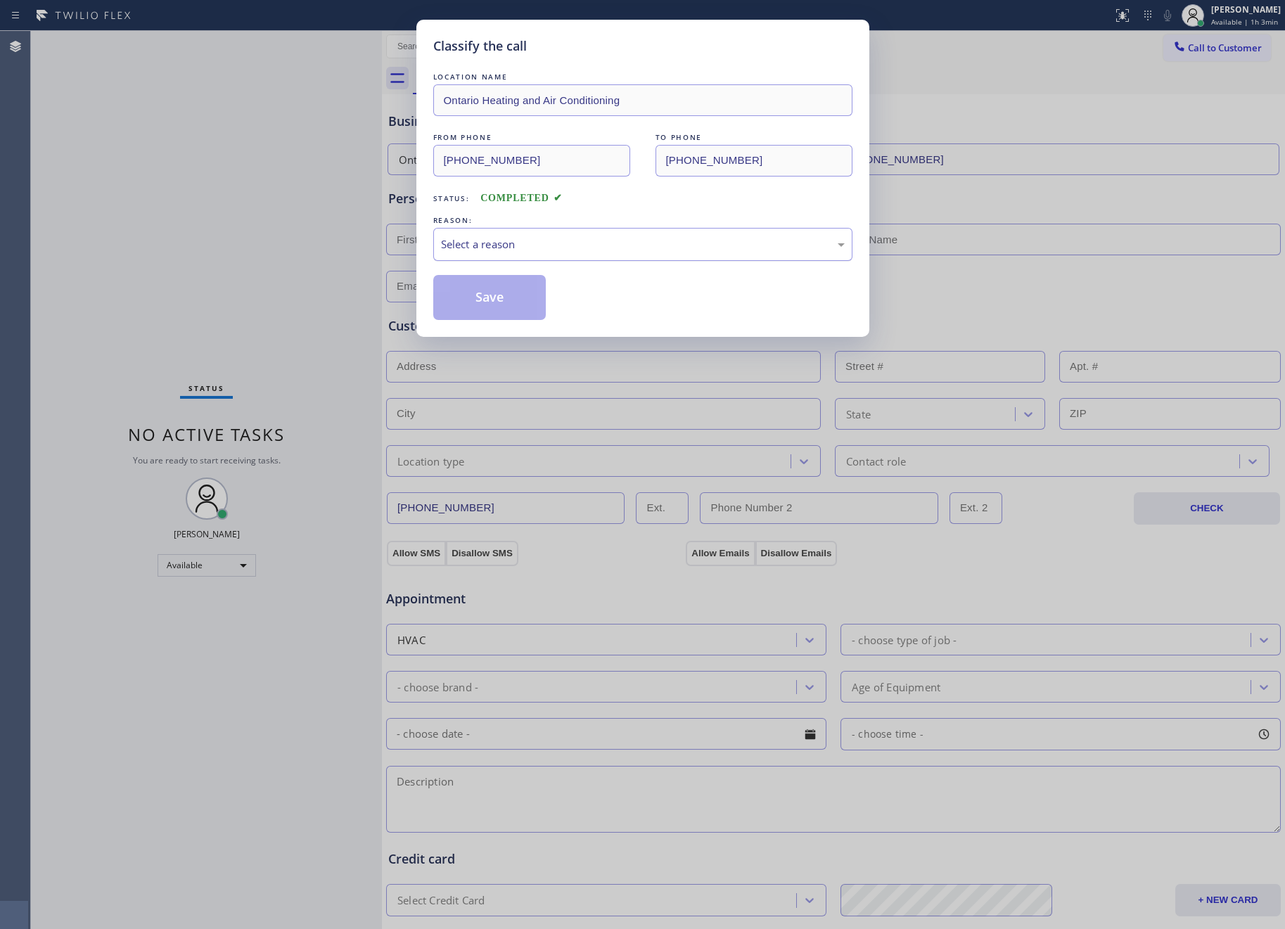
drag, startPoint x: 562, startPoint y: 243, endPoint x: 553, endPoint y: 251, distance: 12.0
click at [562, 245] on div "Select a reason" at bounding box center [643, 244] width 404 height 16
click at [457, 302] on button "Save" at bounding box center [489, 297] width 113 height 45
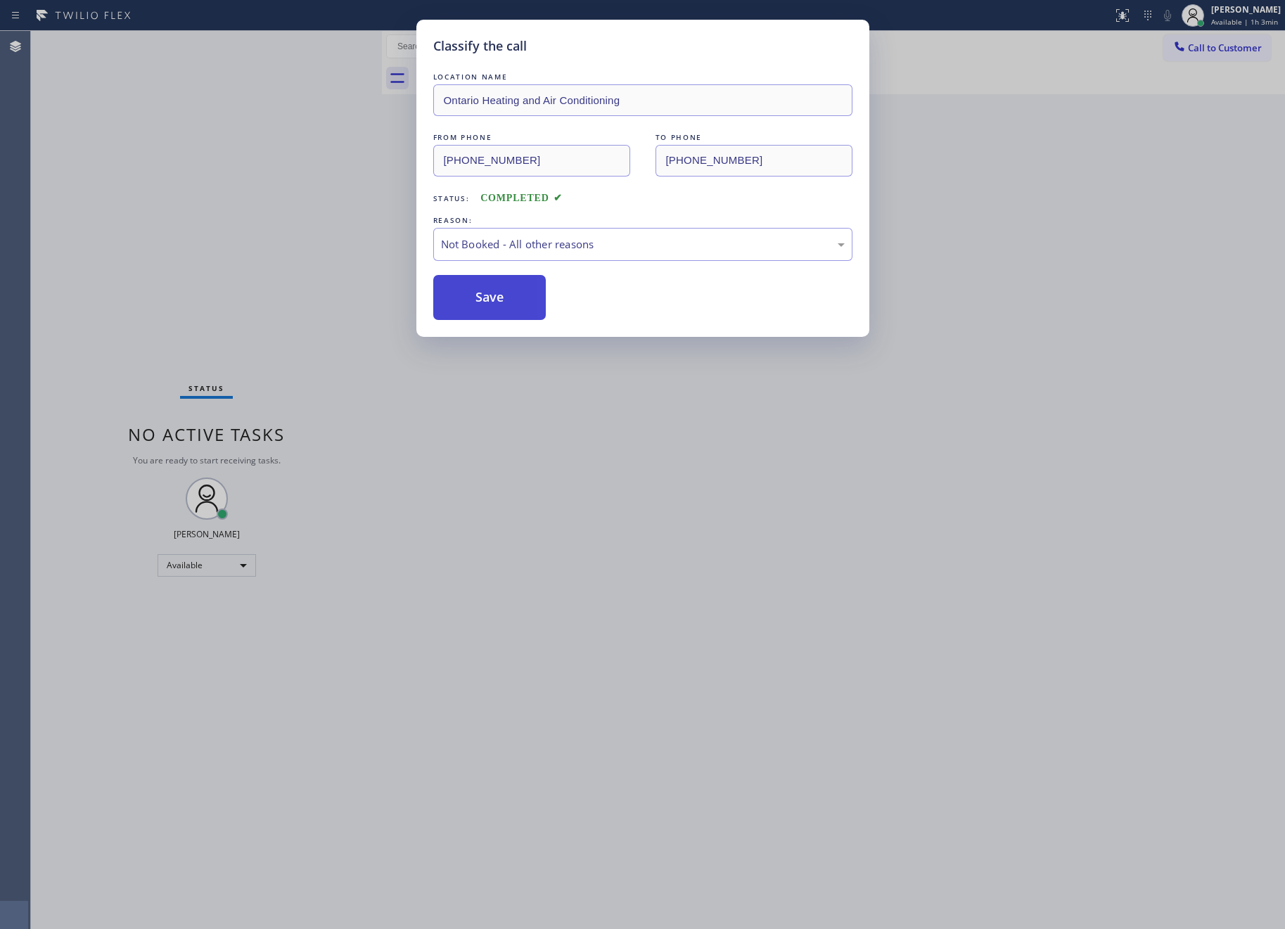
click at [459, 302] on button "Save" at bounding box center [489, 297] width 113 height 45
click at [328, 144] on div "Classify the call LOCATION NAME Ontario Heating and Air Conditioning FROM PHONE…" at bounding box center [642, 464] width 1285 height 929
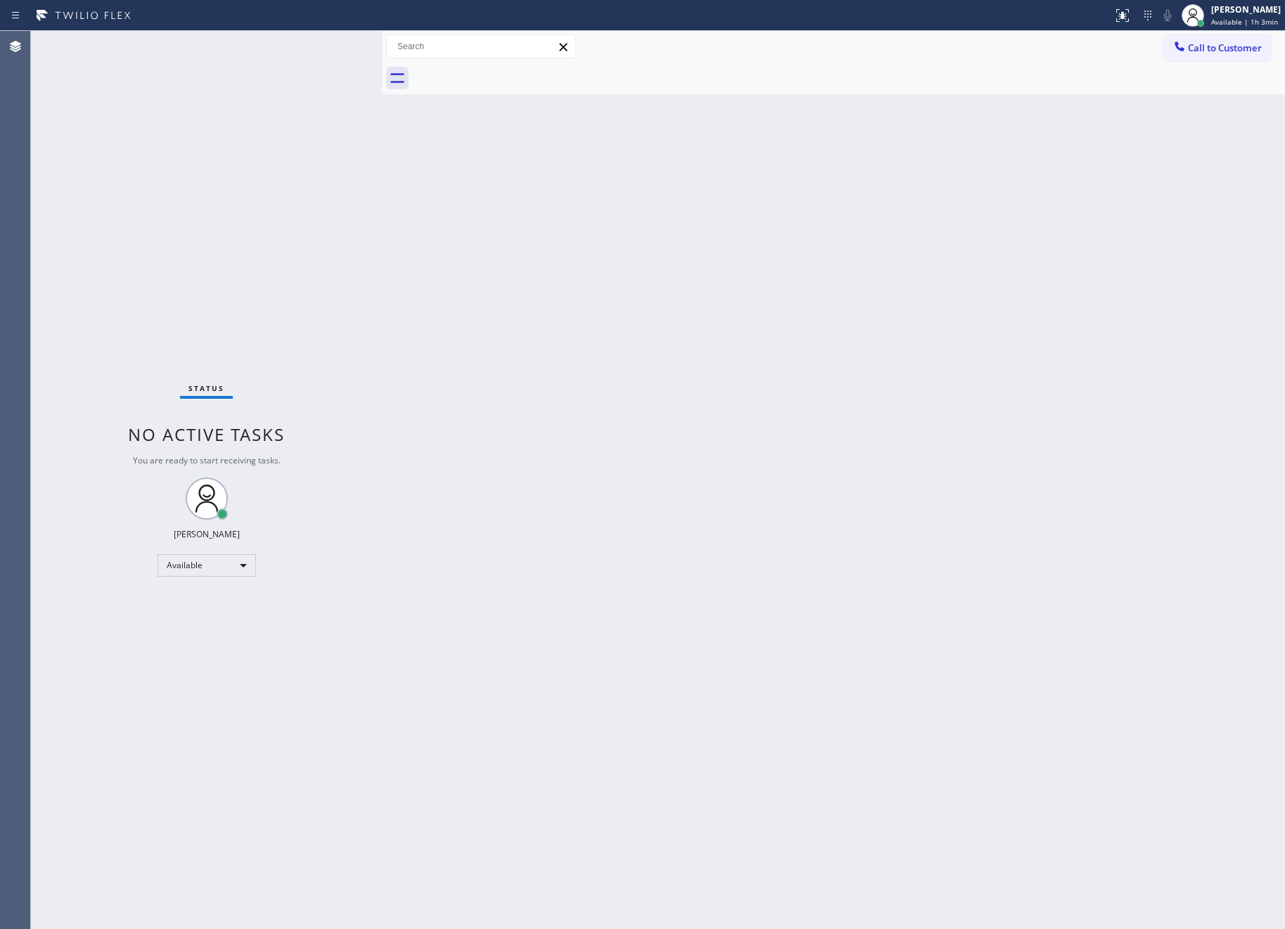
drag, startPoint x: 872, startPoint y: 549, endPoint x: 1068, endPoint y: 682, distance: 237.4
click at [938, 589] on div "Back to Dashboard Change Sender ID Customers Technicians Select a contact Outbo…" at bounding box center [833, 480] width 903 height 898
click at [364, 289] on div "Status No active tasks You are ready to start receiving tasks. Eva Mahinay Avai…" at bounding box center [206, 480] width 351 height 898
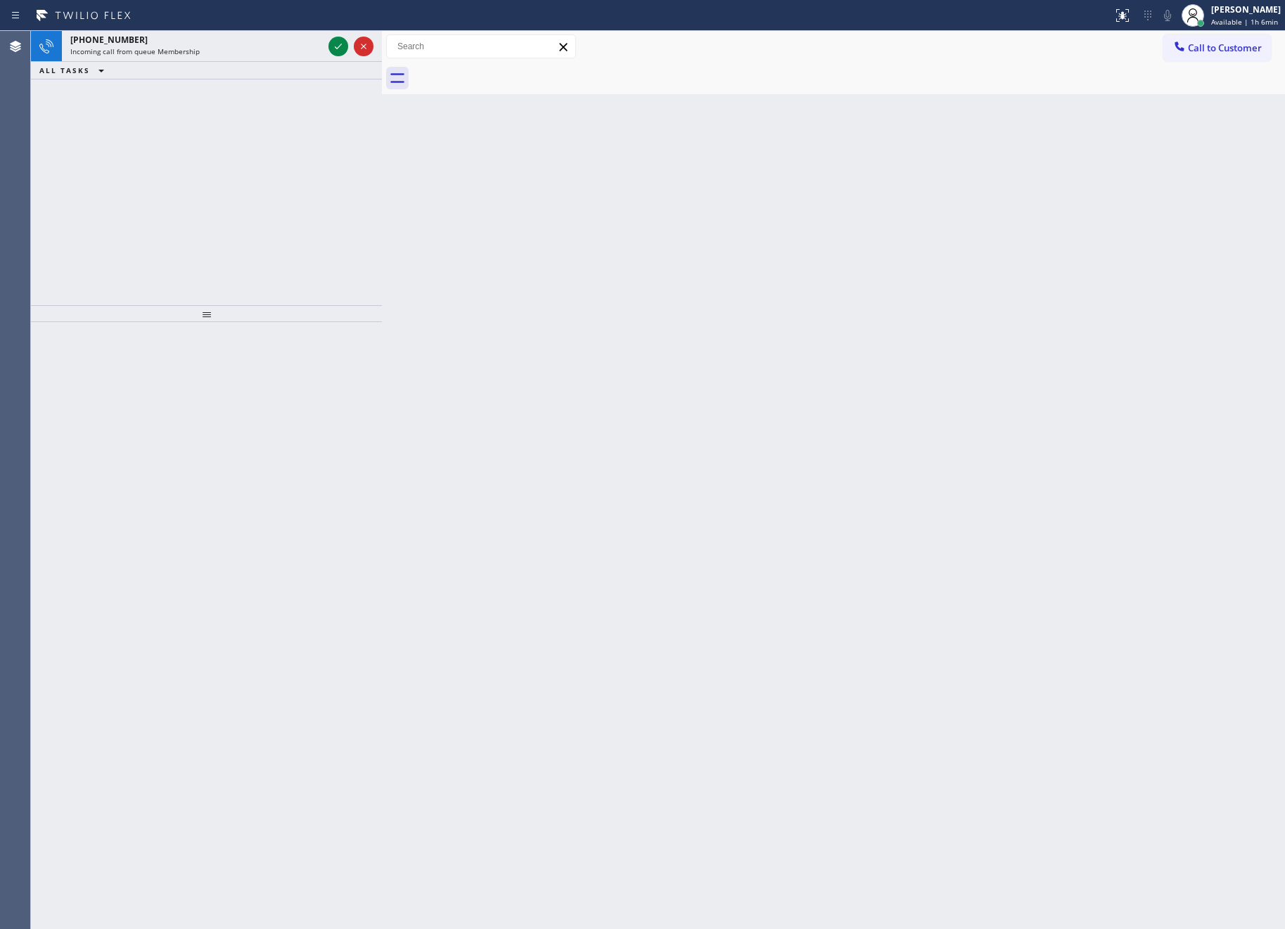
drag, startPoint x: 230, startPoint y: 201, endPoint x: 251, endPoint y: 188, distance: 25.0
click at [234, 198] on div "+16024186697 Incoming call from queue Membership ALL TASKS ALL TASKS ACTIVE TAS…" at bounding box center [206, 168] width 351 height 274
drag, startPoint x: 334, startPoint y: 40, endPoint x: 330, endPoint y: 170, distance: 129.5
click at [334, 43] on icon at bounding box center [338, 46] width 17 height 17
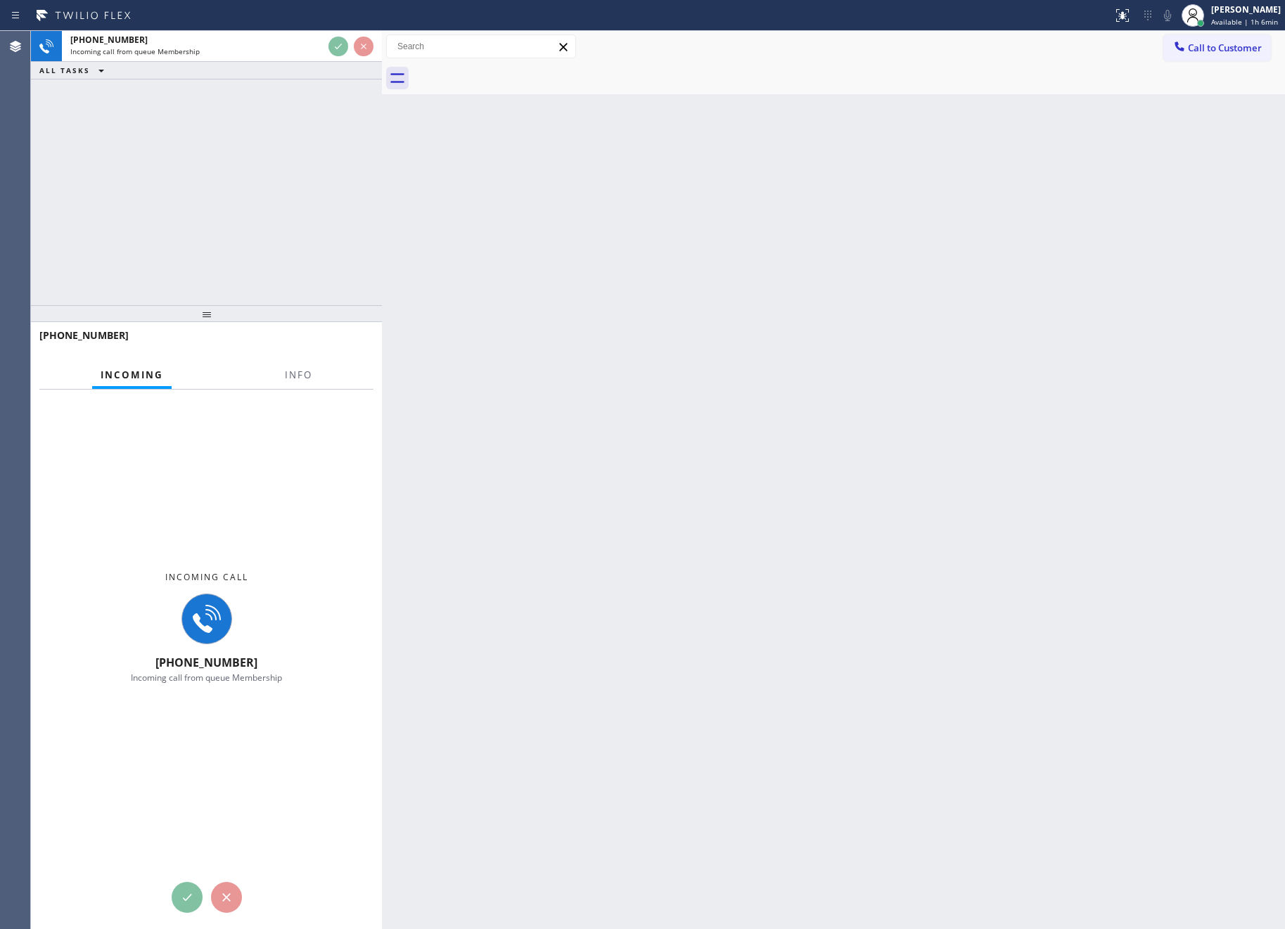
click at [330, 201] on div "+16024186697 Incoming call from queue Membership ALL TASKS ALL TASKS ACTIVE TAS…" at bounding box center [206, 168] width 351 height 274
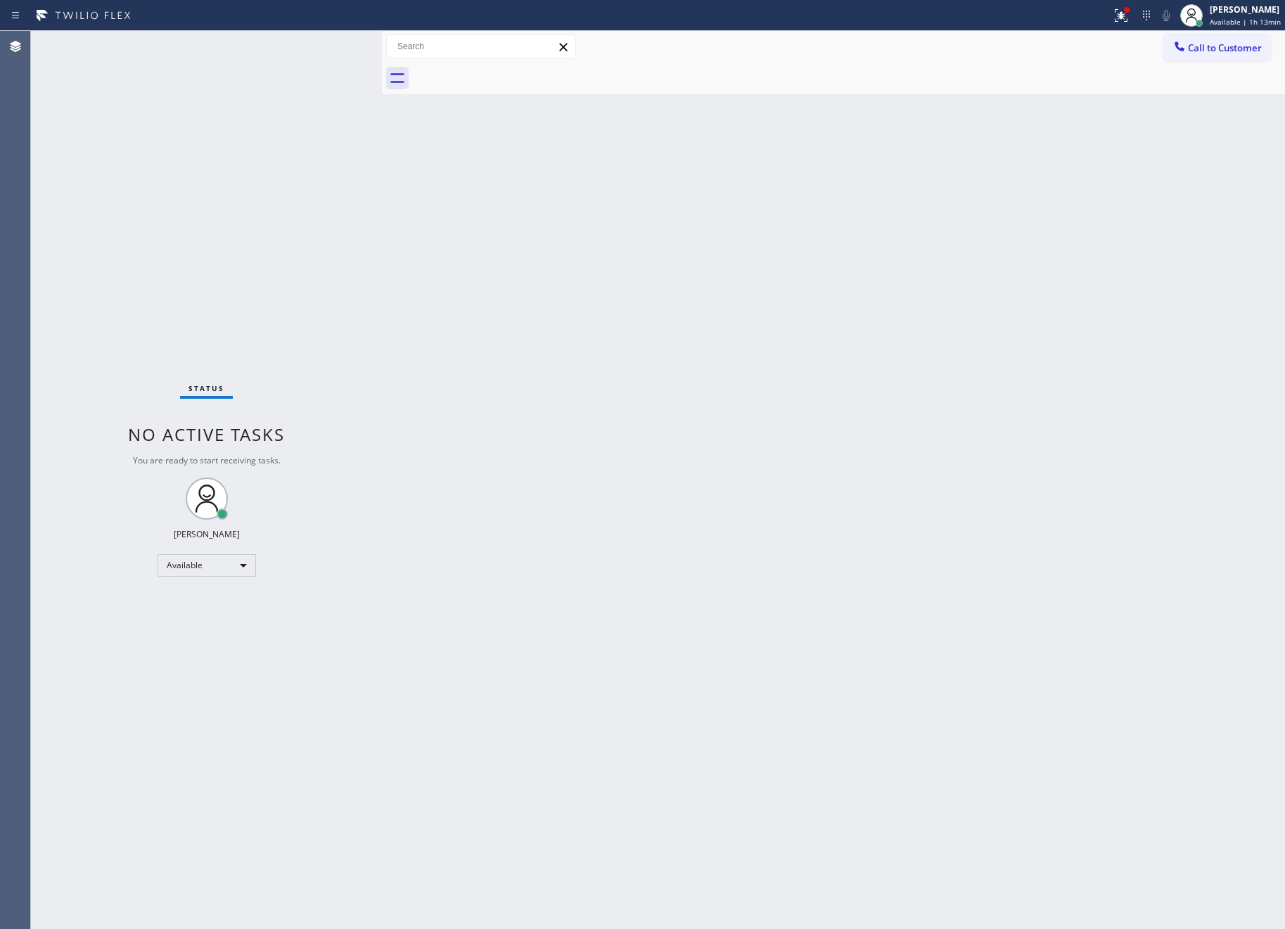
click at [532, 350] on div "Back to Dashboard Change Sender ID Customers Technicians Select a contact Outbo…" at bounding box center [833, 480] width 903 height 898
drag, startPoint x: 215, startPoint y: 228, endPoint x: 228, endPoint y: 234, distance: 14.2
click at [222, 230] on div "Status No active tasks You are ready to start receiving tasks. Eva Mahinay Avai…" at bounding box center [206, 480] width 351 height 898
click at [260, 201] on div "Status No active tasks You are ready to start receiving tasks. Eva Mahinay Avai…" at bounding box center [206, 480] width 351 height 898
drag, startPoint x: 271, startPoint y: 189, endPoint x: 321, endPoint y: 112, distance: 91.9
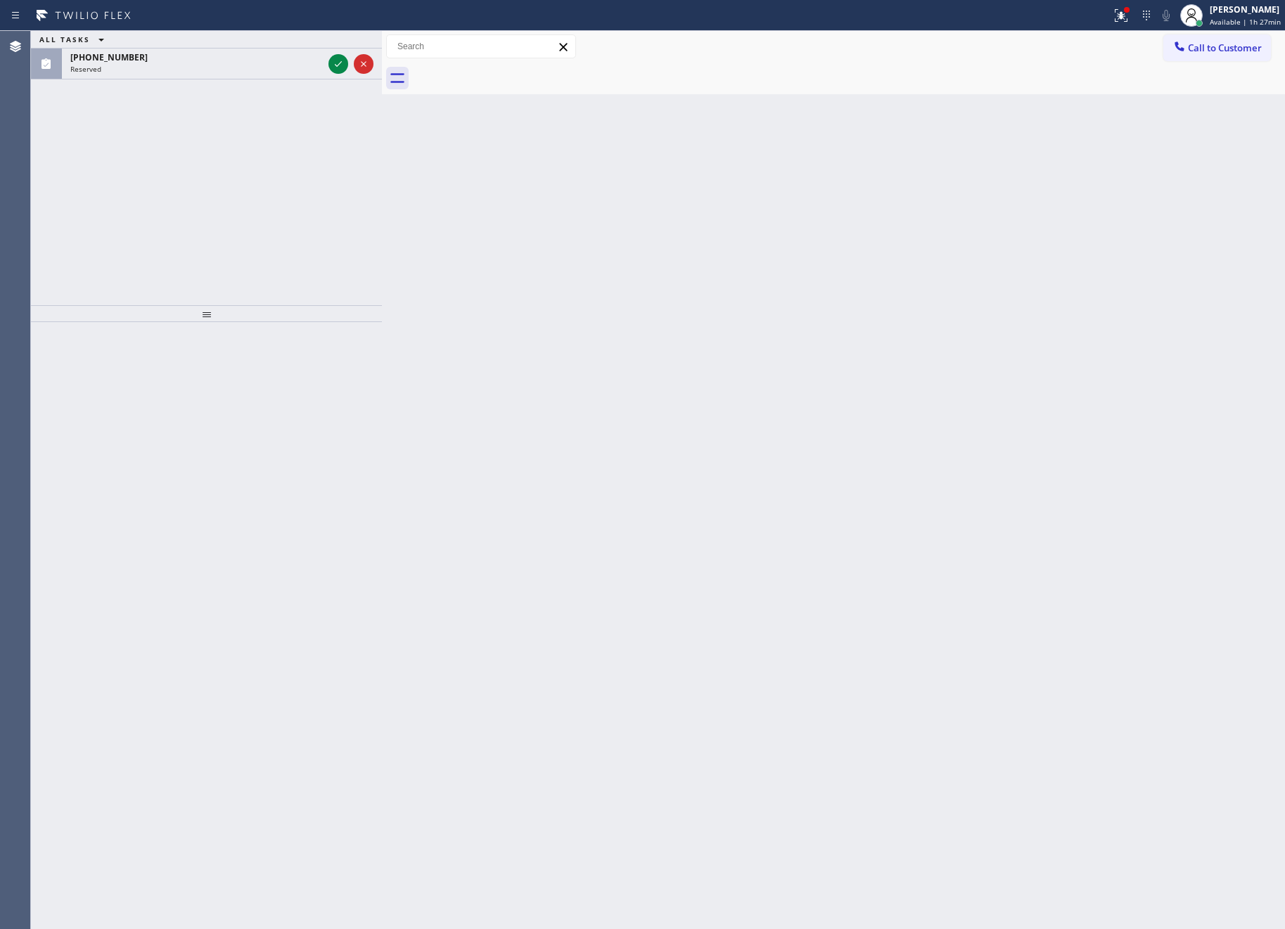
click at [279, 182] on div "ALL TASKS ALL TASKS ACTIVE TASKS TASKS IN WRAP UP (323) 738-4548 Reserved" at bounding box center [206, 168] width 351 height 274
drag, startPoint x: 330, startPoint y: 68, endPoint x: 332, endPoint y: 78, distance: 10.8
click at [336, 61] on icon at bounding box center [338, 64] width 17 height 17
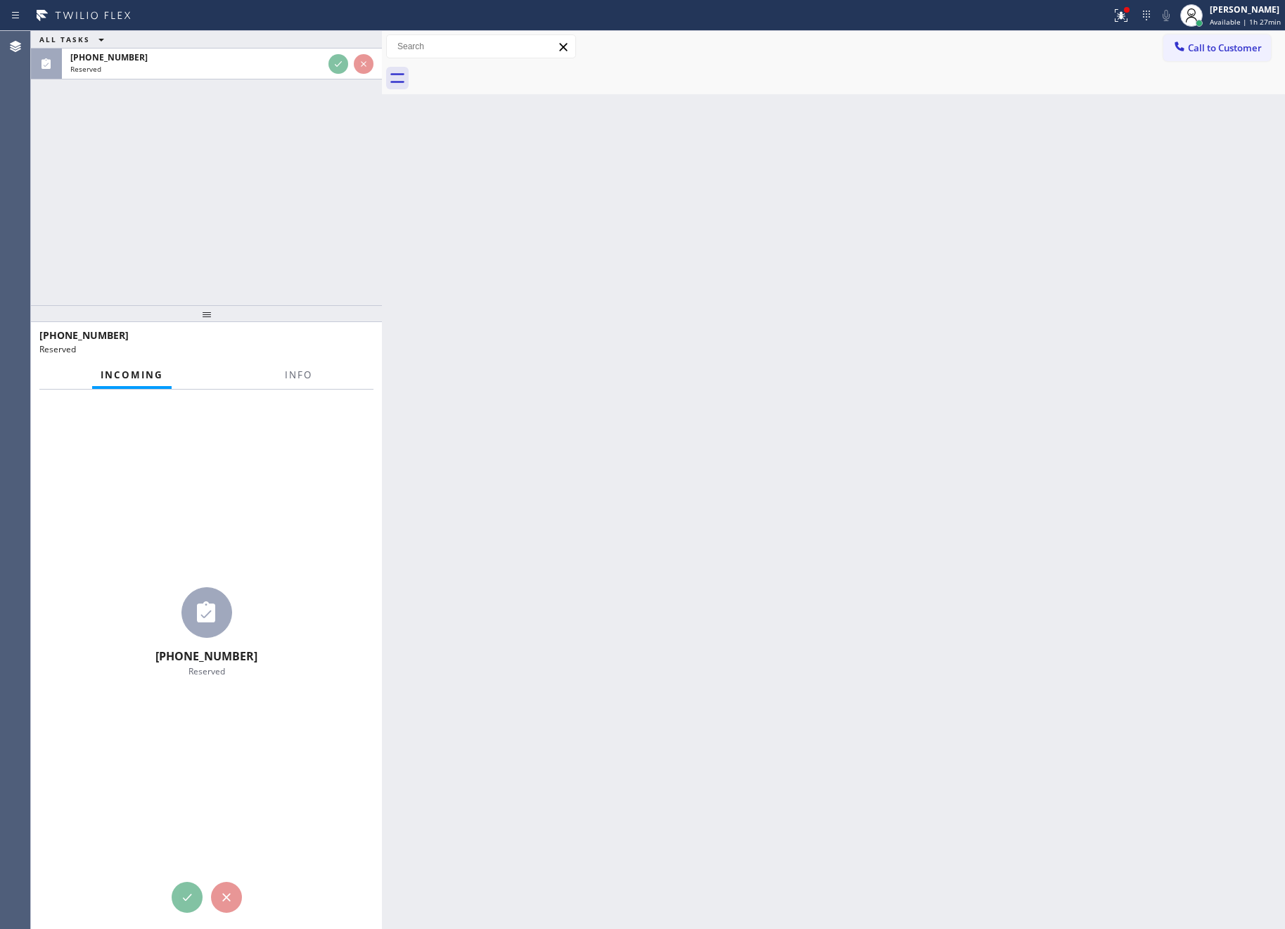
click at [323, 255] on div "ALL TASKS ALL TASKS ACTIVE TASKS TASKS IN WRAP UP (323) 738-4548 Reserved" at bounding box center [206, 168] width 351 height 274
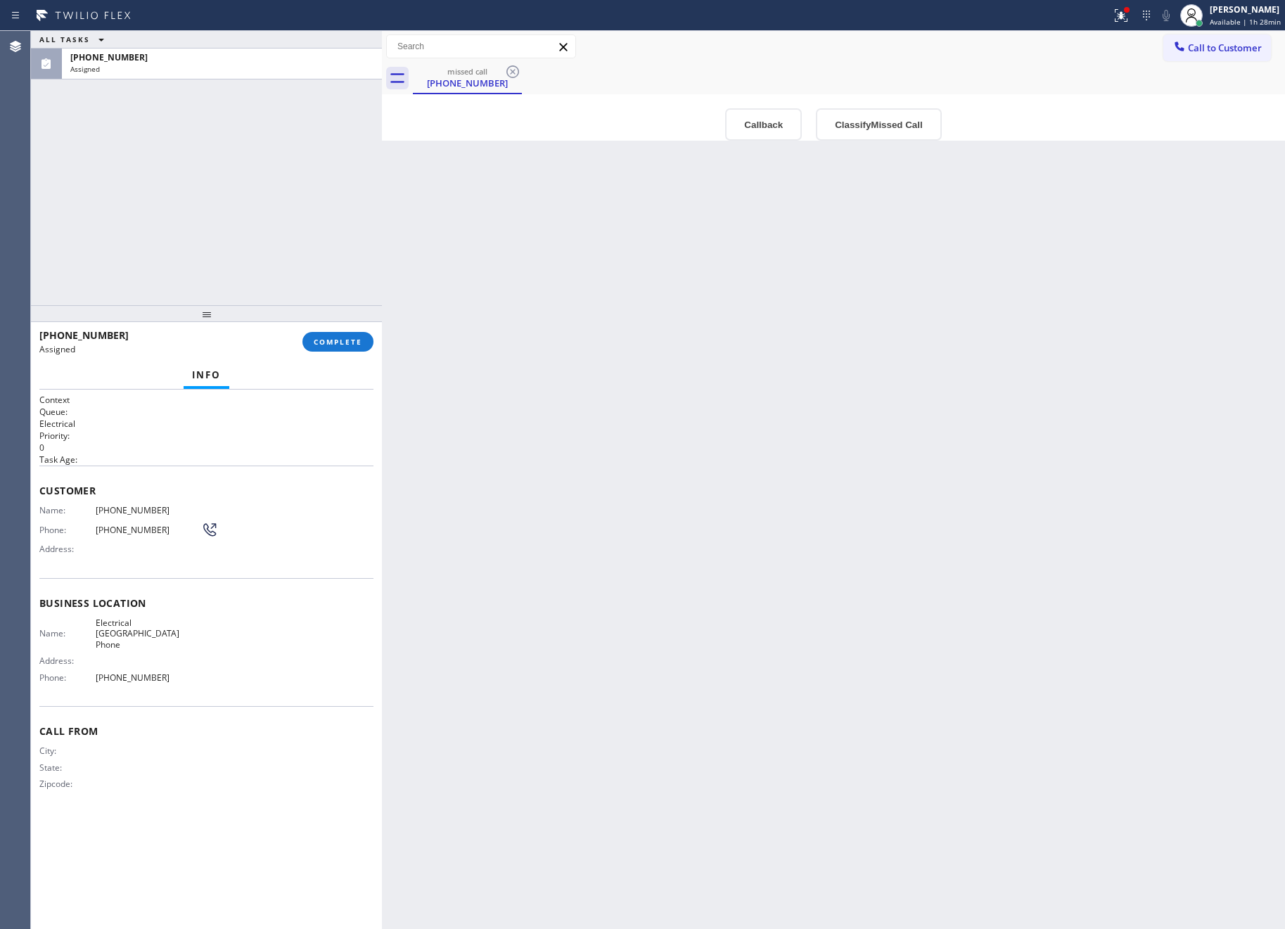
click at [620, 460] on div "Back to Dashboard Change Sender ID Customers Technicians Select a contact Outbo…" at bounding box center [833, 480] width 903 height 898
drag, startPoint x: 616, startPoint y: 458, endPoint x: 1036, endPoint y: 410, distance: 422.7
click at [676, 454] on div "Back to Dashboard Change Sender ID Customers Technicians Select a contact Outbo…" at bounding box center [833, 480] width 903 height 898
click at [869, 114] on button "Classify Missed Call" at bounding box center [878, 124] width 125 height 32
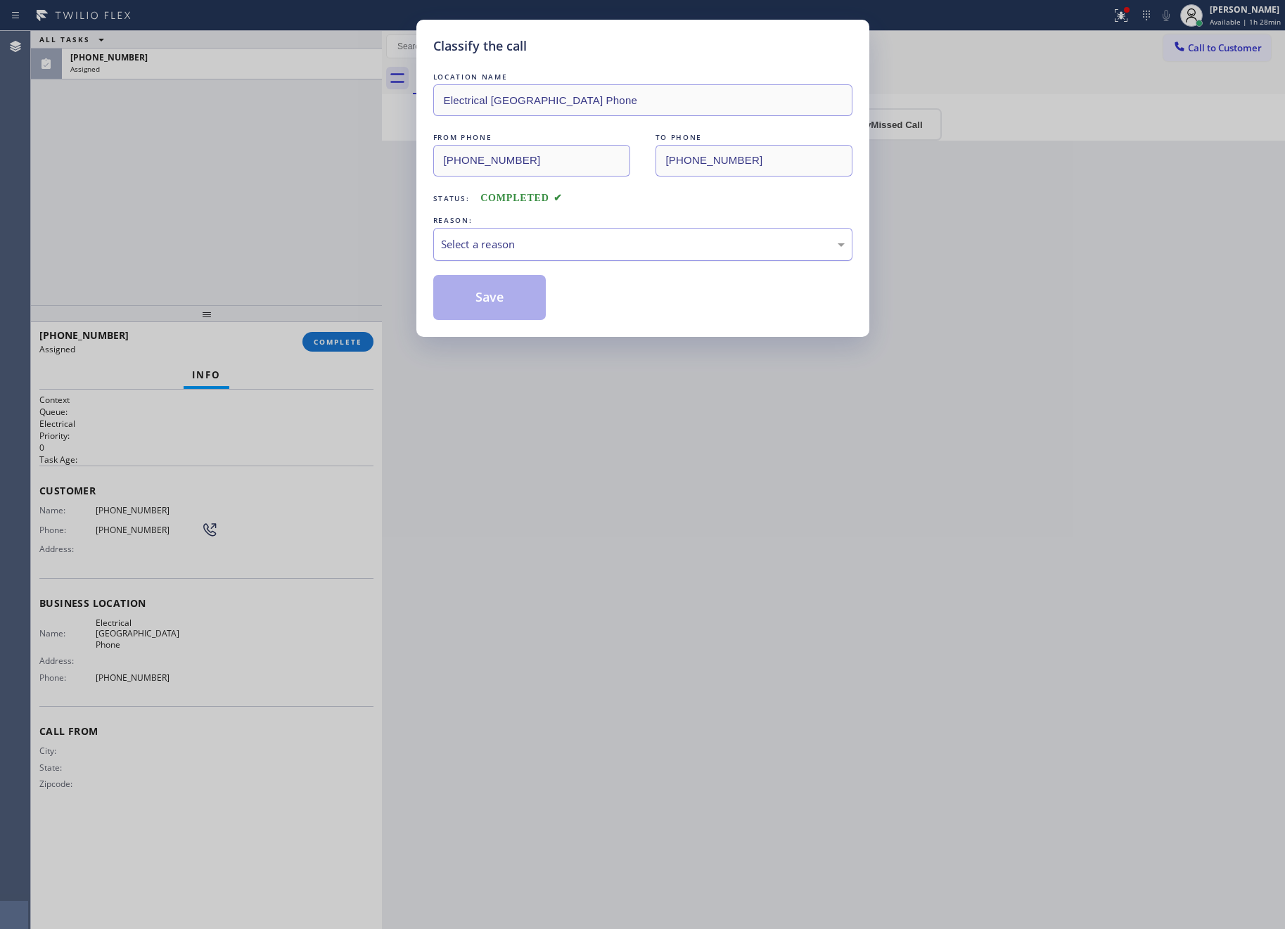
drag, startPoint x: 686, startPoint y: 243, endPoint x: 680, endPoint y: 247, distance: 7.2
click at [684, 243] on div "Select a reason" at bounding box center [643, 244] width 404 height 16
click at [467, 300] on button "Save" at bounding box center [489, 297] width 113 height 45
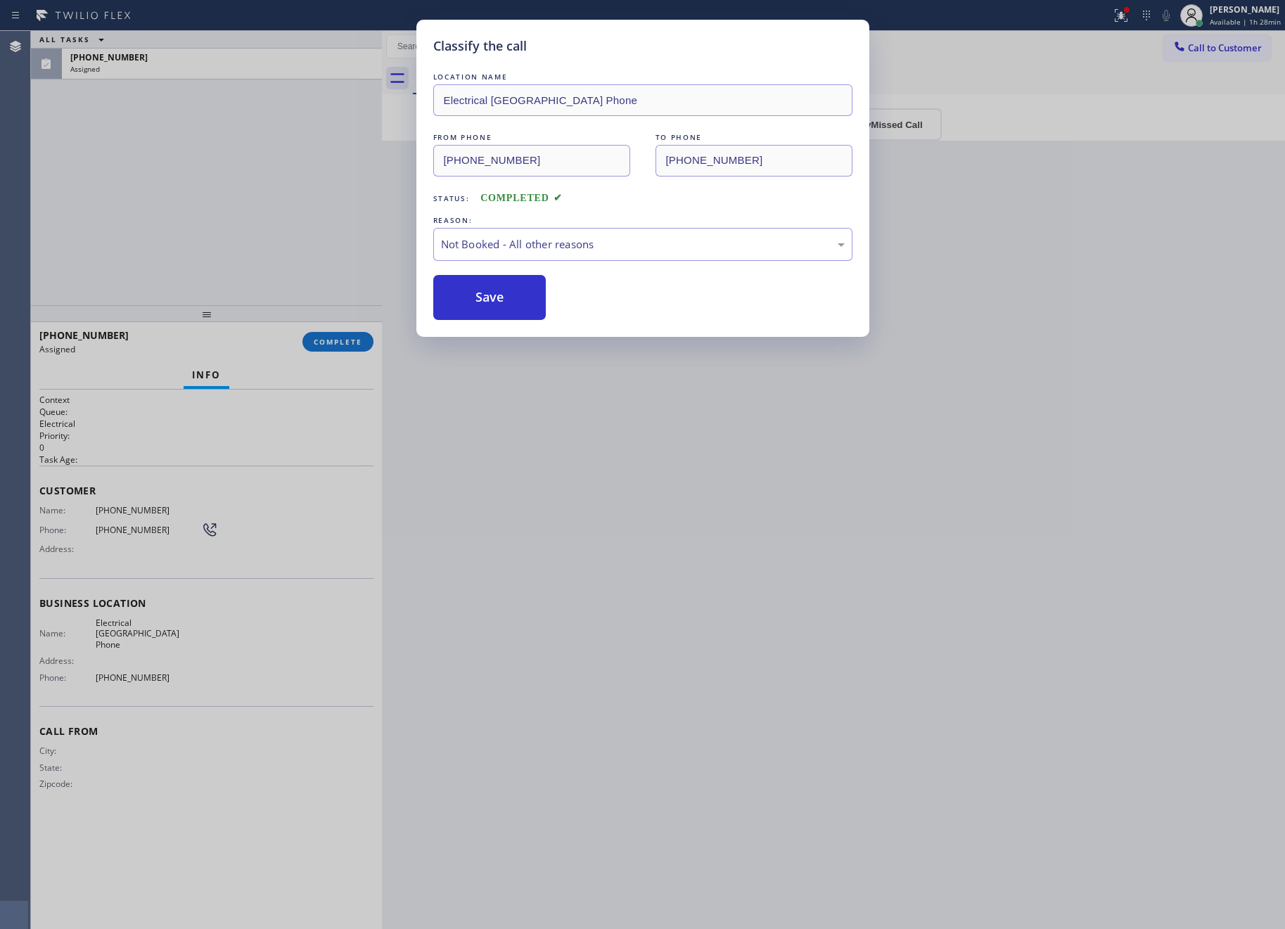
click at [234, 136] on div "Classify the call LOCATION NAME Electrical LA Cisco Phone FROM PHONE (323) 738-…" at bounding box center [642, 464] width 1285 height 929
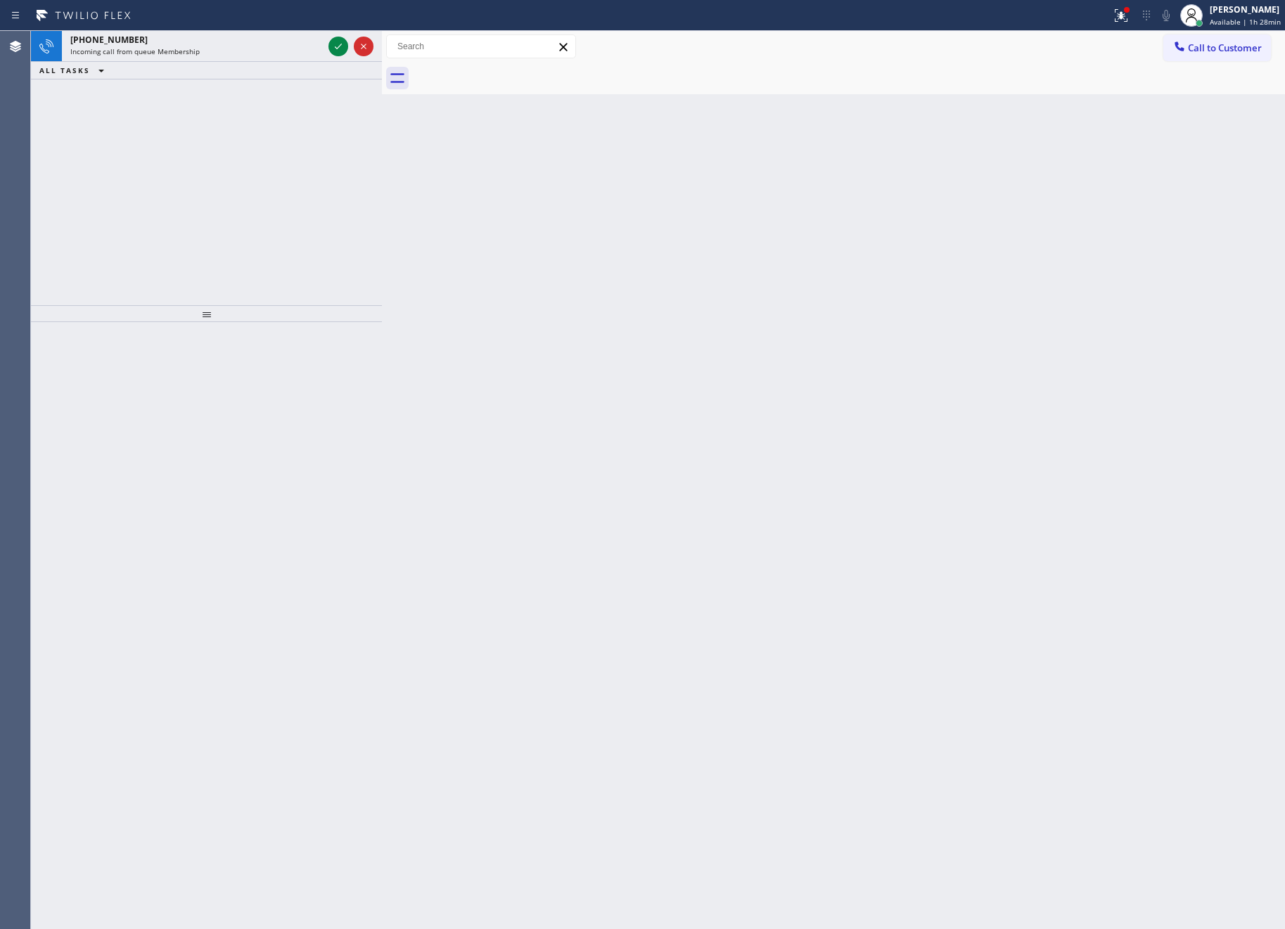
click at [274, 229] on div "+14252187737 Incoming call from queue Membership ALL TASKS ALL TASKS ACTIVE TAS…" at bounding box center [206, 168] width 351 height 274
click at [334, 49] on icon at bounding box center [338, 46] width 17 height 17
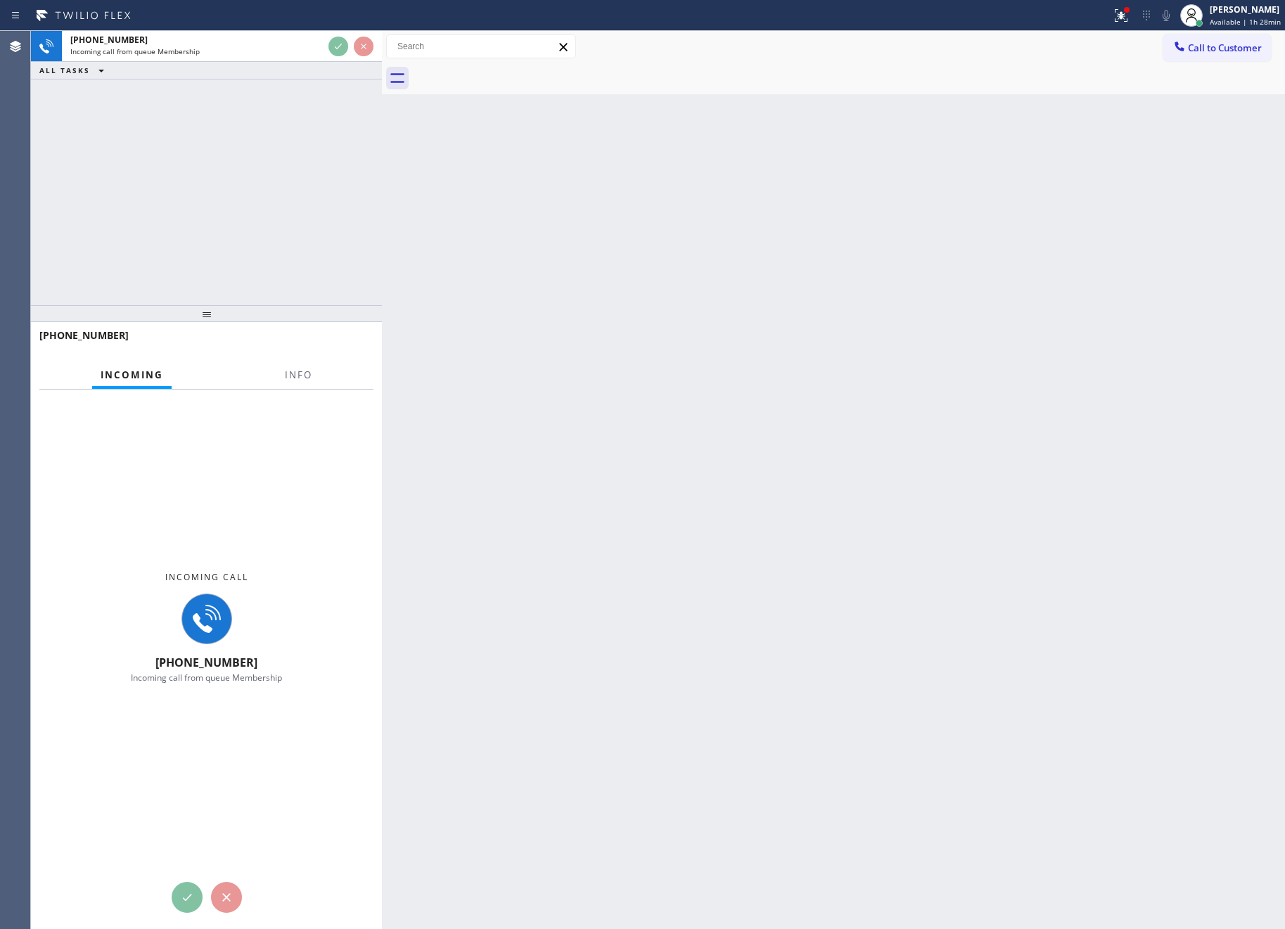
click at [308, 305] on div at bounding box center [206, 313] width 351 height 17
click at [309, 305] on div at bounding box center [206, 313] width 351 height 17
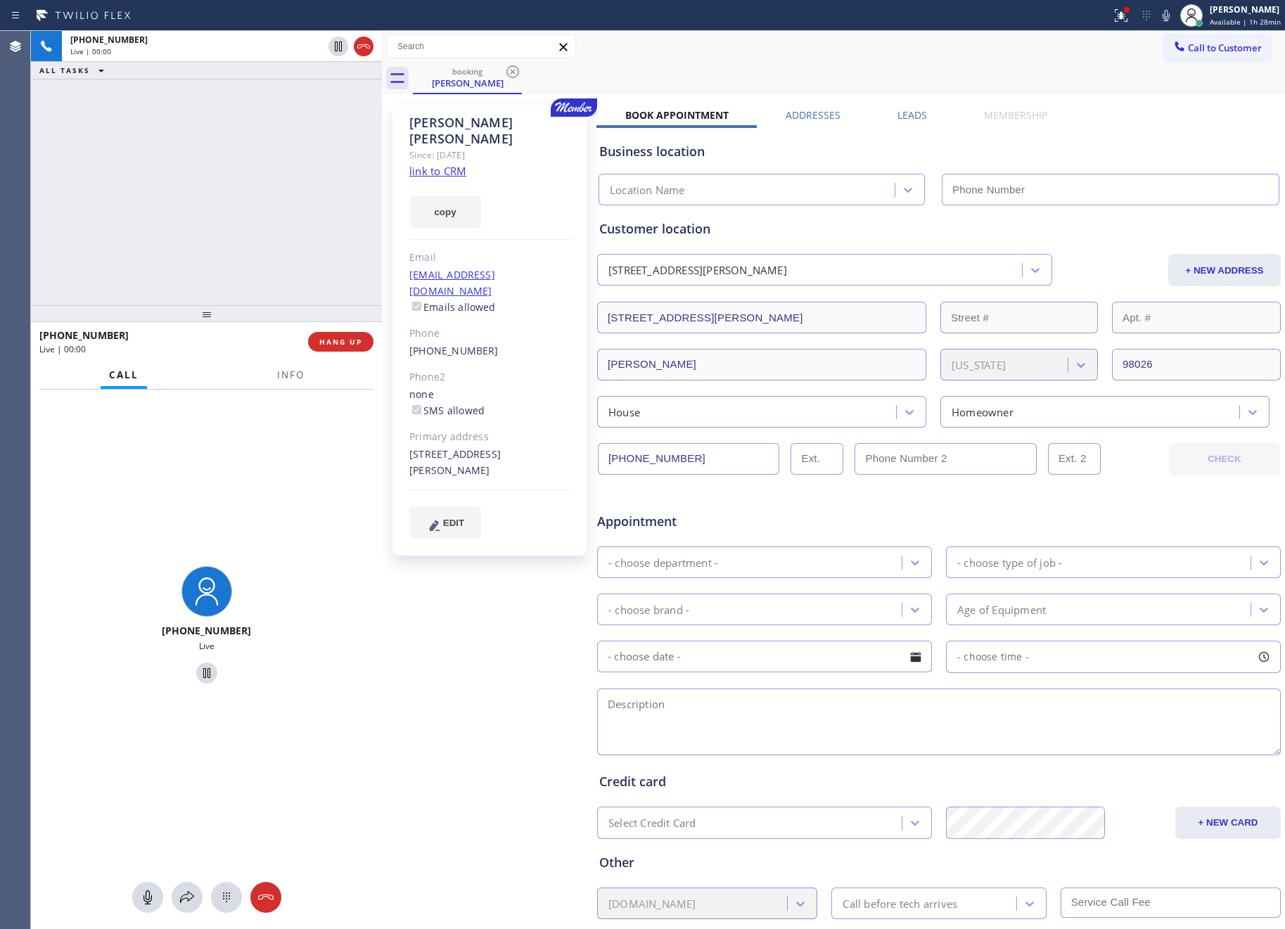
click at [241, 272] on div "+14252187737 Live | 00:00 ALL TASKS ALL TASKS ACTIVE TASKS TASKS IN WRAP UP" at bounding box center [206, 168] width 351 height 274
type input "(877) 835-7377"
click at [264, 250] on div "+14252187737 Live | 00:00 ALL TASKS ALL TASKS ACTIVE TASKS TASKS IN WRAP UP" at bounding box center [206, 168] width 351 height 274
click at [264, 250] on div "+14252187737 Live | 00:01 ALL TASKS ALL TASKS ACTIVE TASKS TASKS IN WRAP UP" at bounding box center [206, 168] width 351 height 274
click at [267, 250] on div "+14252187737 Live | 00:01 ALL TASKS ALL TASKS ACTIVE TASKS TASKS IN WRAP UP" at bounding box center [206, 168] width 351 height 274
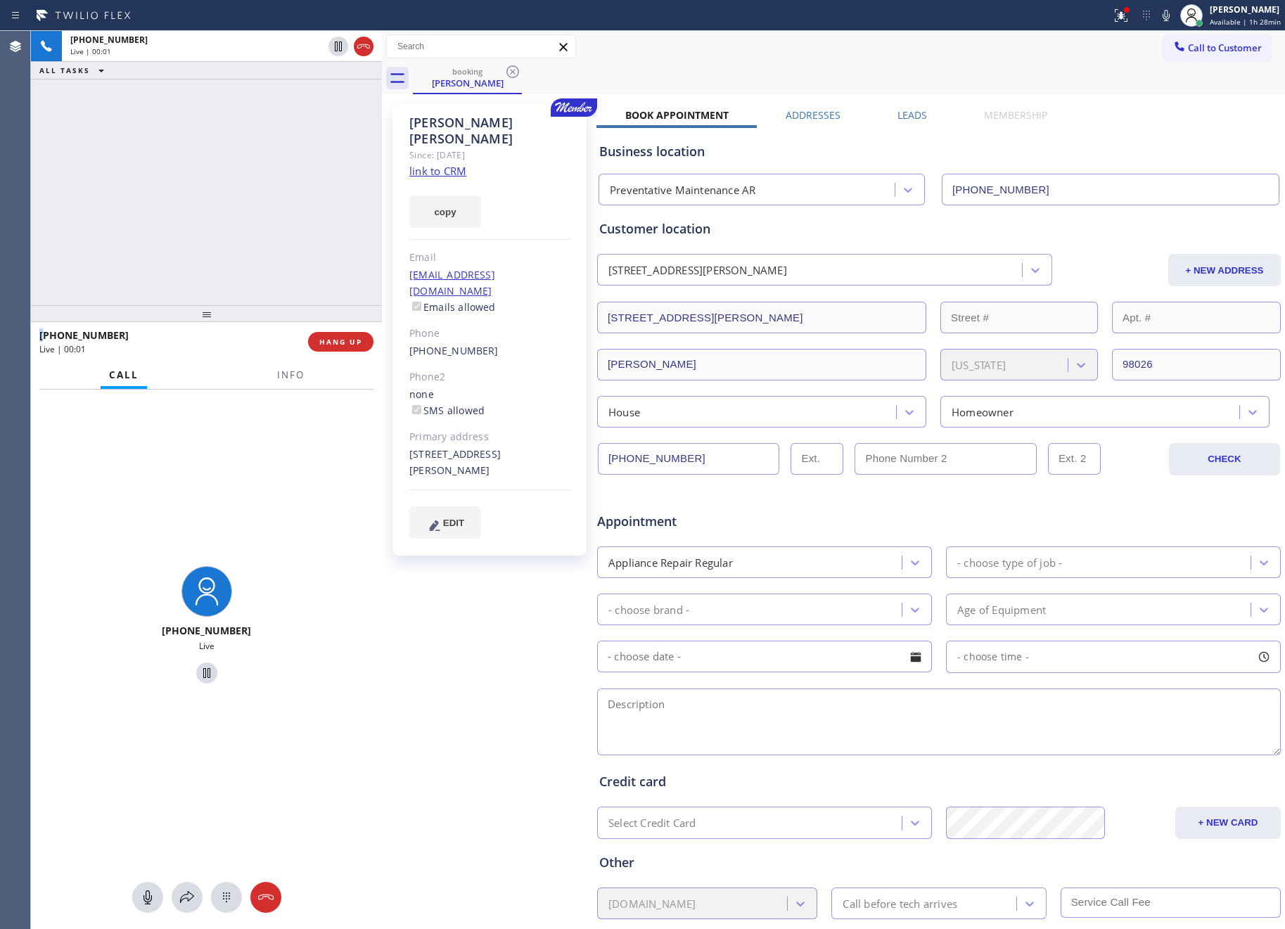
click at [267, 250] on div "+14252187737 Live | 00:01 ALL TASKS ALL TASKS ACTIVE TASKS TASKS IN WRAP UP" at bounding box center [206, 168] width 351 height 274
click at [267, 250] on div "+14252187737 Live | 00:02 ALL TASKS ALL TASKS ACTIVE TASKS TASKS IN WRAP UP" at bounding box center [206, 168] width 351 height 274
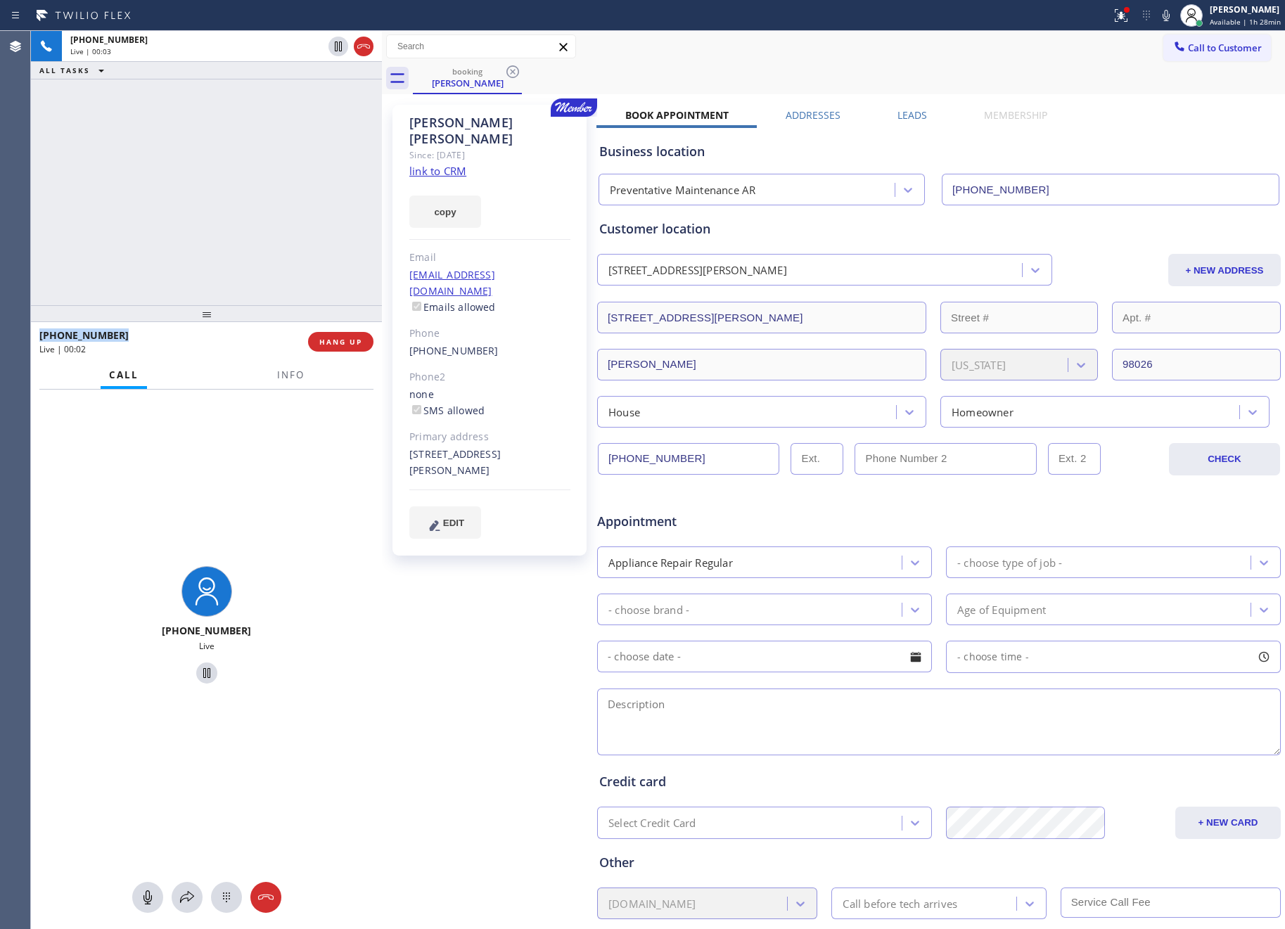
click at [267, 250] on div "+14252187737 Live | 00:03 ALL TASKS ALL TASKS ACTIVE TASKS TASKS IN WRAP UP" at bounding box center [206, 168] width 351 height 274
click at [267, 247] on div "+14252187737 Live | 00:03 ALL TASKS ALL TASKS ACTIVE TASKS TASKS IN WRAP UP" at bounding box center [206, 168] width 351 height 274
click at [462, 164] on link "link to CRM" at bounding box center [437, 171] width 57 height 14
click at [306, 192] on div "+14252187737 Live | 00:04 ALL TASKS ALL TASKS ACTIVE TASKS TASKS IN WRAP UP" at bounding box center [206, 168] width 351 height 274
click at [212, 157] on div "+14252187737 Live | 01:09 ALL TASKS ALL TASKS ACTIVE TASKS TASKS IN WRAP UP" at bounding box center [206, 168] width 351 height 274
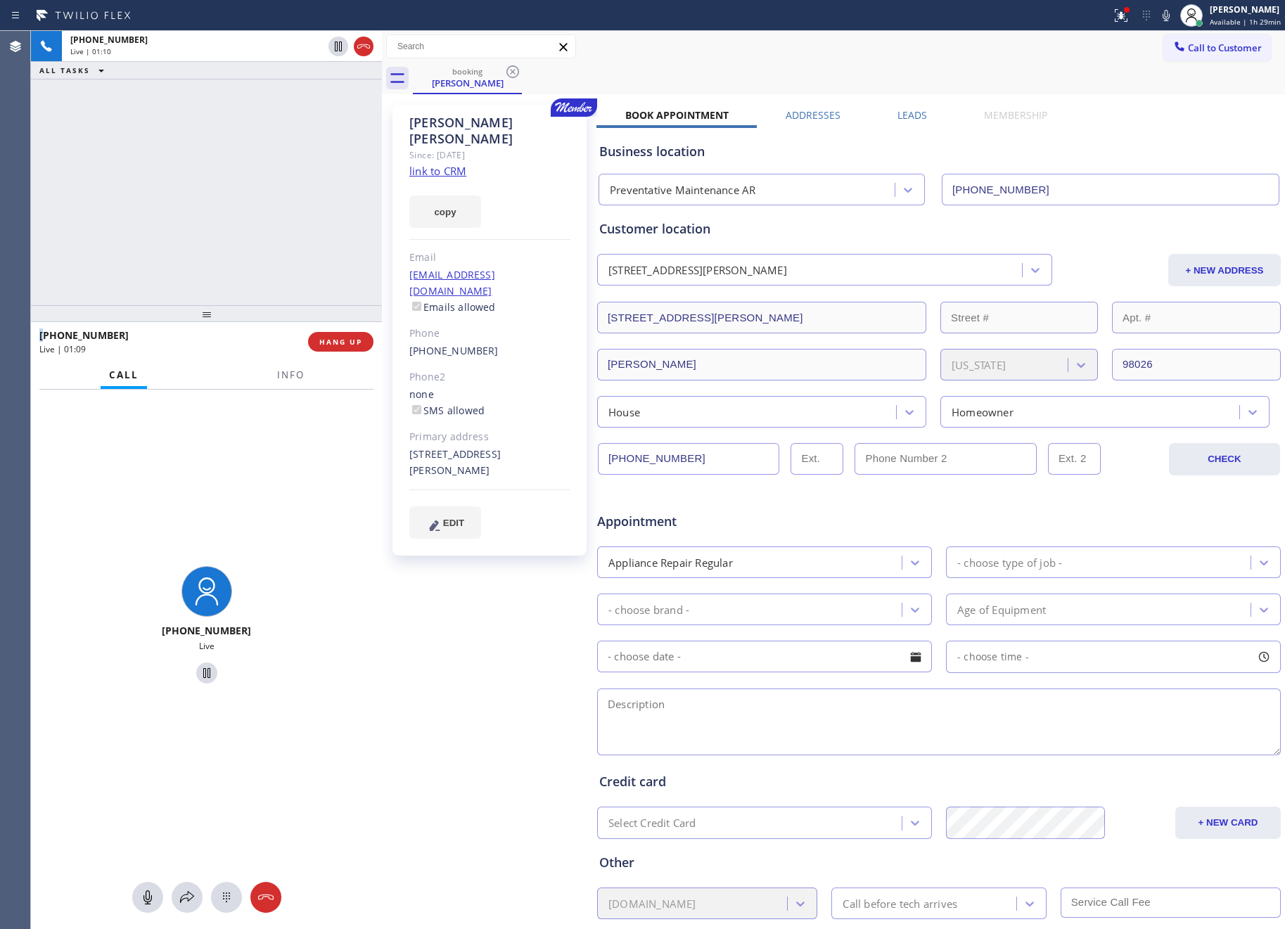
click at [212, 157] on div "+14252187737 Live | 01:10 ALL TASKS ALL TASKS ACTIVE TASKS TASKS IN WRAP UP" at bounding box center [206, 168] width 351 height 274
click at [306, 217] on div "+14252187737 Live | 01:10 ALL TASKS ALL TASKS ACTIVE TASKS TASKS IN WRAP UP" at bounding box center [206, 168] width 351 height 274
click at [146, 893] on icon at bounding box center [147, 897] width 17 height 17
drag, startPoint x: 205, startPoint y: 203, endPoint x: 201, endPoint y: 216, distance: 13.3
click at [205, 203] on div "+14252187737 Live | 04:17 ALL TASKS ALL TASKS ACTIVE TASKS TASKS IN WRAP UP" at bounding box center [206, 168] width 351 height 274
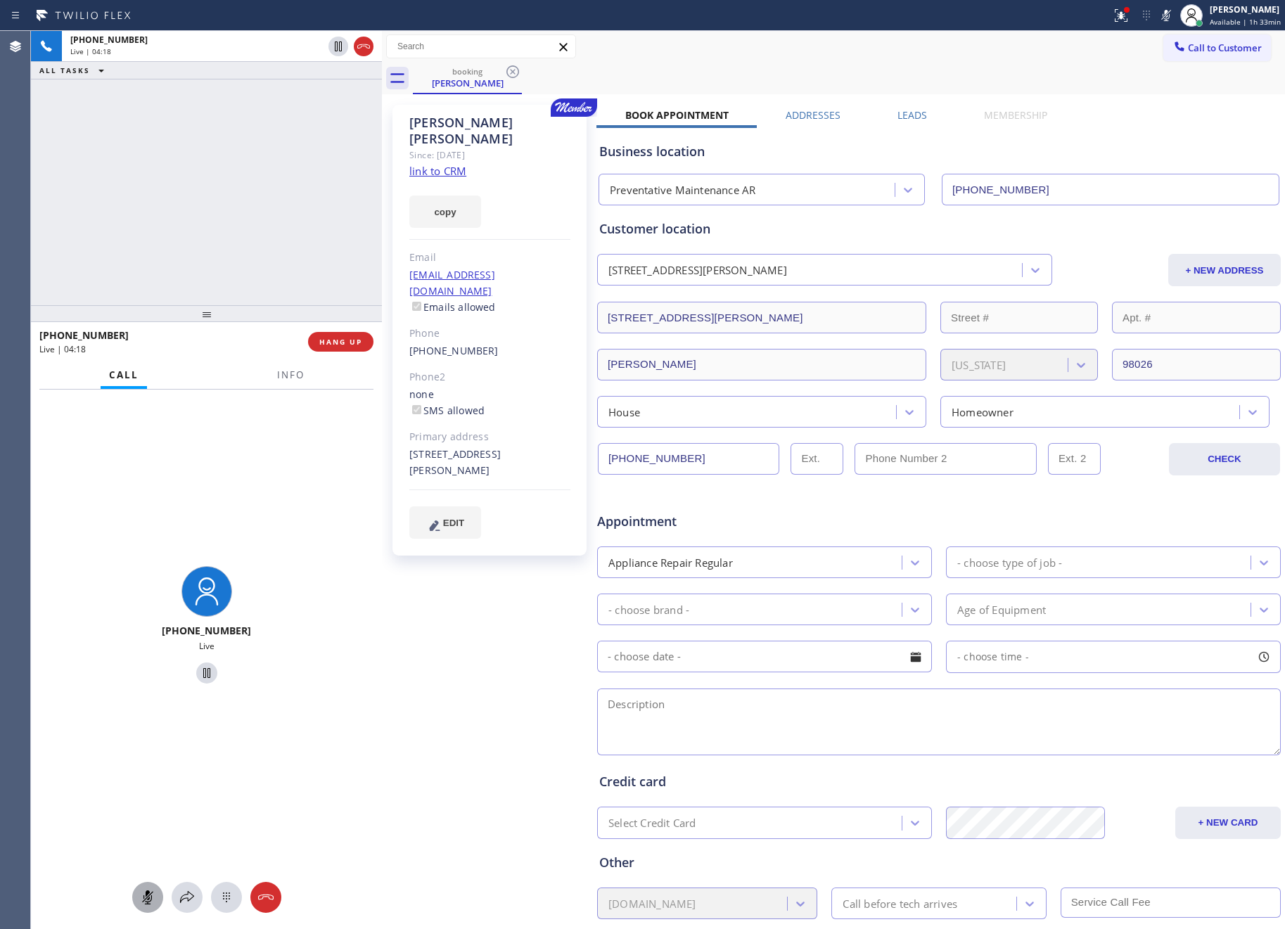
click at [144, 895] on icon at bounding box center [147, 897] width 17 height 17
click at [167, 144] on div "+14252187737 Live | 04:19 ALL TASKS ALL TASKS ACTIVE TASKS TASKS IN WRAP UP" at bounding box center [206, 168] width 351 height 274
click at [167, 144] on div "+14252187737 Live | 04:20 ALL TASKS ALL TASKS ACTIVE TASKS TASKS IN WRAP UP" at bounding box center [206, 168] width 351 height 274
click at [222, 207] on div "+14252187737 Live | 04:31 ALL TASKS ALL TASKS ACTIVE TASKS TASKS IN WRAP UP" at bounding box center [206, 168] width 351 height 274
click at [286, 199] on div "+14252187737 Live | 05:05 ALL TASKS ALL TASKS ACTIVE TASKS TASKS IN WRAP UP" at bounding box center [206, 168] width 351 height 274
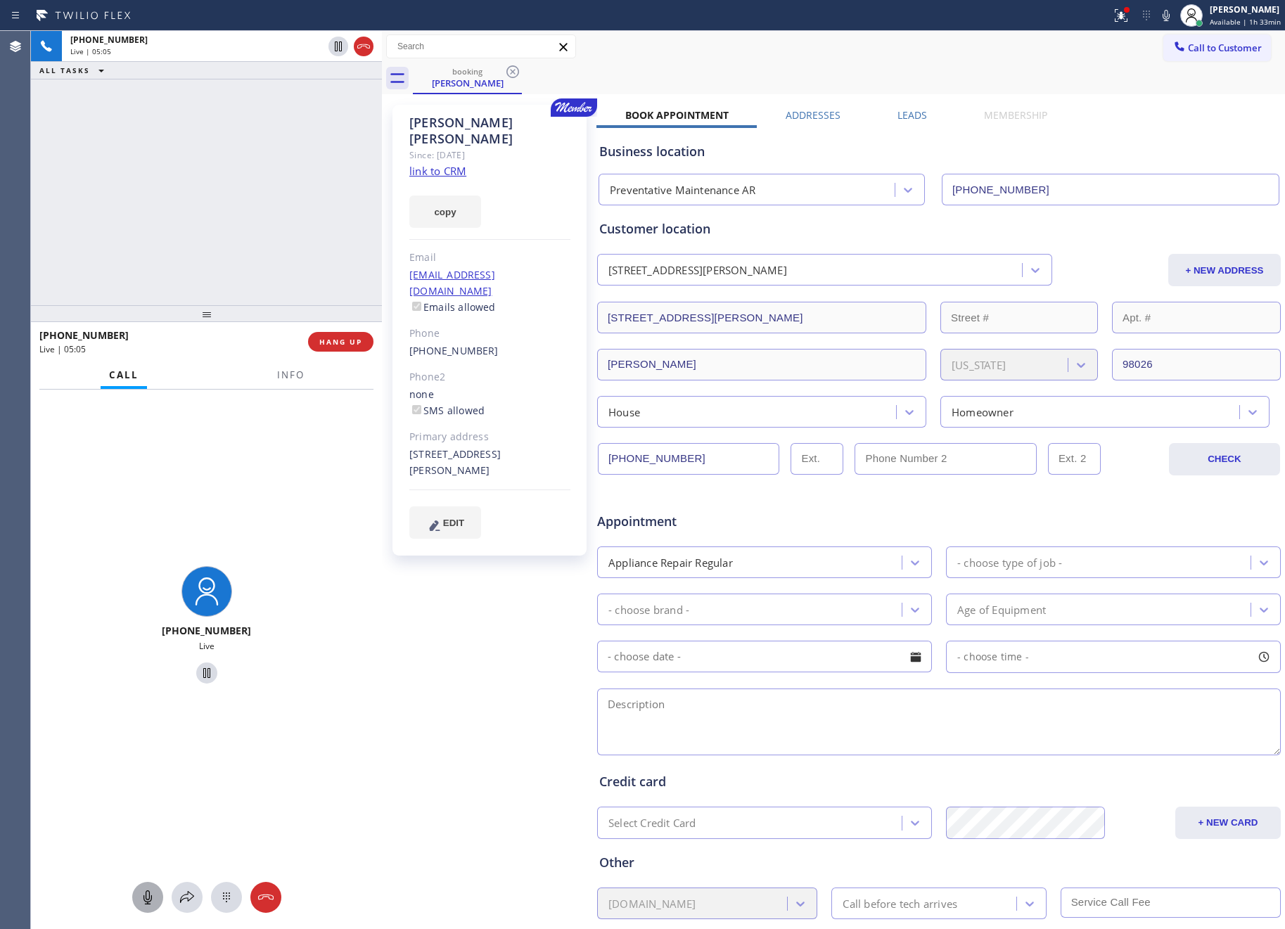
click at [286, 199] on div "+14252187737 Live | 05:05 ALL TASKS ALL TASKS ACTIVE TASKS TASKS IN WRAP UP" at bounding box center [206, 168] width 351 height 274
click at [321, 215] on div "+14252187737 Live | 05:08 ALL TASKS ALL TASKS ACTIVE TASKS TASKS IN WRAP UP" at bounding box center [206, 168] width 351 height 274
click at [189, 186] on div "+14252187737 Live | 05:13 ALL TASKS ALL TASKS ACTIVE TASKS TASKS IN WRAP UP" at bounding box center [206, 168] width 351 height 274
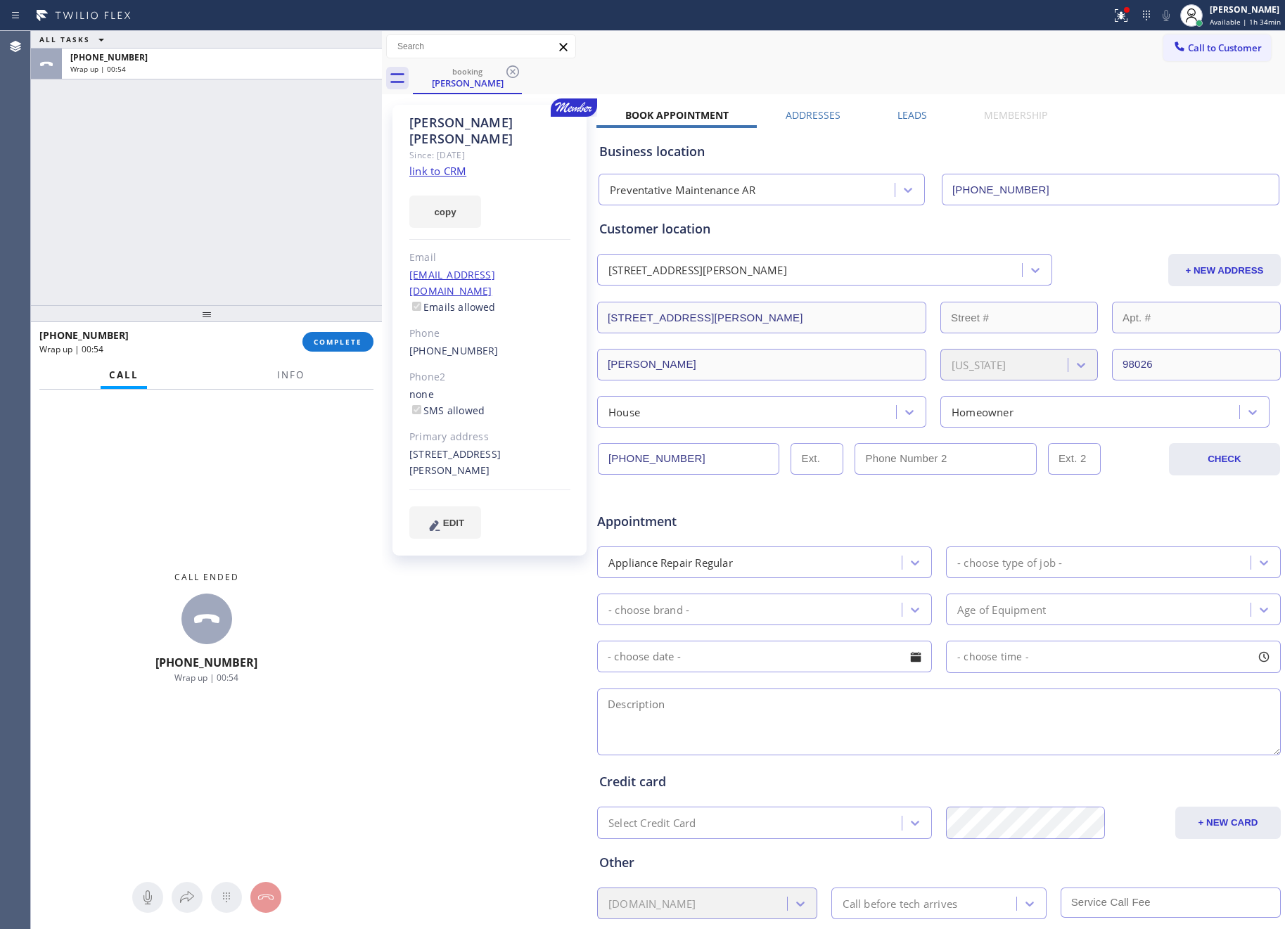
drag, startPoint x: 241, startPoint y: 169, endPoint x: 671, endPoint y: 346, distance: 464.9
click at [241, 174] on div "ALL TASKS ALL TASKS ACTIVE TASKS TASKS IN WRAP UP +14252187737 Wrap up | 00:54" at bounding box center [206, 168] width 351 height 274
drag, startPoint x: 340, startPoint y: 343, endPoint x: 298, endPoint y: 194, distance: 154.5
click at [340, 340] on span "COMPLETE" at bounding box center [338, 342] width 49 height 10
click at [288, 171] on div "ALL TASKS ALL TASKS ACTIVE TASKS TASKS IN WRAP UP +14252187737 Wrap up | 00:55" at bounding box center [206, 168] width 351 height 274
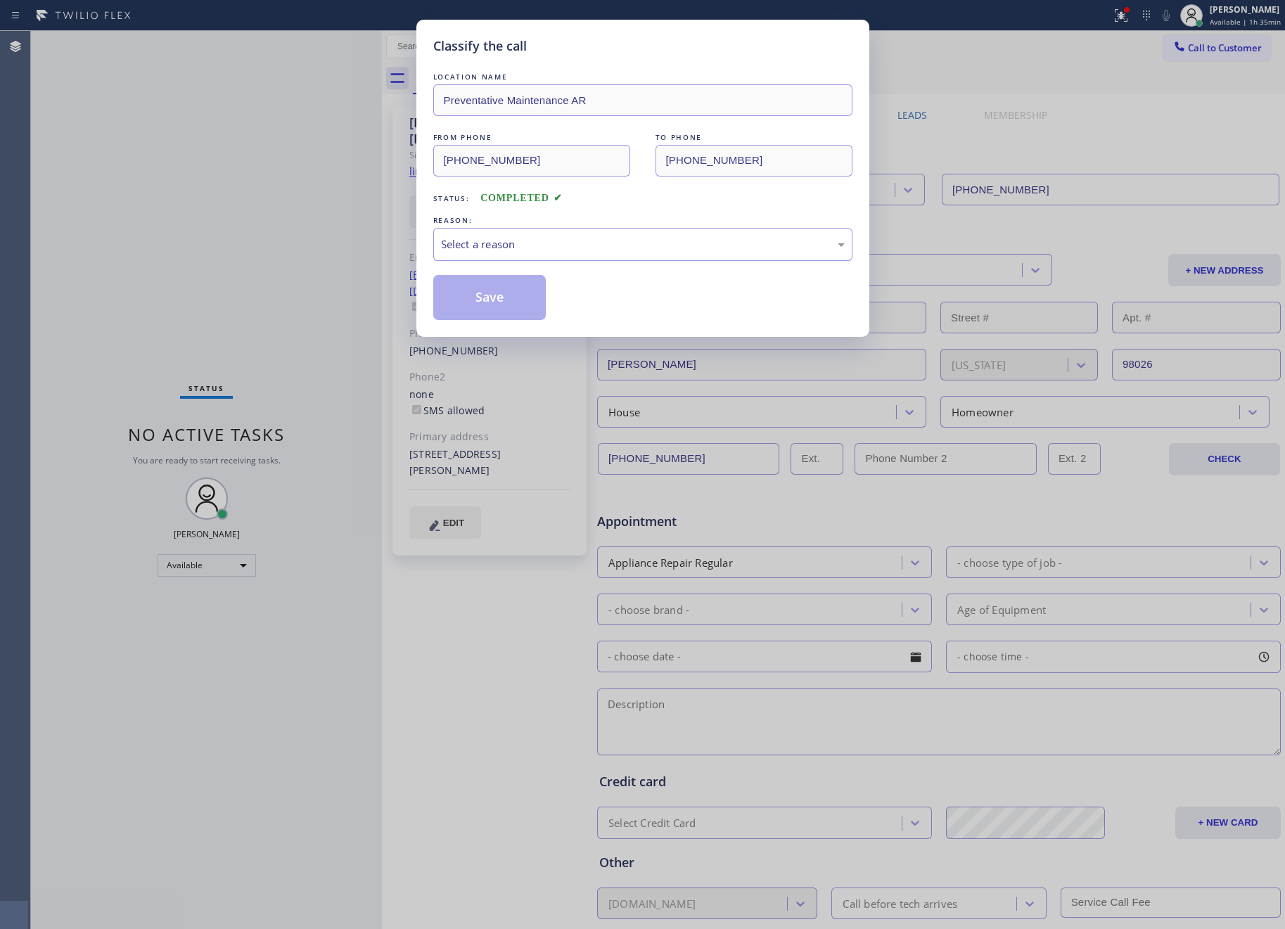
click at [473, 257] on div "Select a reason" at bounding box center [642, 244] width 419 height 33
click at [501, 298] on button "Save" at bounding box center [489, 297] width 113 height 45
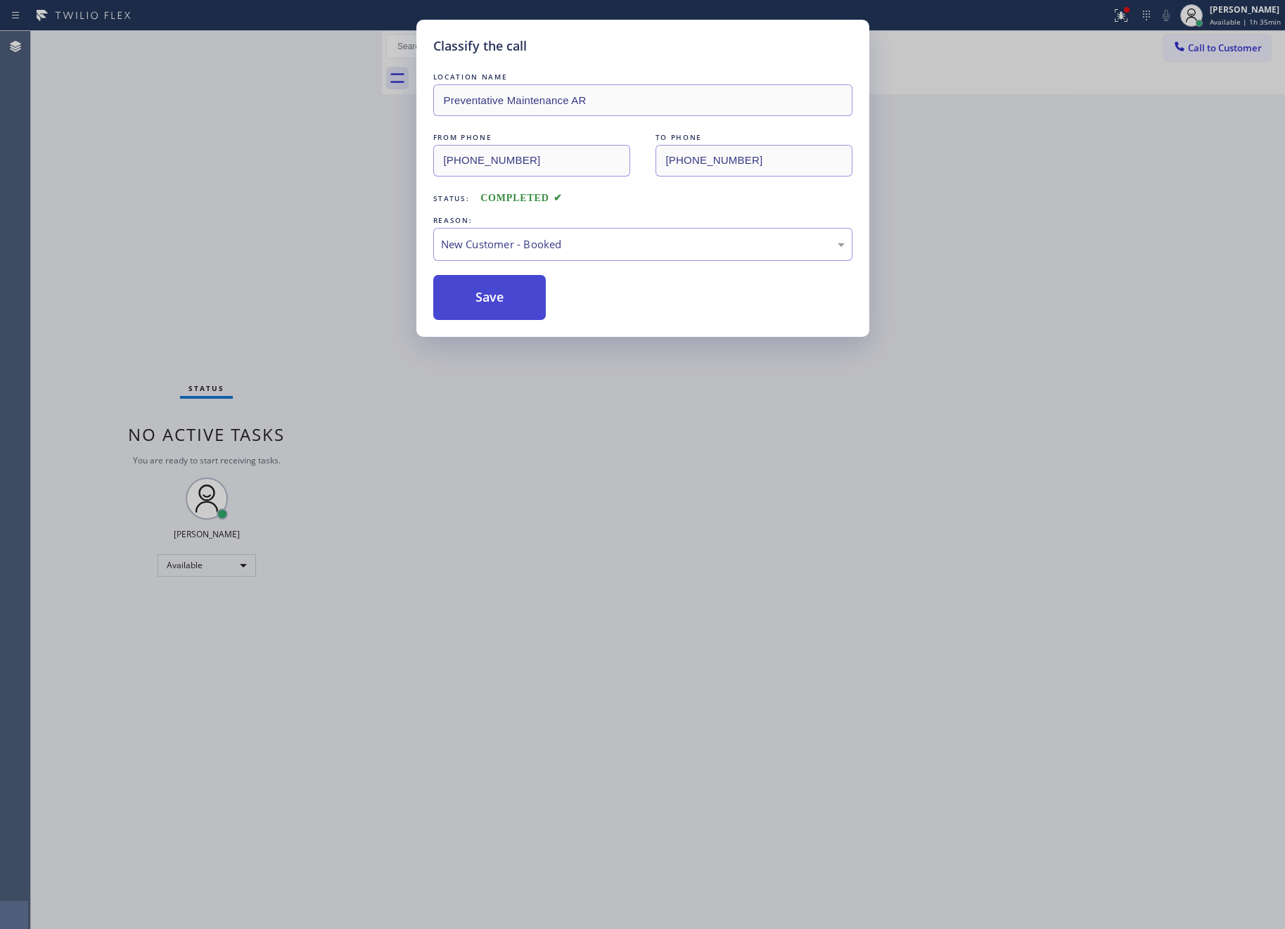
click at [501, 298] on button "Save" at bounding box center [489, 297] width 113 height 45
click at [308, 197] on div "Classify the call LOCATION NAME Preventative Maintenance AR FROM PHONE (425) 21…" at bounding box center [642, 464] width 1285 height 929
click at [308, 197] on div "Classify the call LOCATION NAME Ontario Heating and Air Conditioning FROM PHONE…" at bounding box center [658, 480] width 1254 height 898
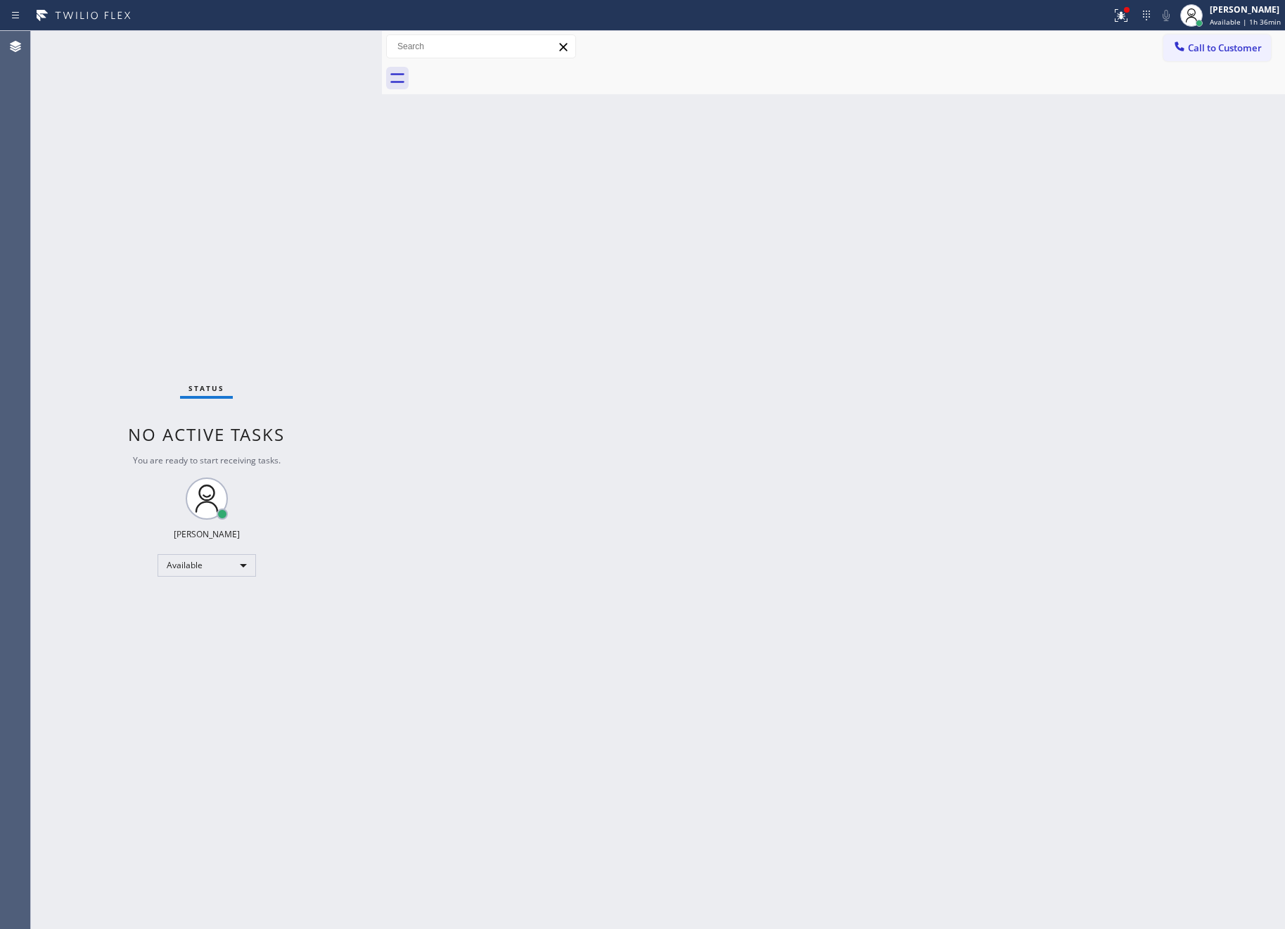
click at [671, 488] on div "Back to Dashboard Change Sender ID Customers Technicians Select a contact Outbo…" at bounding box center [833, 480] width 903 height 898
click at [267, 272] on div "Status No active tasks You are ready to start receiving tasks. Eva Mahinay Avai…" at bounding box center [206, 480] width 351 height 898
click at [726, 693] on div "Back to Dashboard Change Sender ID Customers Technicians Select a contact Outbo…" at bounding box center [833, 480] width 903 height 898
click at [224, 570] on div "Available" at bounding box center [207, 565] width 98 height 23
click at [218, 619] on li "Unavailable" at bounding box center [205, 619] width 95 height 17
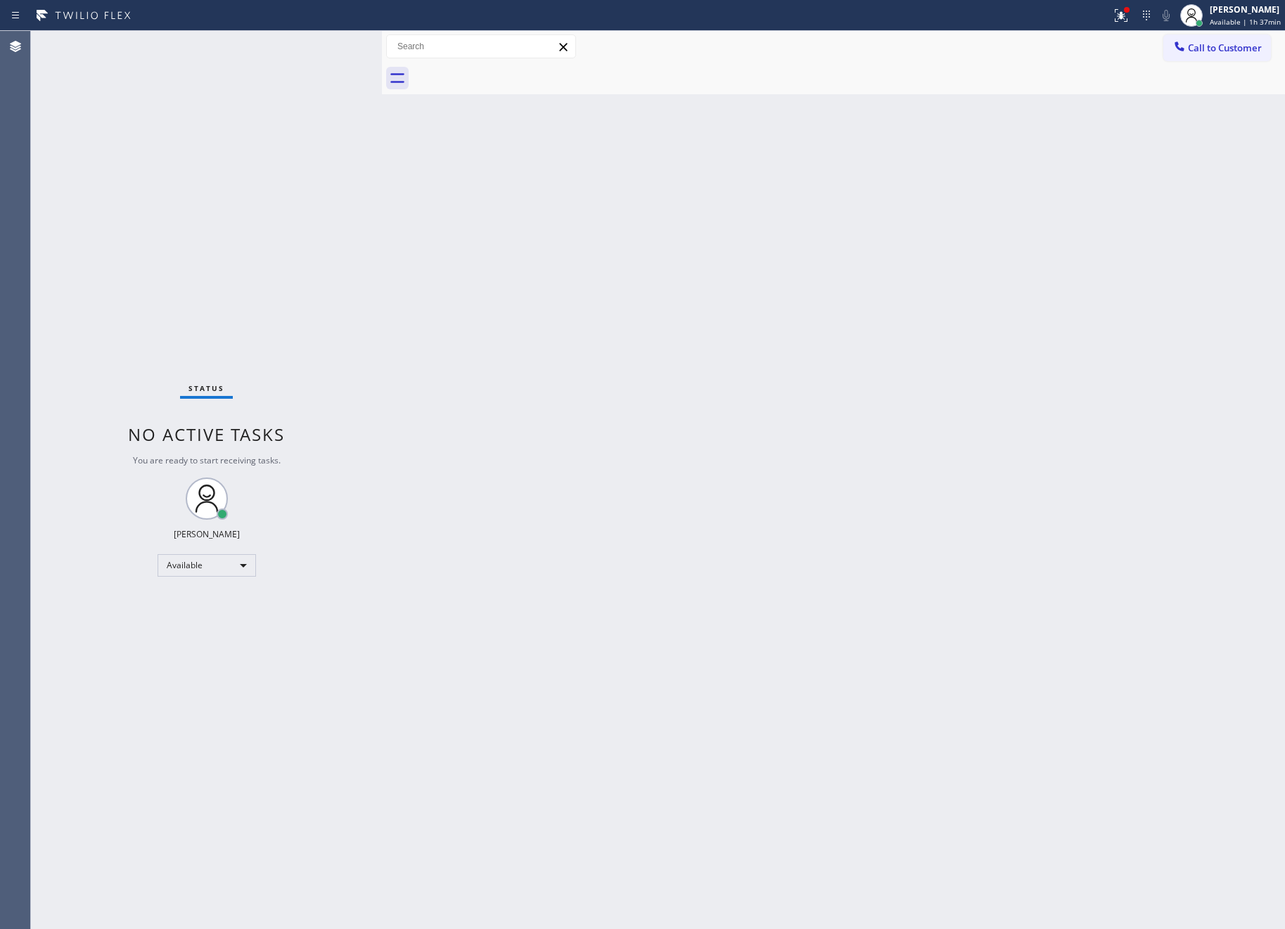
click at [821, 336] on div "Back to Dashboard Change Sender ID Customers Technicians Select a contact Outbo…" at bounding box center [833, 480] width 903 height 898
drag, startPoint x: 310, startPoint y: 395, endPoint x: 746, endPoint y: 319, distance: 442.1
click at [431, 397] on div "Status No active tasks Change activity state to start receiving tasks. Eva Mahi…" at bounding box center [658, 480] width 1254 height 898
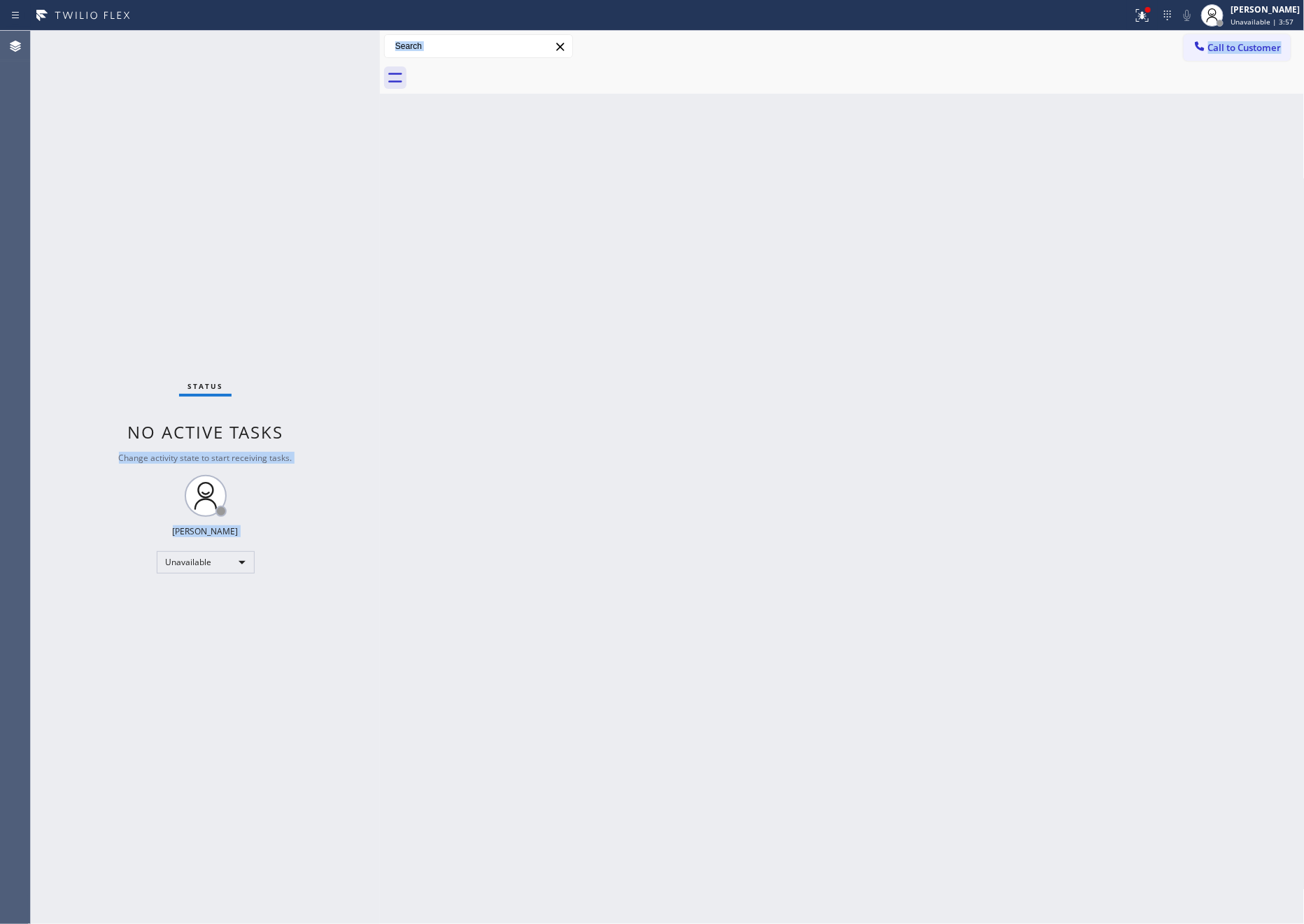
drag, startPoint x: 1132, startPoint y: 429, endPoint x: 943, endPoint y: 4, distance: 465.1
click at [1131, 429] on div "Back to Dashboard Change Sender ID Customers Technicians Select a contact Outbo…" at bounding box center [842, 477] width 925 height 893
click at [315, 289] on div "Status No active tasks Change activity state to start receiving tasks. Eva Mahi…" at bounding box center [205, 477] width 349 height 893
click at [799, 674] on div "Back to Dashboard Change Sender ID Customers Technicians Select a contact Outbo…" at bounding box center [842, 477] width 925 height 893
click at [215, 558] on div "Unavailable" at bounding box center [206, 562] width 97 height 23
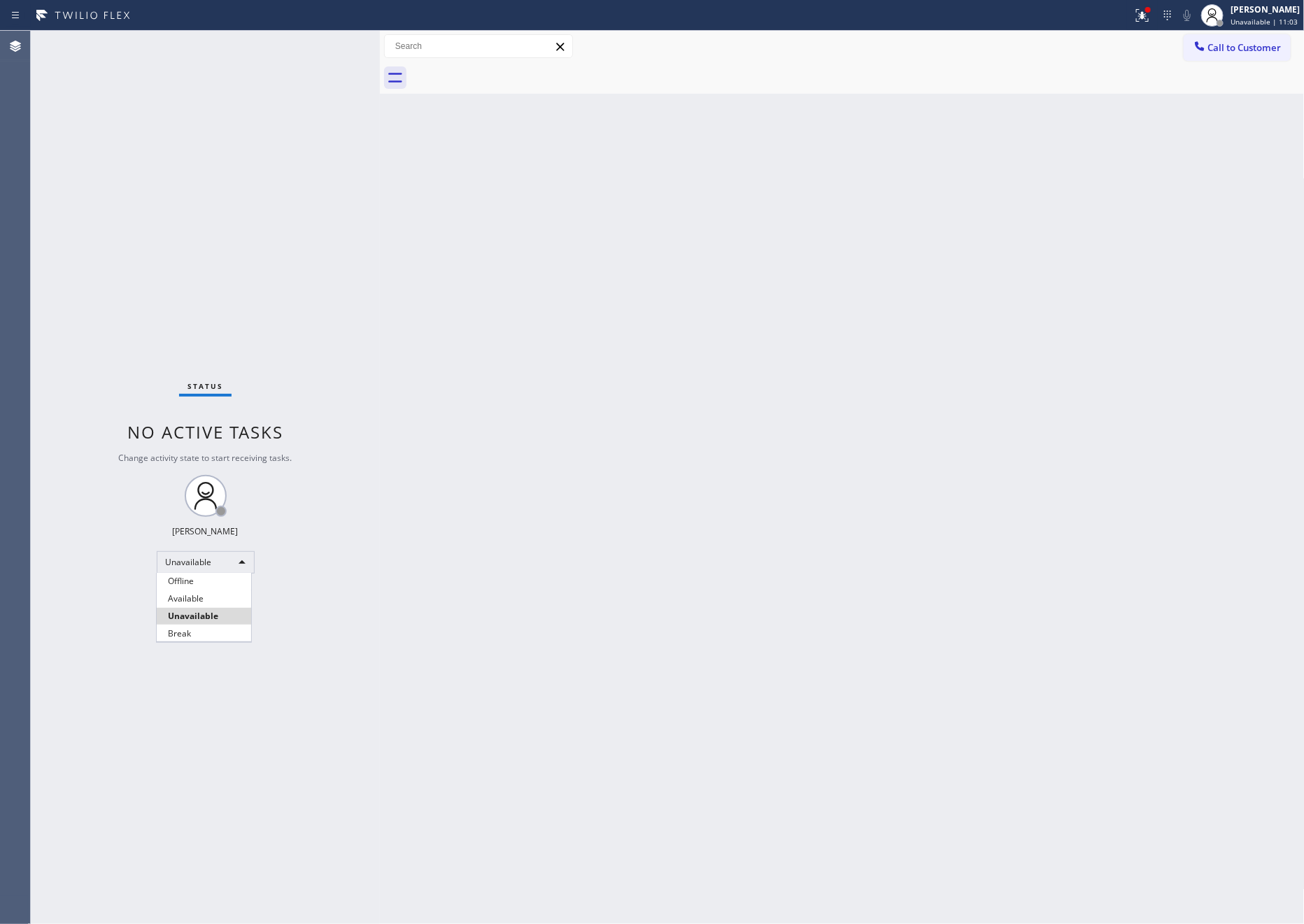
drag, startPoint x: 210, startPoint y: 634, endPoint x: 852, endPoint y: 613, distance: 642.3
click at [218, 637] on li "Break" at bounding box center [204, 634] width 94 height 17
click at [882, 627] on div "Back to Dashboard Change Sender ID Customers Technicians Select a contact Outbo…" at bounding box center [842, 477] width 925 height 893
